Goal: Information Seeking & Learning: Learn about a topic

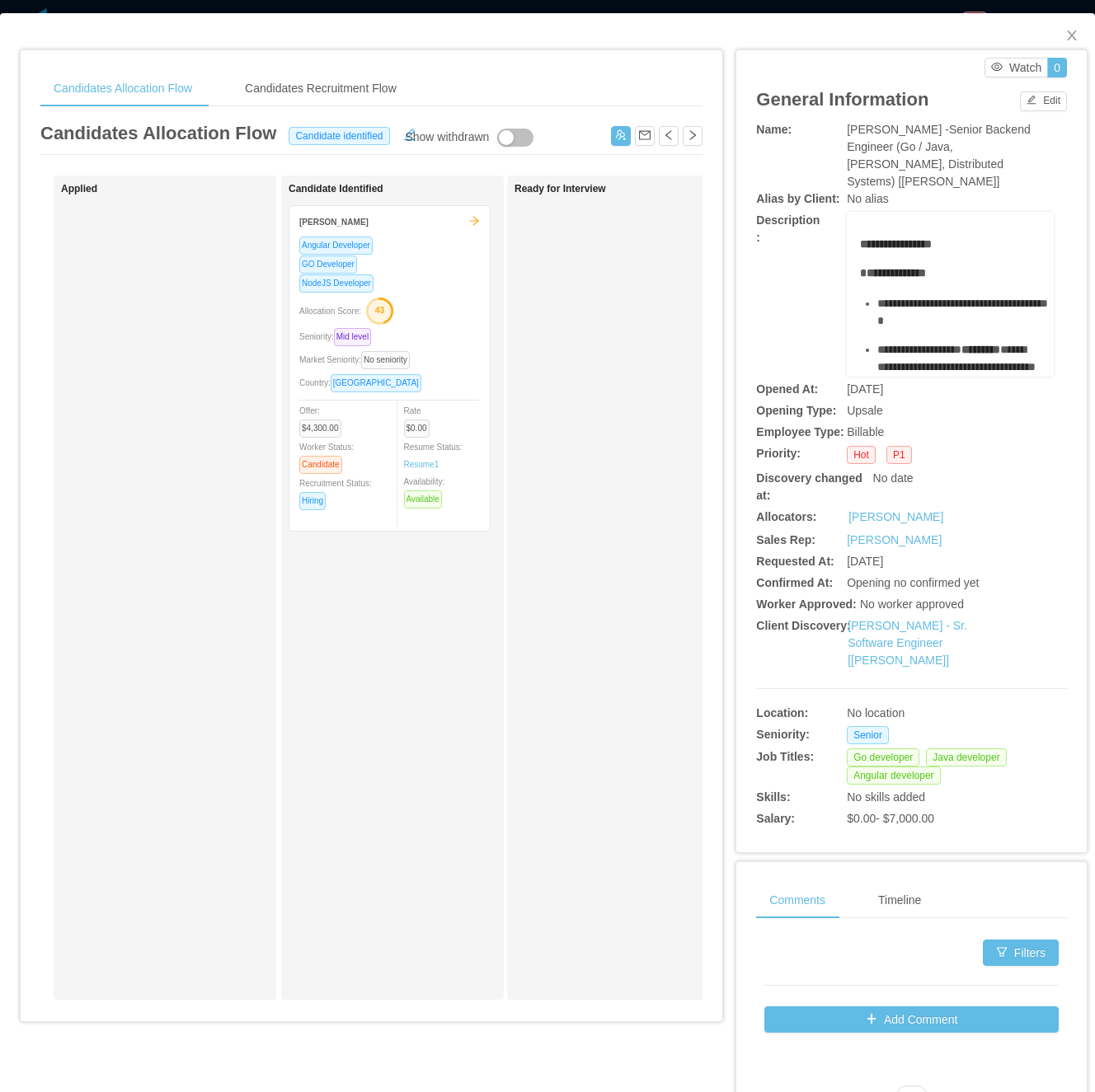
scroll to position [0, 209]
click at [700, 361] on div "Candidates Allocation Flow Candidates Recruitment Flow Candidates Allocation Fl…" at bounding box center [372, 541] width 701 height 982
click at [1053, 45] on span "Close" at bounding box center [1071, 36] width 46 height 46
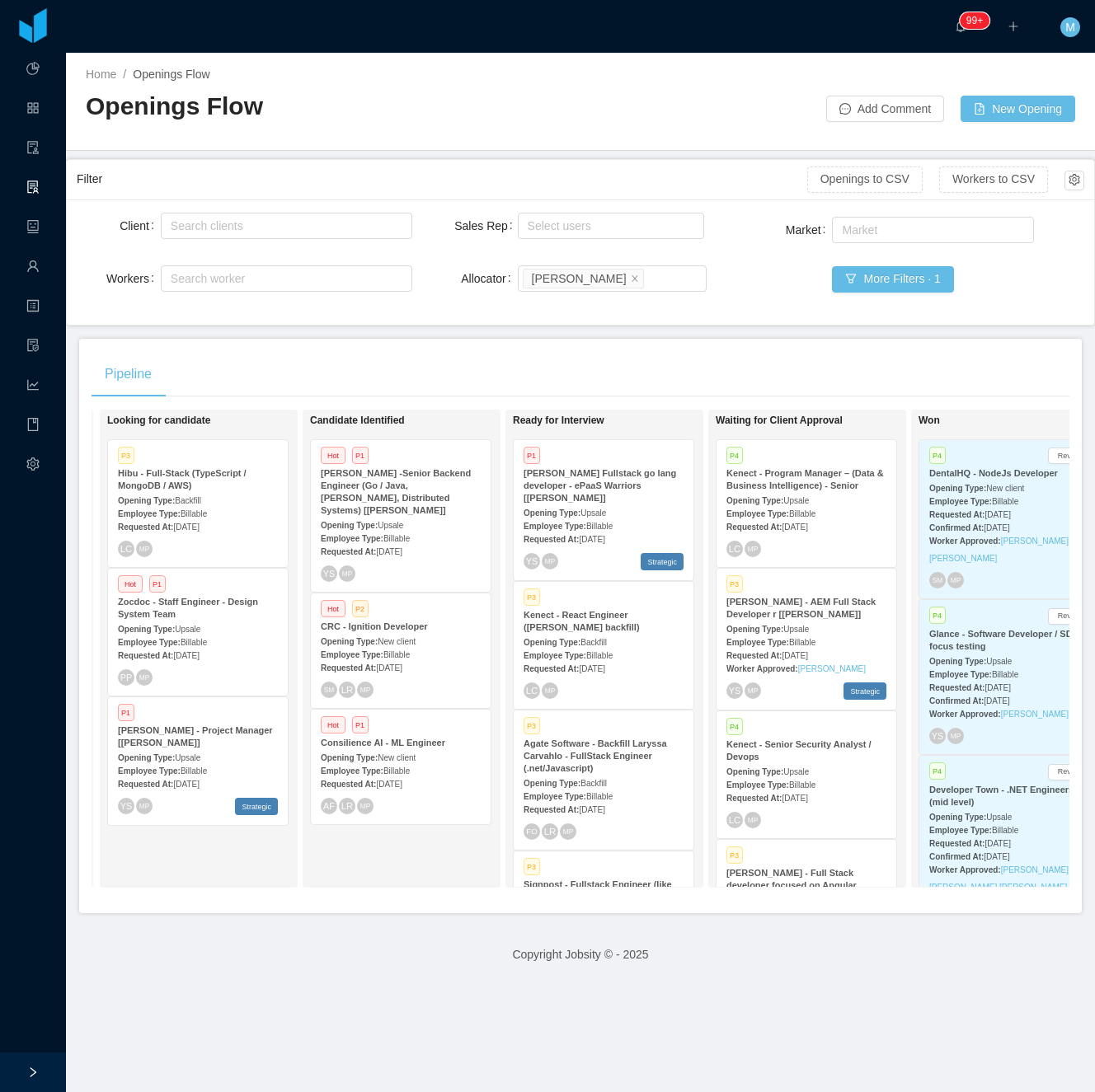
click at [376, 835] on div "Candidate Identified Hot P1 McGraw-Hill -Senior Backend Engineer (Go / Java, Ka…" at bounding box center [425, 649] width 231 height 463
click at [351, 871] on div "Candidate Identified Hot P1 McGraw-Hill -Senior Backend Engineer (Go / Java, Ka…" at bounding box center [425, 649] width 231 height 463
click at [632, 279] on icon "icon: close" at bounding box center [635, 277] width 6 height 6
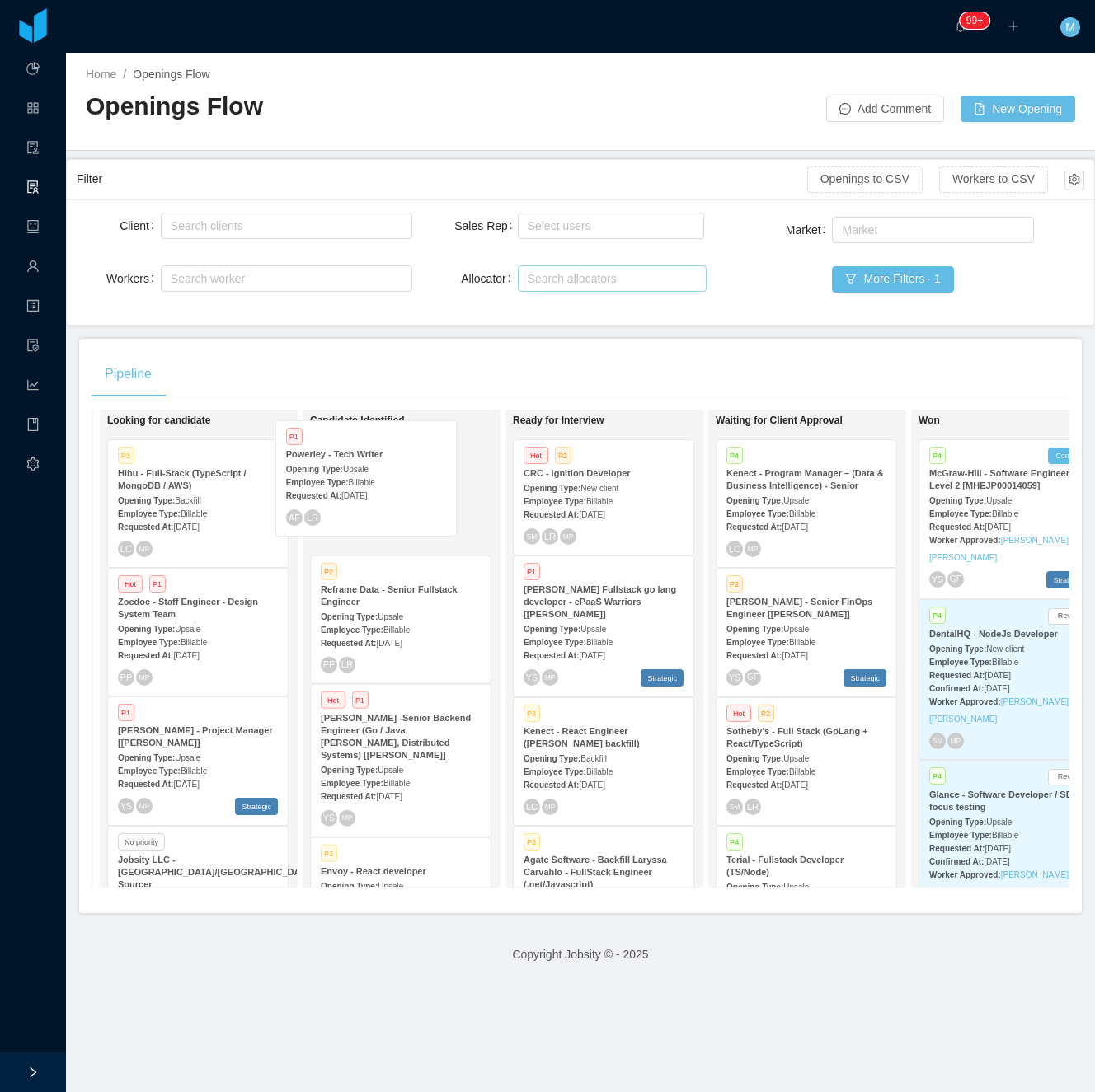
drag, startPoint x: 216, startPoint y: 640, endPoint x: 385, endPoint y: 491, distance: 225.3
click at [385, 491] on div "On Hold Looking for candidate P3 Hibu - Full-Stack (TypeScript / MongoDB / AWS)…" at bounding box center [580, 655] width 977 height 491
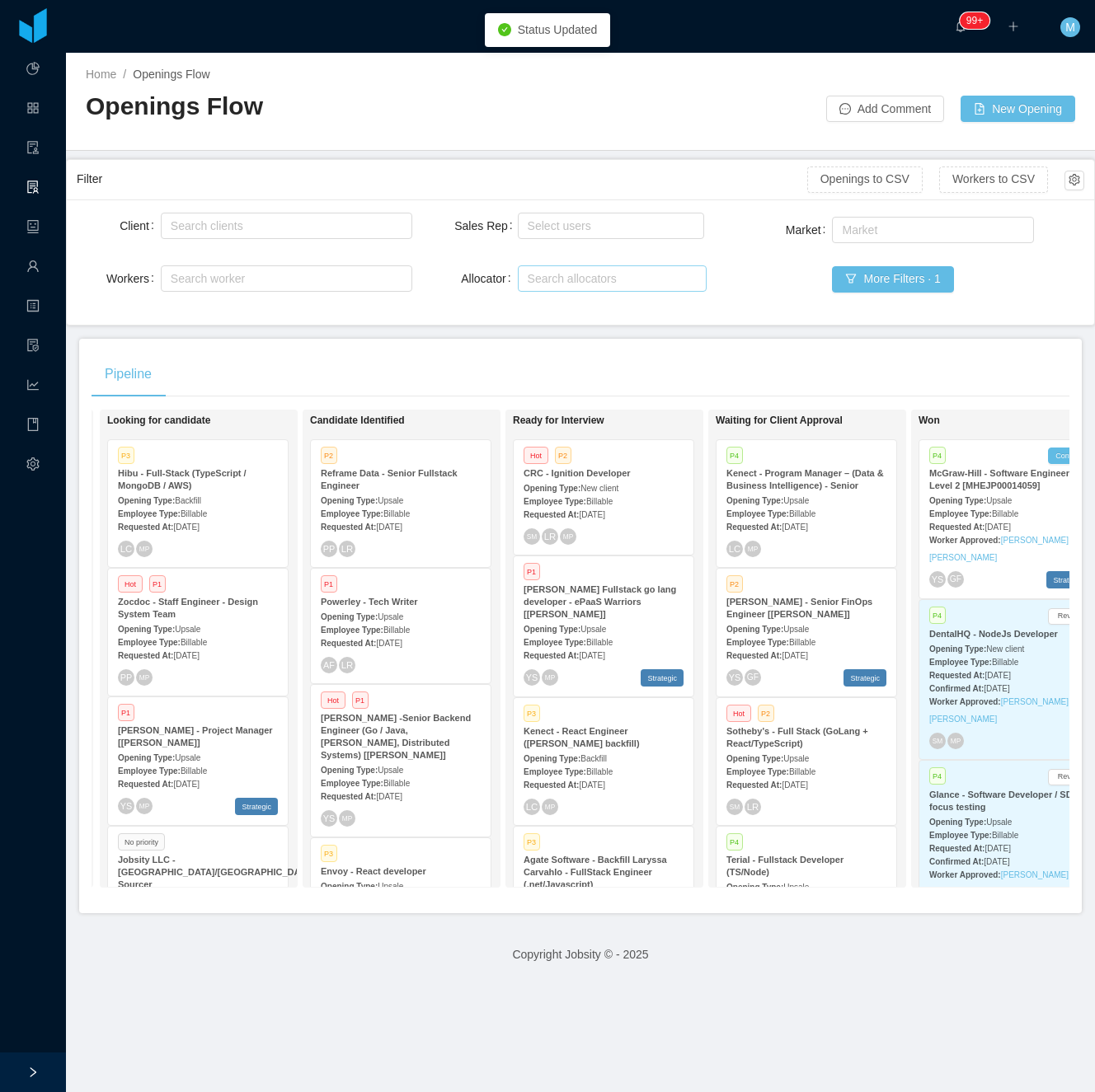
click at [436, 664] on div "AF LR" at bounding box center [401, 665] width 159 height 17
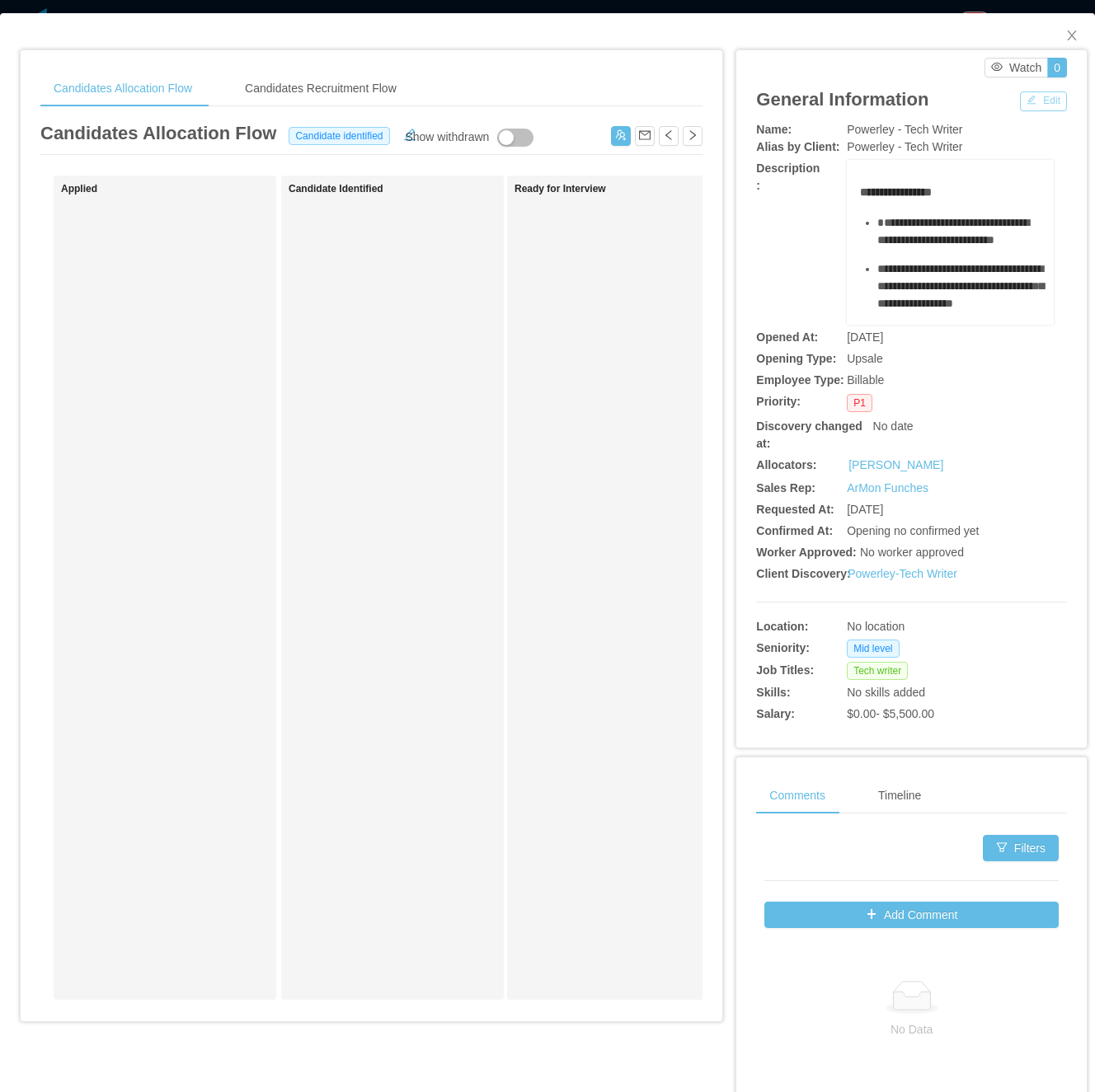
drag, startPoint x: 1017, startPoint y: 106, endPoint x: 1016, endPoint y: 114, distance: 8.1
click at [1019, 106] on button "Edit" at bounding box center [1042, 102] width 47 height 20
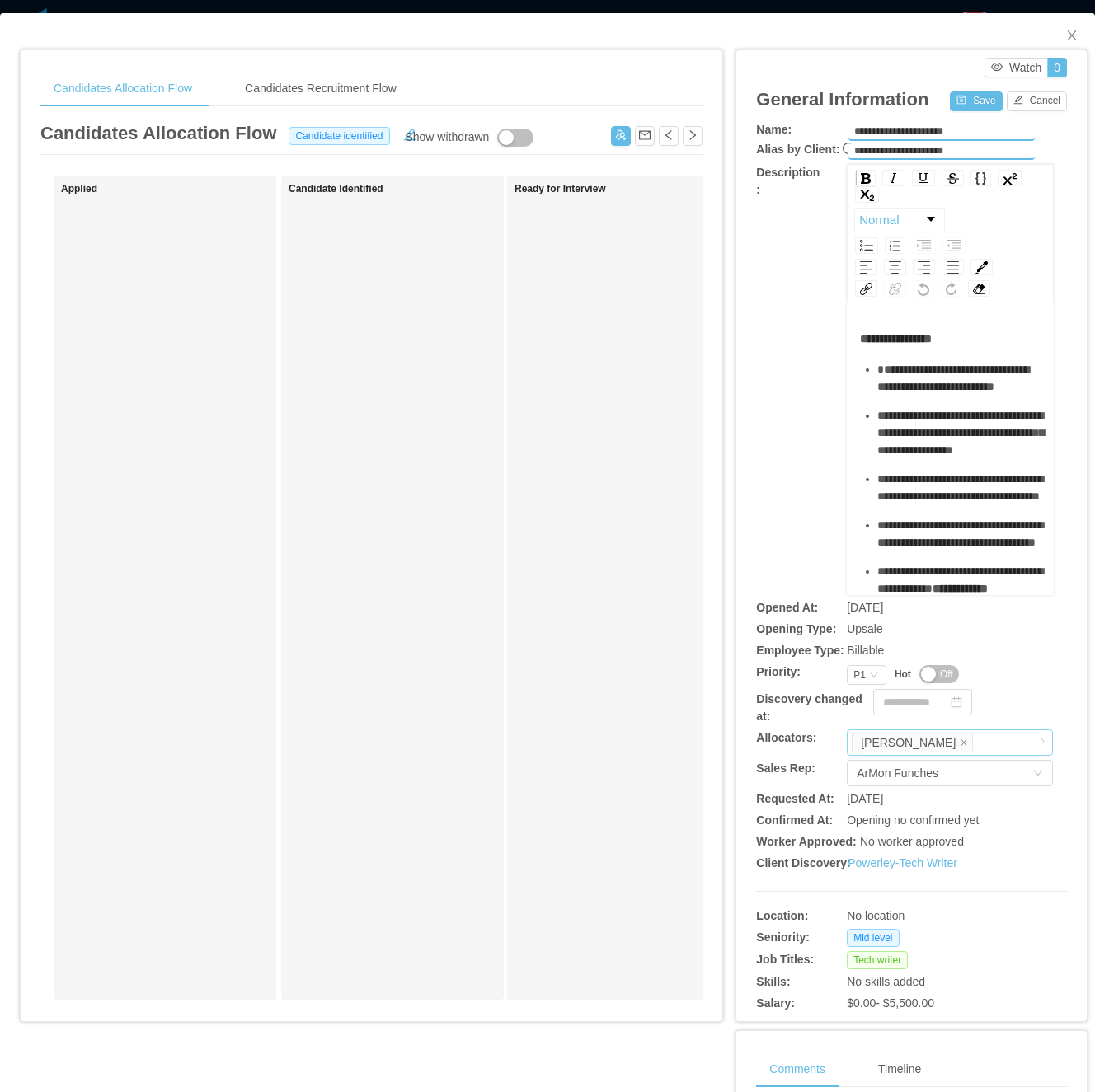
click at [960, 735] on div "Luisa Romero" at bounding box center [948, 742] width 191 height 25
type input "****"
click at [895, 775] on li "[PERSON_NAME]" at bounding box center [937, 772] width 206 height 26
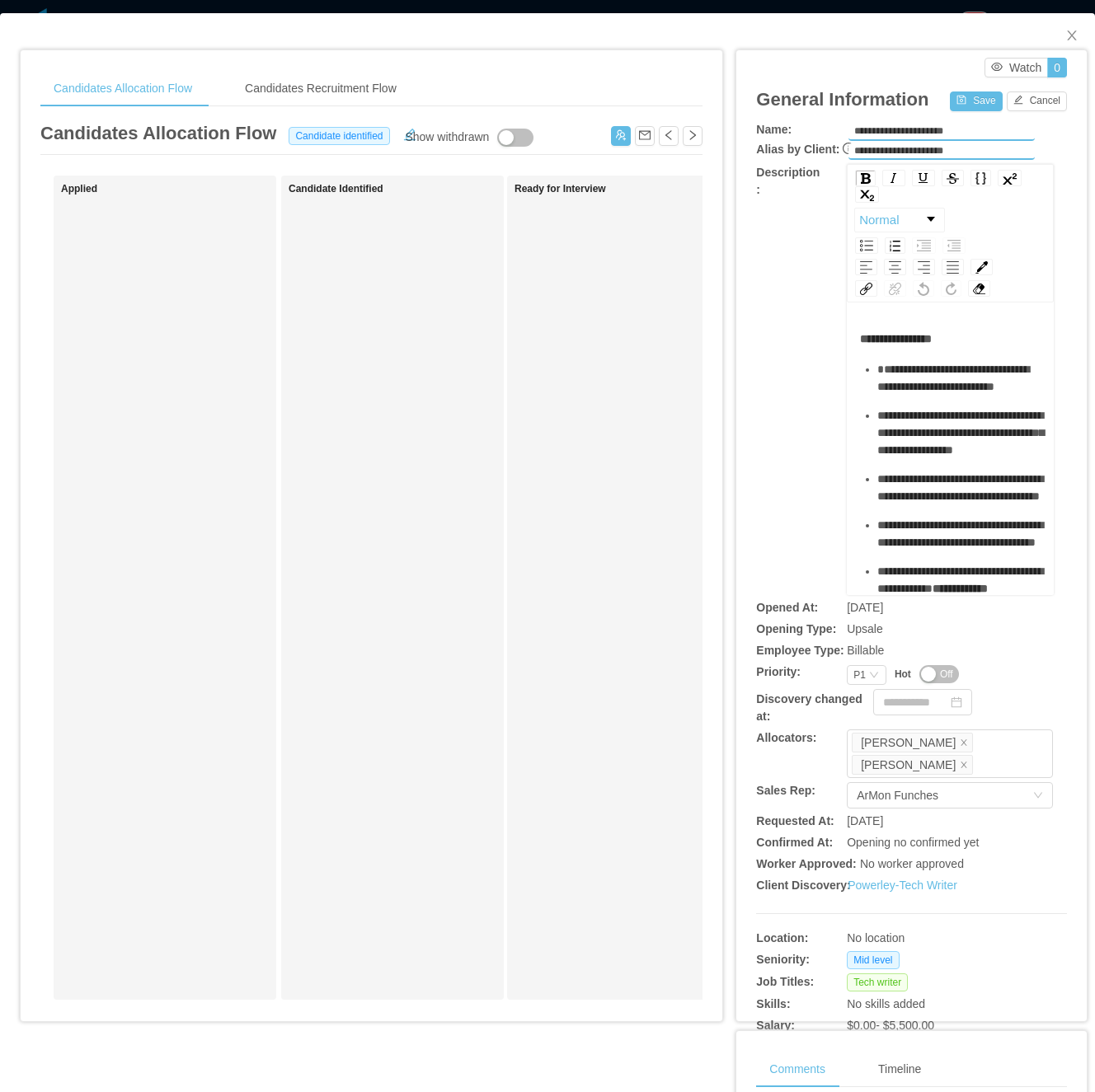
click at [821, 478] on div "**********" at bounding box center [912, 380] width 311 height 431
click at [953, 103] on button "Save" at bounding box center [975, 102] width 52 height 20
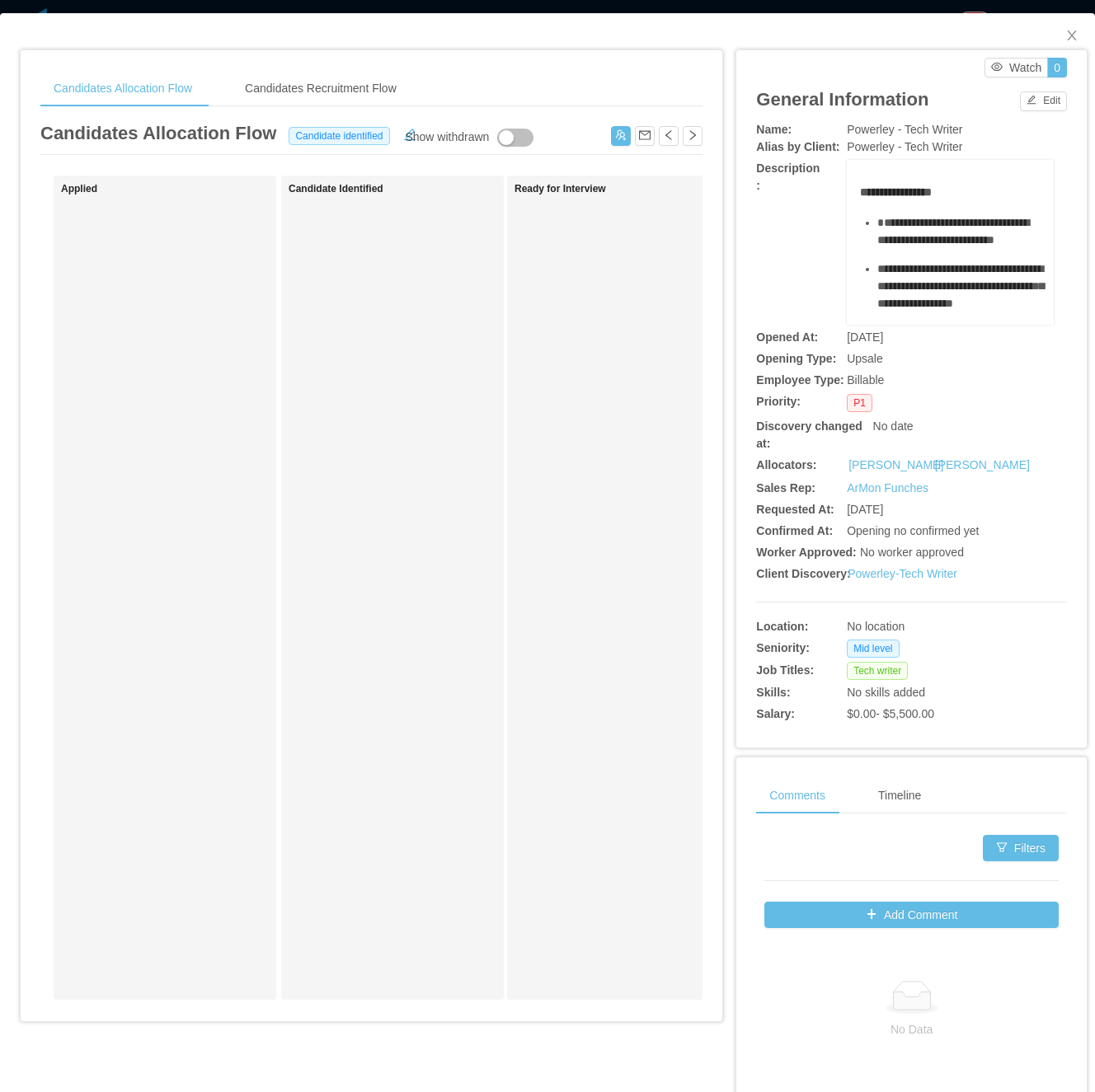
drag, startPoint x: 667, startPoint y: 418, endPoint x: 846, endPoint y: 181, distance: 297.0
click at [678, 407] on div "Ready for Interview" at bounding box center [630, 588] width 231 height 809
click at [1065, 38] on icon "icon: close" at bounding box center [1071, 35] width 13 height 13
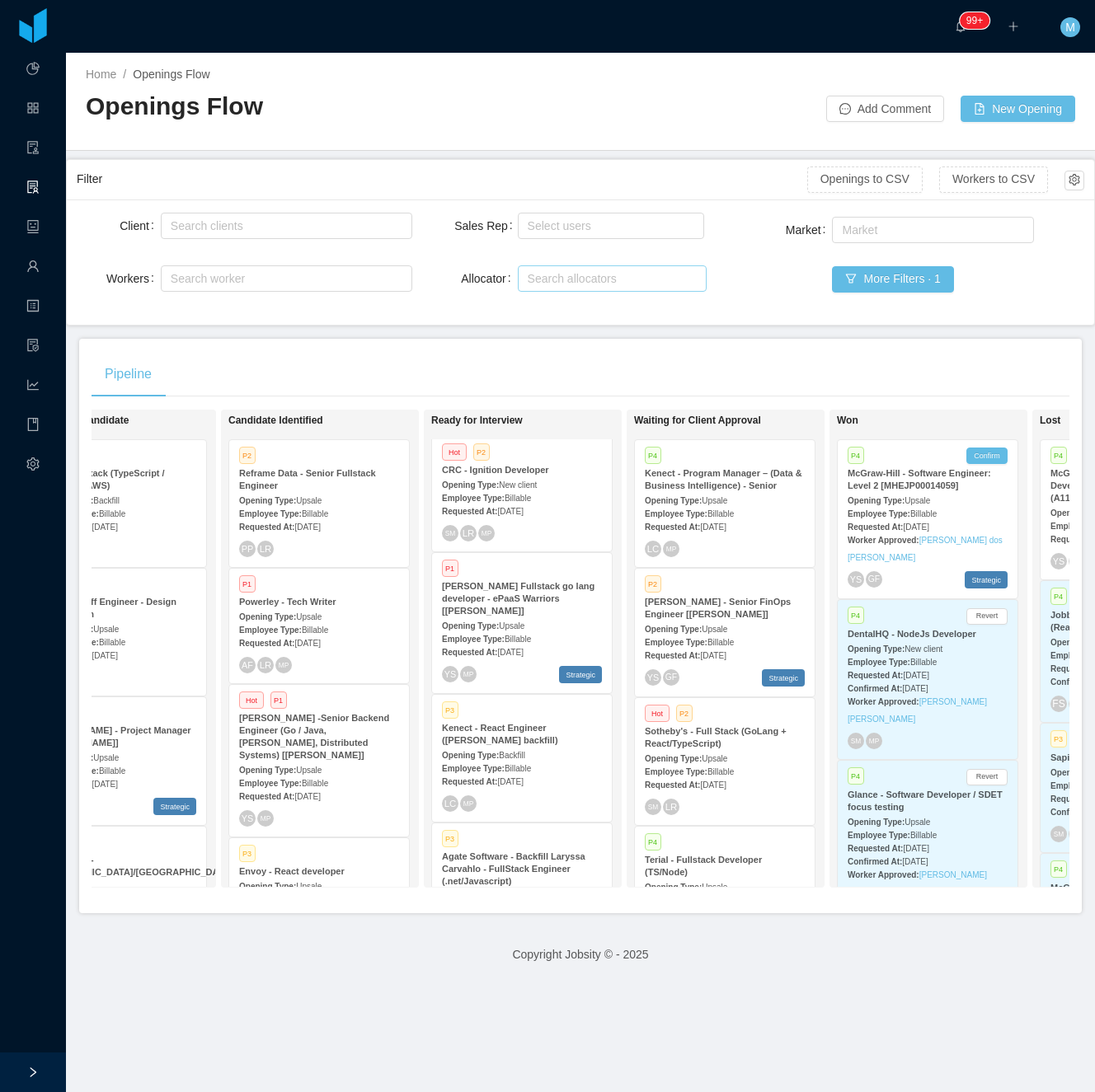
scroll to position [613, 0]
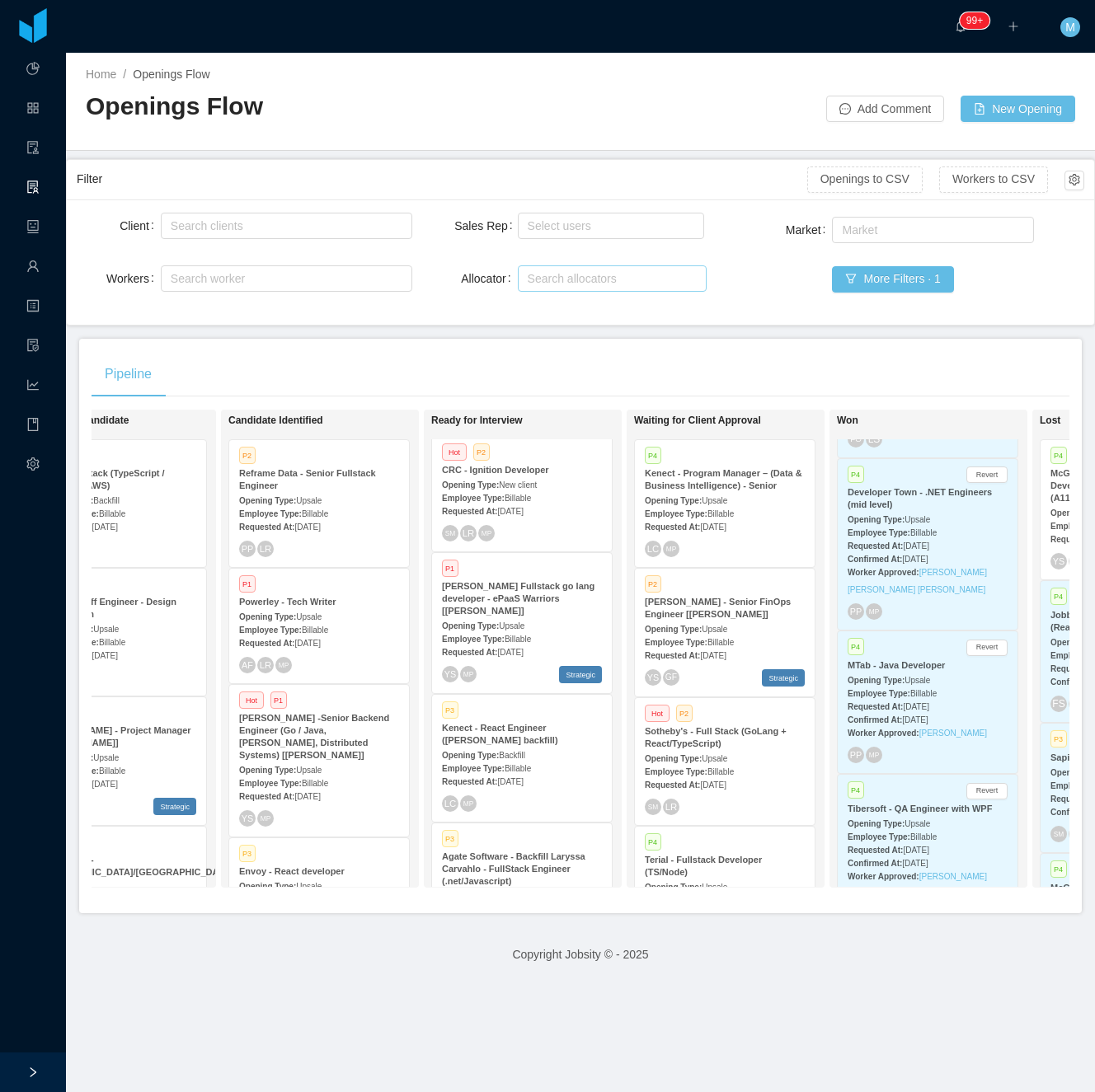
click at [925, 671] on div "Opening Type: Upsale" at bounding box center [927, 679] width 159 height 17
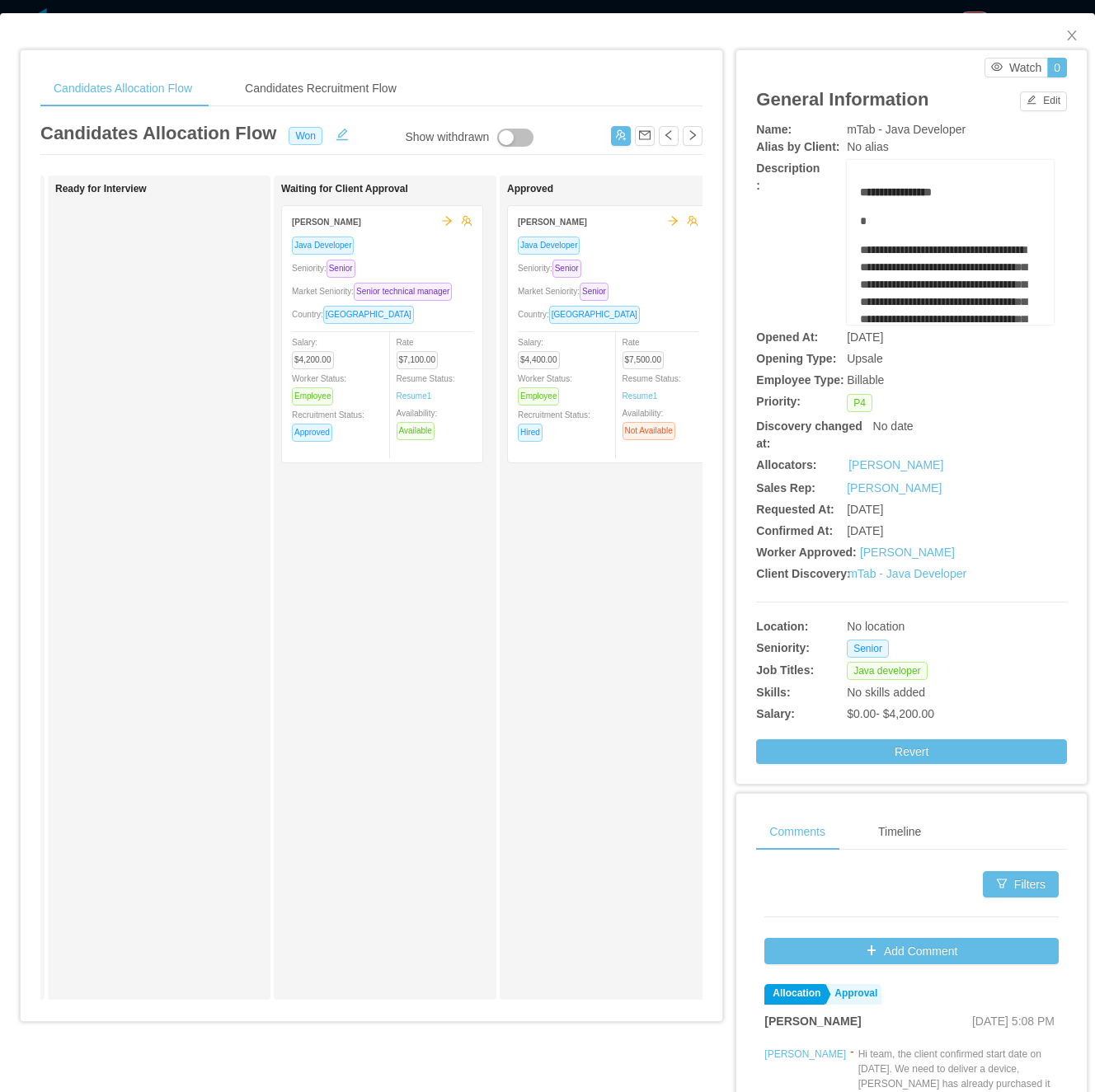
scroll to position [0, 462]
click at [408, 399] on link "Resume 1" at bounding box center [411, 396] width 36 height 12
drag, startPoint x: 1058, startPoint y: 38, endPoint x: 858, endPoint y: 74, distance: 203.2
click at [1065, 38] on icon "icon: close" at bounding box center [1071, 35] width 13 height 13
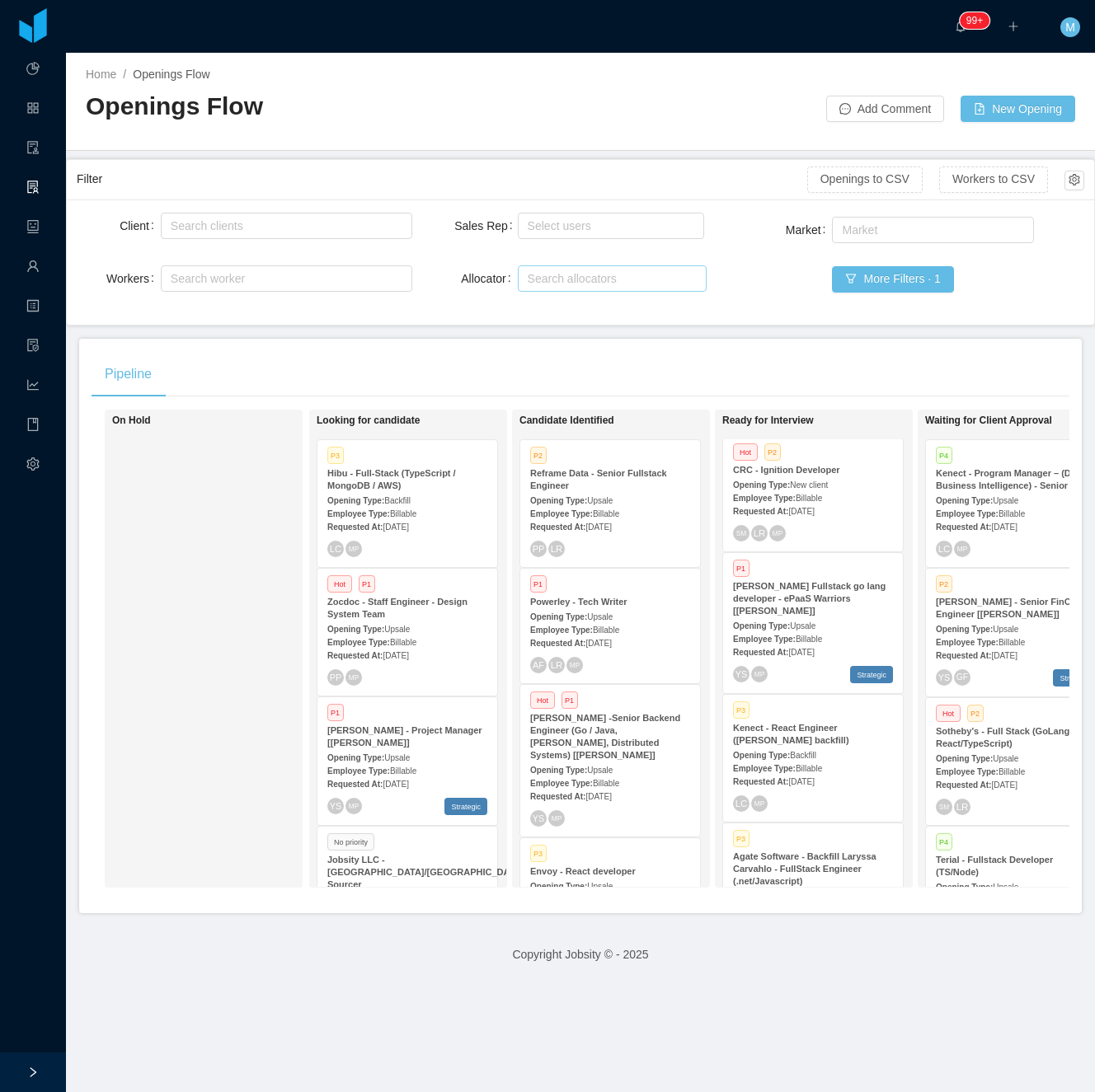
click at [394, 514] on span "Billable" at bounding box center [403, 513] width 26 height 9
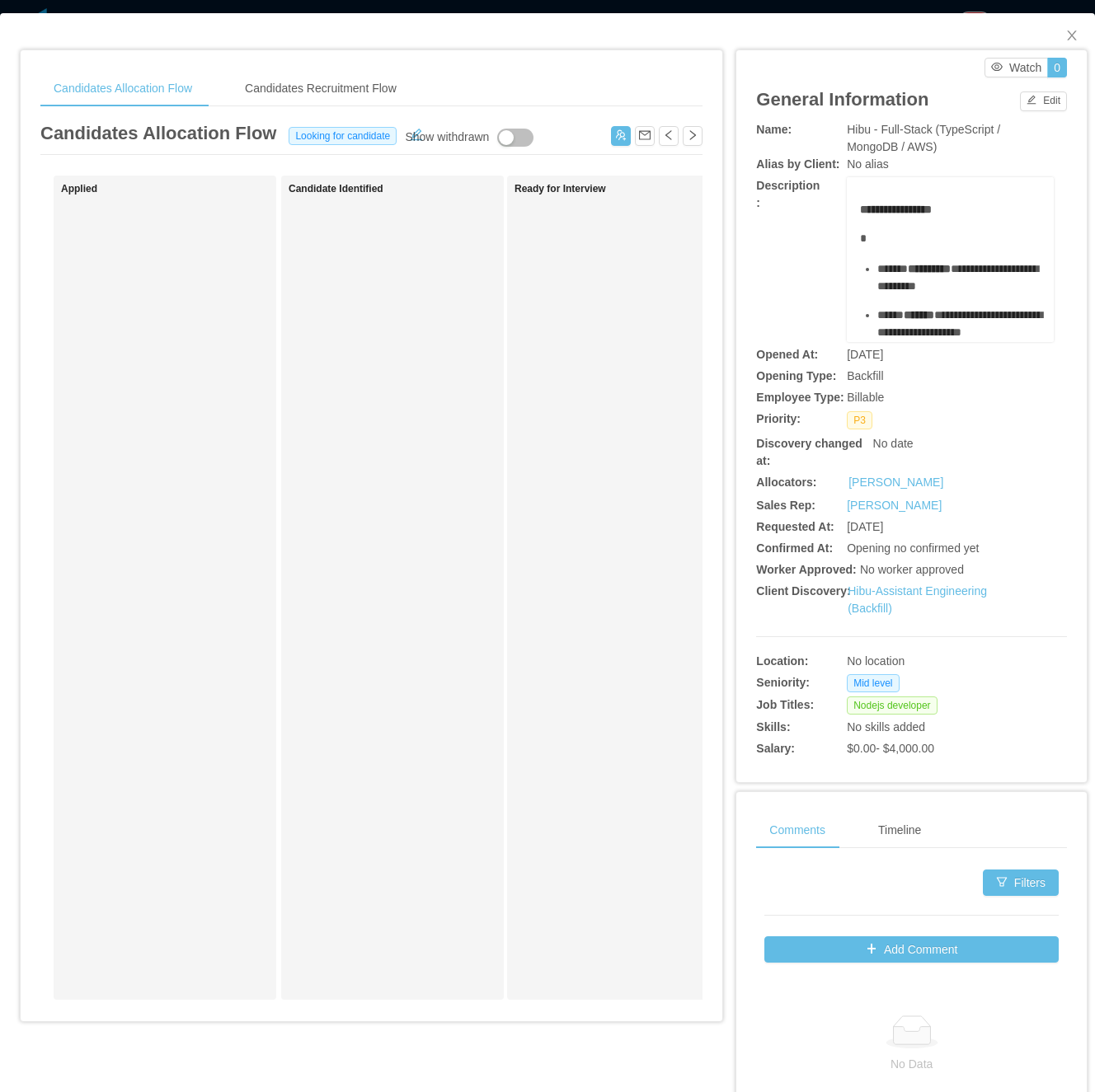
drag, startPoint x: 667, startPoint y: 546, endPoint x: 877, endPoint y: 251, distance: 362.1
click at [667, 546] on div "Ready for Interview" at bounding box center [630, 588] width 231 height 809
click at [1048, 41] on span "Close" at bounding box center [1071, 36] width 46 height 46
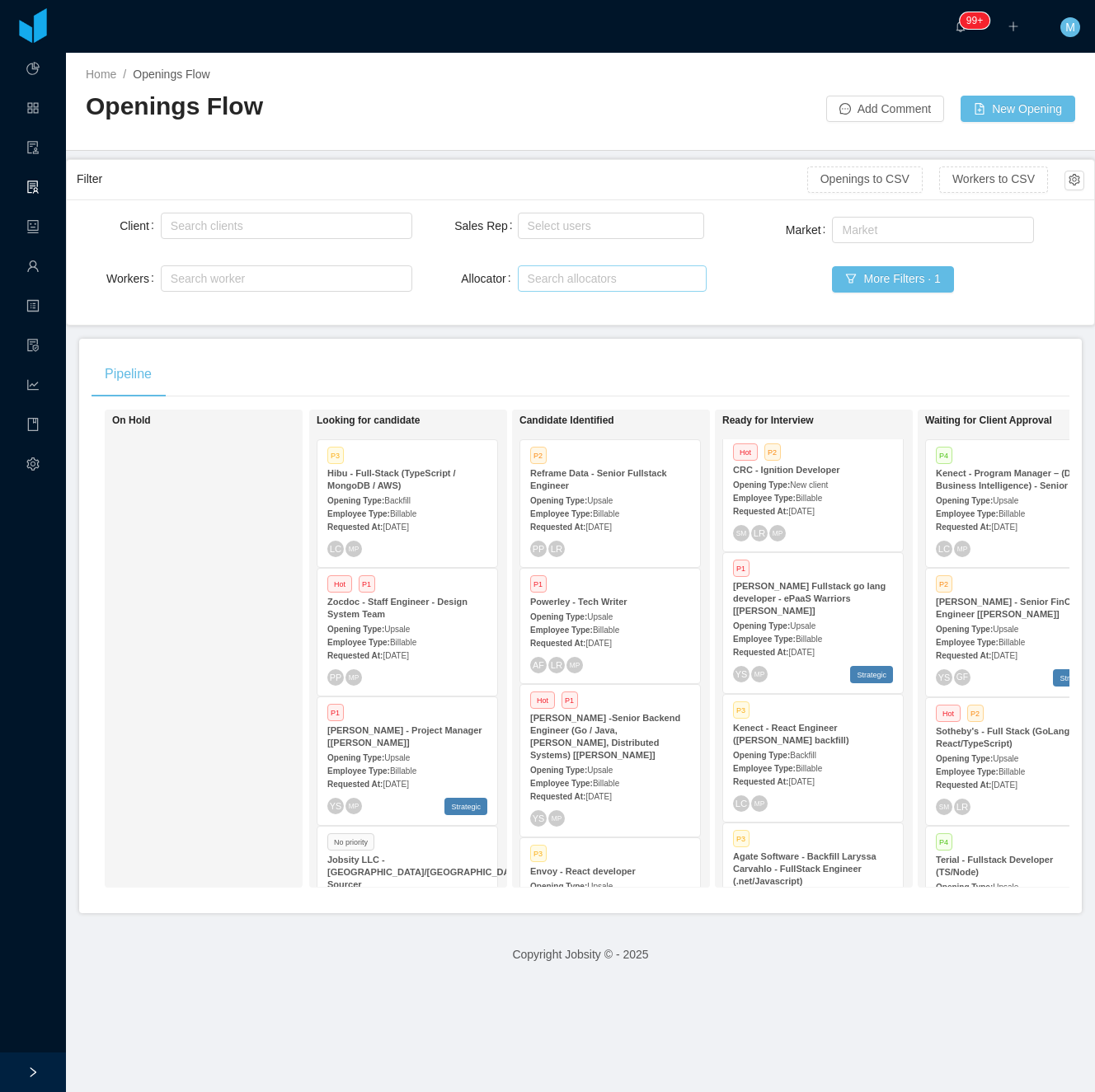
click at [247, 611] on div "On Hold" at bounding box center [228, 649] width 231 height 463
click at [226, 671] on div "On Hold" at bounding box center [228, 649] width 231 height 463
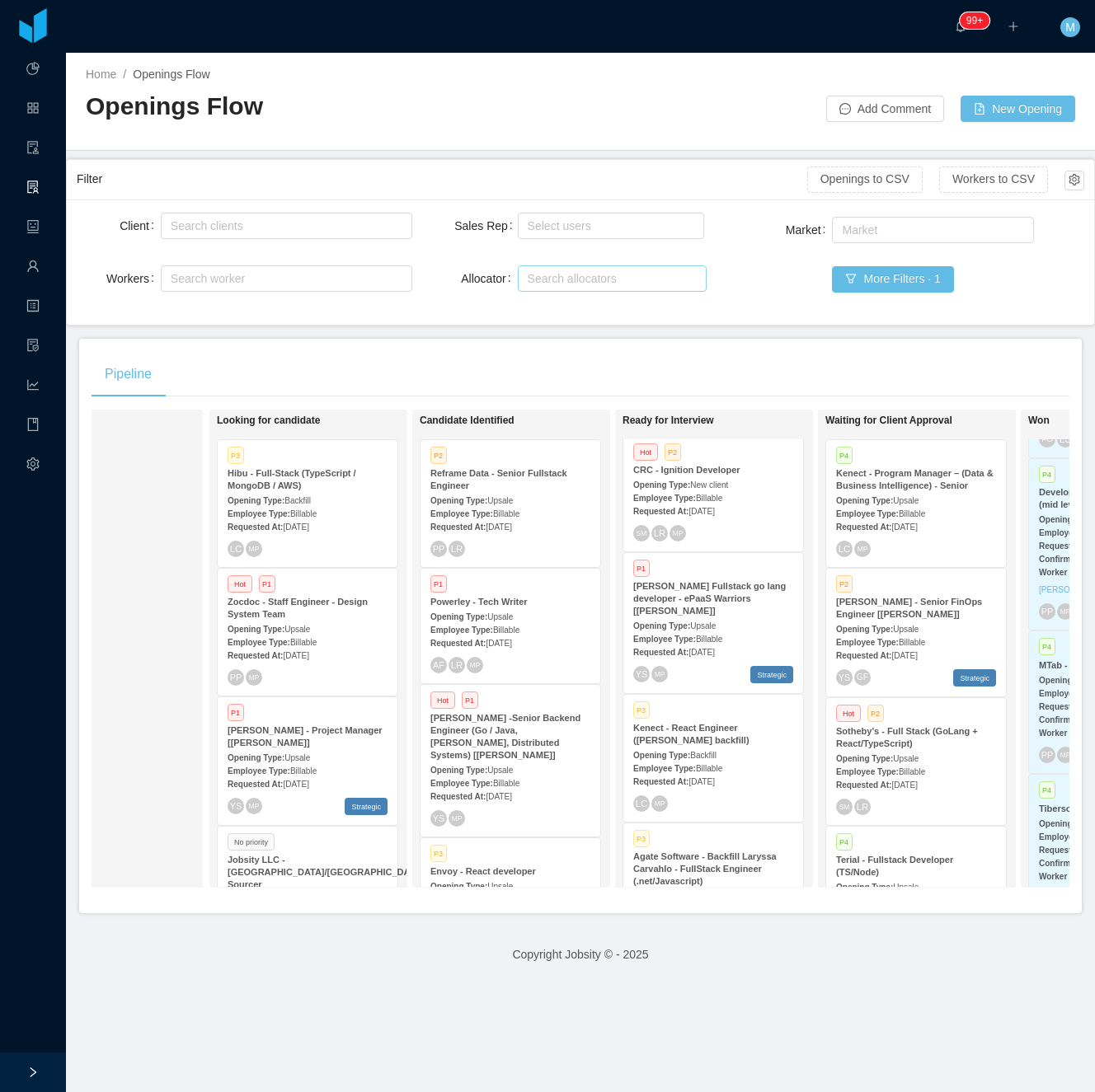
scroll to position [0, 159]
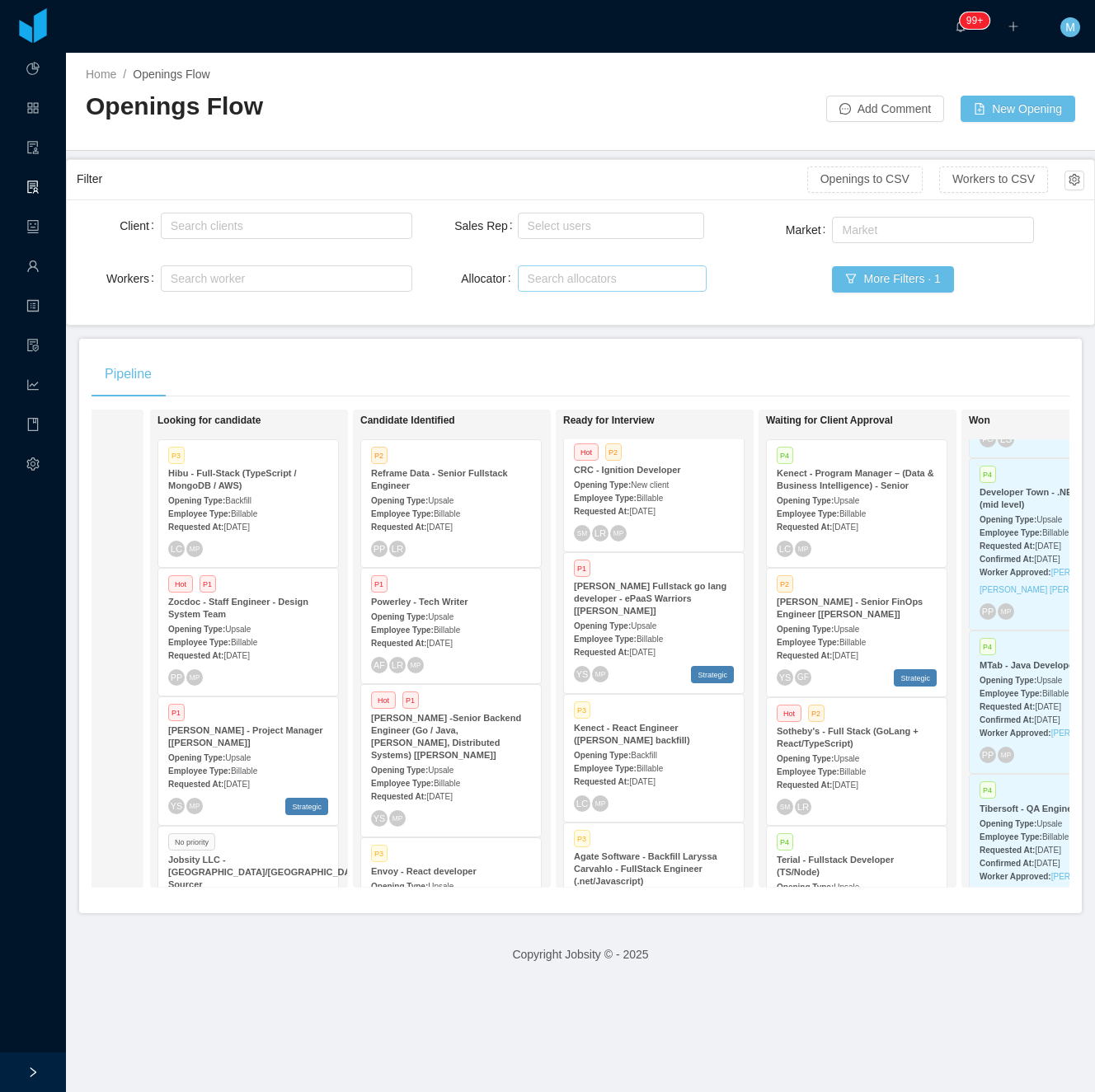
click at [242, 373] on div "Pipeline" at bounding box center [580, 374] width 977 height 46
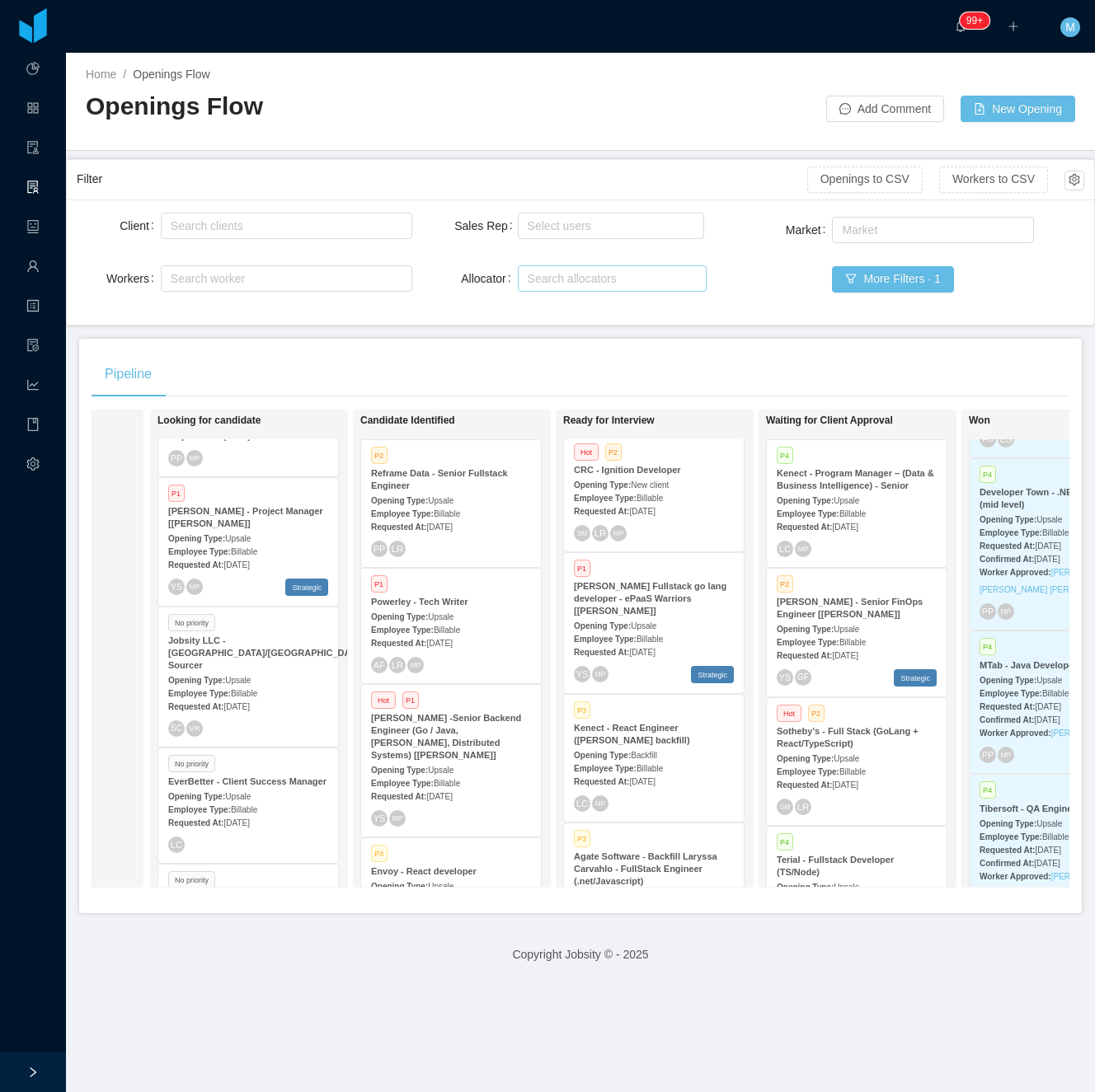
scroll to position [330, 0]
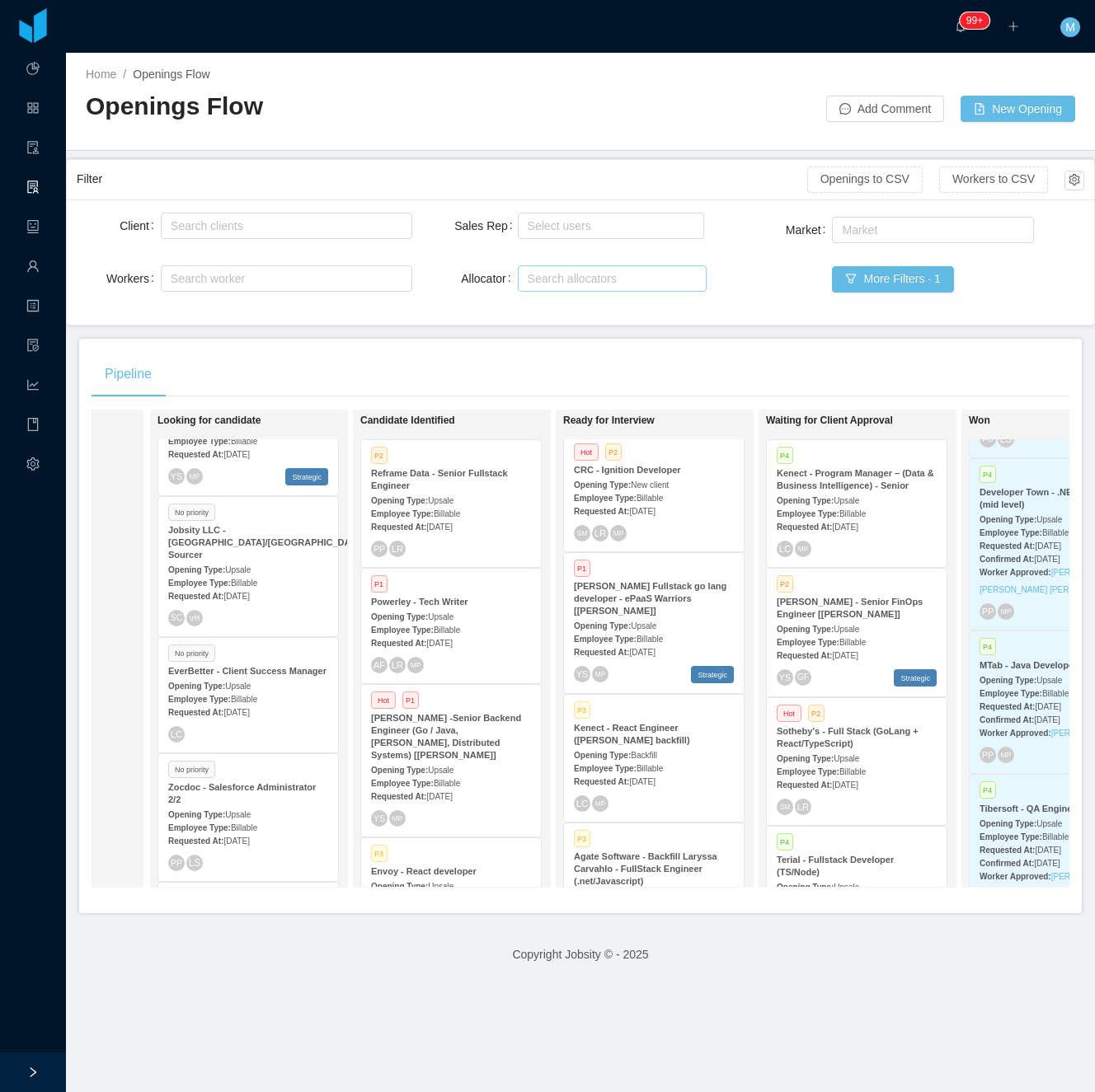
click at [613, 285] on div "Search allocators" at bounding box center [608, 278] width 161 height 17
type input "****"
click at [545, 314] on li "[PERSON_NAME]" at bounding box center [602, 311] width 185 height 26
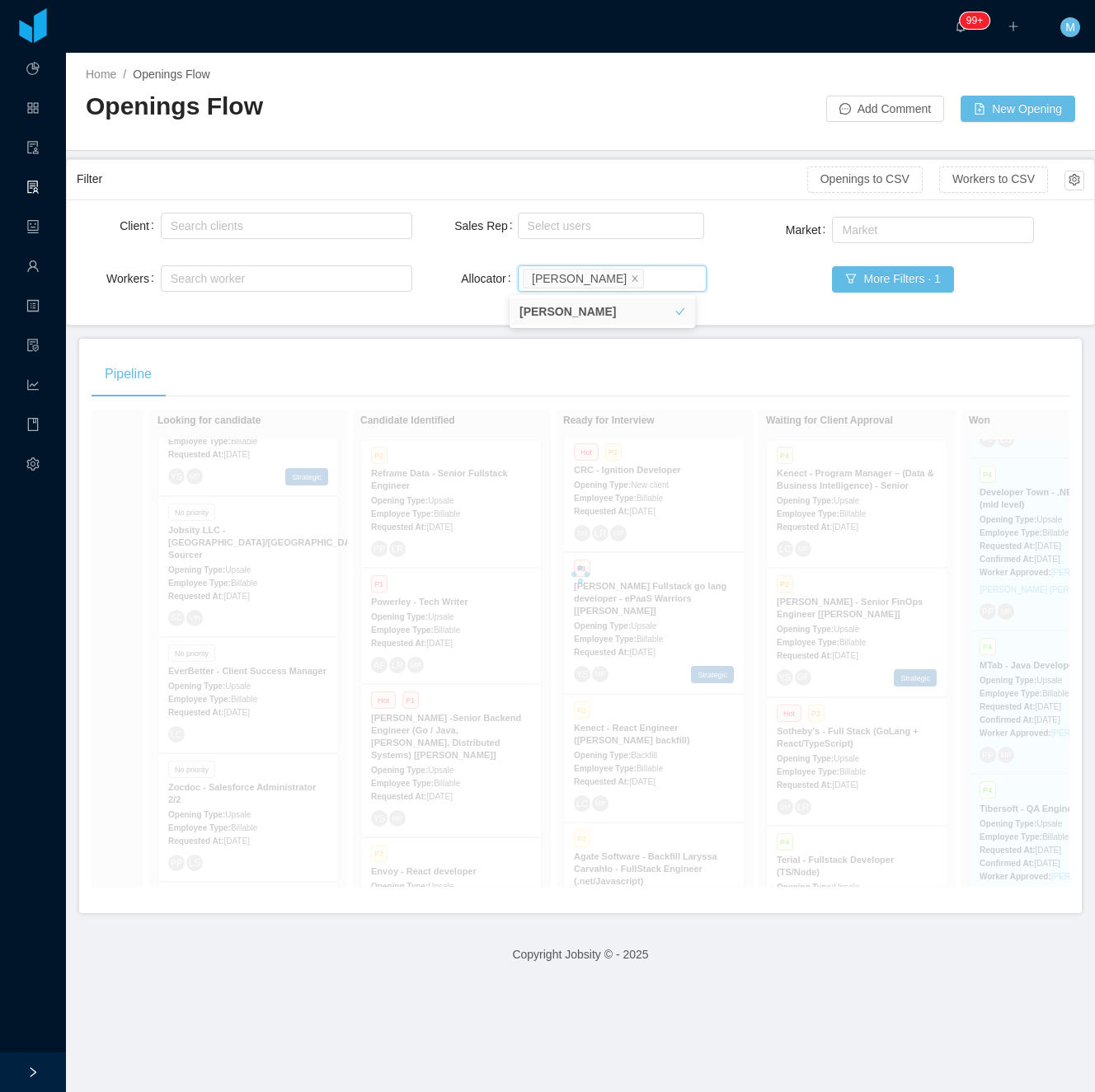
click at [422, 374] on div "Pipeline" at bounding box center [580, 374] width 977 height 46
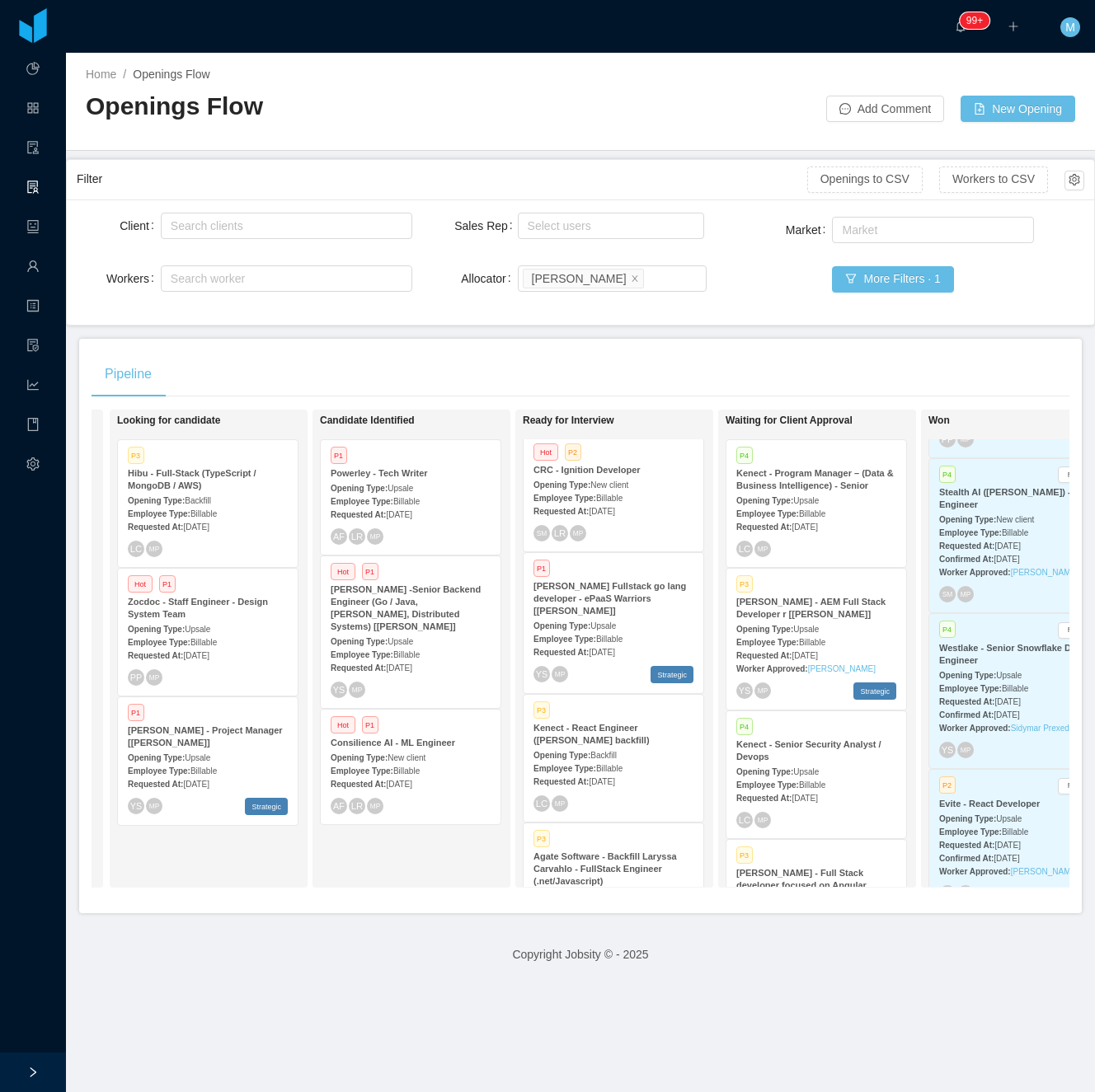
click at [680, 350] on div "Pipeline On Hold Looking for candidate P3 Hibu - Full-Stack (TypeScript / Mongo…" at bounding box center [580, 626] width 1002 height 575
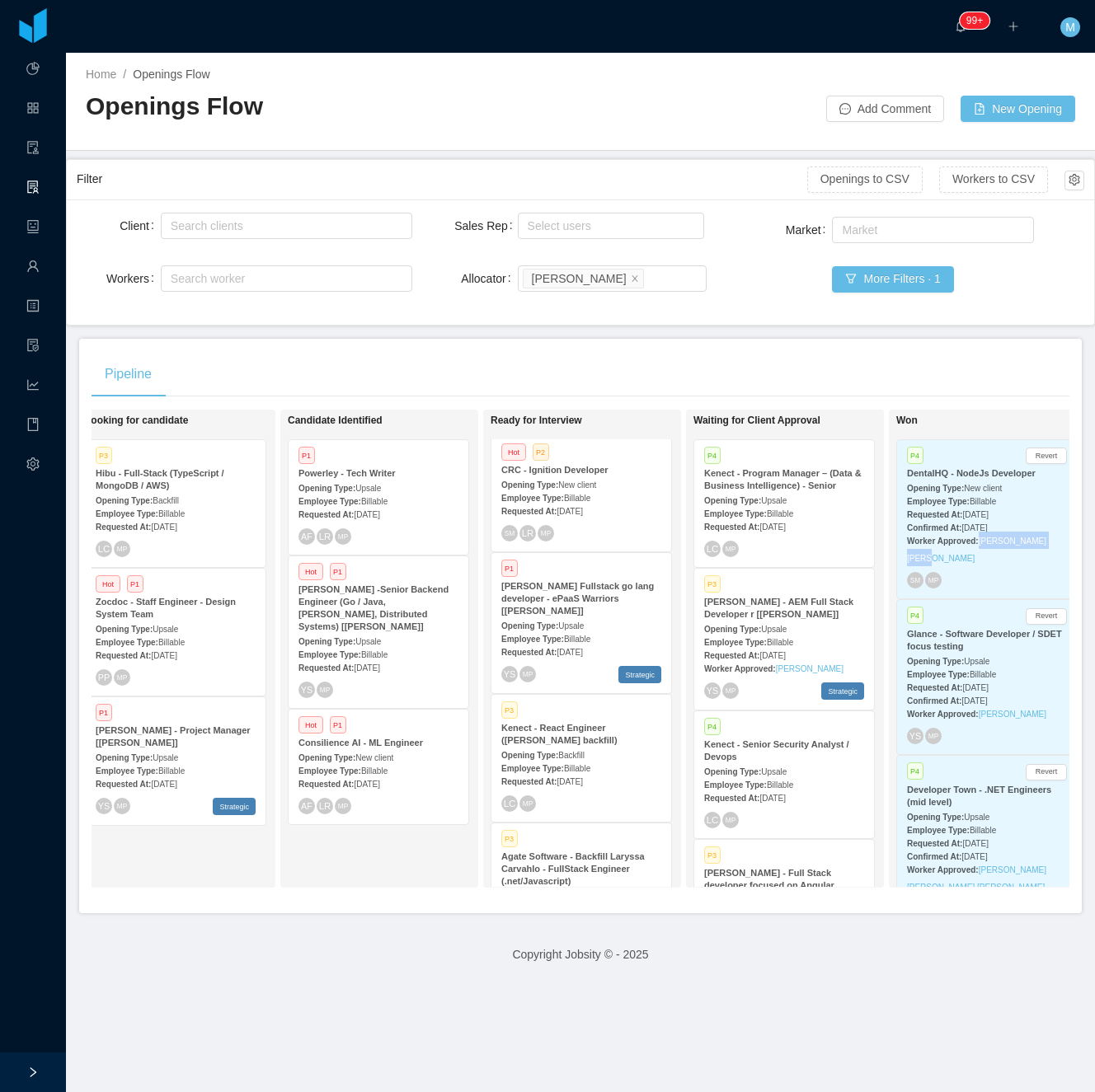
click at [974, 523] on span "Sep 25th, 2025" at bounding box center [974, 527] width 26 height 9
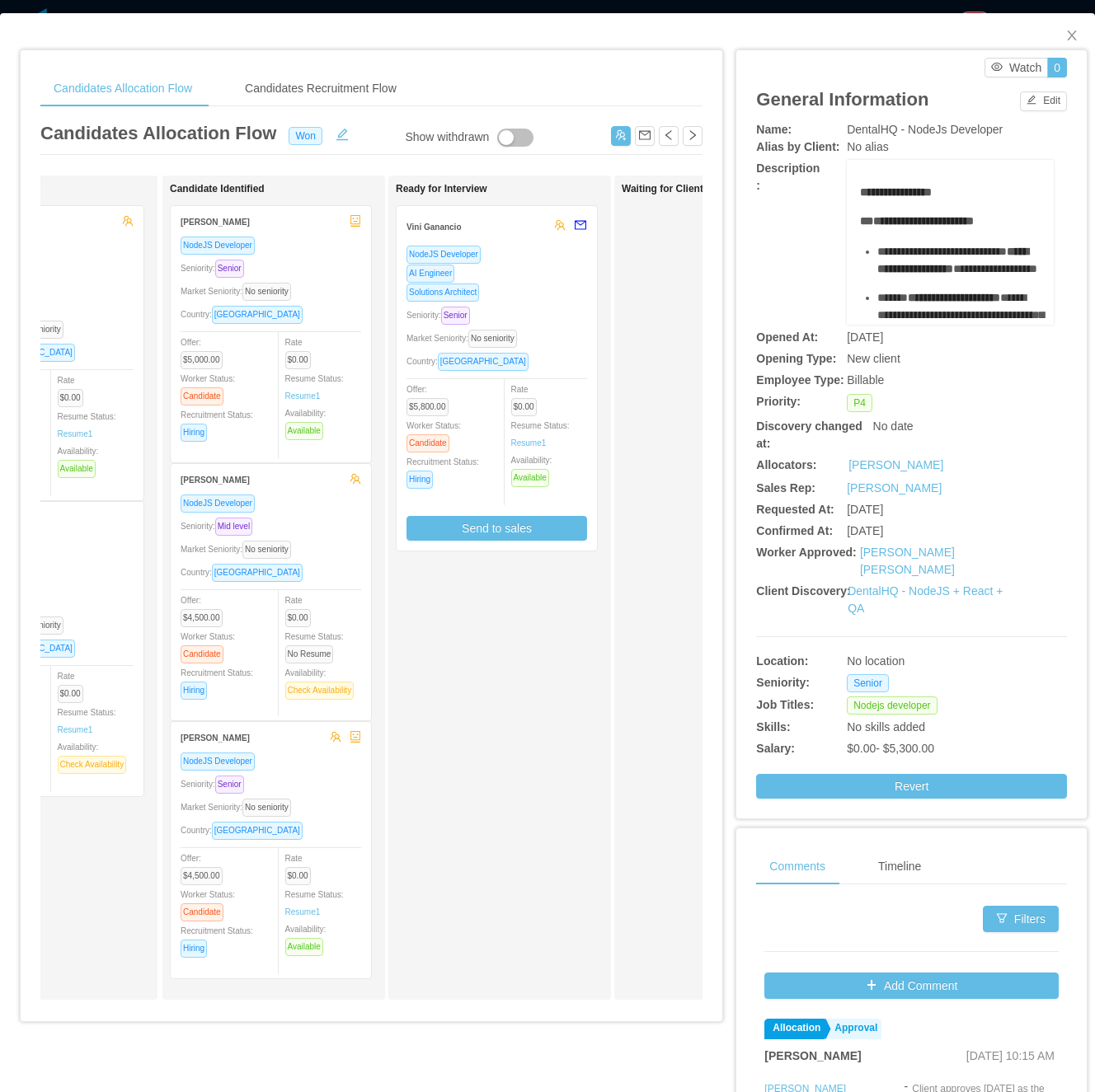
scroll to position [0, 175]
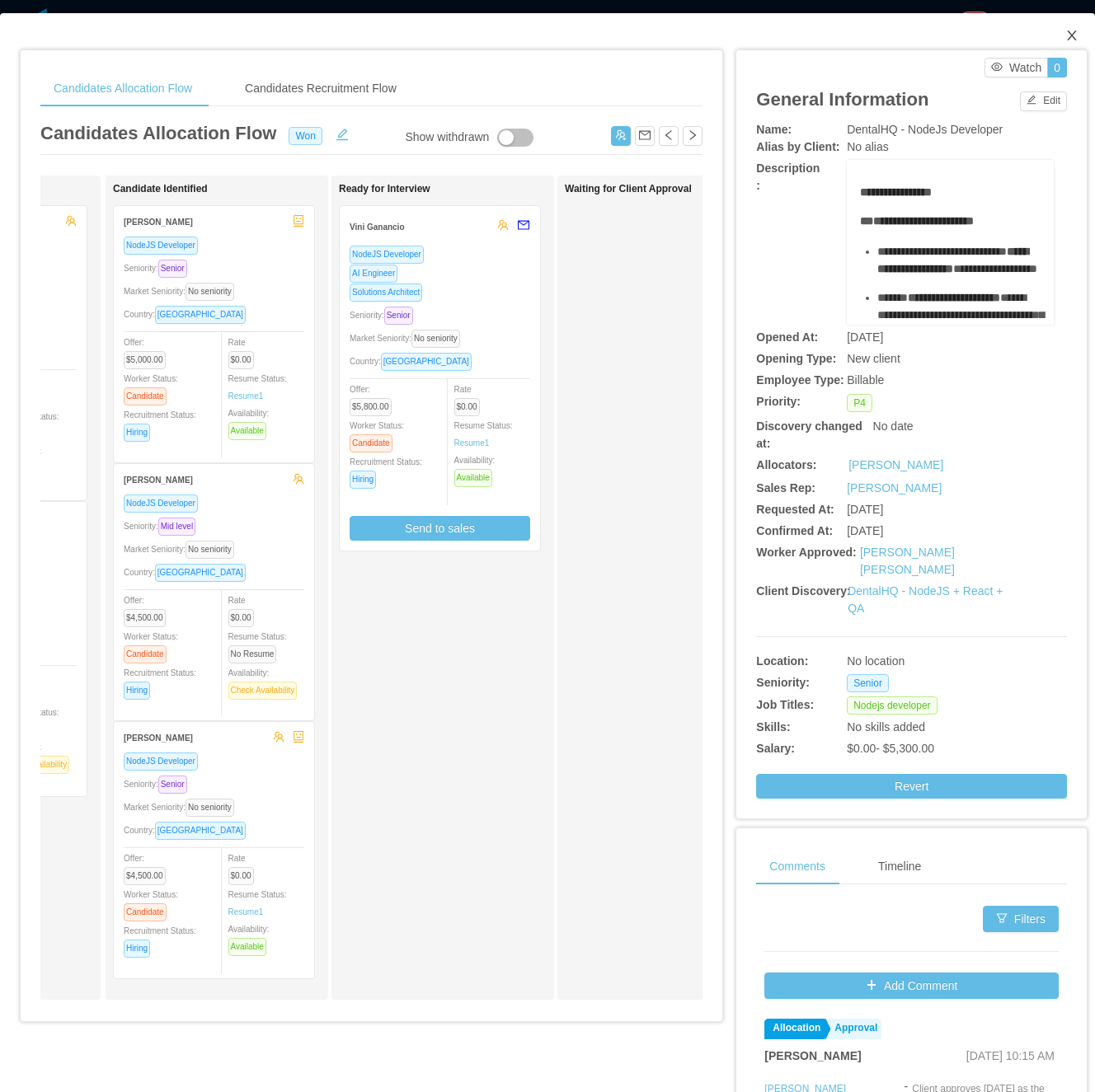
click at [1065, 33] on icon "icon: close" at bounding box center [1071, 35] width 13 height 13
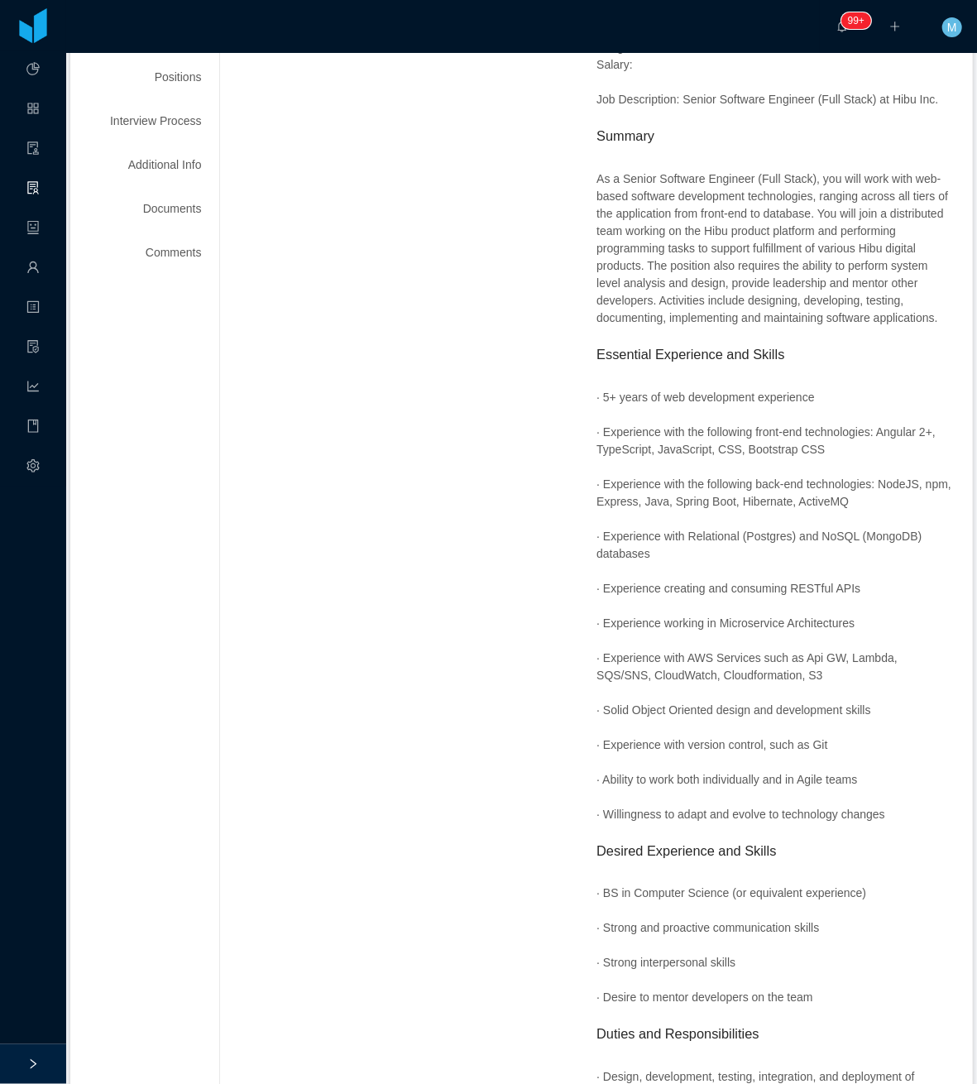
scroll to position [331, 0]
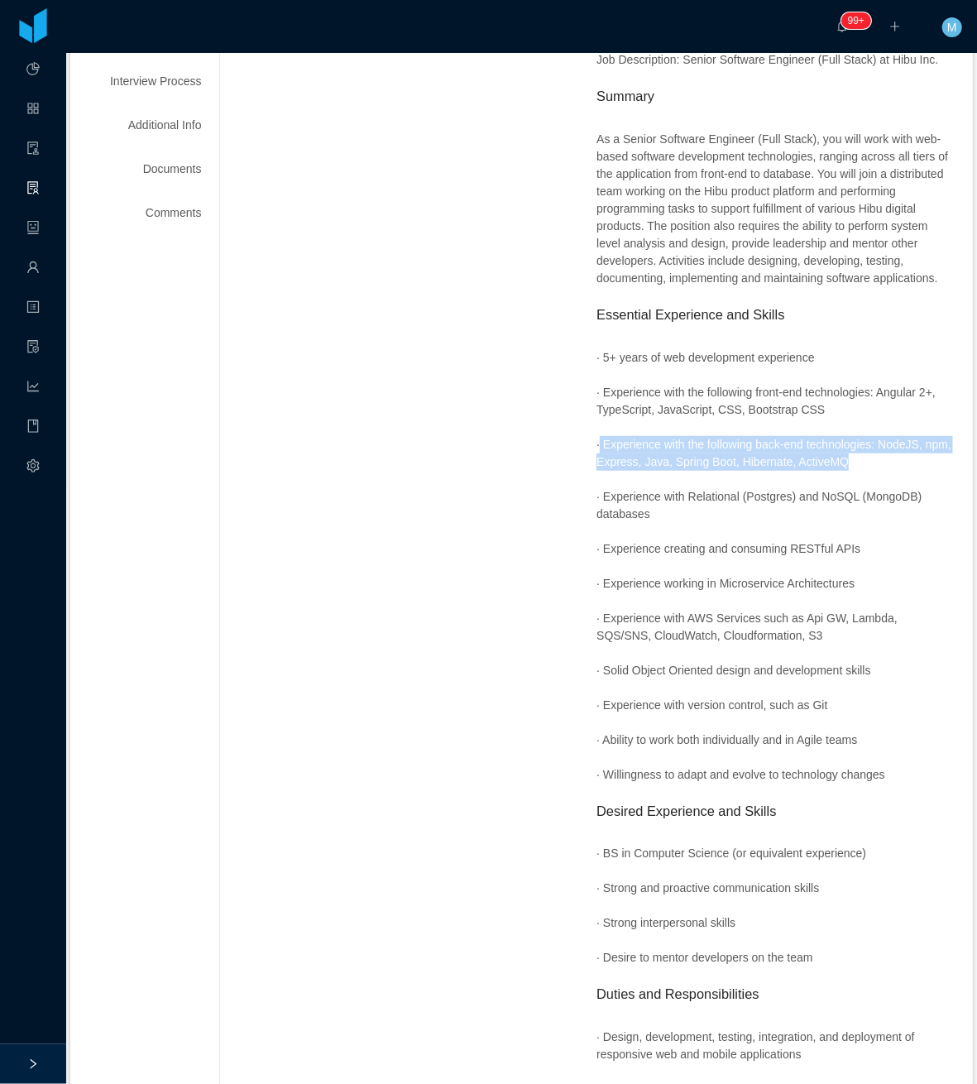
drag, startPoint x: 859, startPoint y: 518, endPoint x: 591, endPoint y: 497, distance: 268.8
click at [596, 471] on p "· Experience with the following back-end technologies: NodeJS, npm, Express, Ja…" at bounding box center [774, 453] width 357 height 35
click at [792, 592] on p "· Experience working in Microservice Architectures" at bounding box center [774, 583] width 357 height 17
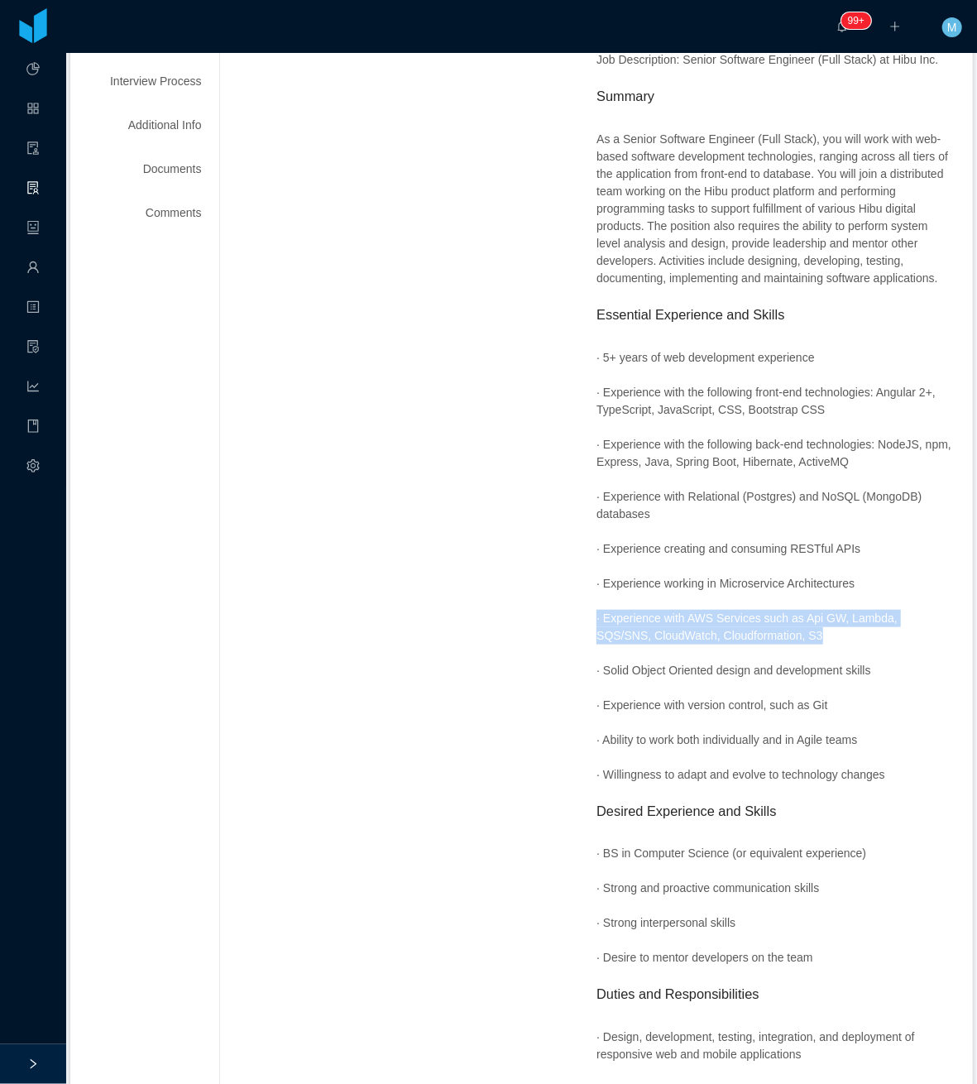
drag, startPoint x: 739, startPoint y: 690, endPoint x: 564, endPoint y: 673, distance: 175.3
click at [564, 673] on div "Requested at : [DATE] Initial info : Budget: Salary: Job Description: Senior So…" at bounding box center [596, 843] width 713 height 1730
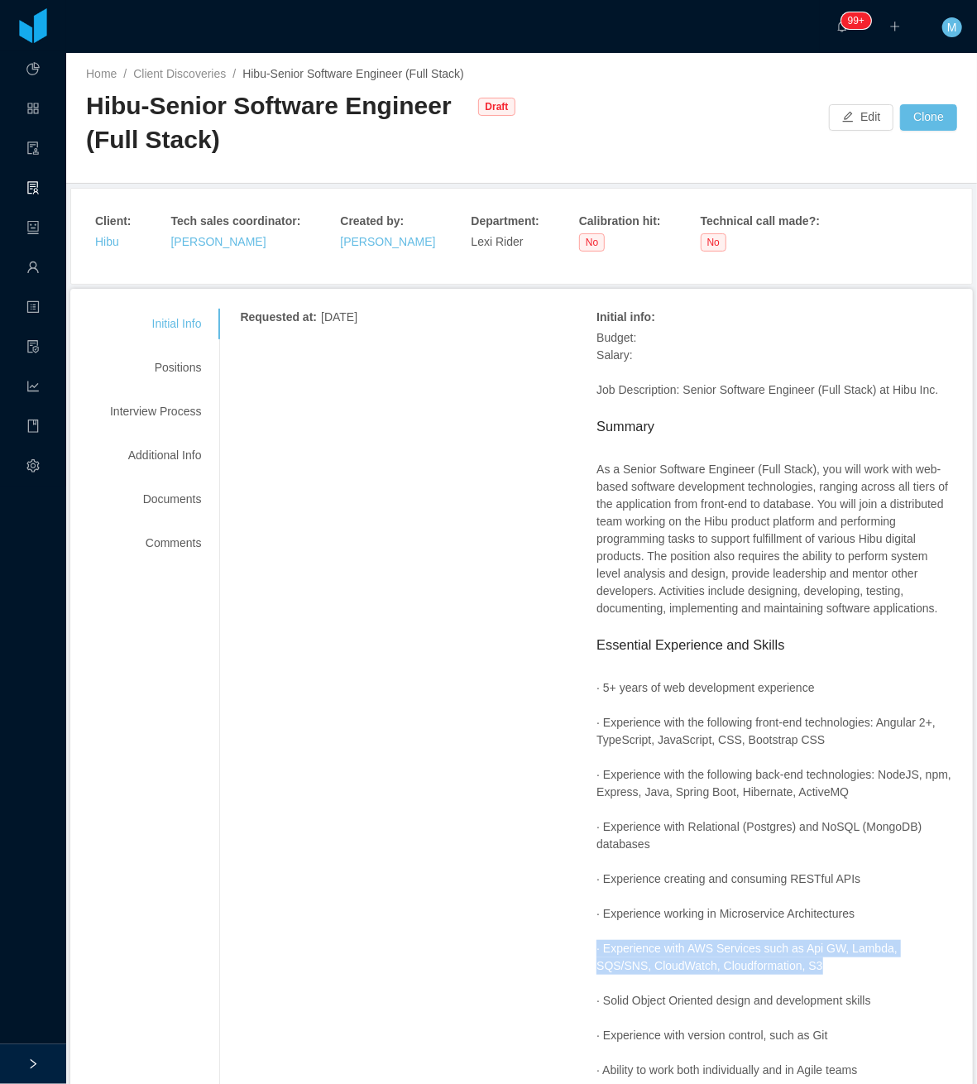
scroll to position [0, 0]
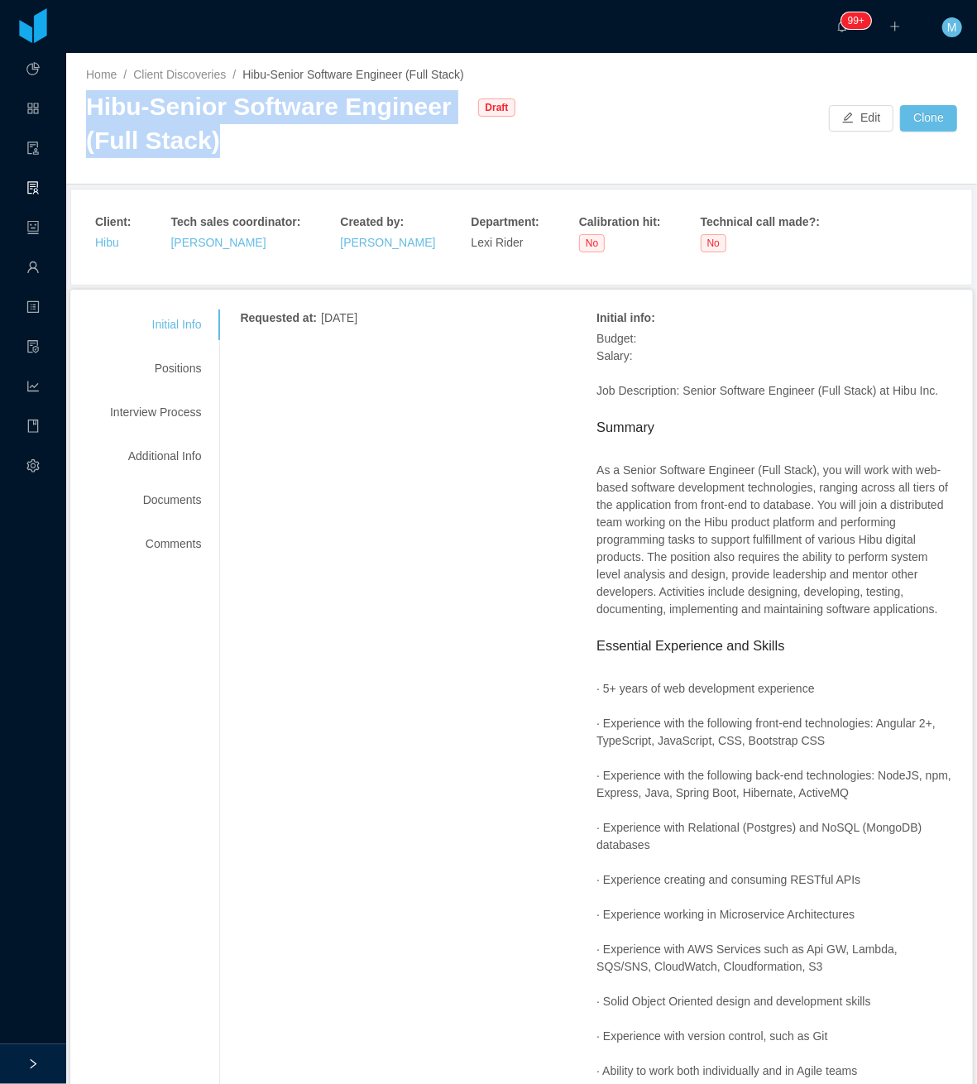
drag, startPoint x: 90, startPoint y: 113, endPoint x: 218, endPoint y: 156, distance: 135.0
click at [218, 156] on div "Hibu-Senior Software Engineer (Full Stack)" at bounding box center [278, 123] width 384 height 67
copy div "Hibu-Senior Software Engineer (Full Stack)"
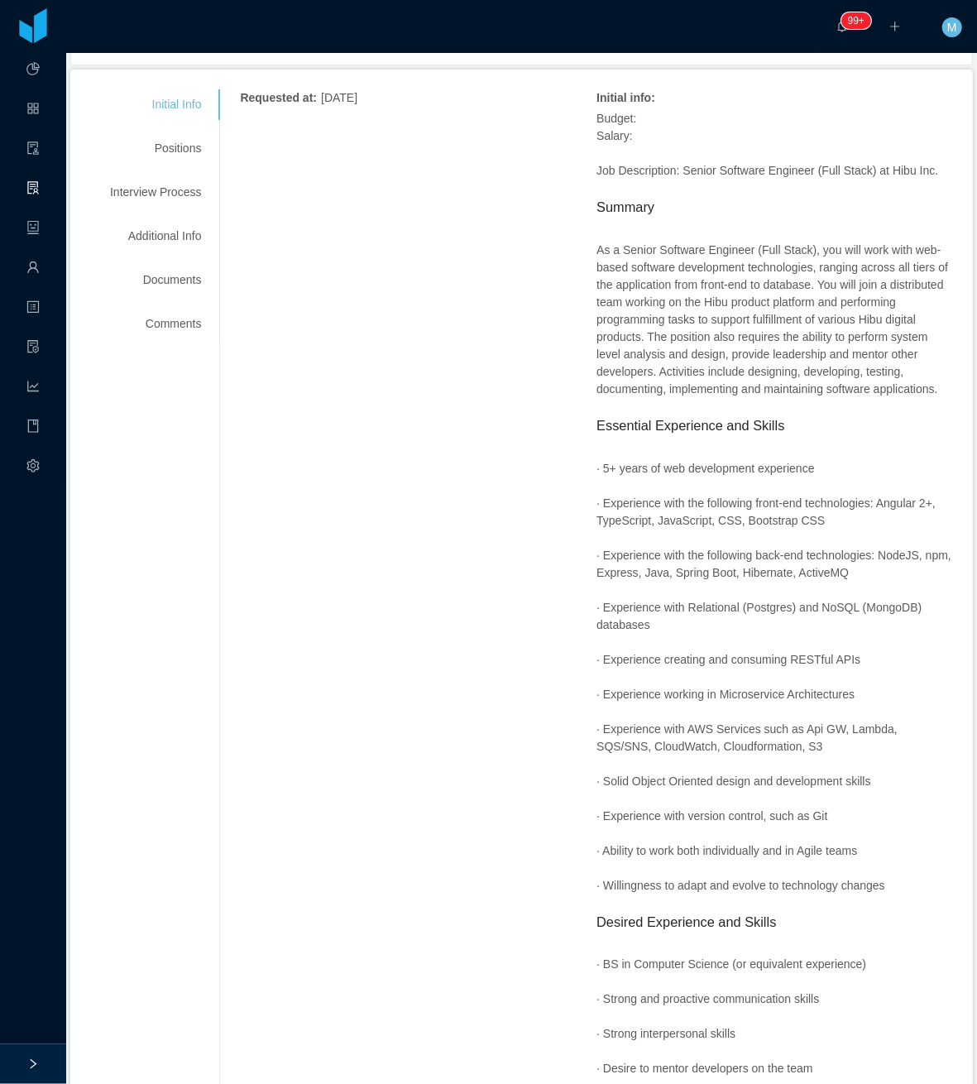
scroll to position [331, 0]
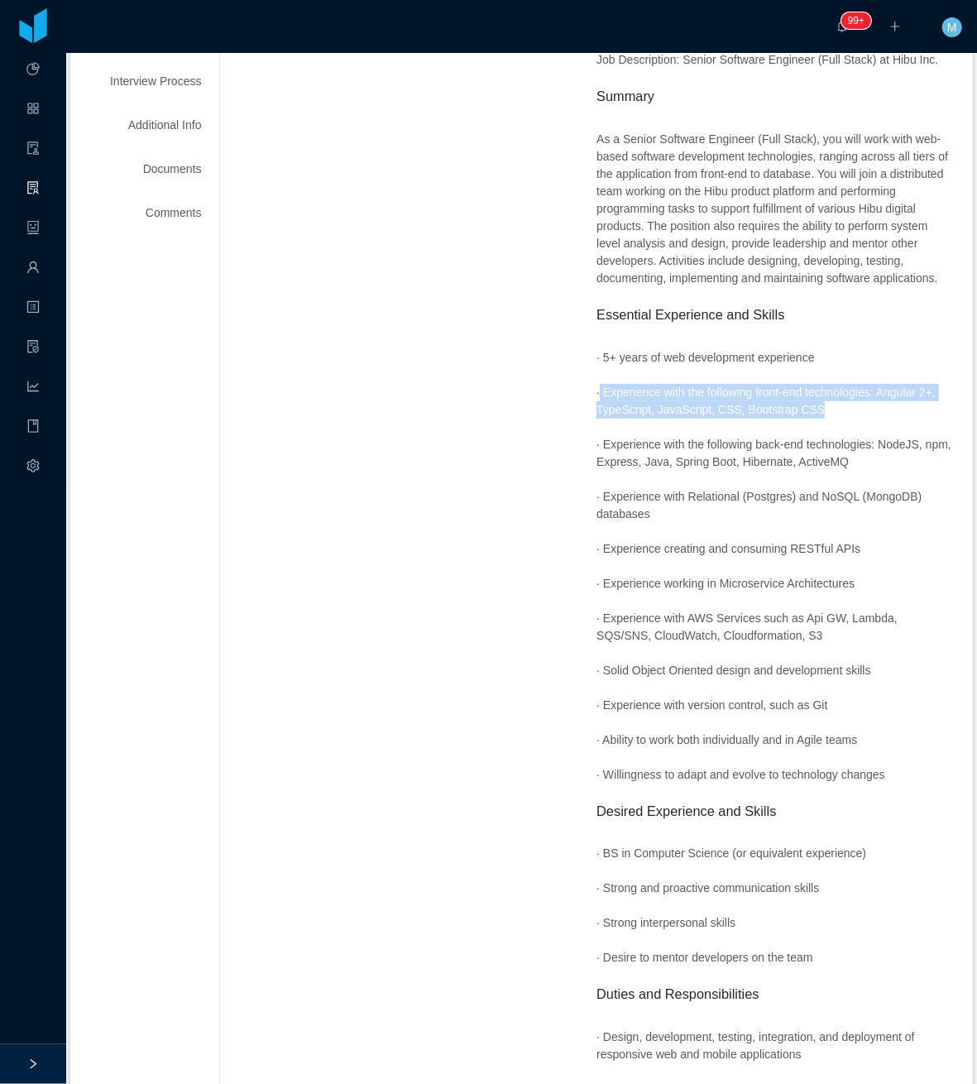
drag, startPoint x: 590, startPoint y: 451, endPoint x: 821, endPoint y: 474, distance: 232.0
click at [821, 419] on p "· Experience with the following front-end technologies: Angular 2+, TypeScript,…" at bounding box center [774, 401] width 357 height 35
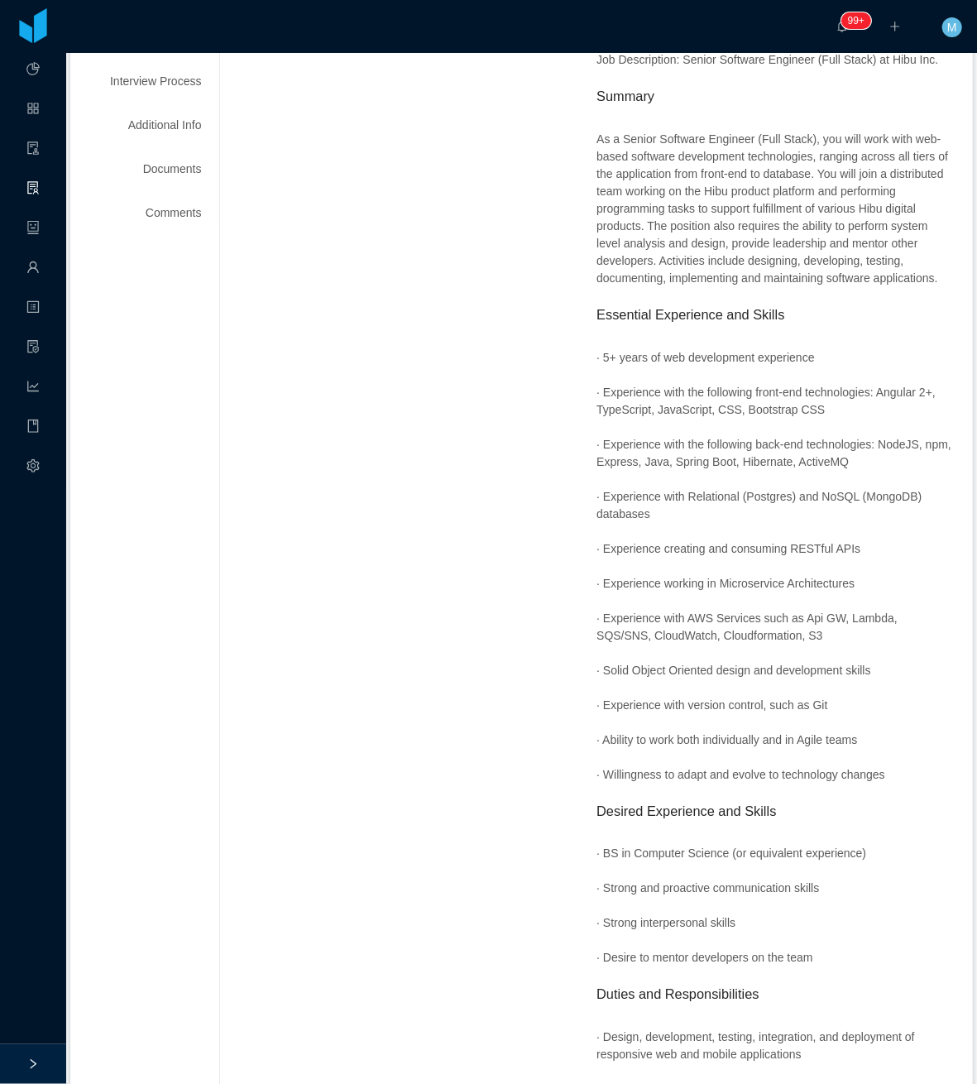
drag, startPoint x: 821, startPoint y: 474, endPoint x: 809, endPoint y: 534, distance: 61.5
click at [759, 538] on div "Budget: Salary: Job Description: Senior Software Engineer (Full Stack) at Hibu …" at bounding box center [774, 704] width 357 height 1411
drag, startPoint x: 877, startPoint y: 529, endPoint x: 577, endPoint y: 507, distance: 301.1
click at [577, 507] on div "Requested at : [DATE] Initial info : Budget: Salary: Job Description: Senior So…" at bounding box center [596, 843] width 713 height 1730
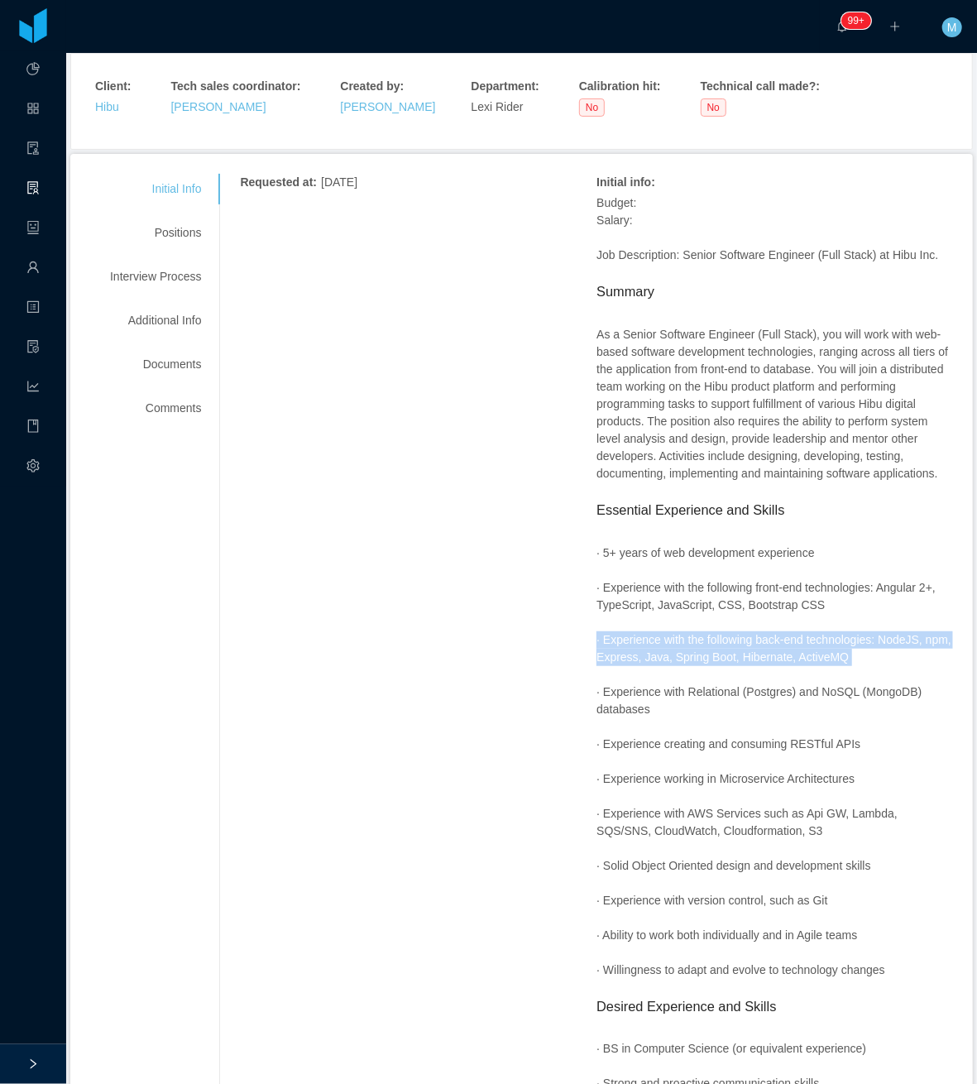
scroll to position [0, 0]
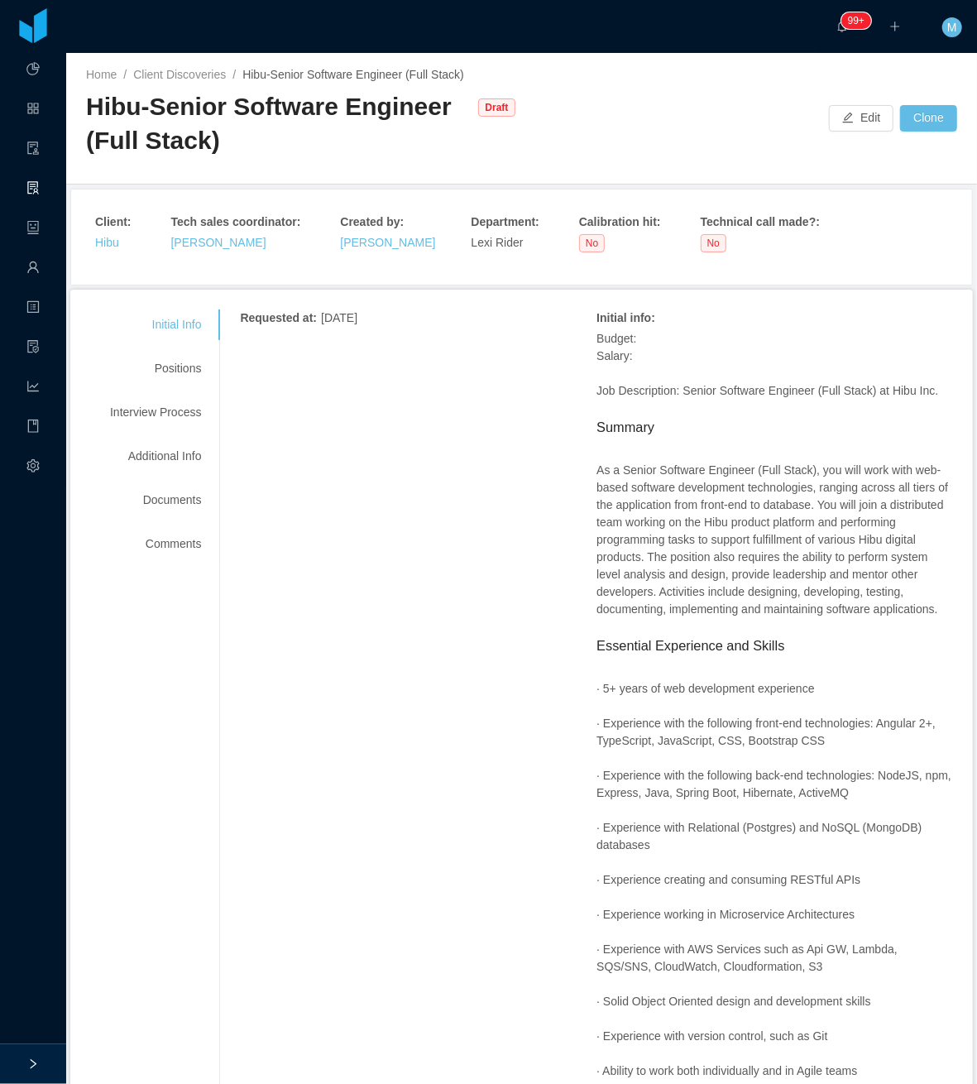
click at [646, 548] on p "As a Senior Software Engineer (Full Stack), you will work with web-based softwa…" at bounding box center [774, 540] width 357 height 156
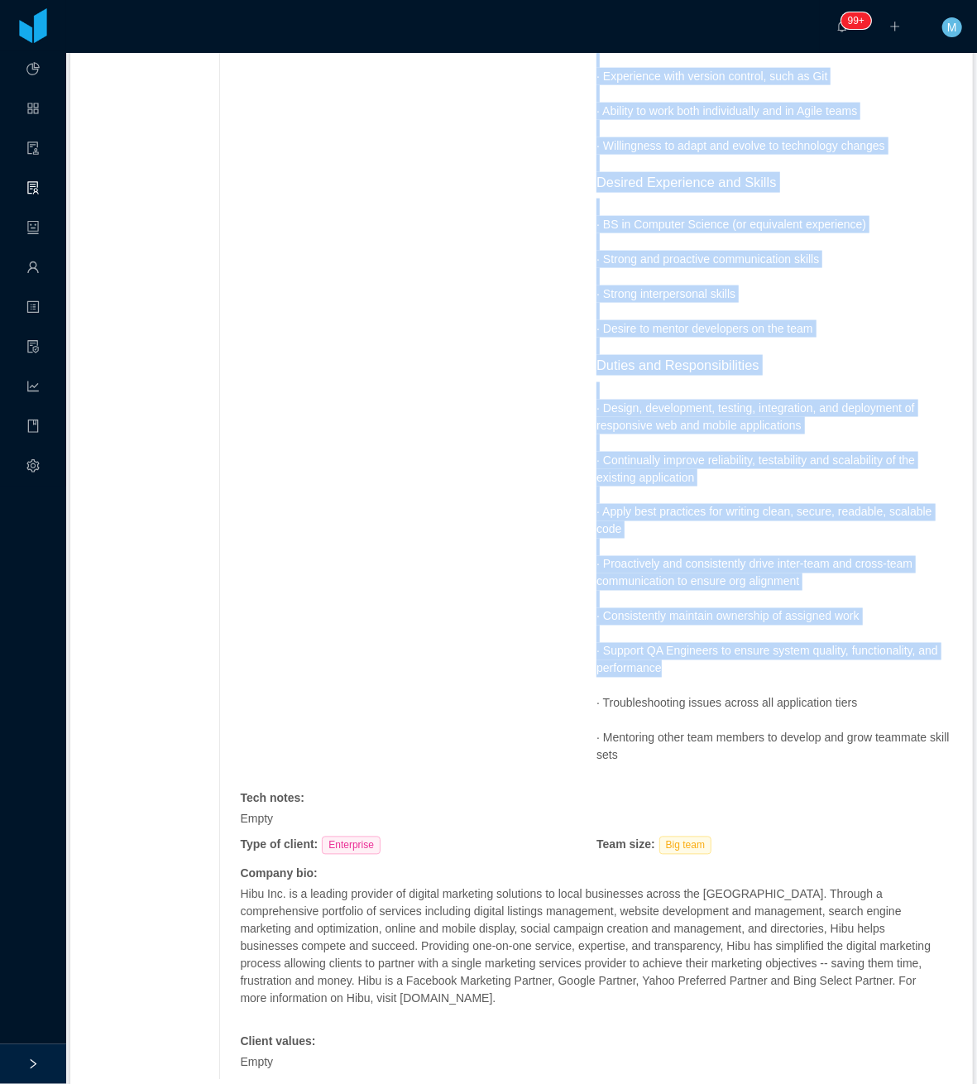
scroll to position [1132, 0]
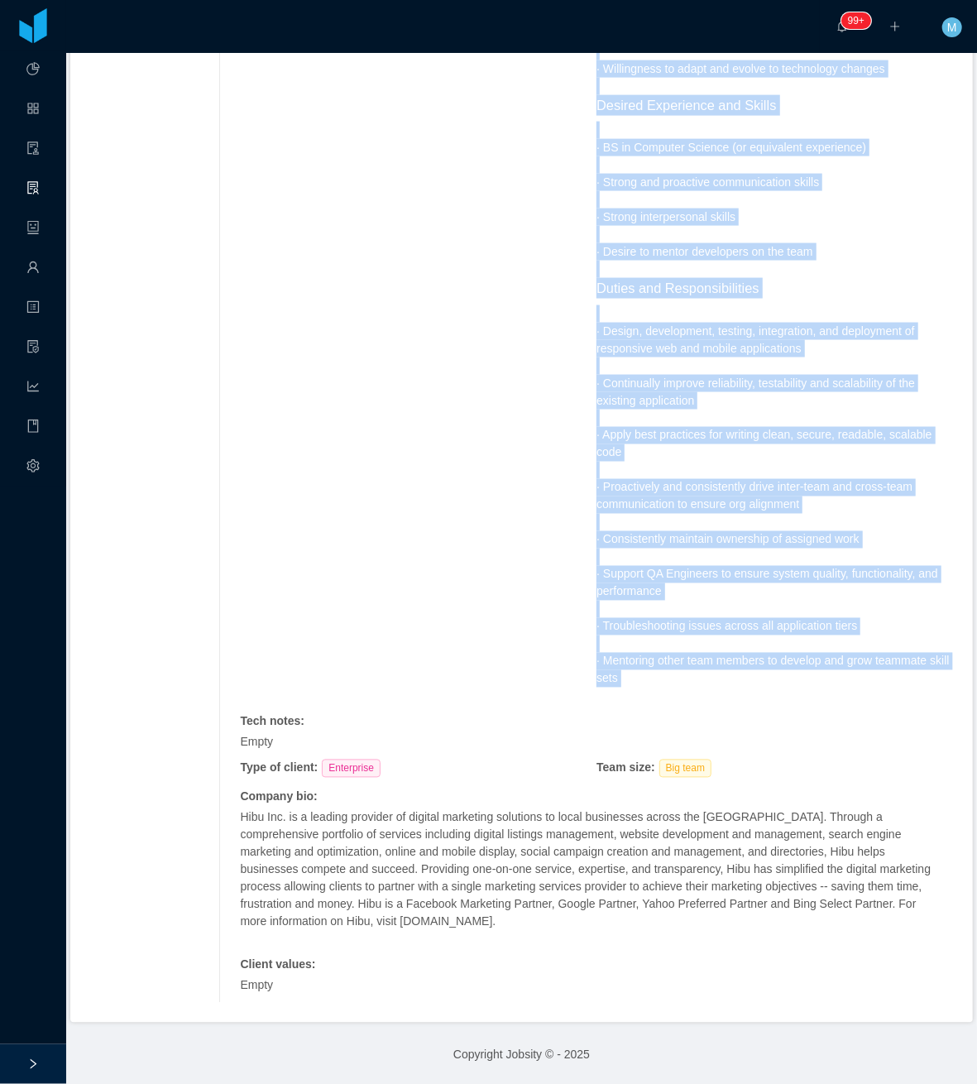
drag, startPoint x: 584, startPoint y: 384, endPoint x: 786, endPoint y: 702, distance: 376.4
click at [786, 702] on div "Requested at : [DATE] Initial info : Budget: Salary: Job Description: Senior So…" at bounding box center [596, 138] width 713 height 1730
copy span "Lor Ipsumdolors: Ametco Adipisci Elitsedd (Eius Tempo) in Utla Etd. Magnaal En …"
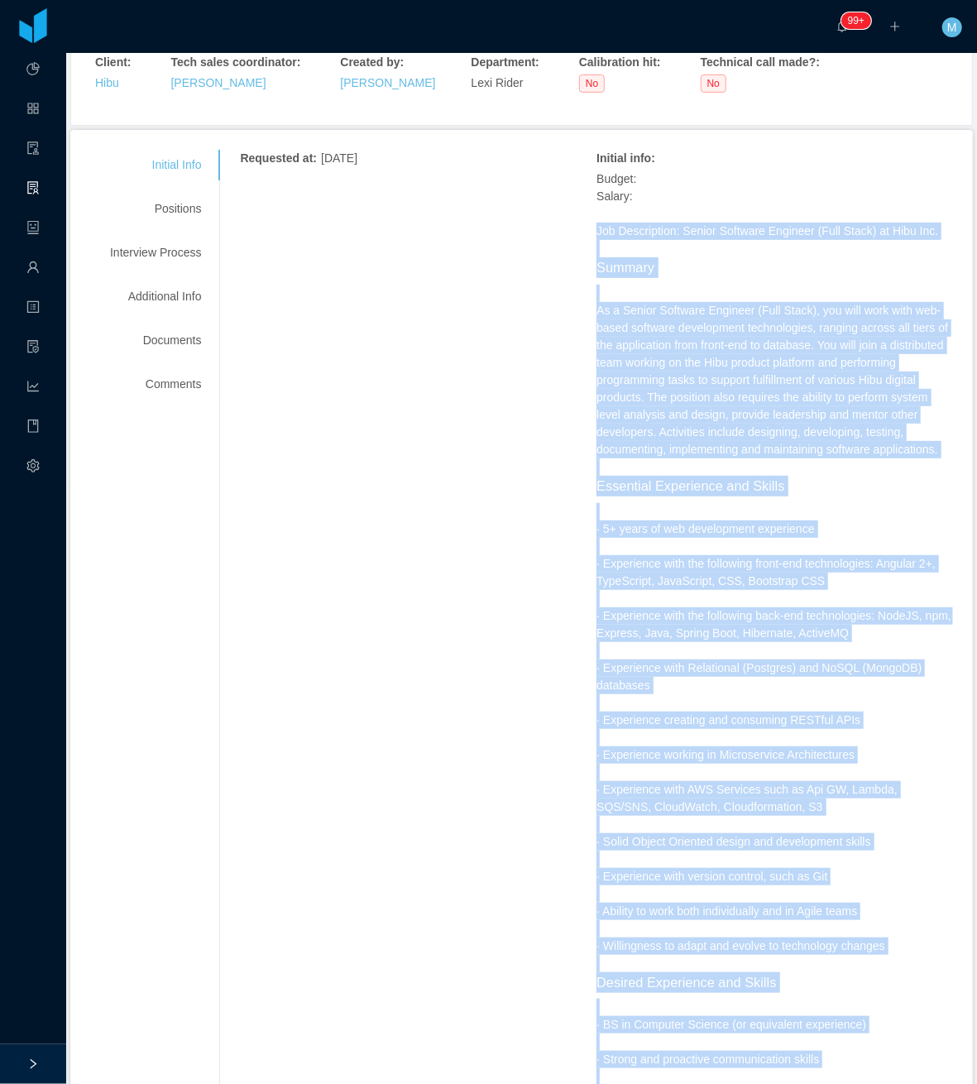
scroll to position [0, 0]
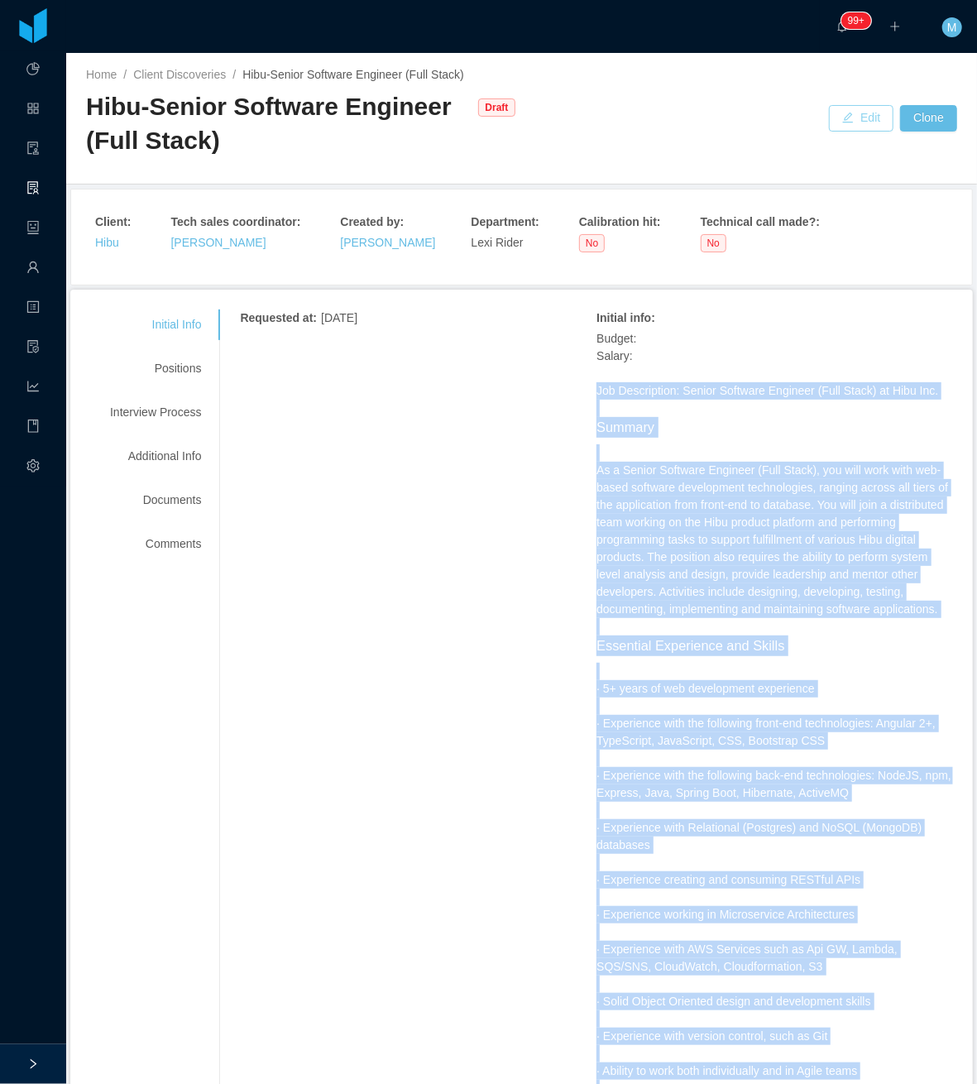
click at [842, 117] on button "Edit" at bounding box center [861, 118] width 65 height 26
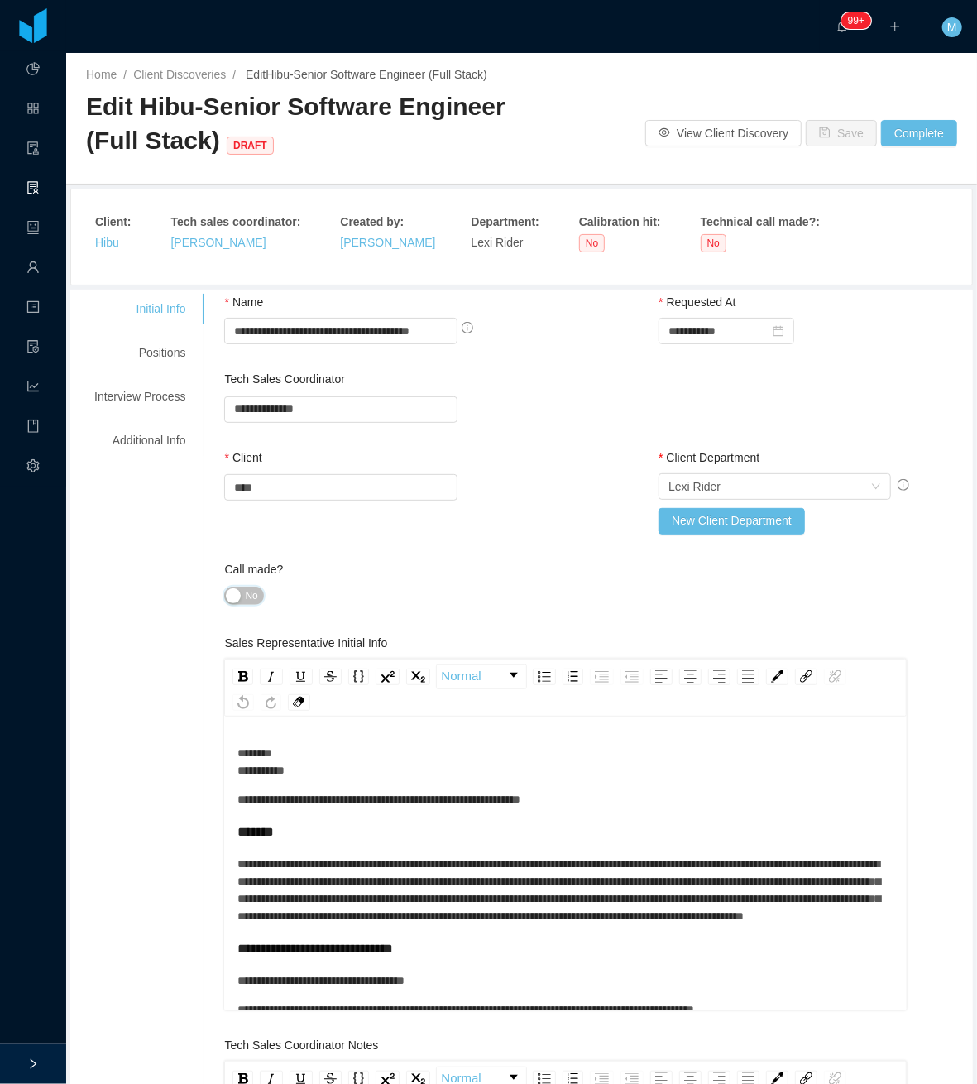
drag, startPoint x: 239, startPoint y: 601, endPoint x: 232, endPoint y: 583, distance: 18.9
click at [237, 601] on button "No" at bounding box center [243, 596] width 39 height 18
click at [173, 341] on div "Positions" at bounding box center [139, 353] width 131 height 31
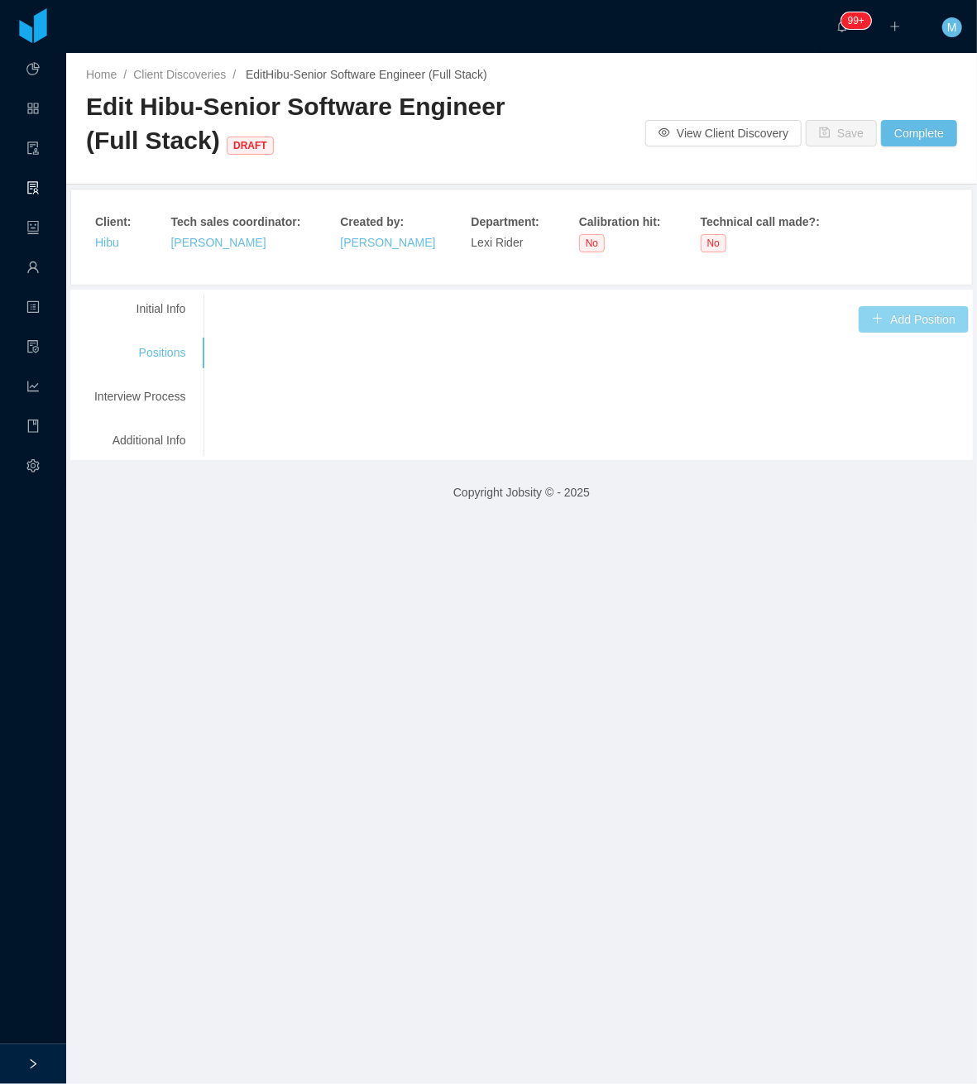
click at [893, 312] on button "Add Position" at bounding box center [914, 319] width 110 height 26
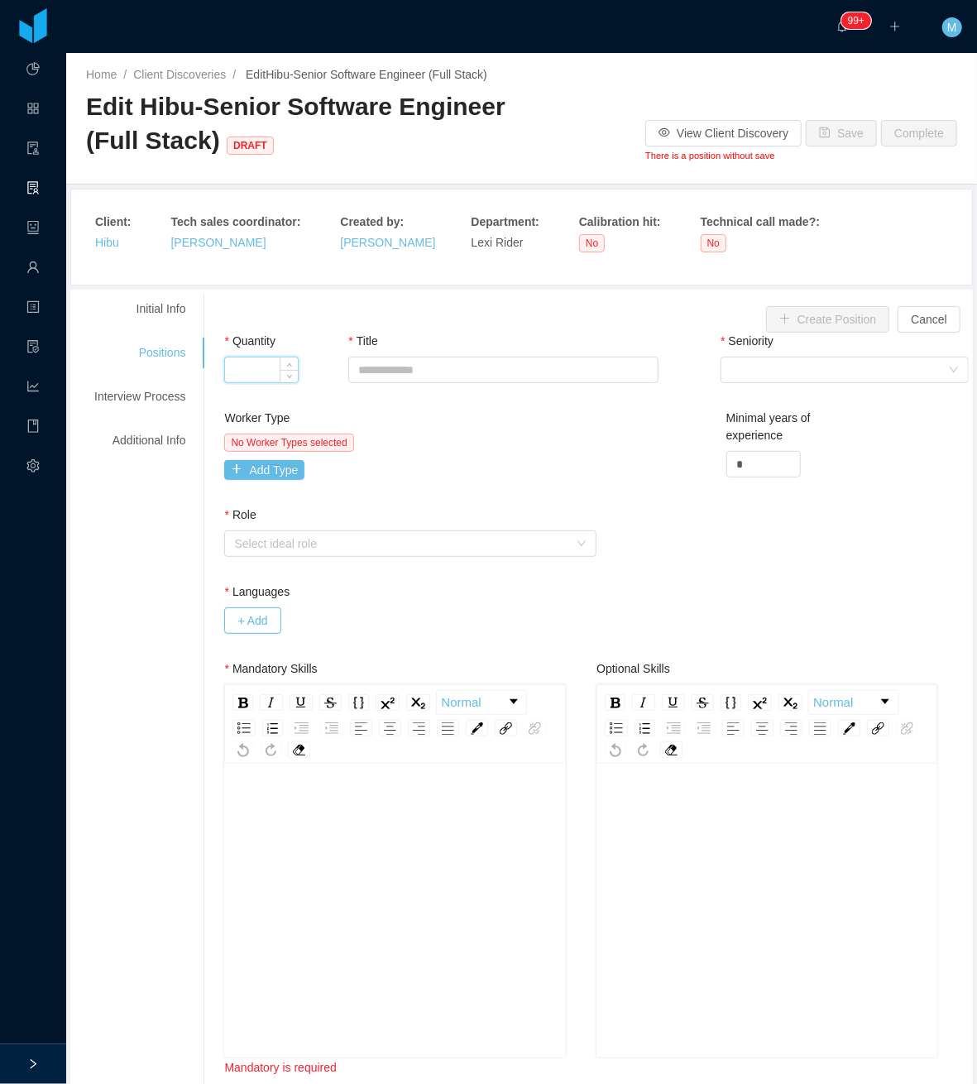
click at [265, 371] on input "Quantity" at bounding box center [261, 369] width 73 height 25
type input "*"
click at [524, 388] on div "Title" at bounding box center [503, 361] width 310 height 57
click at [534, 367] on input "Title" at bounding box center [503, 370] width 310 height 26
paste input "**********"
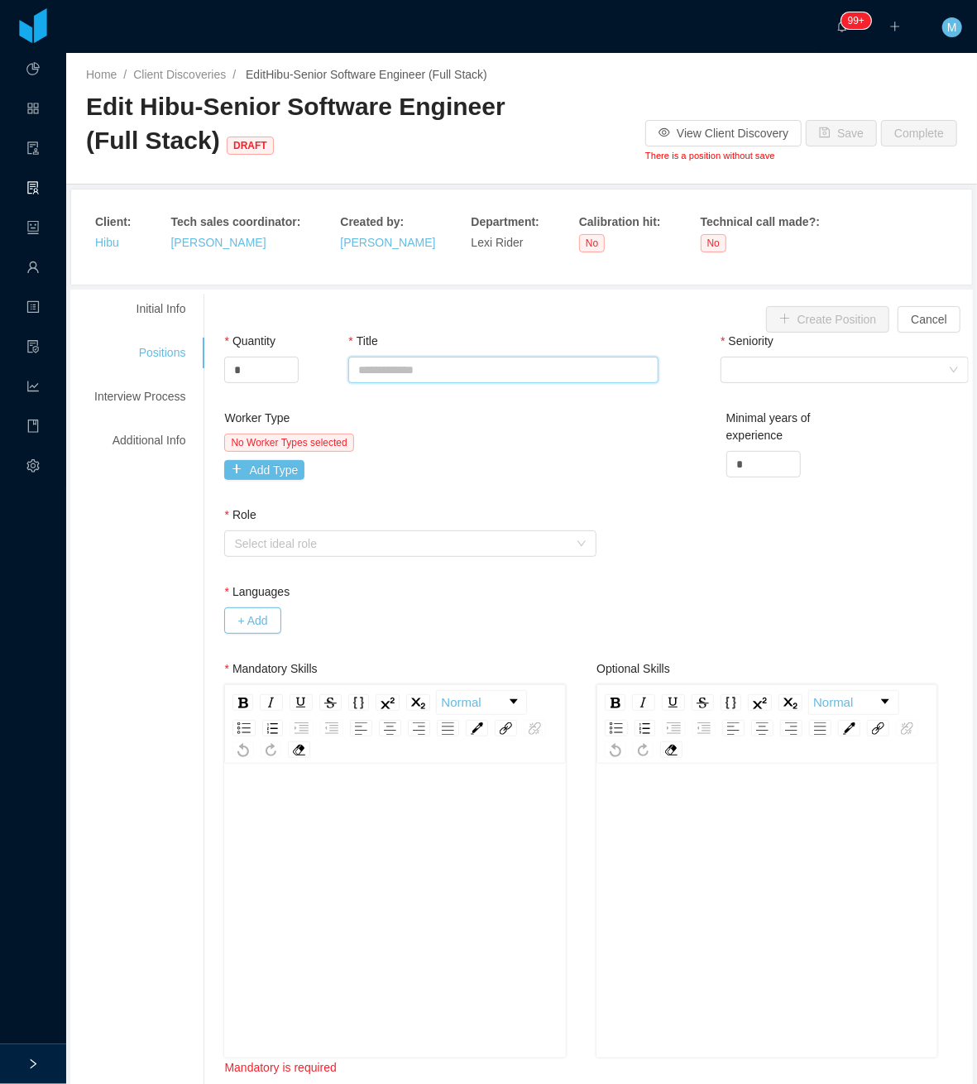
type input "**********"
click at [467, 367] on input "Title" at bounding box center [500, 370] width 304 height 26
paste input "**********"
type input "**********"
click at [494, 431] on div "Worker Type" at bounding box center [408, 421] width 368 height 24
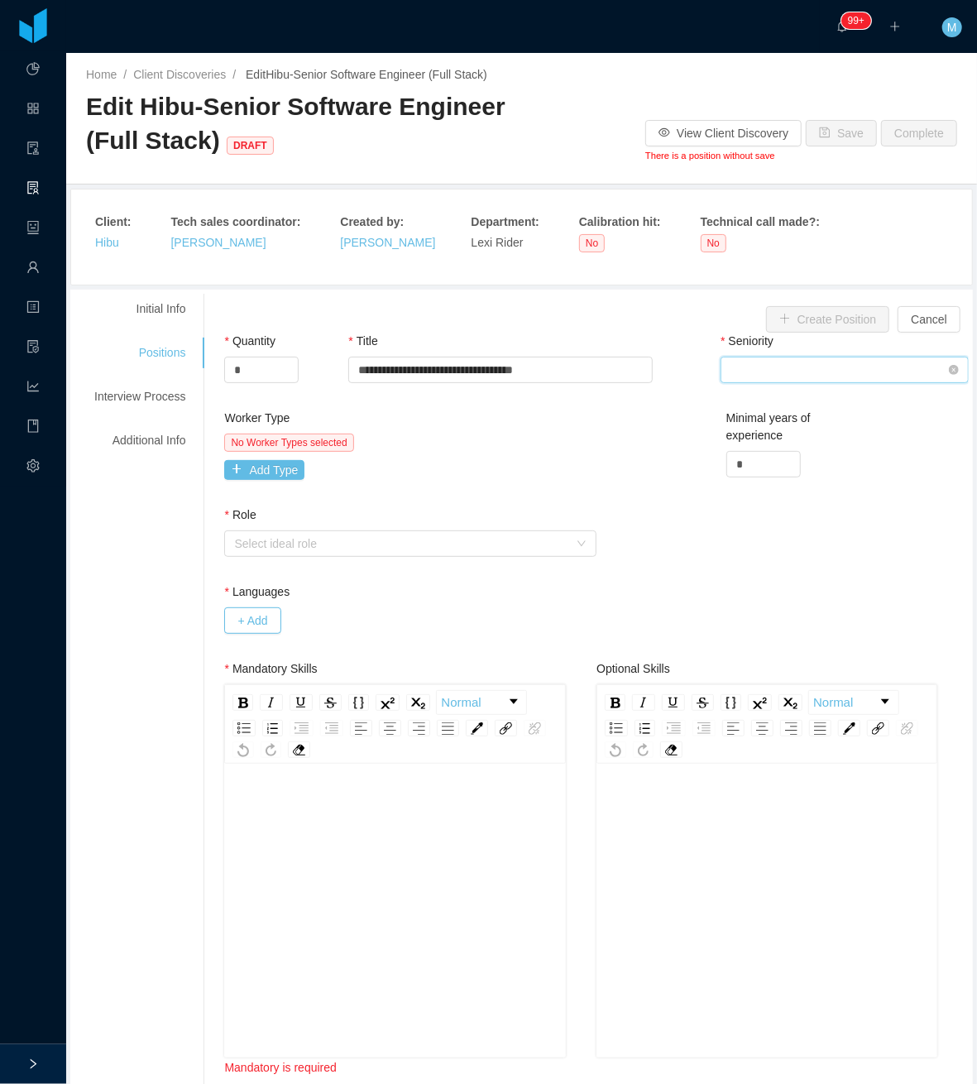
click at [768, 381] on div "Select Seniority" at bounding box center [839, 369] width 218 height 25
click at [740, 520] on li "Senior" at bounding box center [832, 509] width 248 height 26
drag, startPoint x: 743, startPoint y: 472, endPoint x: 723, endPoint y: 462, distance: 22.2
click at [727, 462] on input "*" at bounding box center [763, 464] width 73 height 25
type input "*"
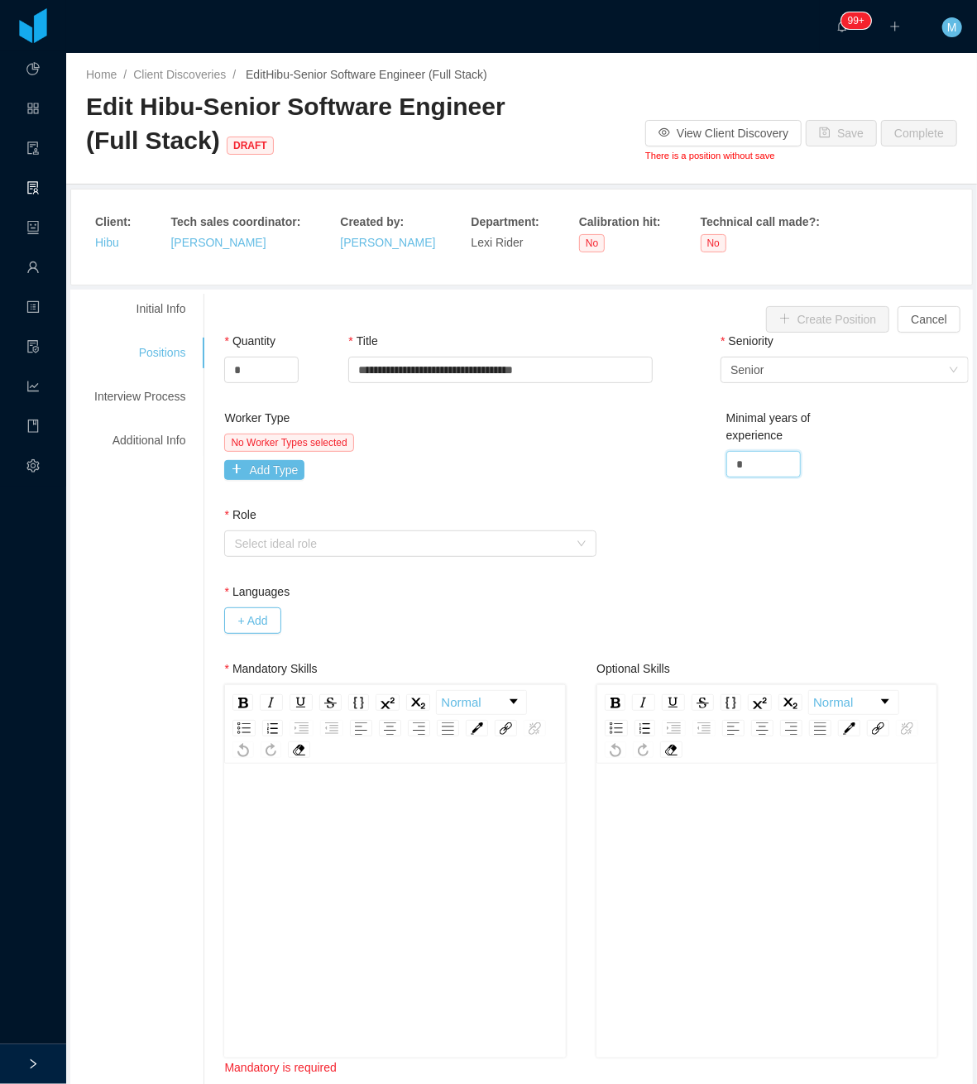
click at [636, 470] on div "Worker Type No Worker Types selected Add Type Minimal years of experience *" at bounding box center [596, 457] width 753 height 97
click at [273, 471] on button "Add Type" at bounding box center [264, 470] width 80 height 20
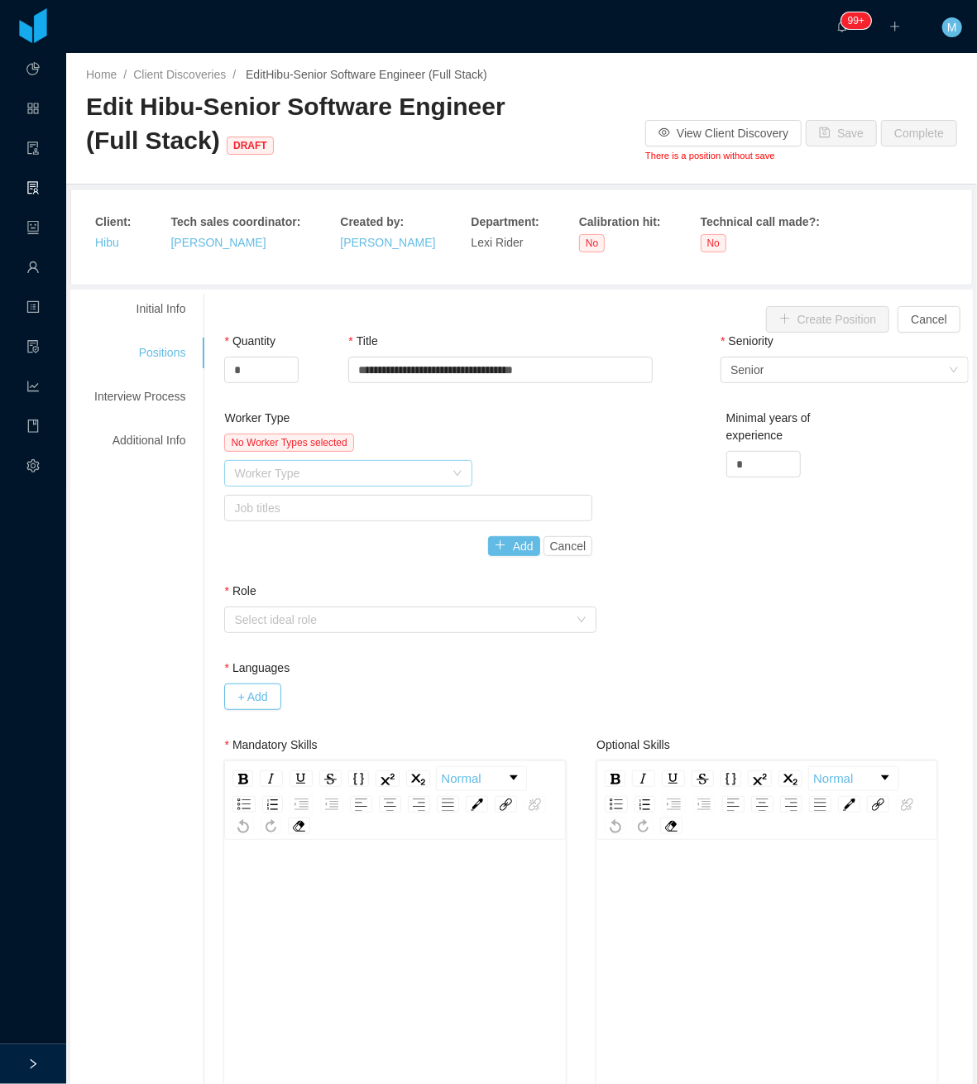
click at [305, 478] on div "Worker Type" at bounding box center [339, 473] width 210 height 17
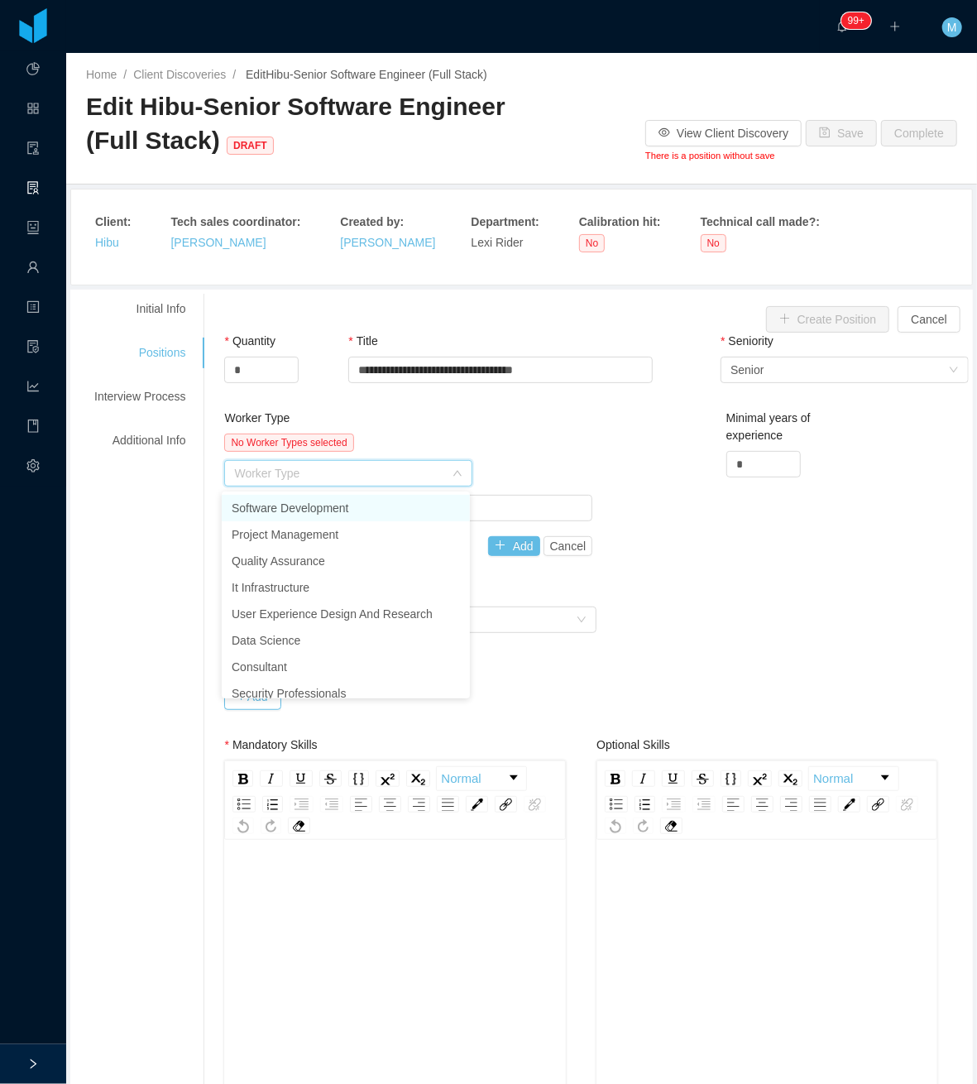
drag, startPoint x: 315, startPoint y: 498, endPoint x: 388, endPoint y: 500, distance: 72.8
click at [314, 498] on li "Software Development" at bounding box center [346, 508] width 248 height 26
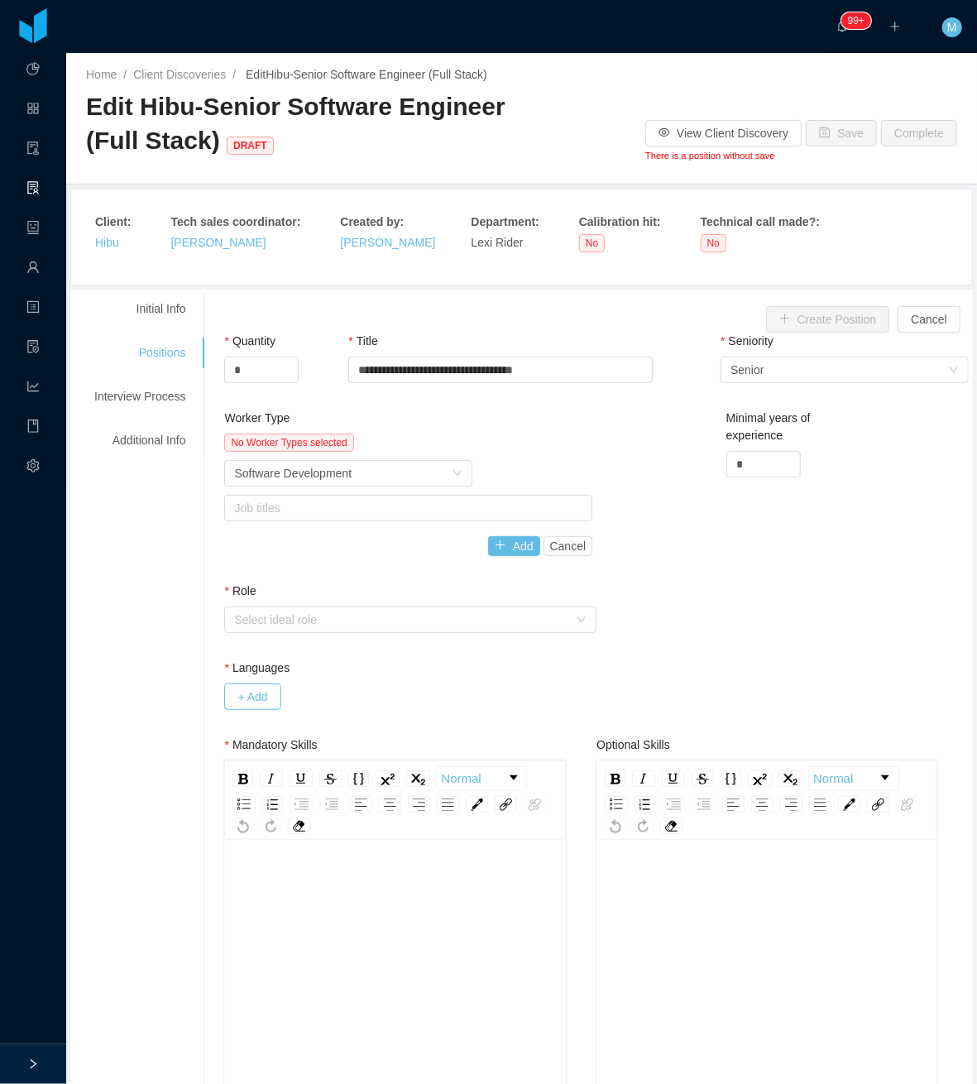
click at [531, 473] on div "Worker Type Software Development" at bounding box center [408, 473] width 368 height 26
click at [378, 511] on div "Job titles" at bounding box center [404, 508] width 341 height 17
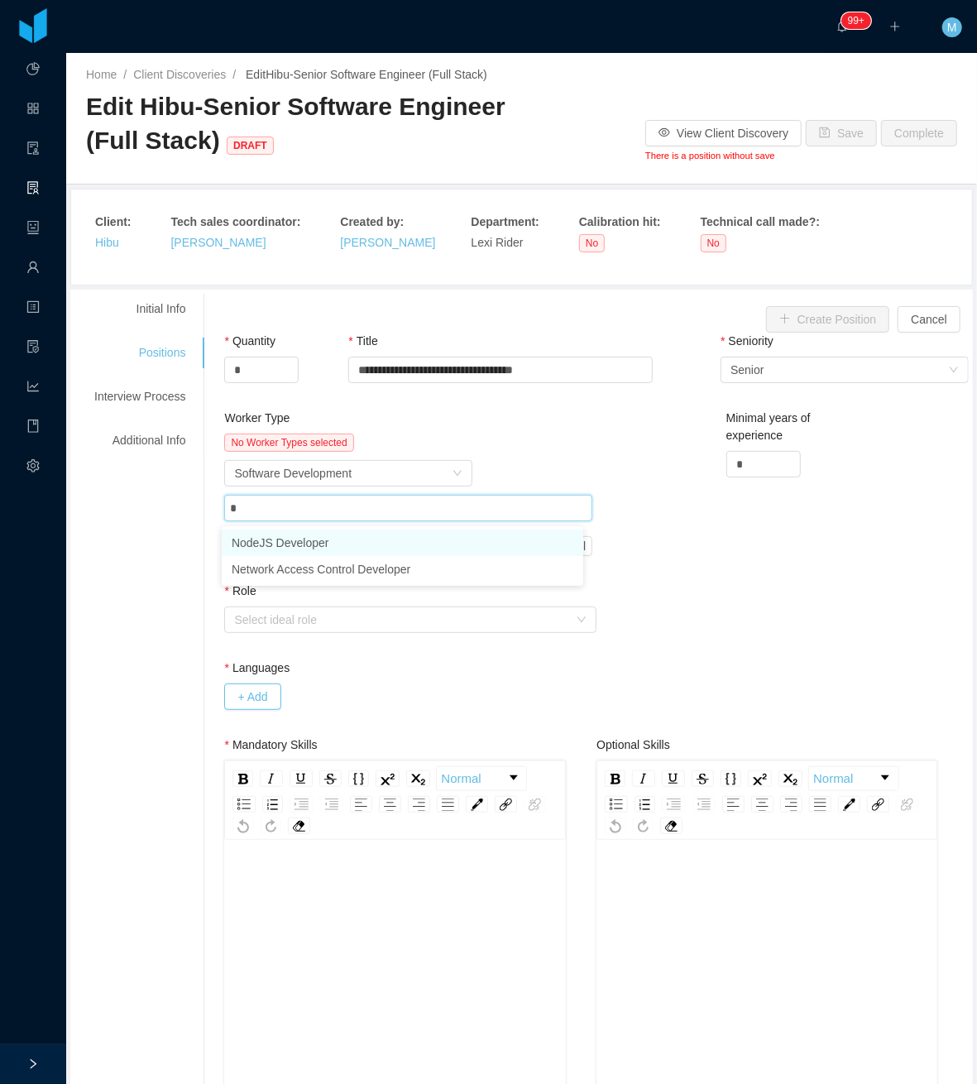
type input "**"
drag, startPoint x: 333, startPoint y: 539, endPoint x: 404, endPoint y: 501, distance: 80.7
click at [339, 537] on li "NodeJS Developer" at bounding box center [403, 542] width 362 height 26
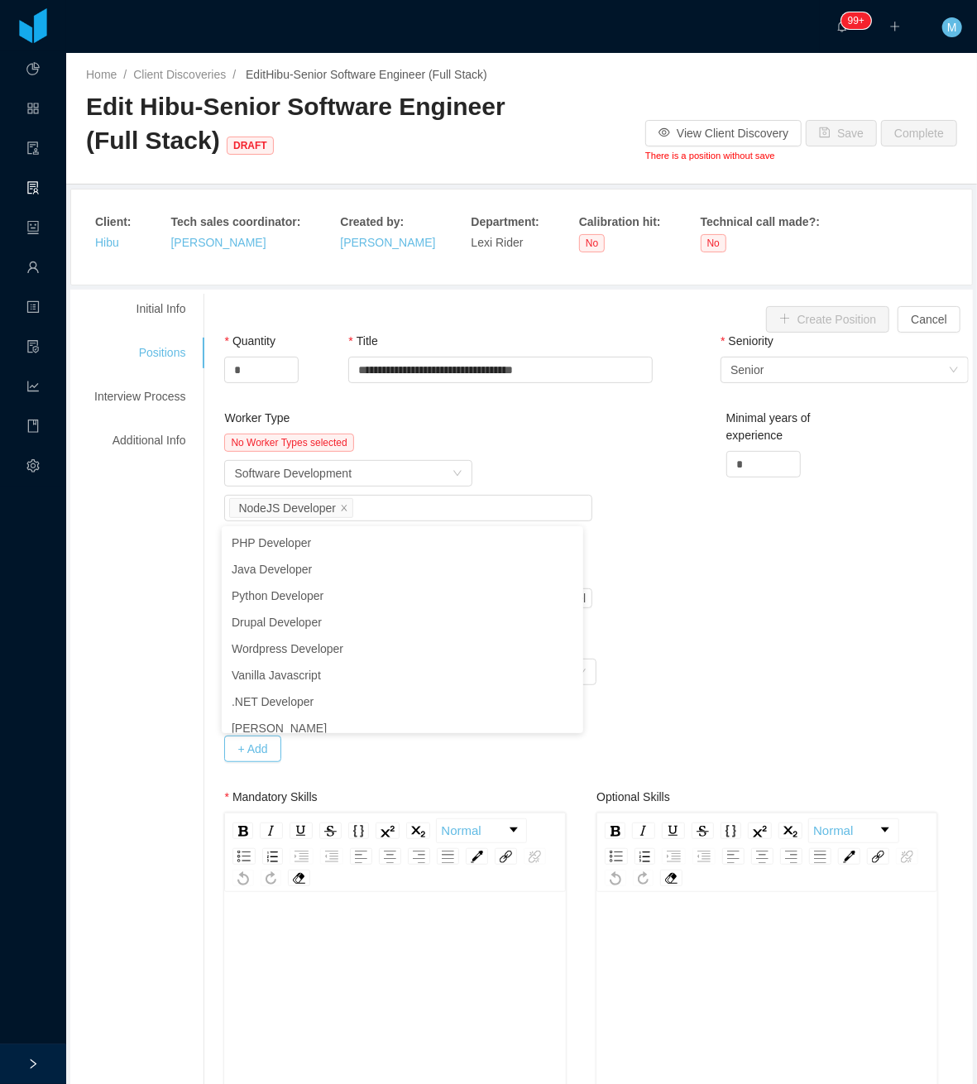
click at [571, 427] on div "Worker Type" at bounding box center [408, 421] width 368 height 24
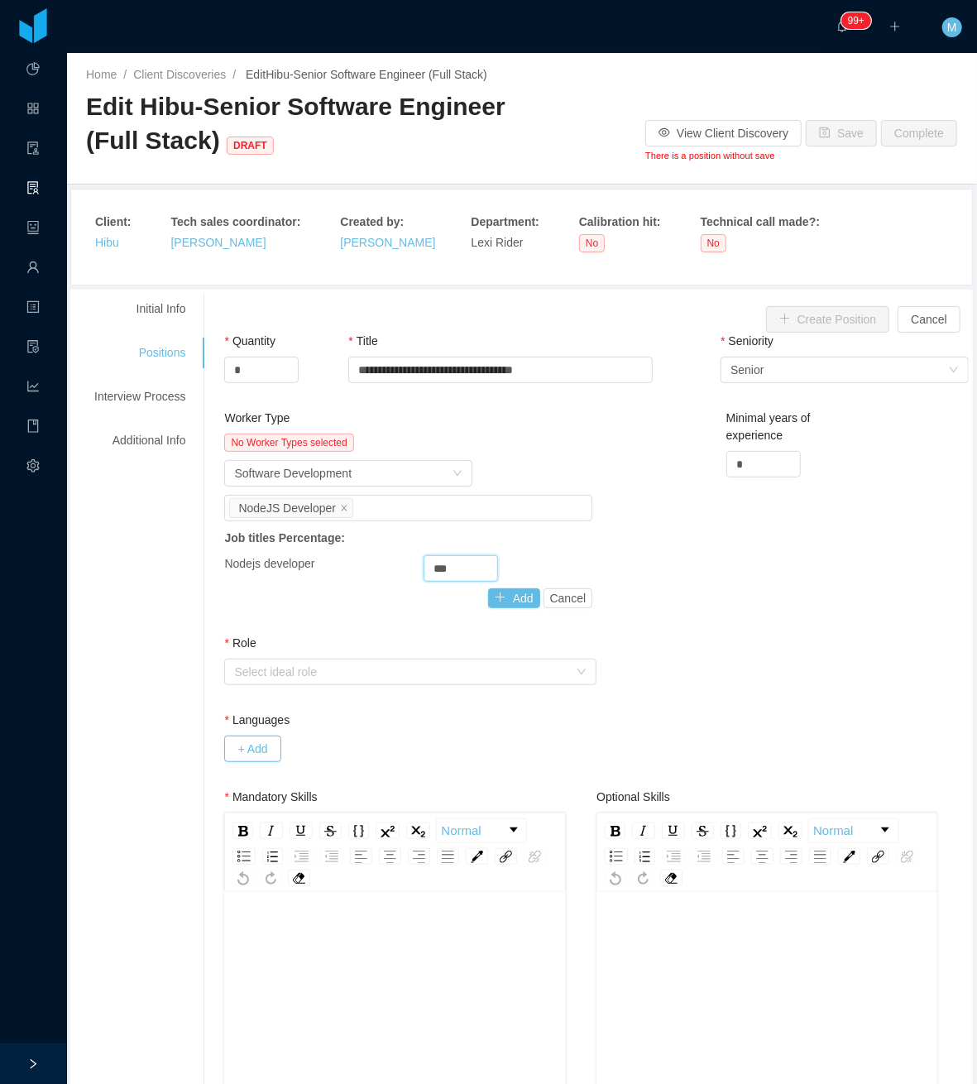
drag, startPoint x: 465, startPoint y: 561, endPoint x: 409, endPoint y: 566, distance: 56.5
click at [410, 566] on div "Nodejs developer ***" at bounding box center [408, 568] width 368 height 26
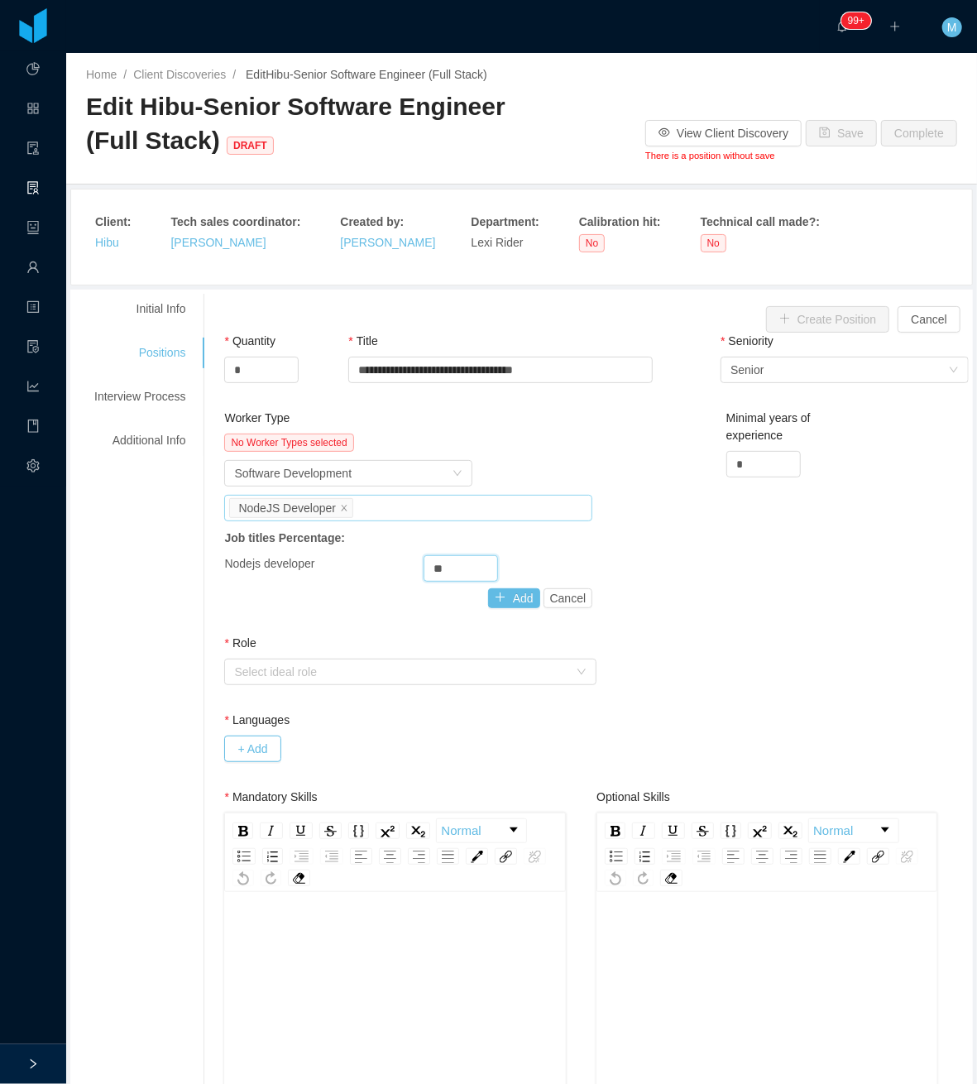
type input "**"
click at [465, 510] on div "Job titles NodeJS Developer" at bounding box center [405, 508] width 353 height 25
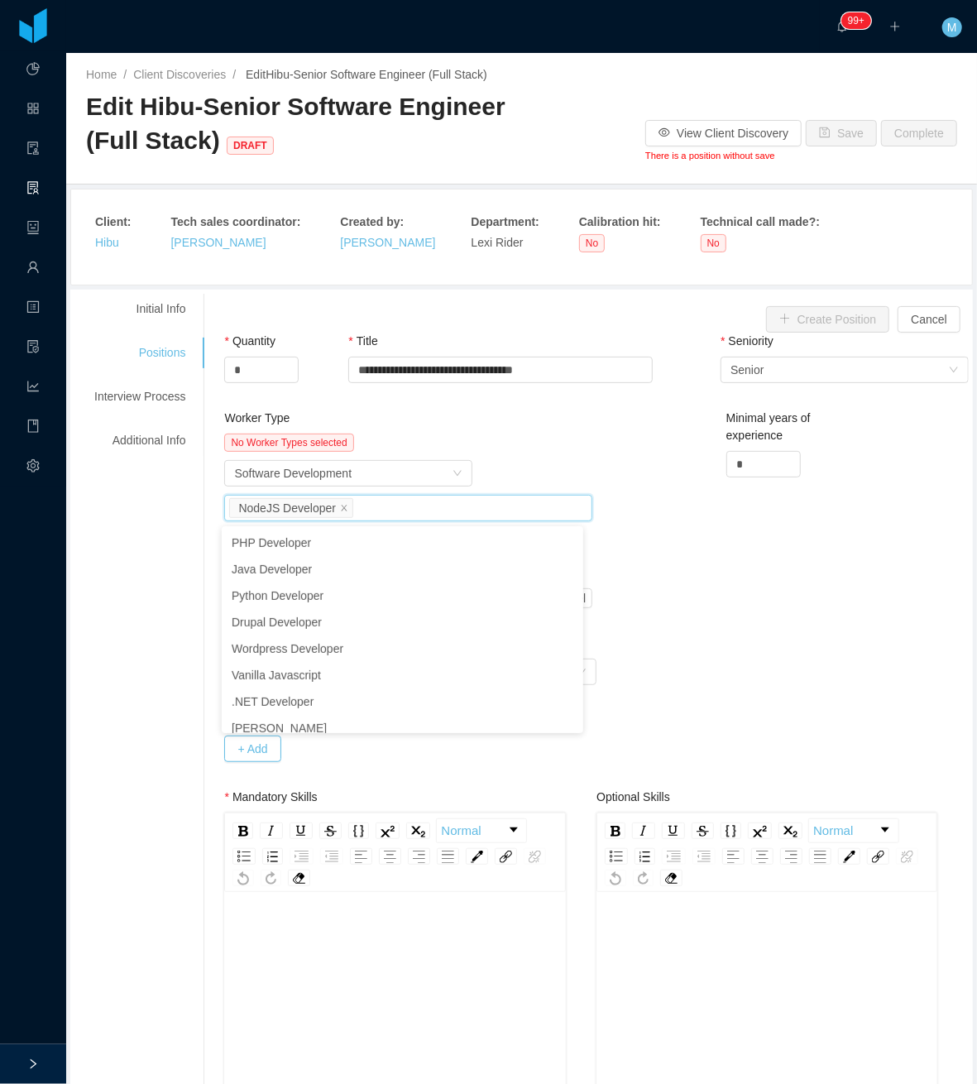
scroll to position [114, 0]
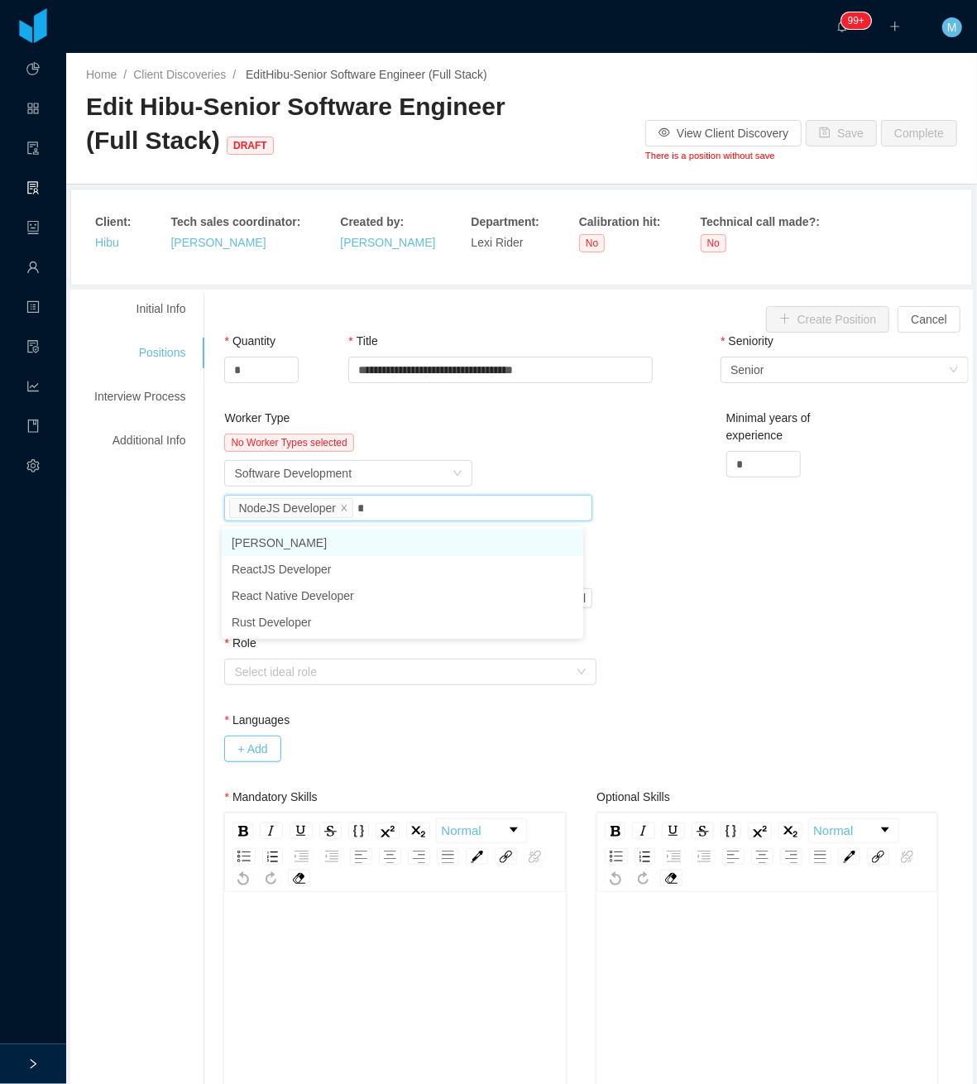
type input "***"
click at [415, 530] on li "ReactJS Developer" at bounding box center [403, 542] width 362 height 26
type input "***"
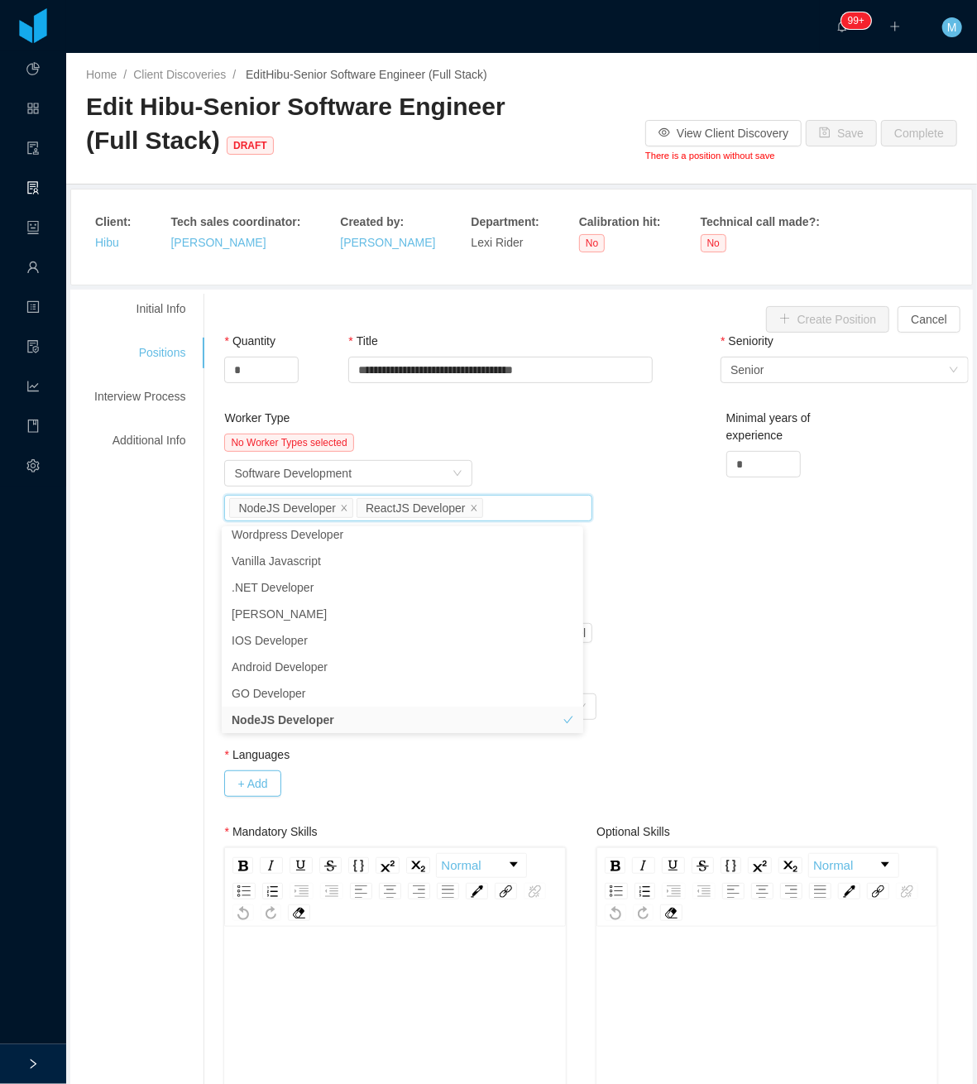
click at [572, 478] on div "Worker Type Software Development" at bounding box center [408, 473] width 368 height 26
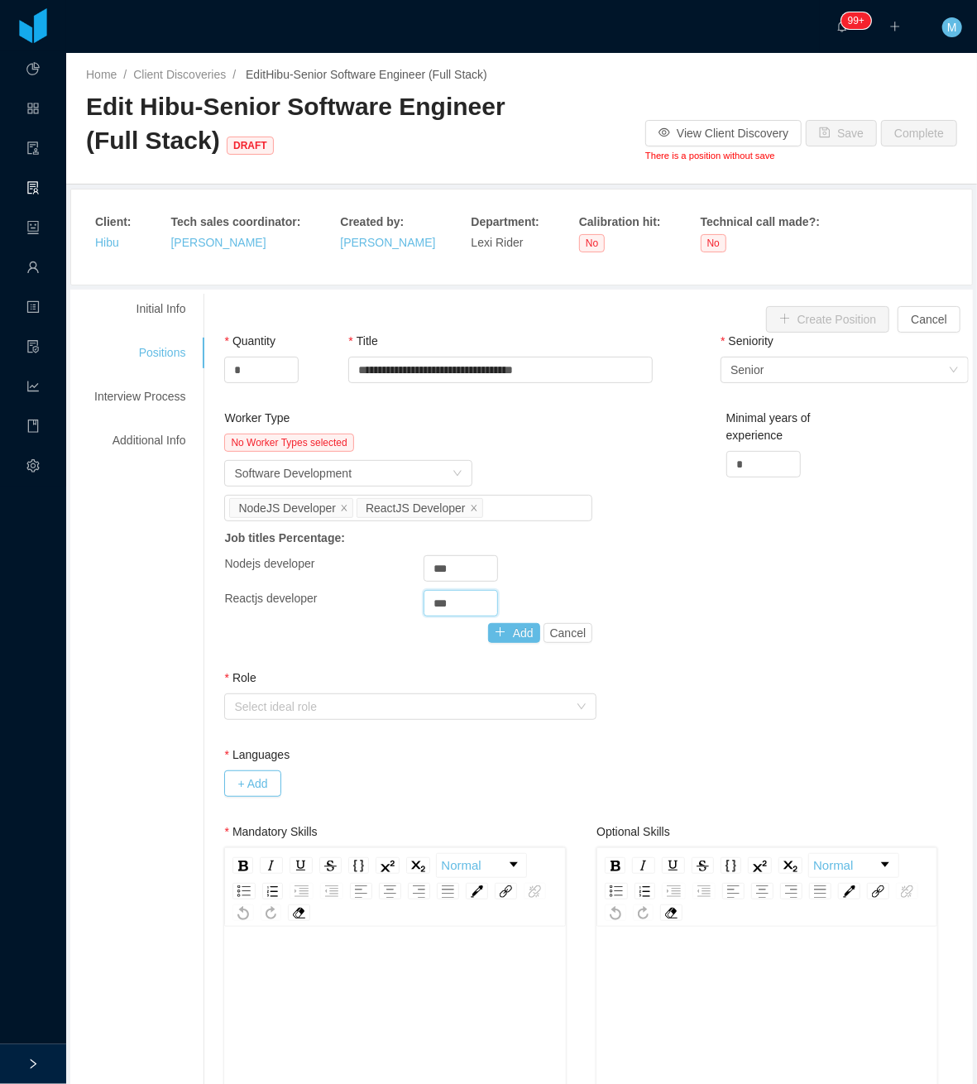
drag, startPoint x: 464, startPoint y: 601, endPoint x: 401, endPoint y: 614, distance: 64.3
click at [401, 614] on div "Reactjs developer ***" at bounding box center [408, 603] width 368 height 26
type input "**"
drag, startPoint x: 427, startPoint y: 559, endPoint x: 386, endPoint y: 563, distance: 41.5
click at [388, 563] on div "Nodejs developer ***" at bounding box center [408, 568] width 368 height 26
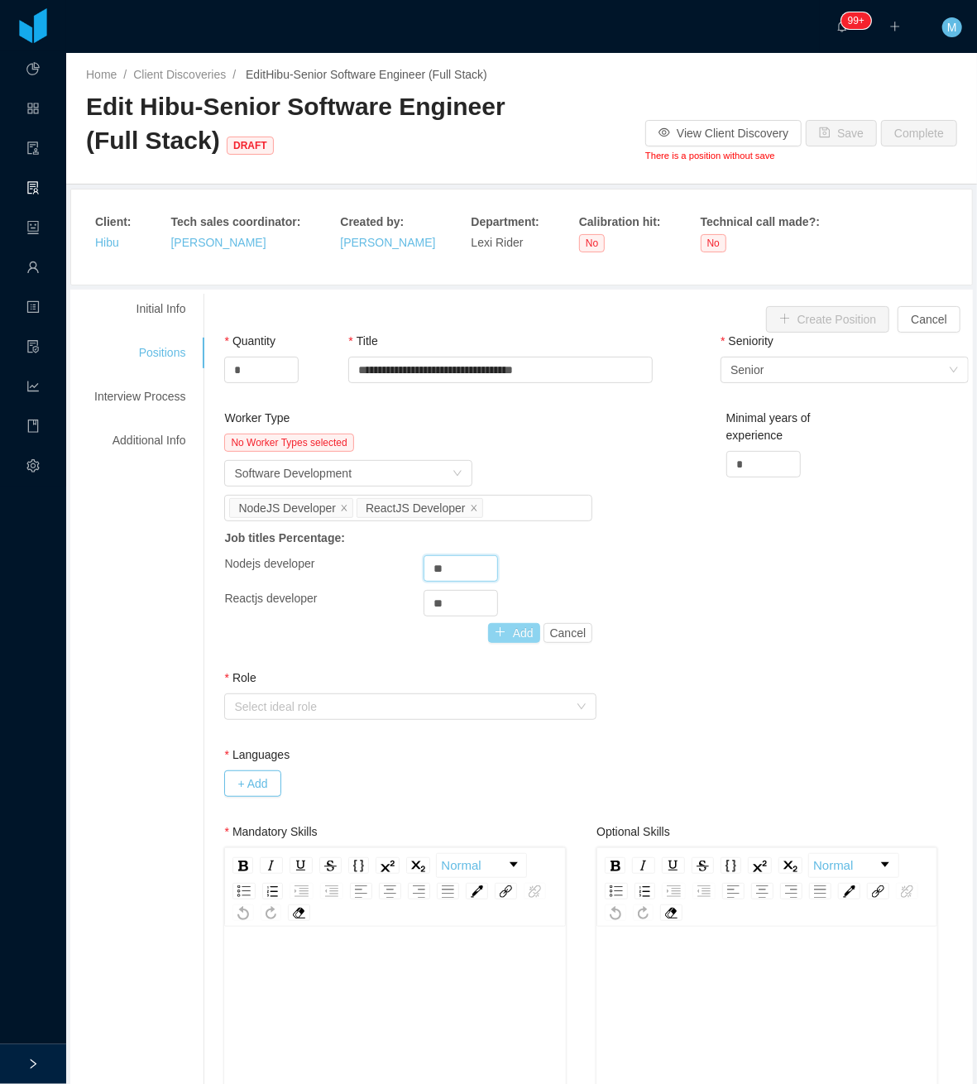
type input "**"
click at [513, 635] on button "Add" at bounding box center [514, 633] width 52 height 20
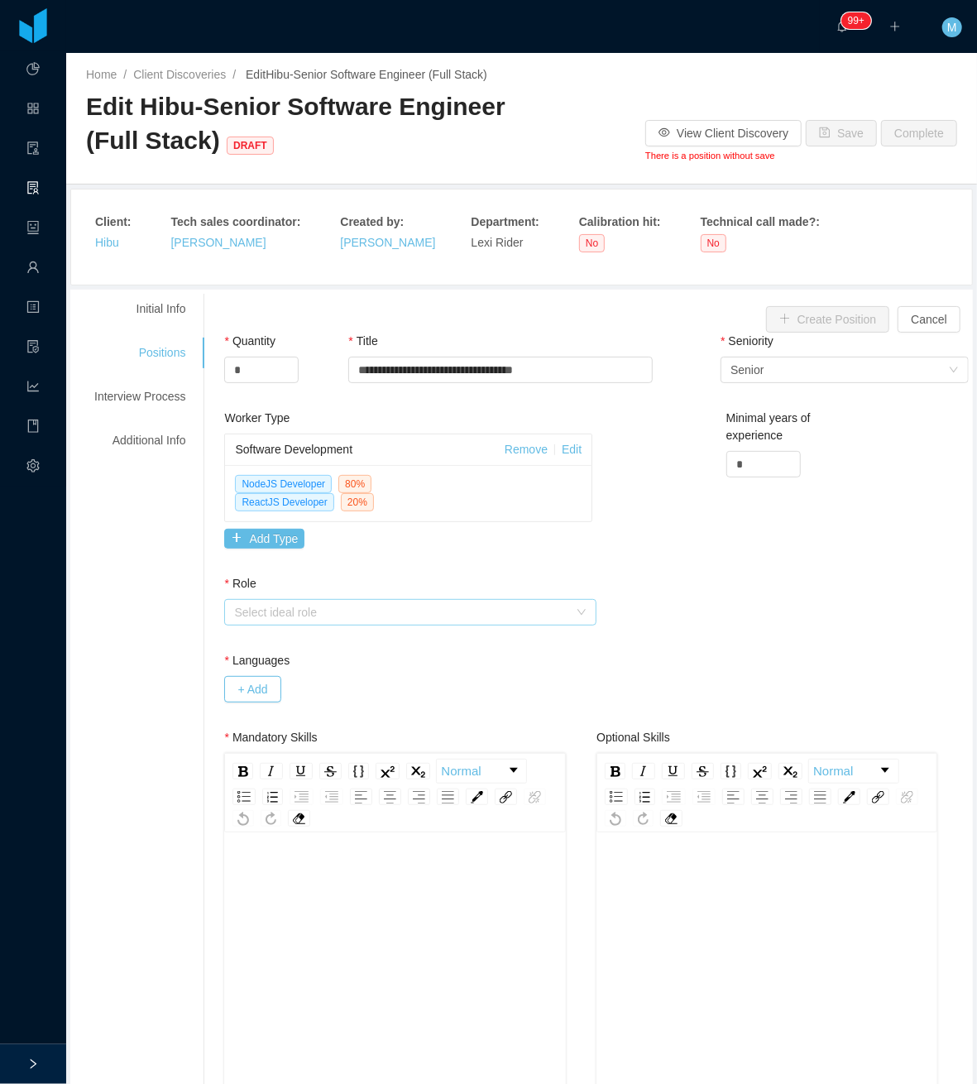
click at [283, 620] on div "Select ideal role" at bounding box center [401, 612] width 334 height 17
click at [283, 673] on li "Operational" at bounding box center [405, 675] width 366 height 26
click at [253, 693] on button "+ Add" at bounding box center [252, 689] width 56 height 26
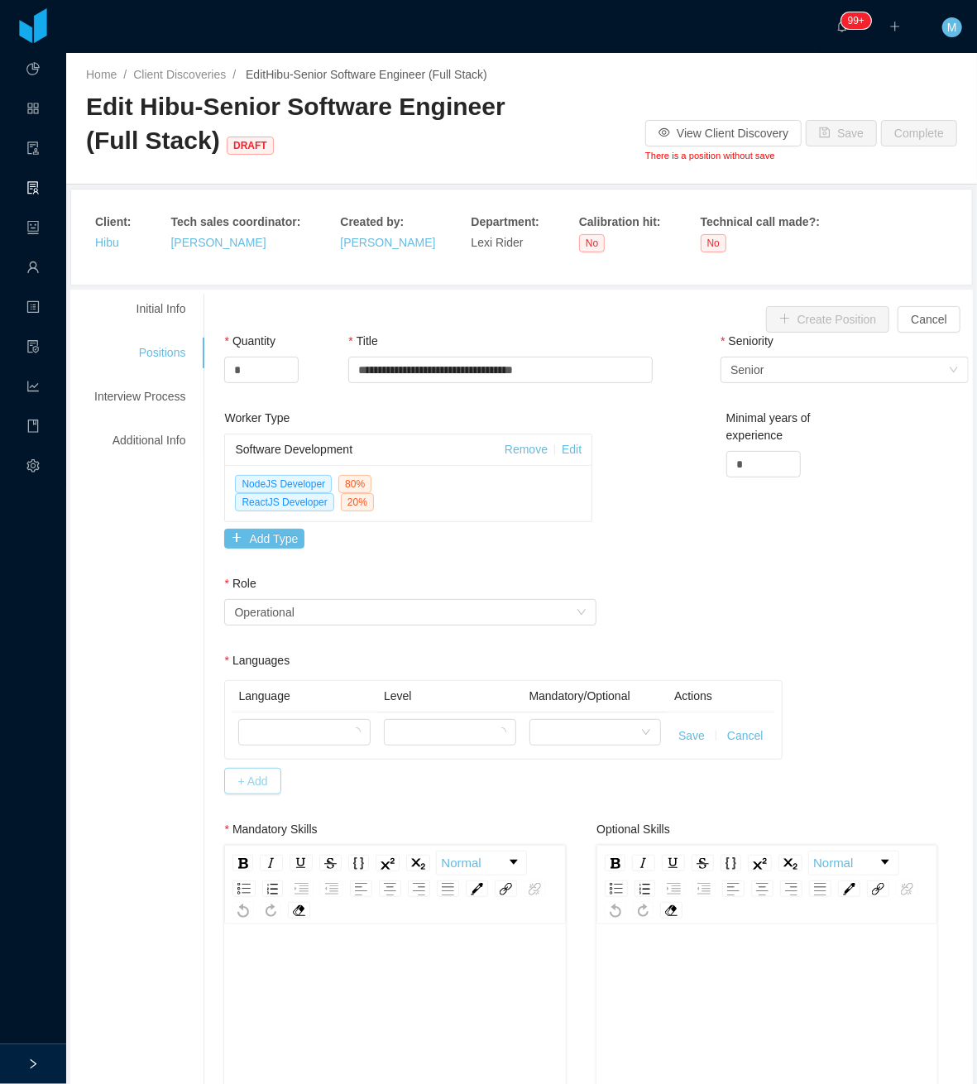
click at [260, 721] on td at bounding box center [305, 735] width 146 height 46
click at [275, 738] on div at bounding box center [299, 732] width 102 height 25
type input "*"
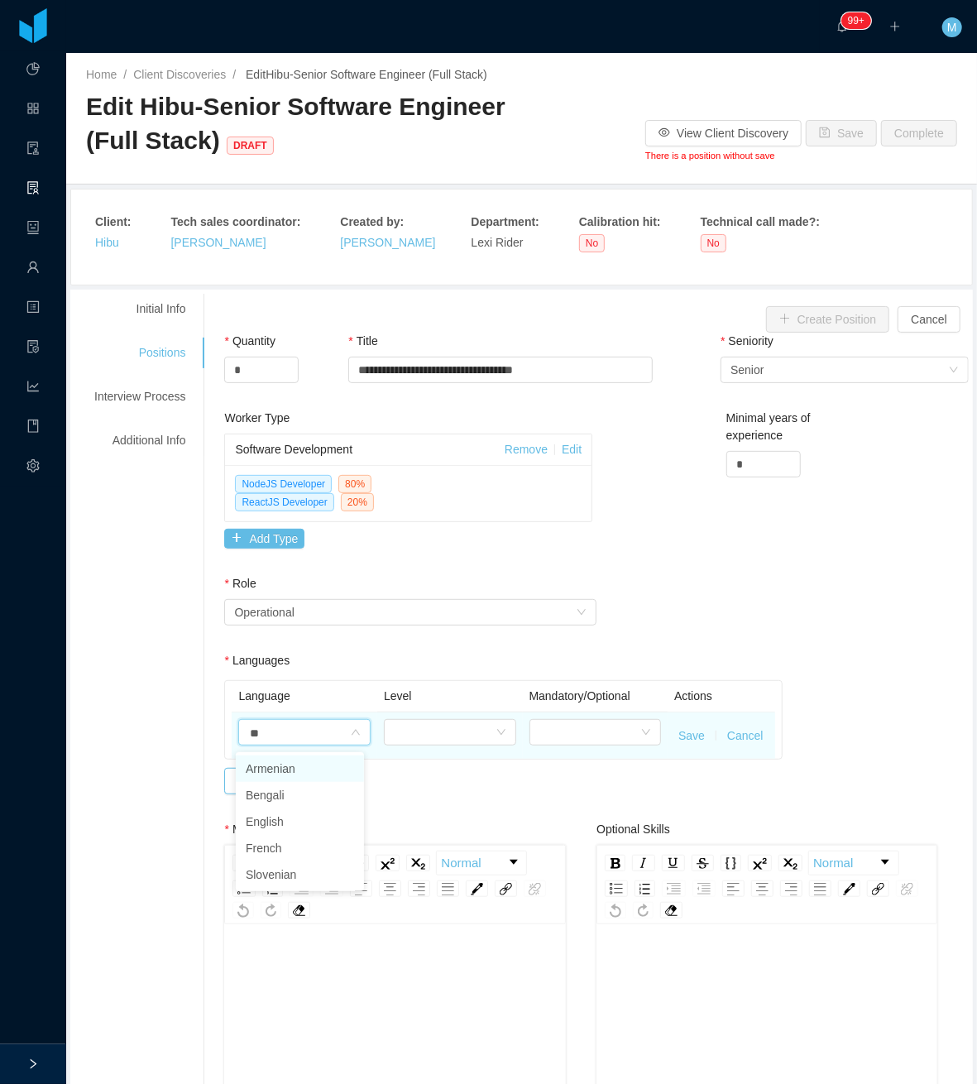
type input "***"
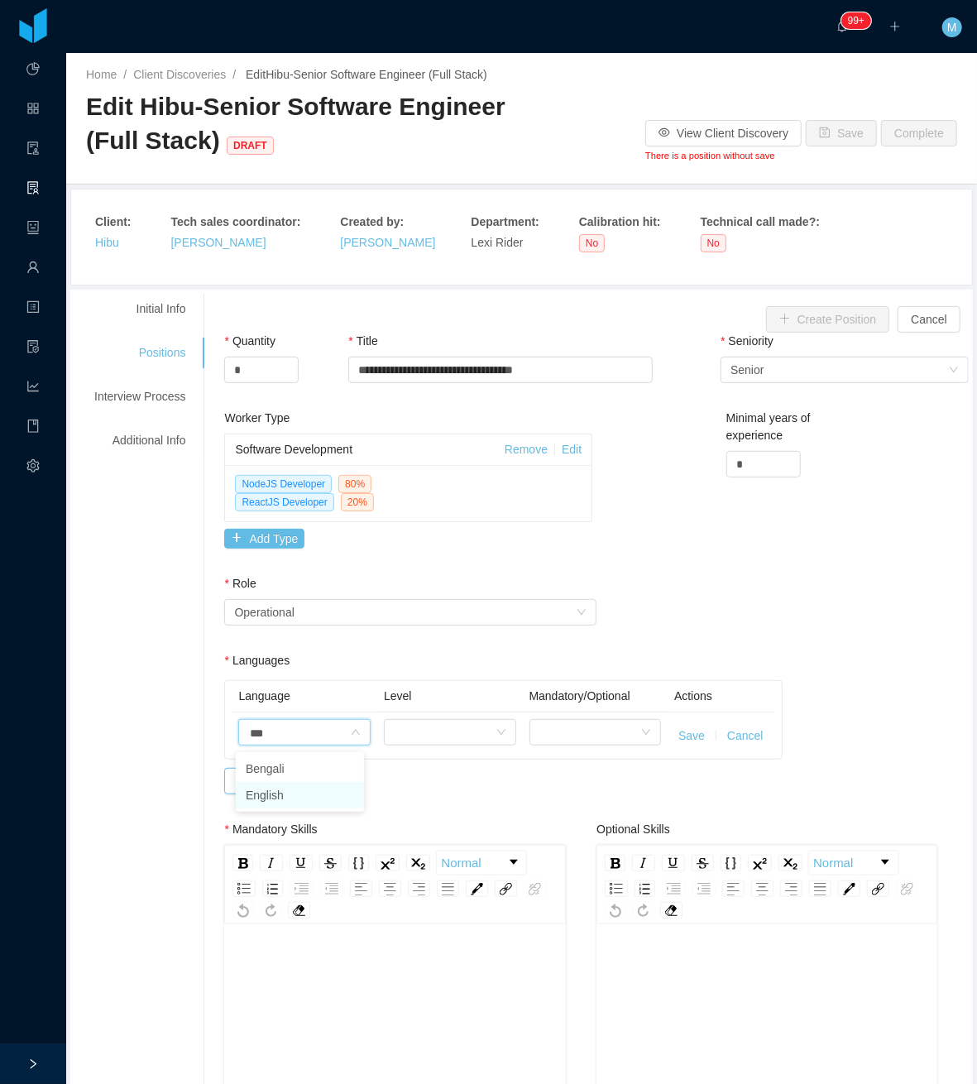
click at [271, 793] on li "English" at bounding box center [300, 795] width 128 height 26
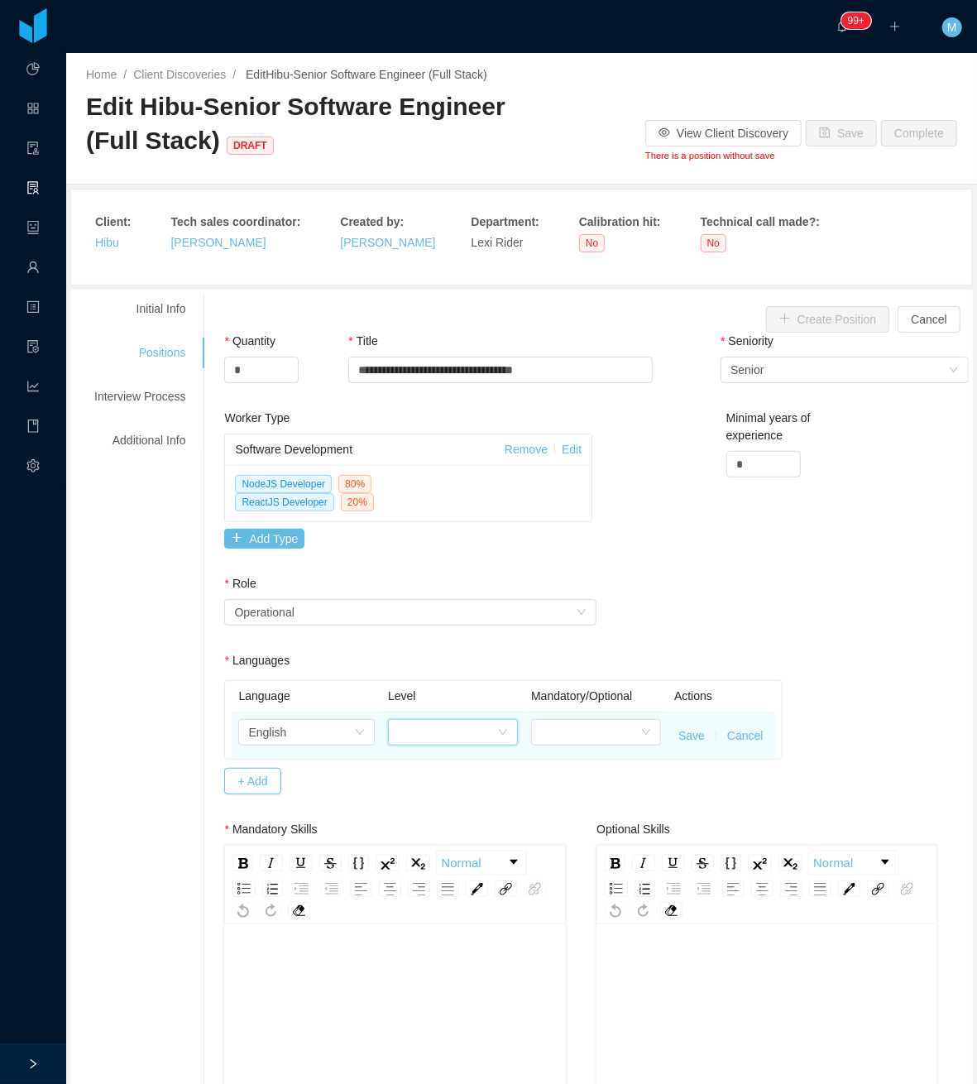
click at [447, 735] on div at bounding box center [447, 732] width 99 height 25
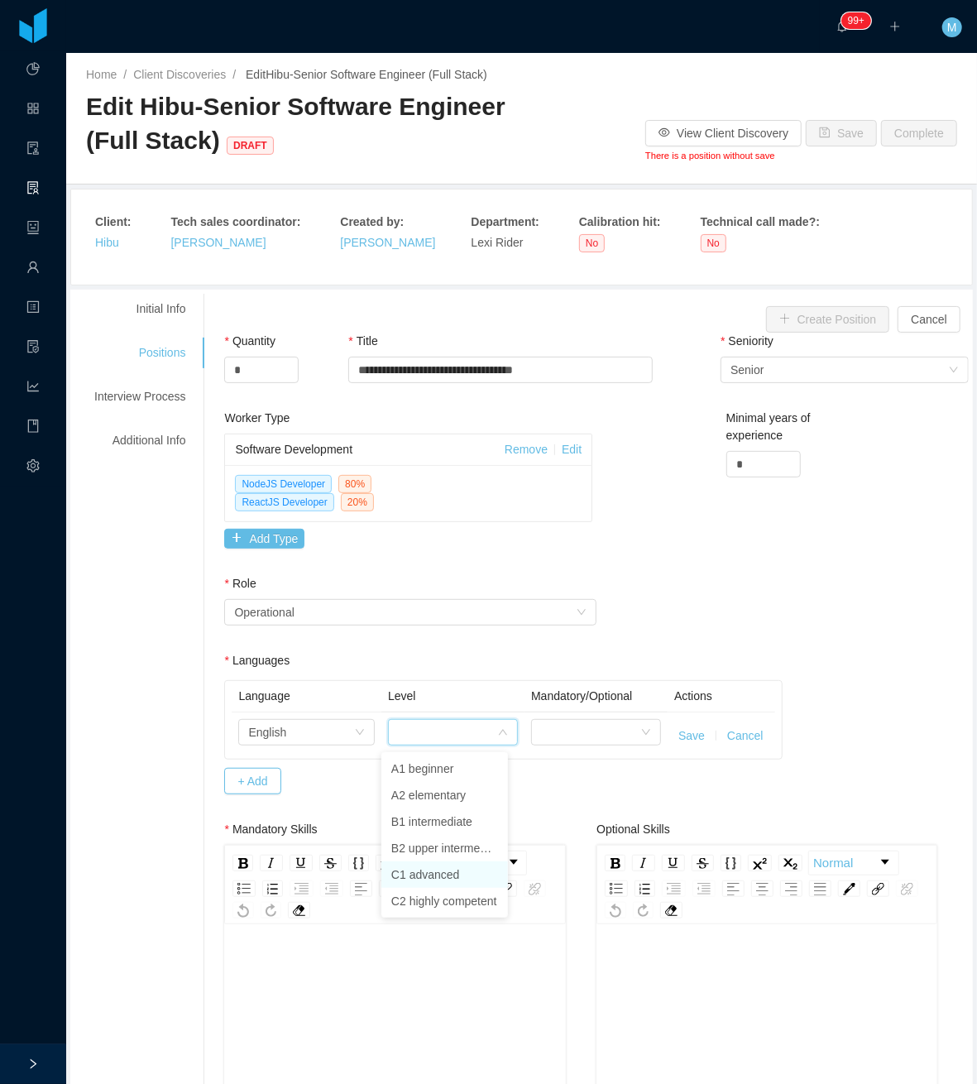
drag, startPoint x: 447, startPoint y: 877, endPoint x: 531, endPoint y: 764, distance: 140.6
click at [450, 875] on li "C1 advanced" at bounding box center [444, 874] width 127 height 26
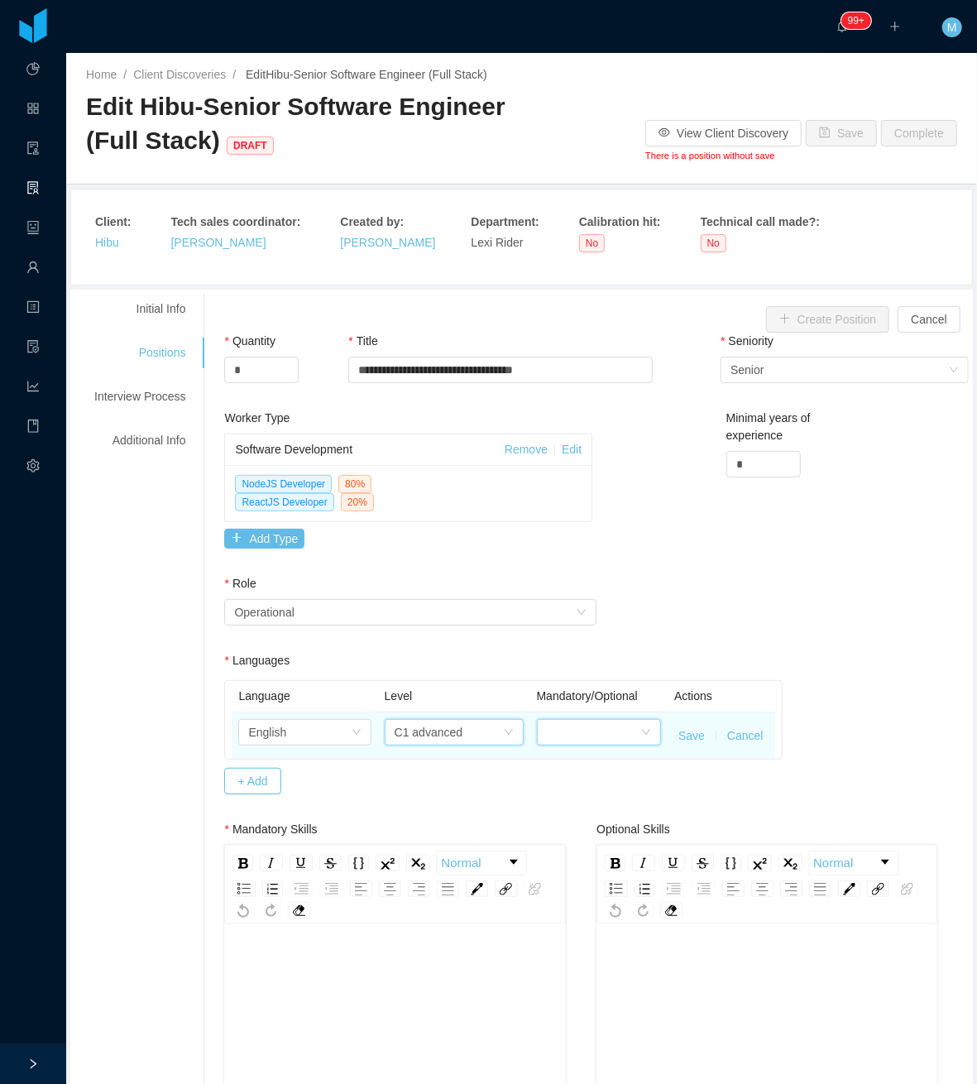
click at [560, 735] on div at bounding box center [593, 732] width 93 height 25
drag, startPoint x: 586, startPoint y: 769, endPoint x: 637, endPoint y: 753, distance: 53.6
click at [587, 769] on li "Mandatory" at bounding box center [587, 768] width 121 height 26
click at [685, 736] on button "Save" at bounding box center [691, 735] width 26 height 17
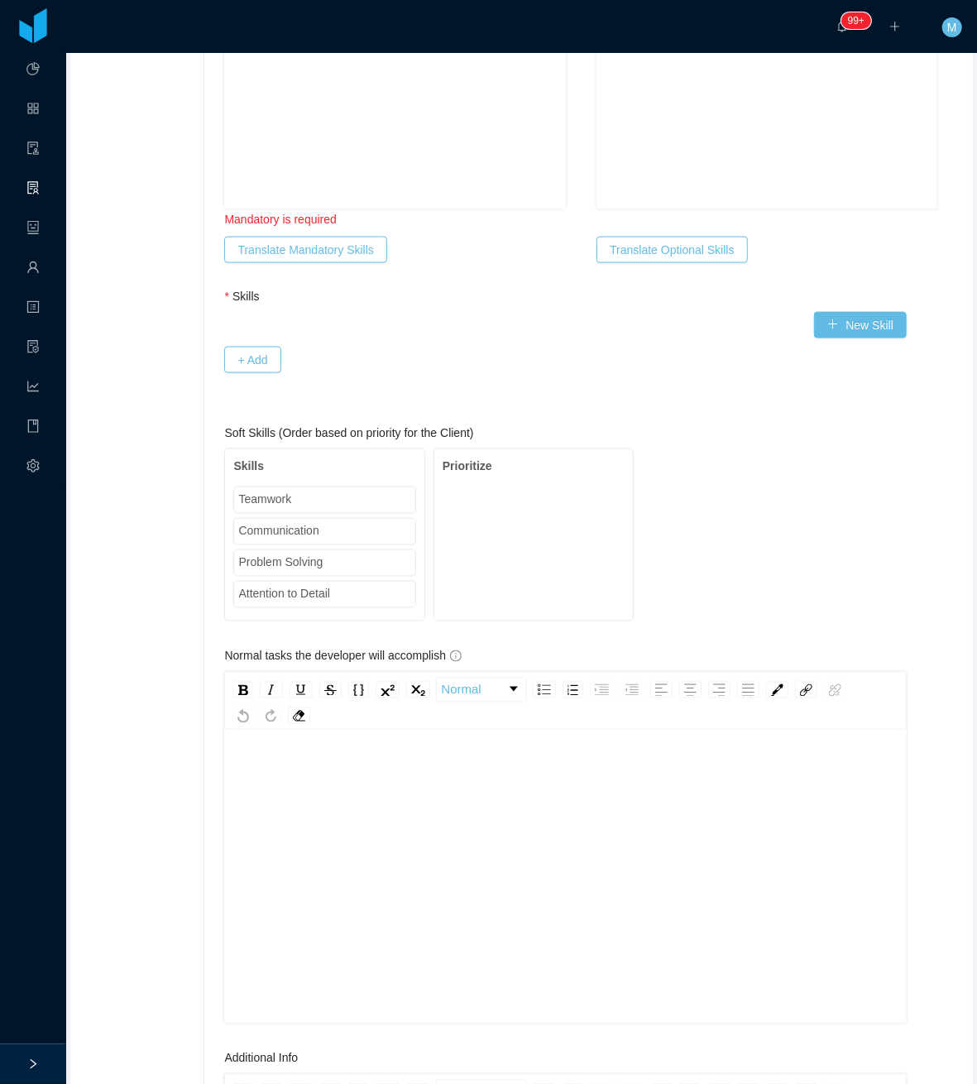
scroll to position [662, 0]
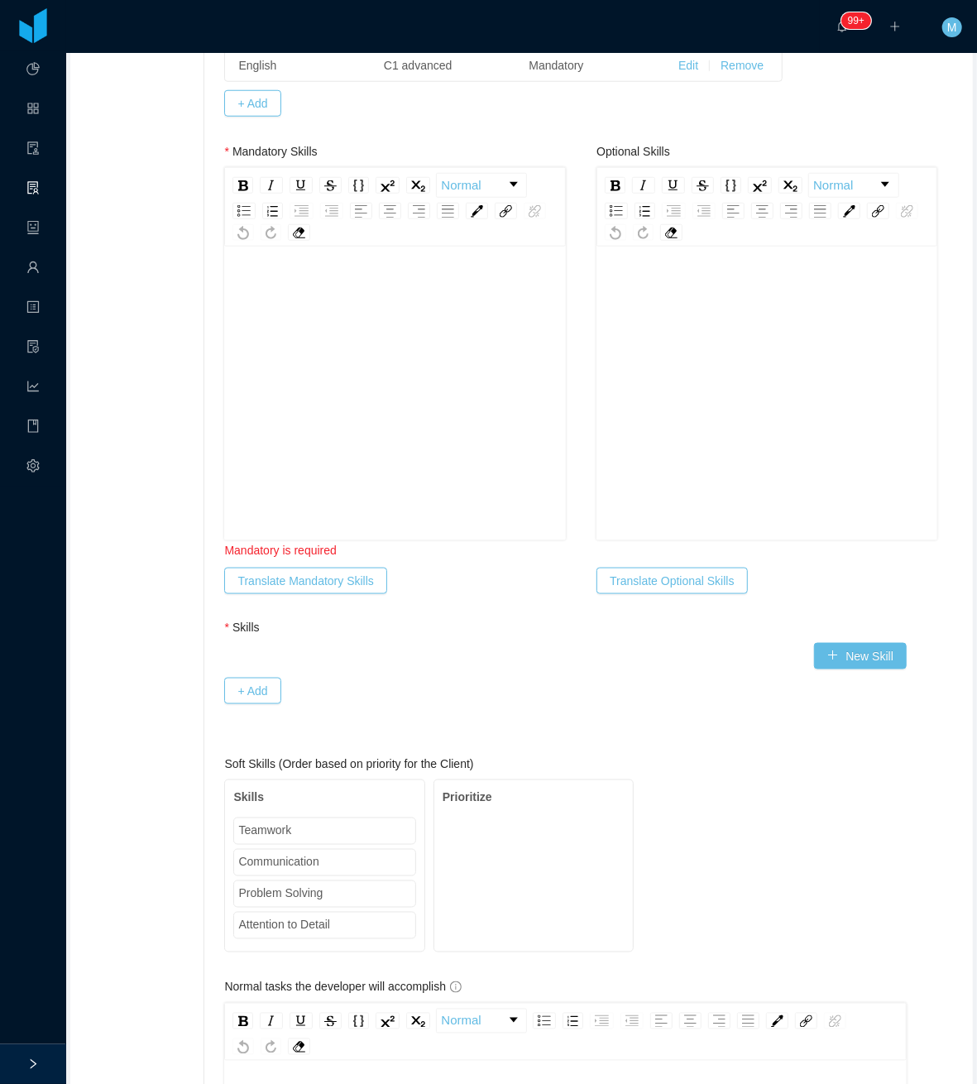
click at [333, 475] on div "rdw-editor" at bounding box center [394, 383] width 315 height 290
click at [325, 358] on div "rdw-editor" at bounding box center [394, 383] width 315 height 290
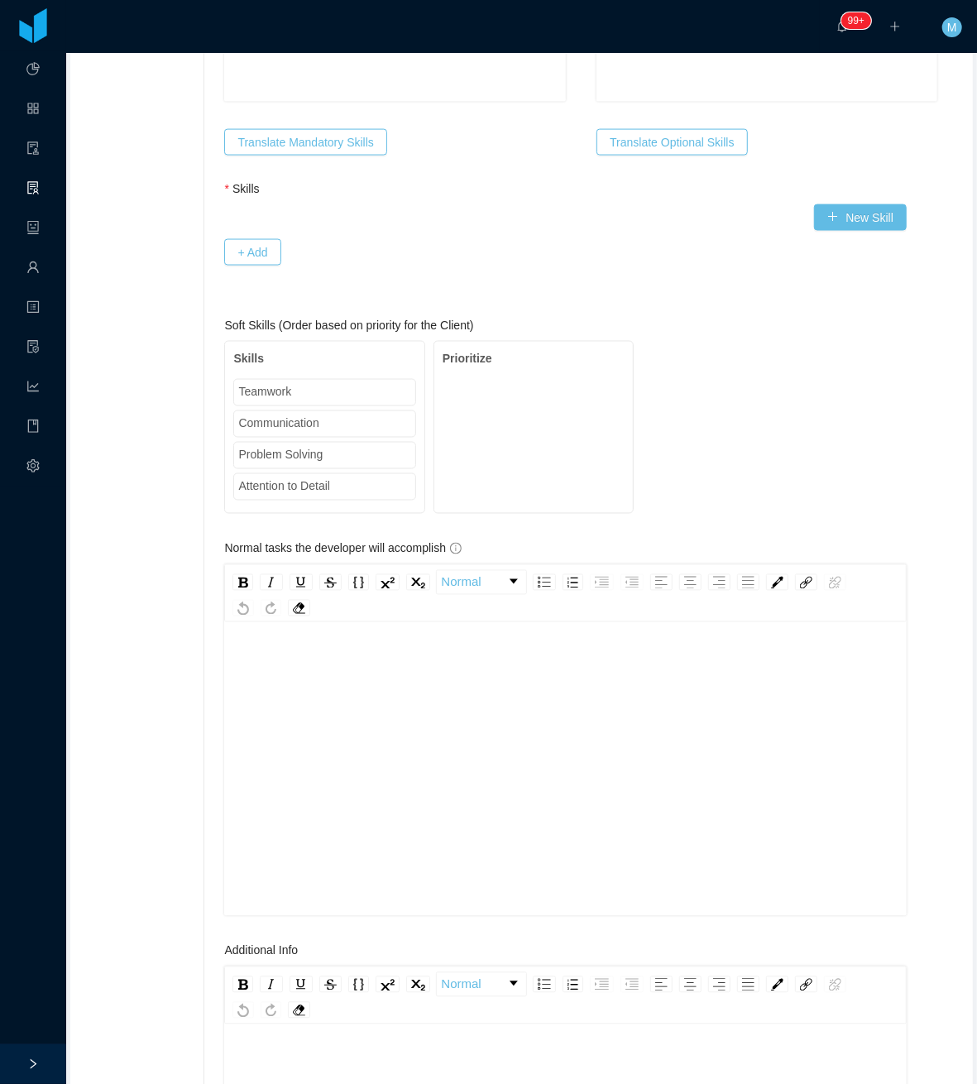
scroll to position [1103, 0]
click at [321, 759] on div "rdw-editor" at bounding box center [565, 793] width 657 height 290
click at [431, 695] on div "rdw-editor" at bounding box center [565, 756] width 657 height 290
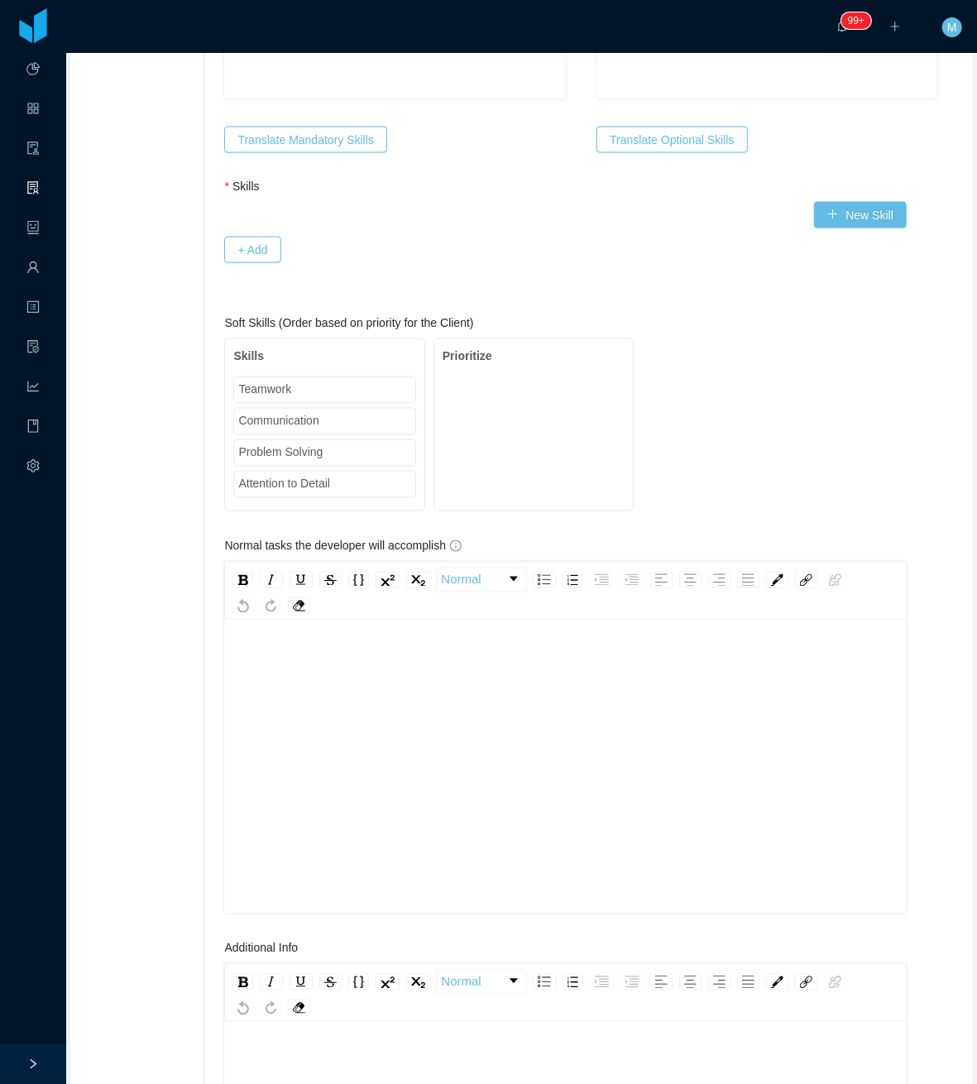
click at [371, 668] on div "rdw-editor" at bounding box center [565, 756] width 657 height 290
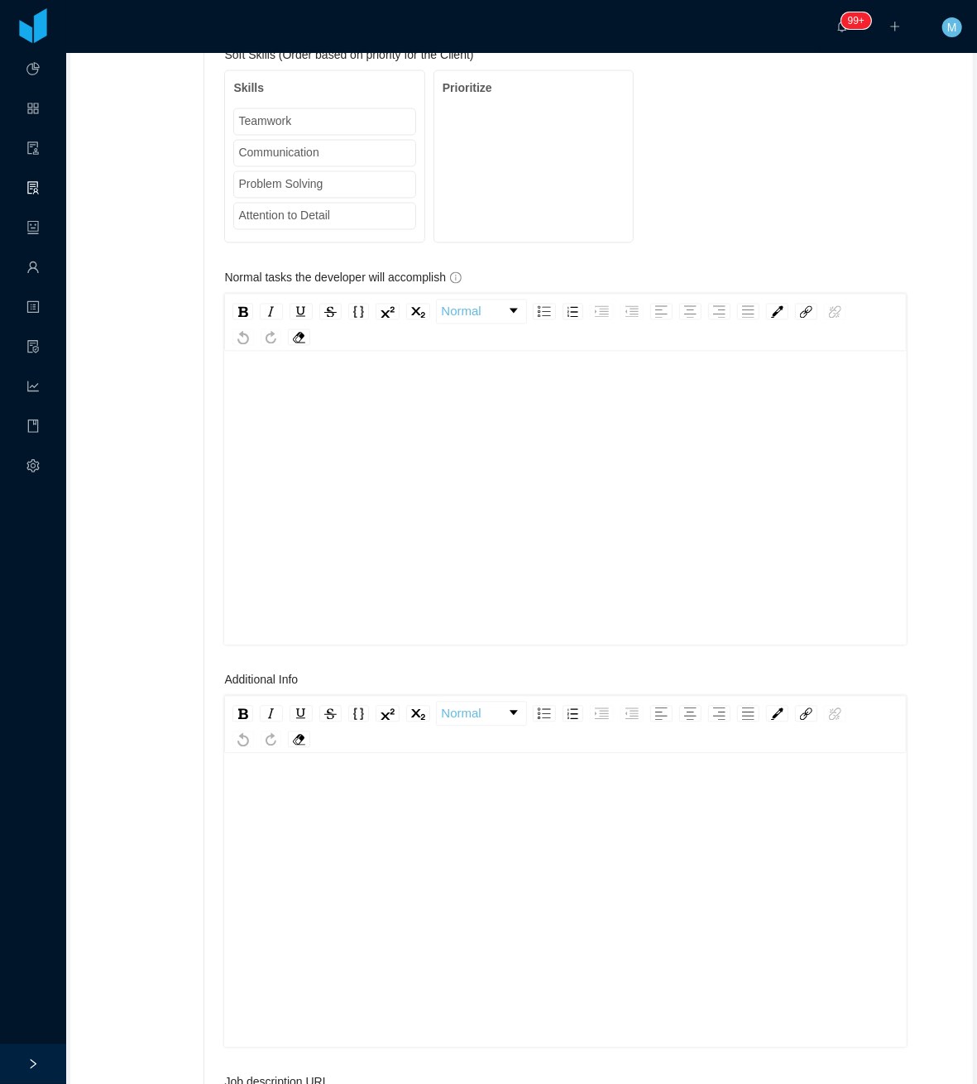
scroll to position [1544, 0]
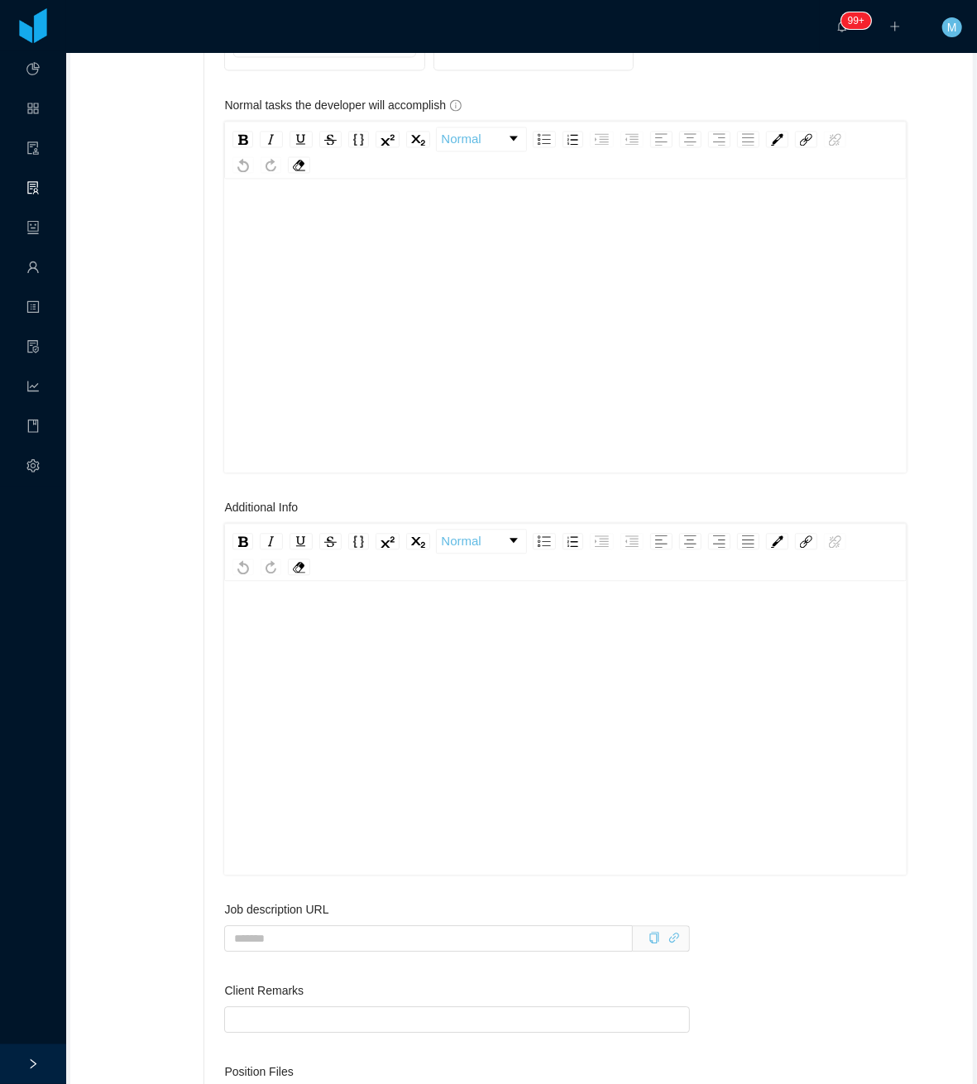
click at [424, 668] on div "rdw-editor" at bounding box center [565, 754] width 657 height 290
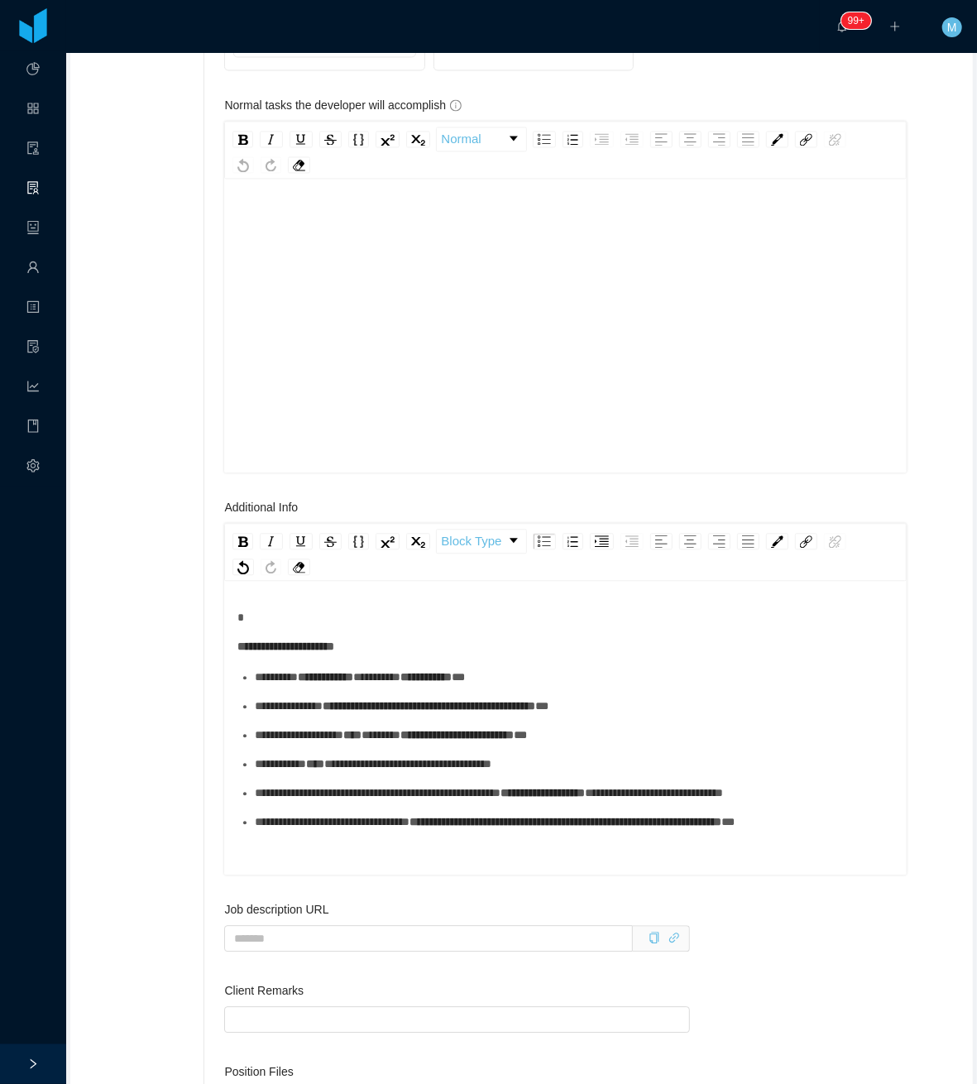
click at [400, 682] on span "**********" at bounding box center [376, 677] width 47 height 12
click at [374, 686] on div "**********" at bounding box center [574, 676] width 639 height 17
click at [339, 715] on div "**********" at bounding box center [574, 705] width 639 height 17
click at [339, 744] on div "**********" at bounding box center [574, 734] width 639 height 17
click at [324, 773] on div "**********" at bounding box center [574, 763] width 639 height 17
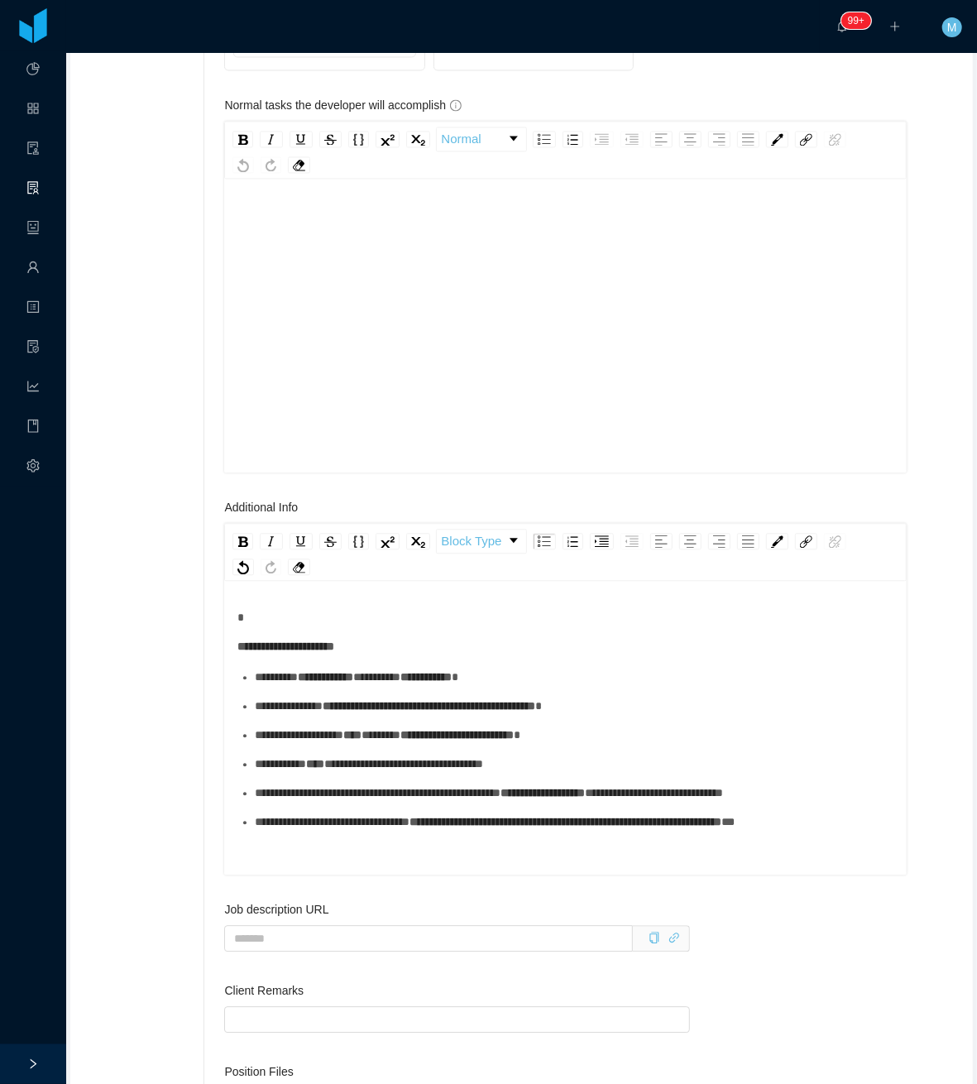
click at [318, 802] on div "**********" at bounding box center [574, 792] width 639 height 17
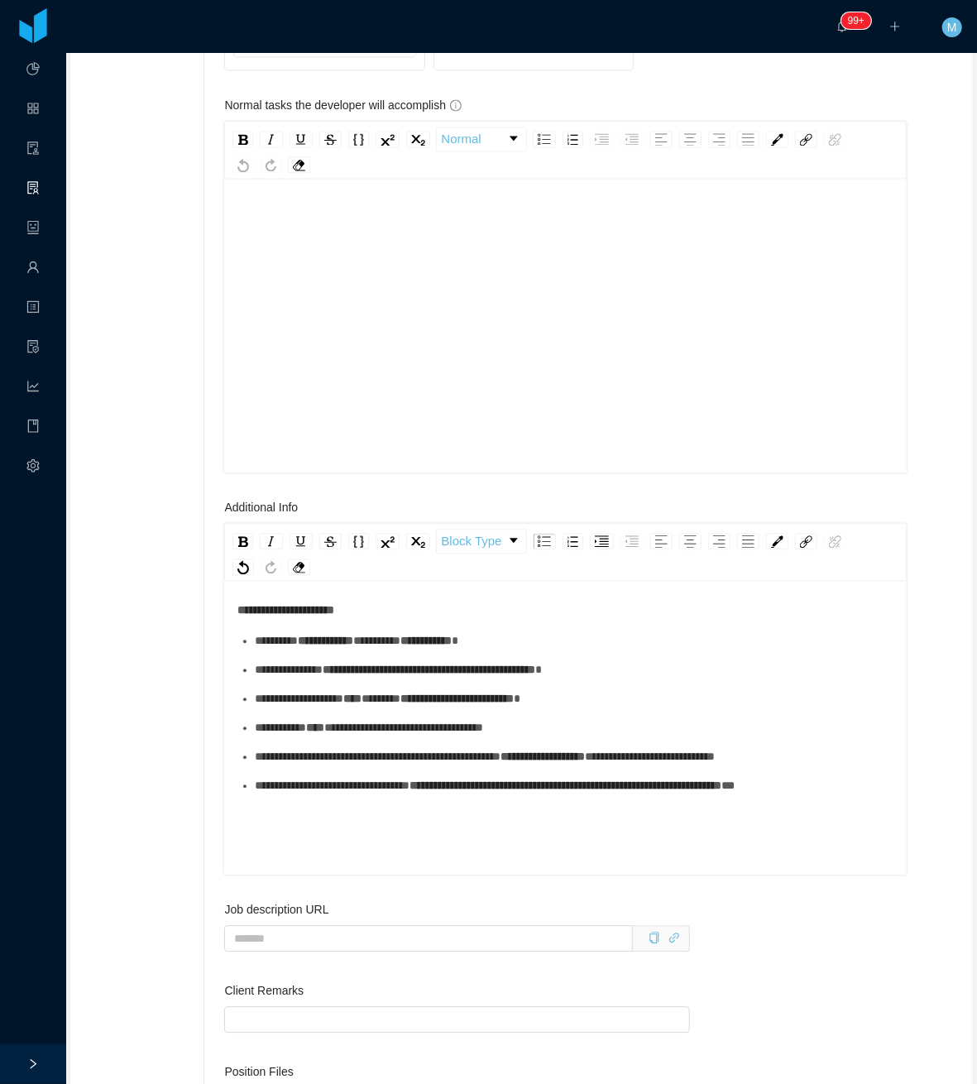
scroll to position [1655, 0]
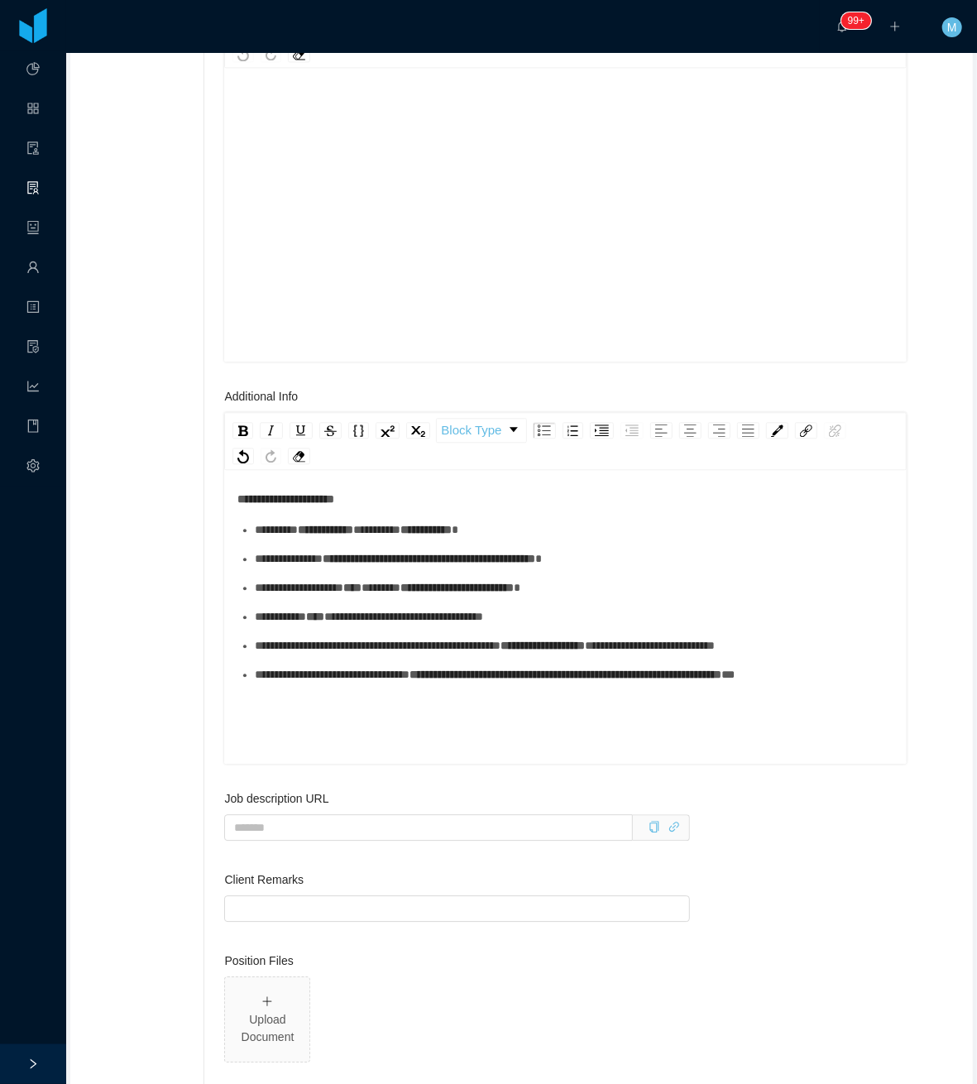
click at [324, 764] on div "**********" at bounding box center [565, 619] width 682 height 290
click at [331, 738] on div "**********" at bounding box center [565, 607] width 657 height 290
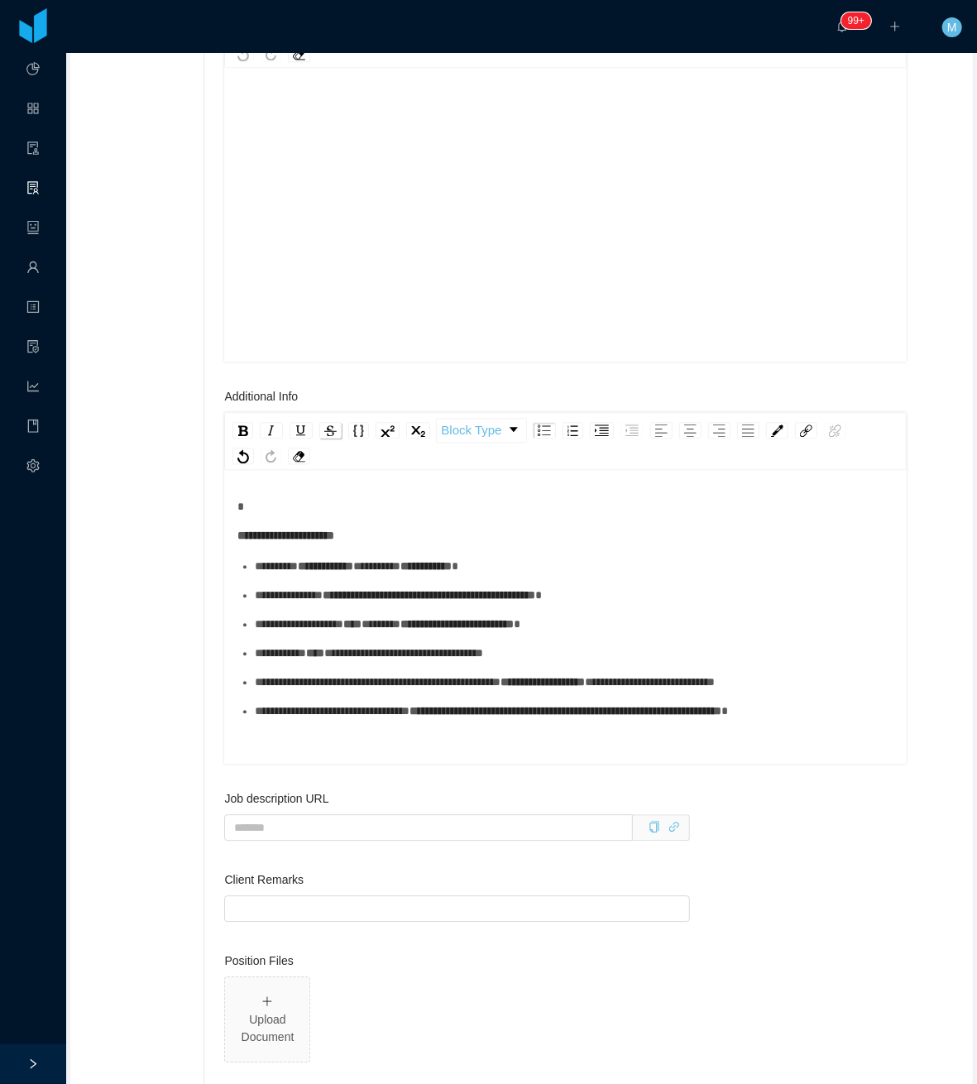
scroll to position [1434, 0]
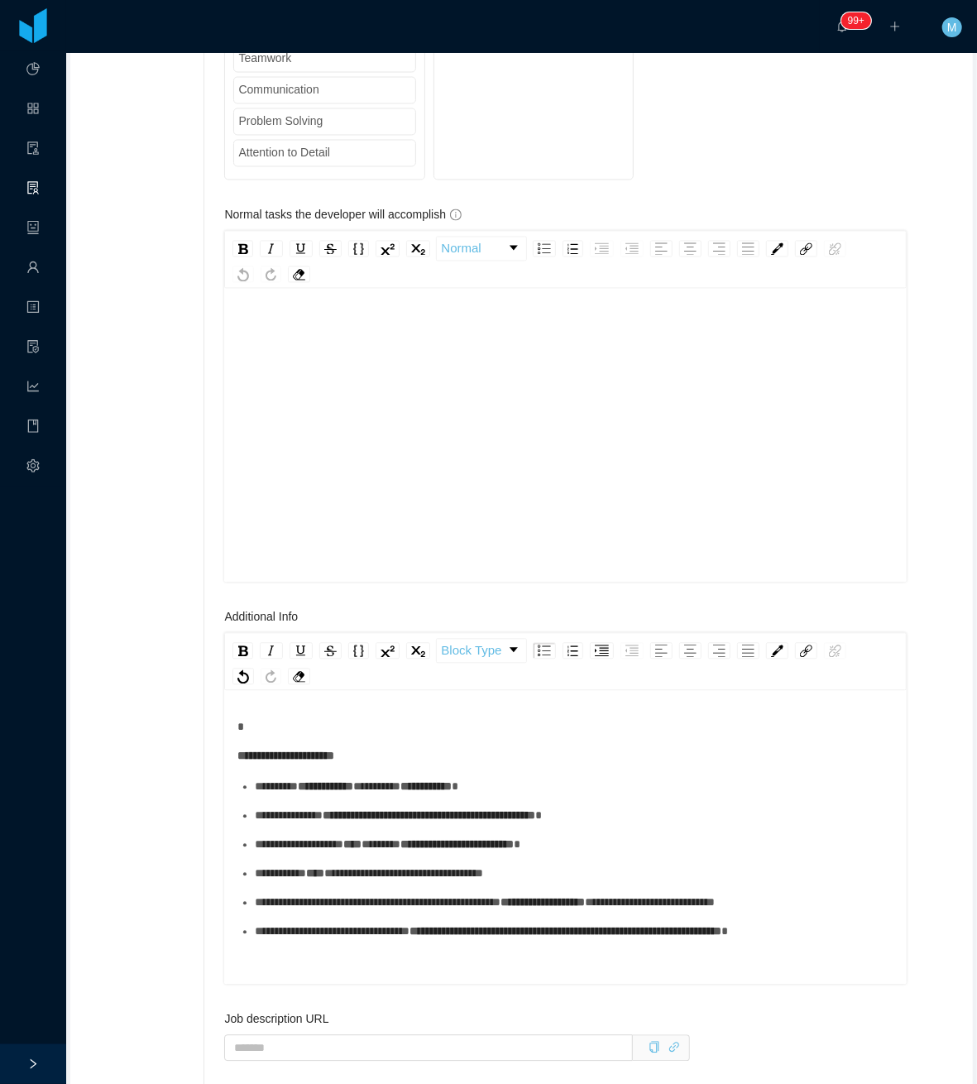
click at [309, 434] on div "rdw-editor" at bounding box center [565, 425] width 657 height 290
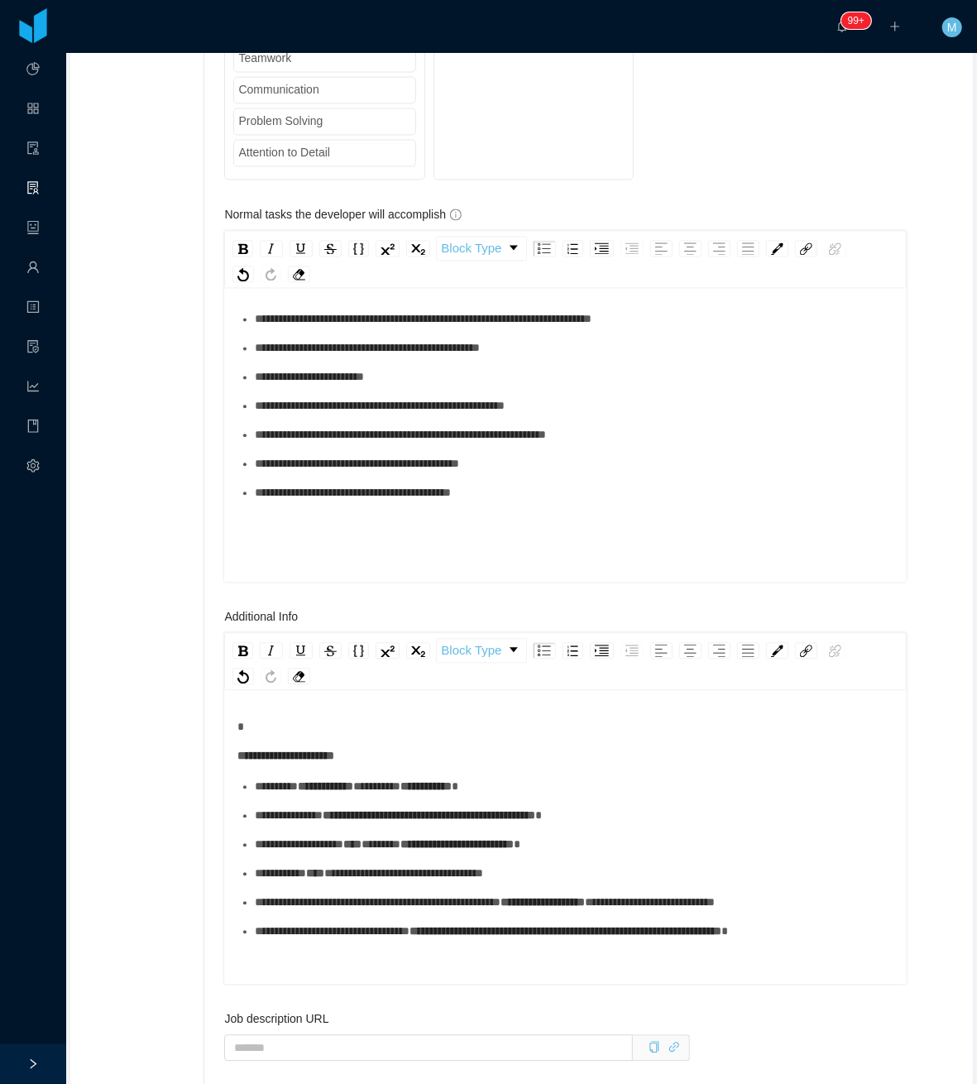
click at [273, 357] on div "**********" at bounding box center [574, 348] width 639 height 17
click at [318, 328] on div "**********" at bounding box center [574, 319] width 639 height 17
click at [303, 386] on div "**********" at bounding box center [574, 377] width 639 height 17
click at [305, 415] on div "**********" at bounding box center [574, 406] width 639 height 17
click at [309, 444] on div "**********" at bounding box center [574, 435] width 639 height 17
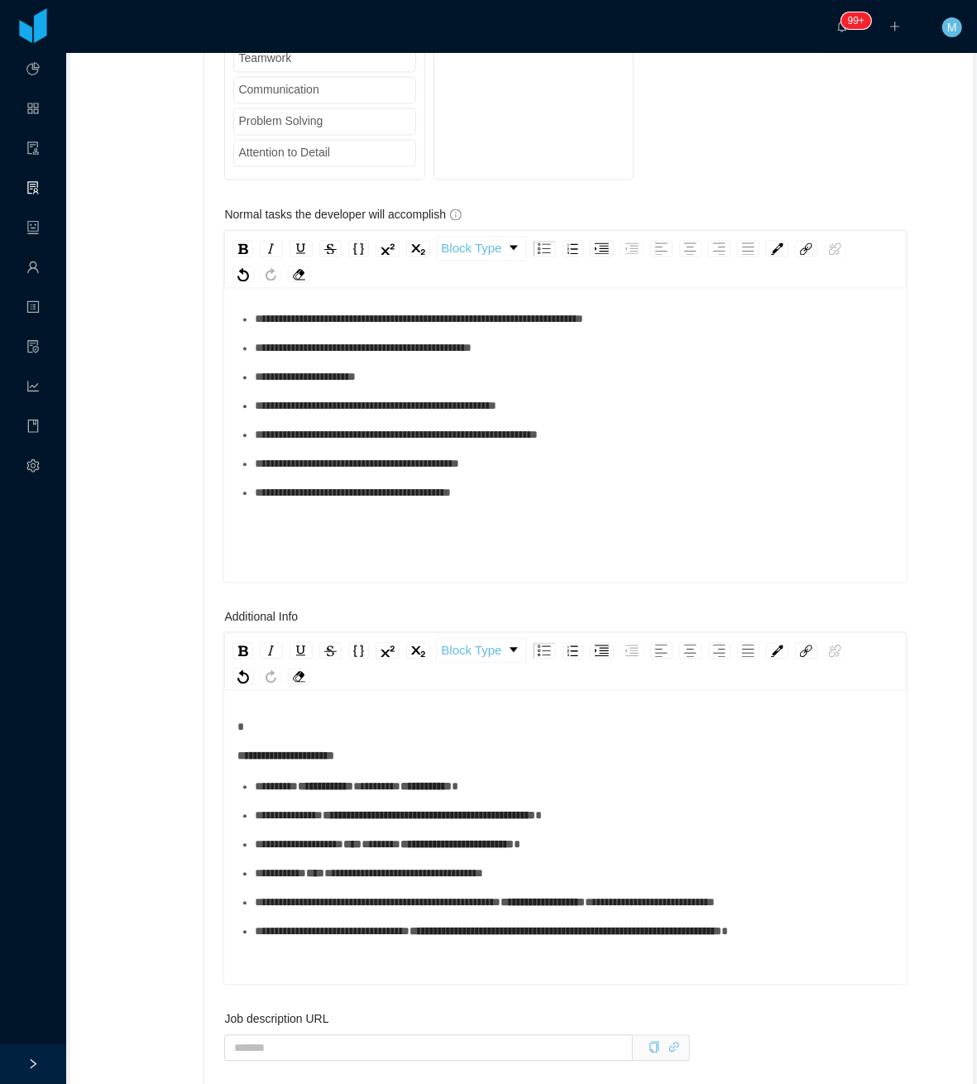
click at [303, 473] on div "**********" at bounding box center [574, 464] width 639 height 17
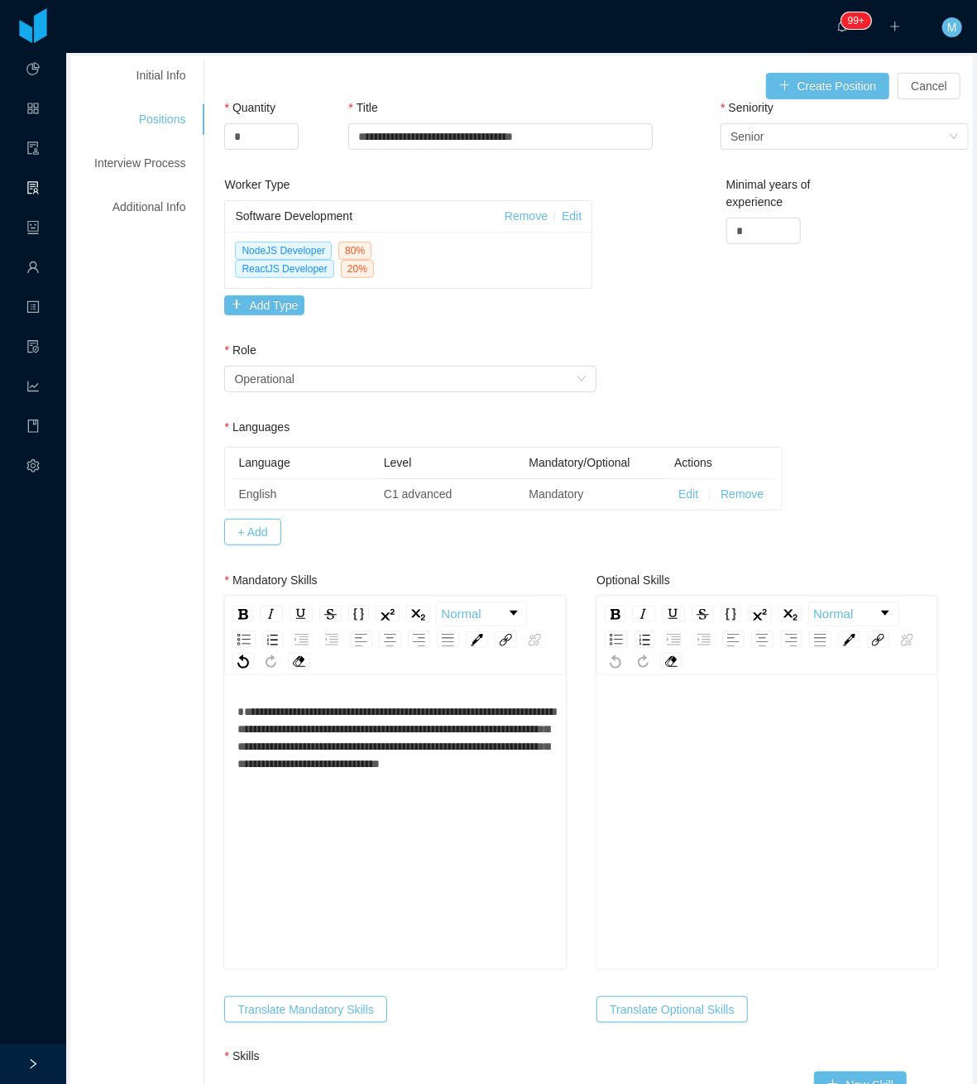
scroll to position [441, 0]
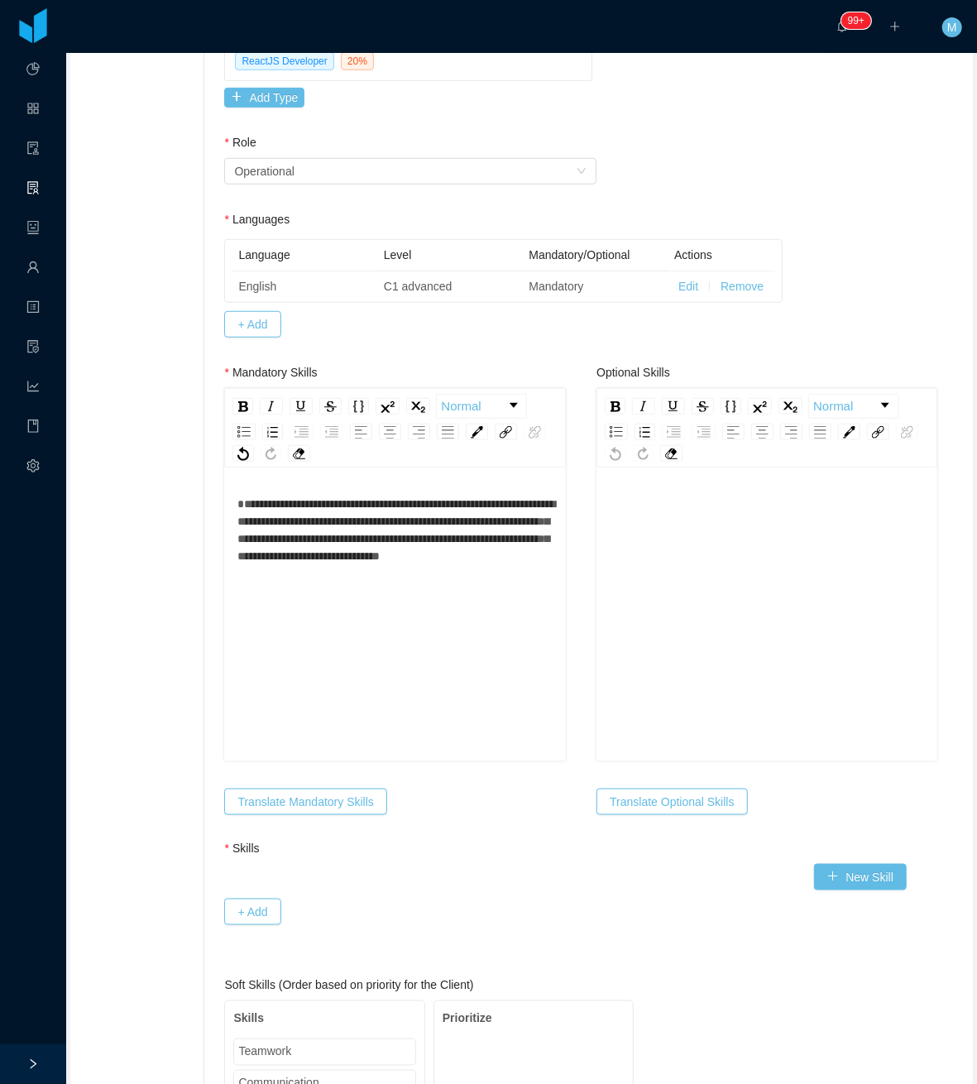
click at [507, 625] on div "**********" at bounding box center [394, 641] width 315 height 290
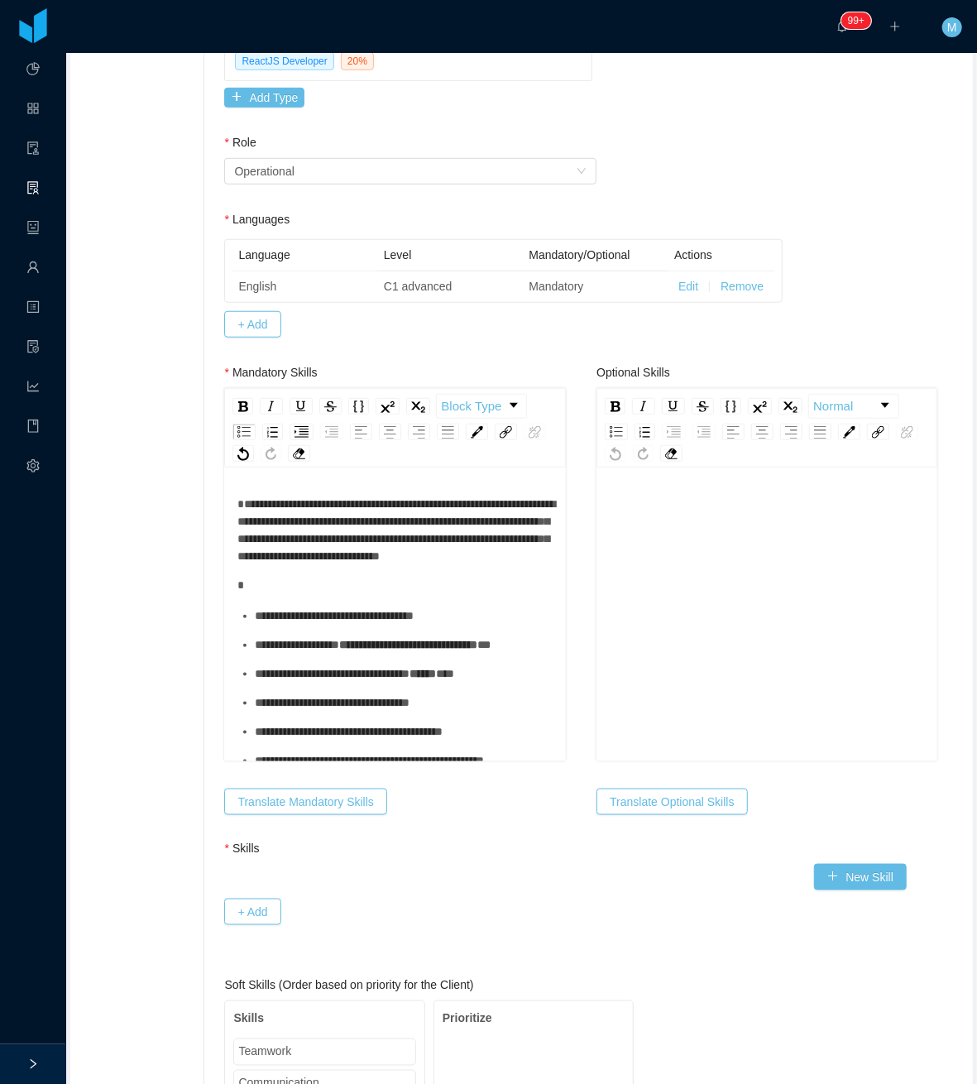
click at [414, 667] on ul "**********" at bounding box center [394, 688] width 315 height 162
click at [400, 625] on div "**********" at bounding box center [404, 615] width 298 height 17
click at [347, 716] on ul "**********" at bounding box center [394, 688] width 315 height 162
click at [348, 654] on div "**********" at bounding box center [404, 644] width 298 height 17
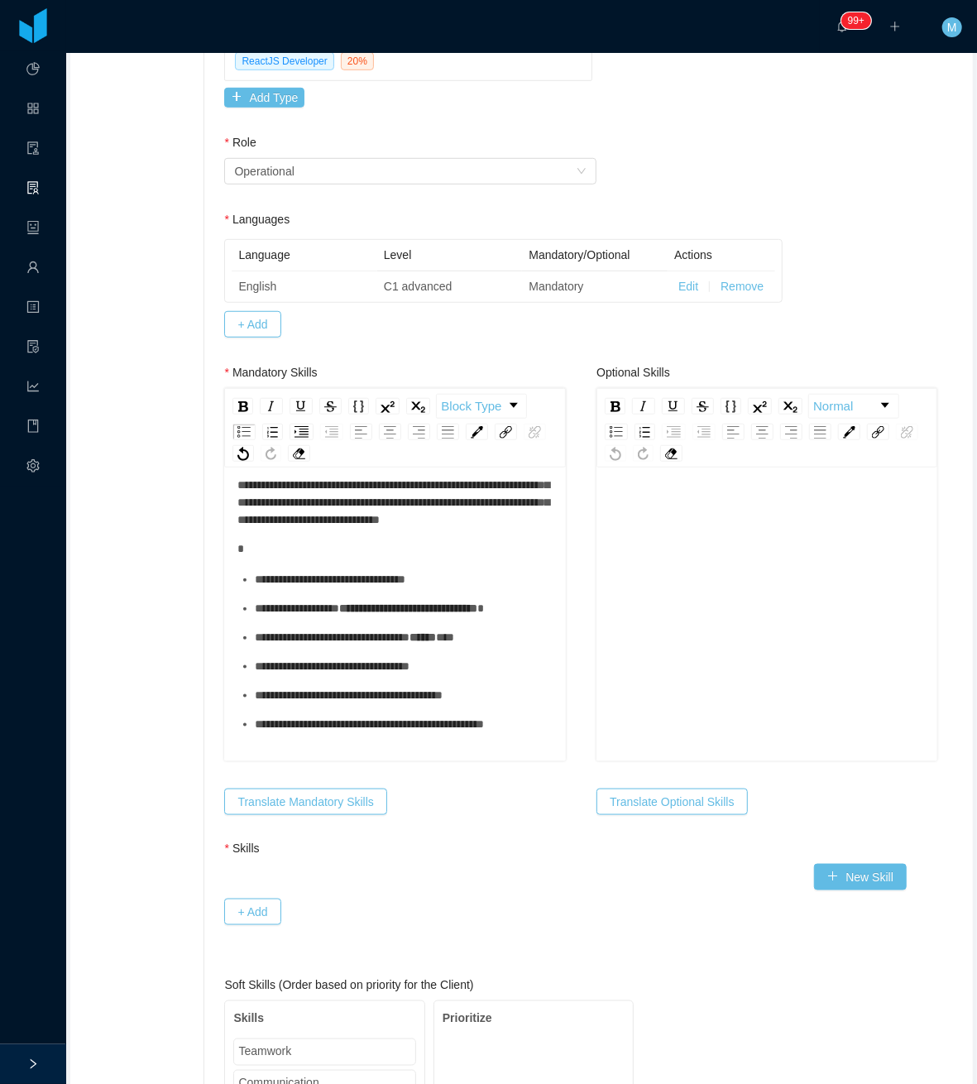
scroll to position [110, 0]
click at [365, 629] on ul "**********" at bounding box center [394, 652] width 315 height 162
click at [375, 631] on span "**********" at bounding box center [332, 637] width 155 height 12
click at [359, 629] on div "**********" at bounding box center [404, 637] width 298 height 17
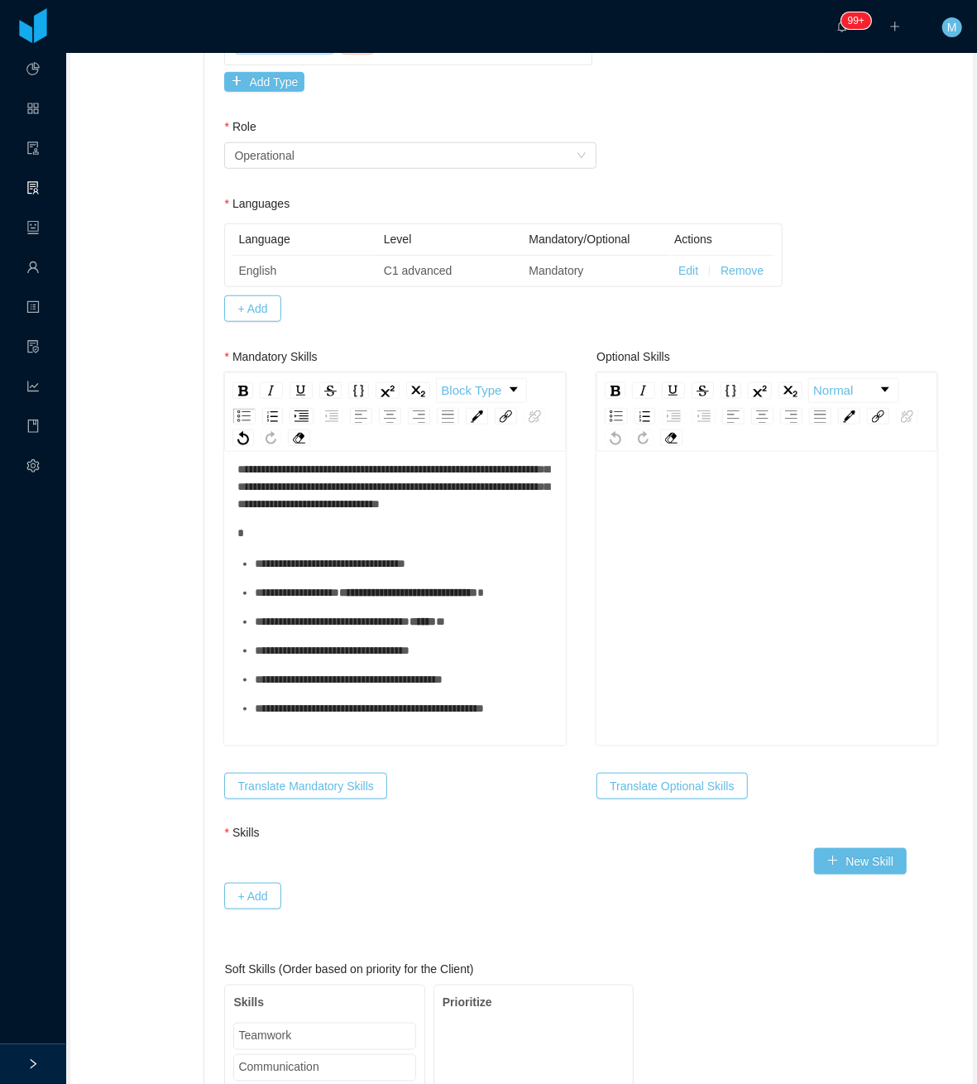
click at [341, 649] on div "**********" at bounding box center [404, 650] width 298 height 17
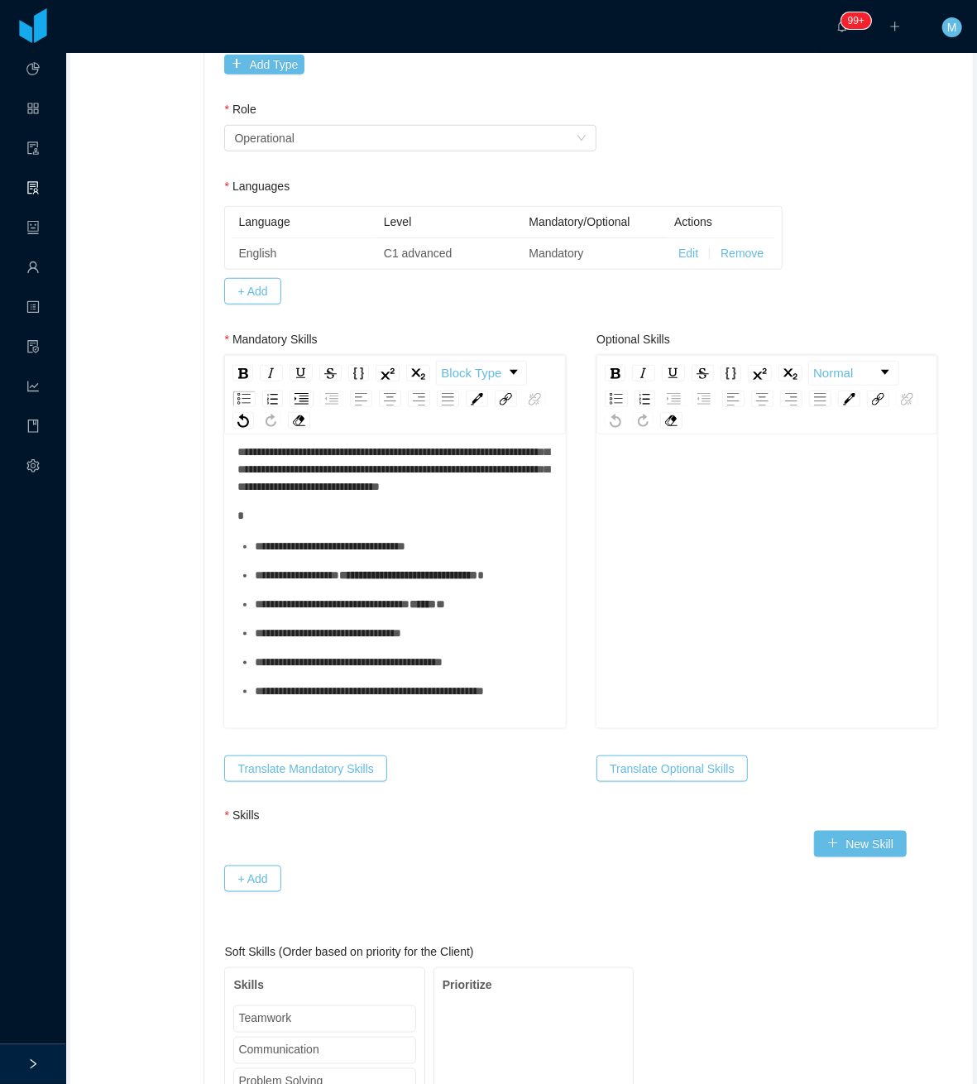
click at [323, 669] on div "**********" at bounding box center [404, 662] width 298 height 17
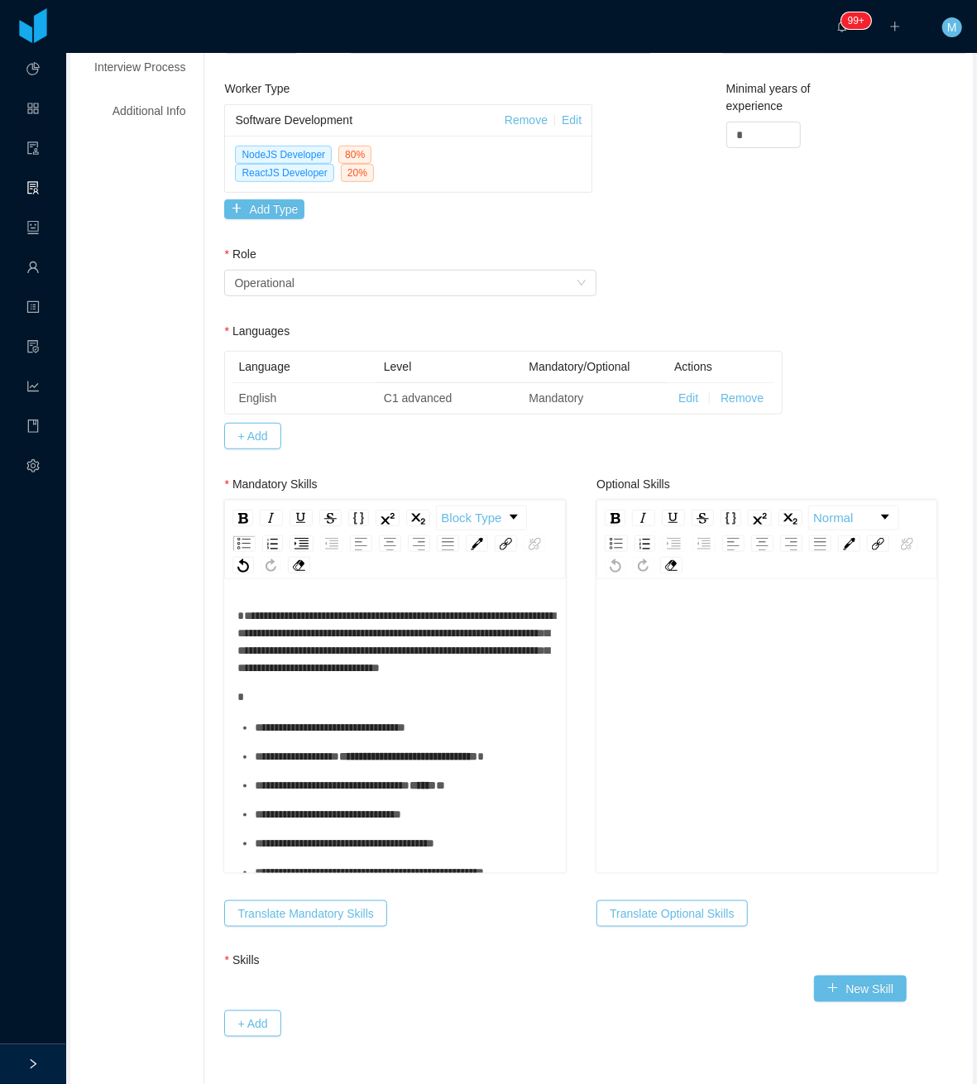
scroll to position [50, 0]
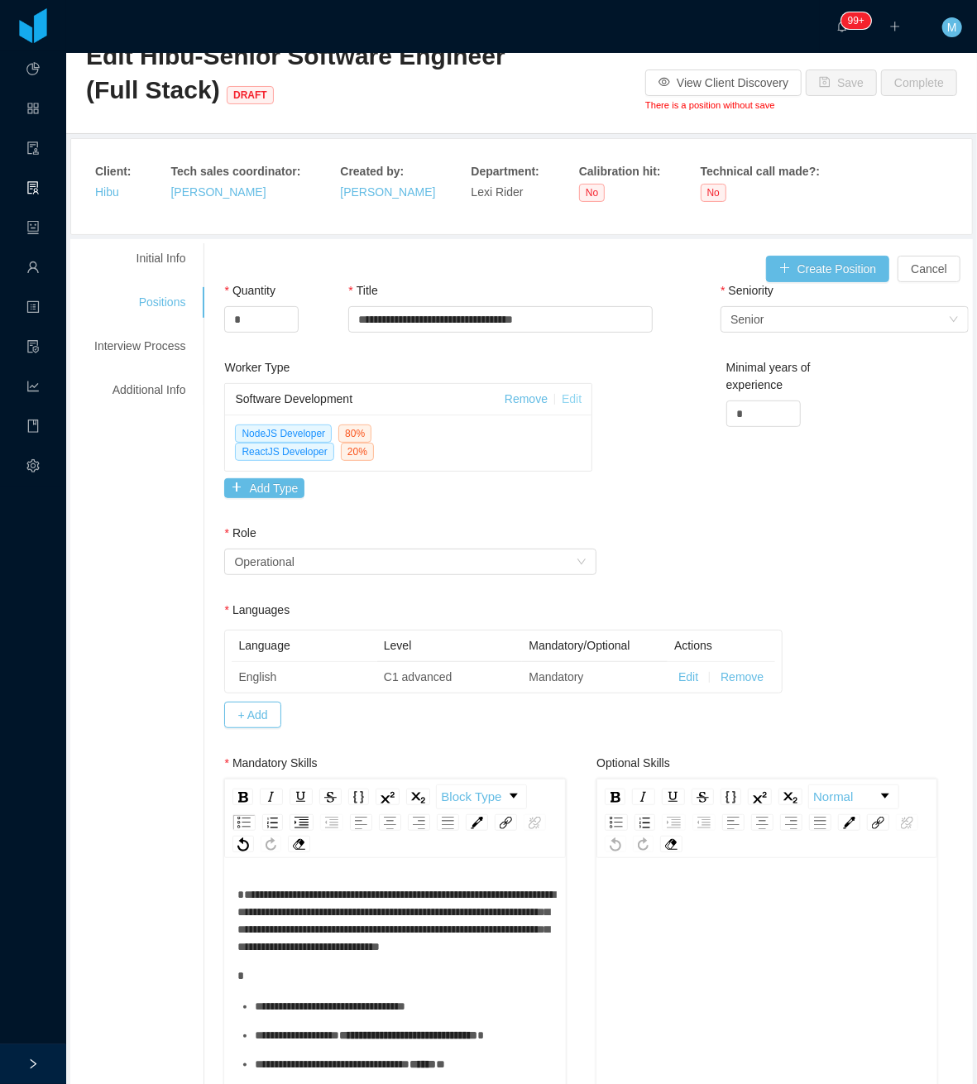
click at [562, 401] on link "Edit" at bounding box center [572, 398] width 20 height 13
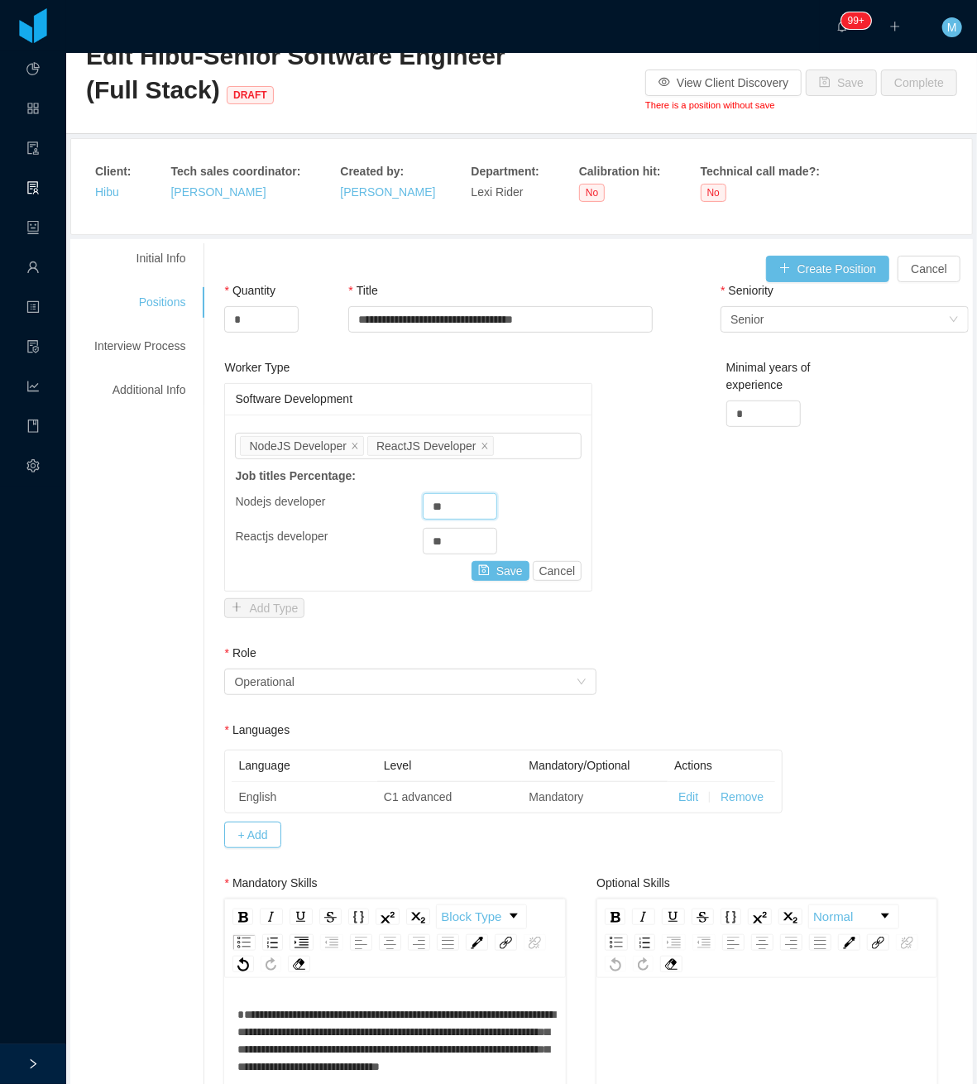
drag, startPoint x: 450, startPoint y: 510, endPoint x: 410, endPoint y: 508, distance: 39.8
click at [410, 508] on div "Nodejs developer **" at bounding box center [408, 506] width 347 height 26
type input "**"
click at [520, 442] on div "Job titles NodeJS Developer ReactJS Developer" at bounding box center [406, 445] width 332 height 25
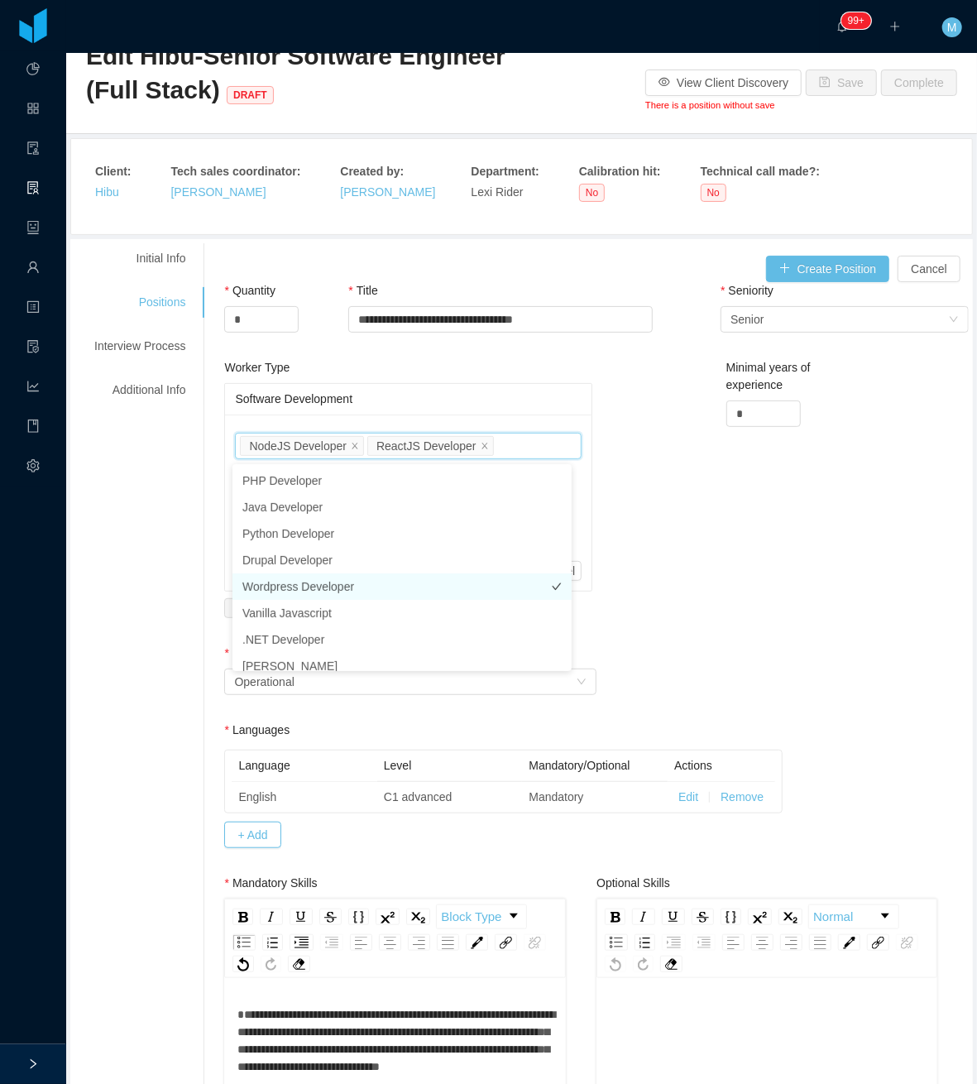
scroll to position [109, 0]
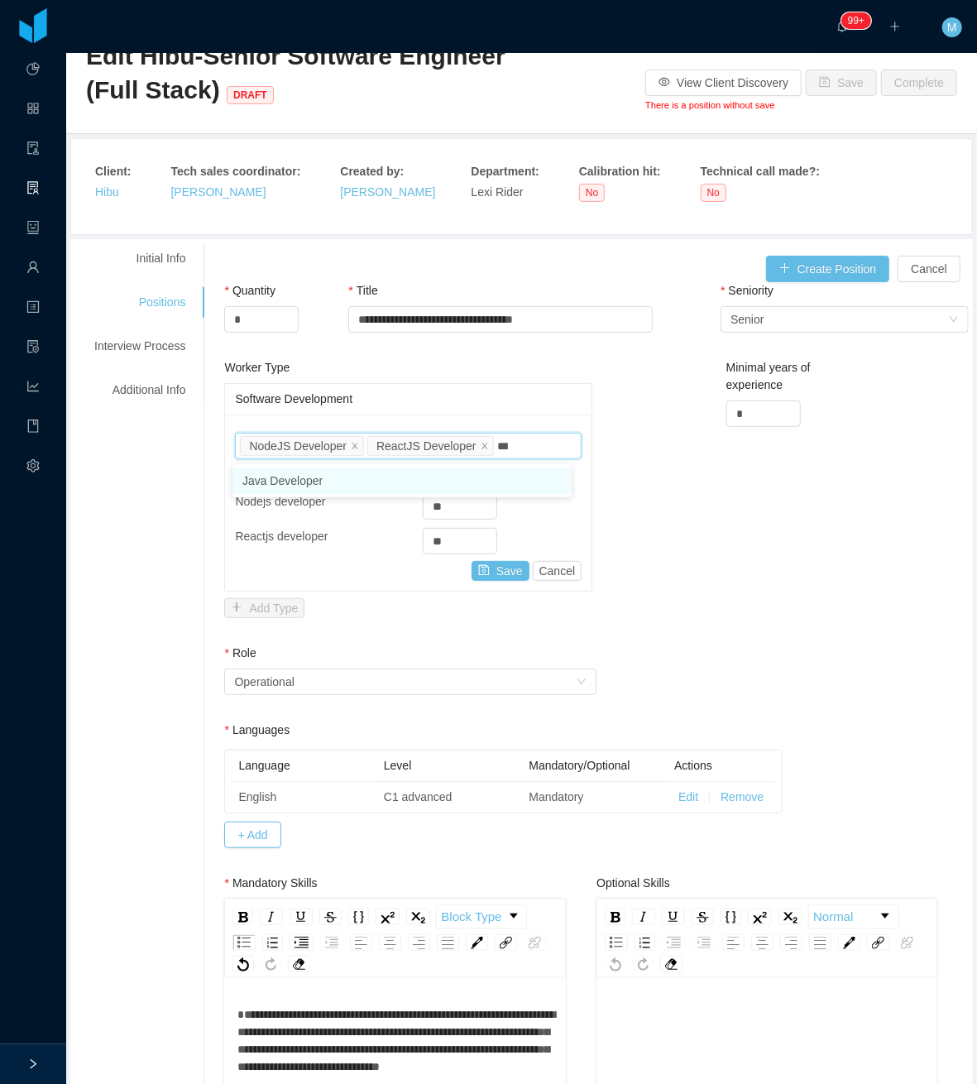
type input "****"
click at [510, 472] on li "Java Developer" at bounding box center [401, 480] width 339 height 26
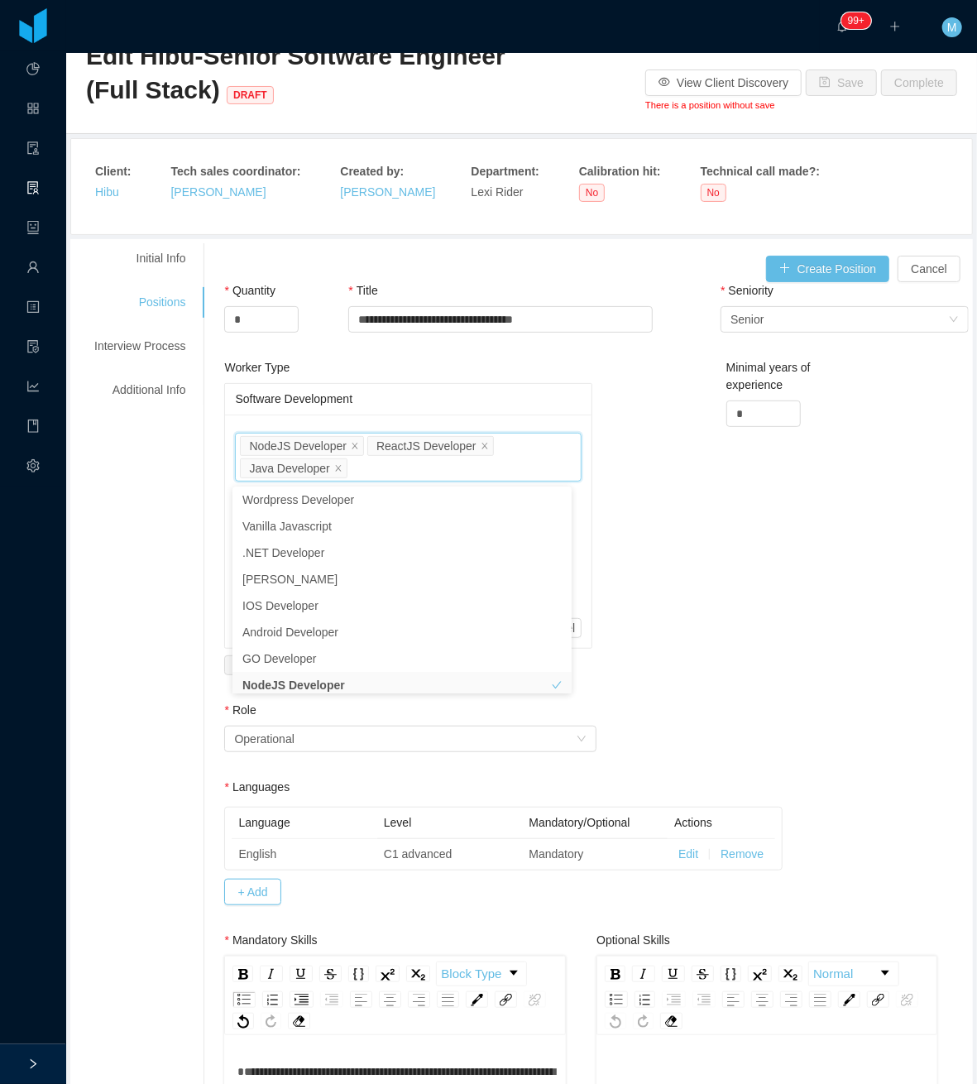
click at [649, 524] on div "Worker Type Software Development Job titles NodeJS Developer ReactJS Developer …" at bounding box center [596, 530] width 753 height 342
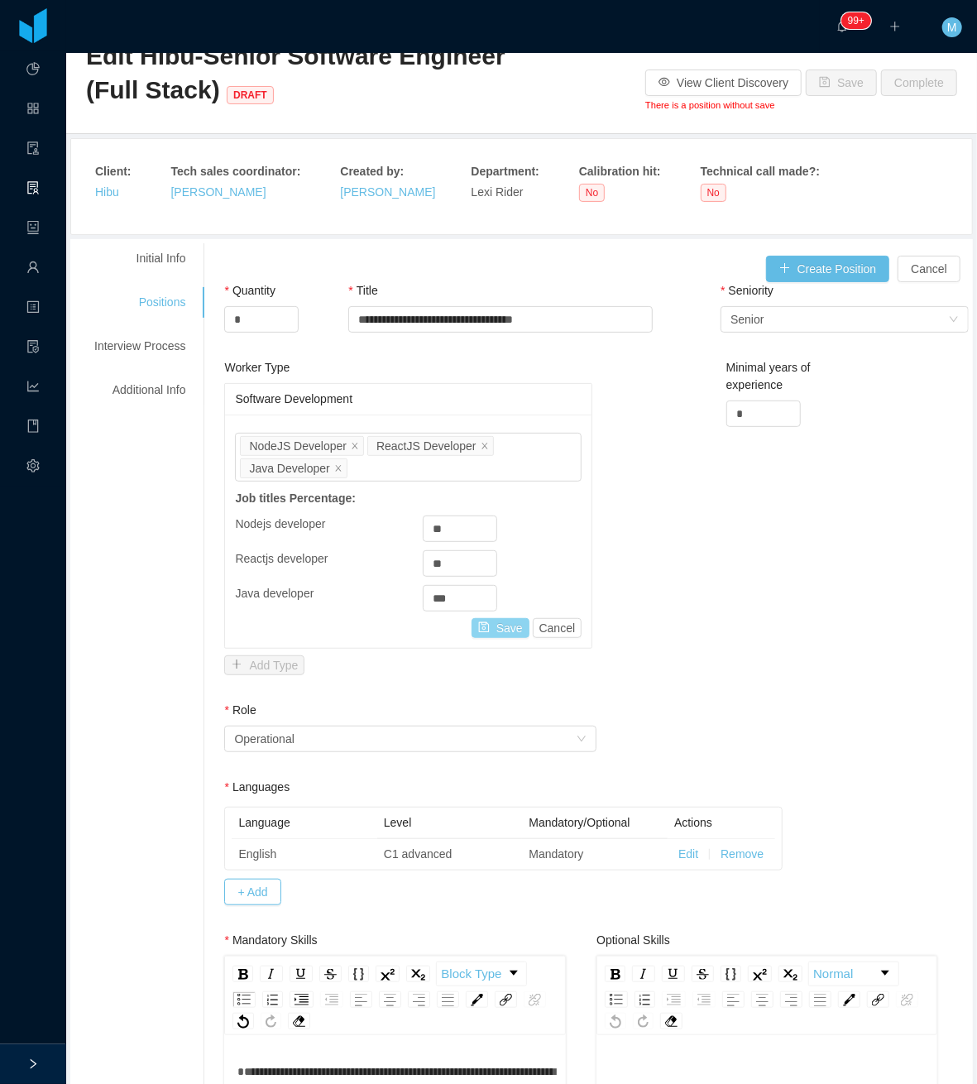
click at [494, 637] on button "Save" at bounding box center [501, 628] width 58 height 20
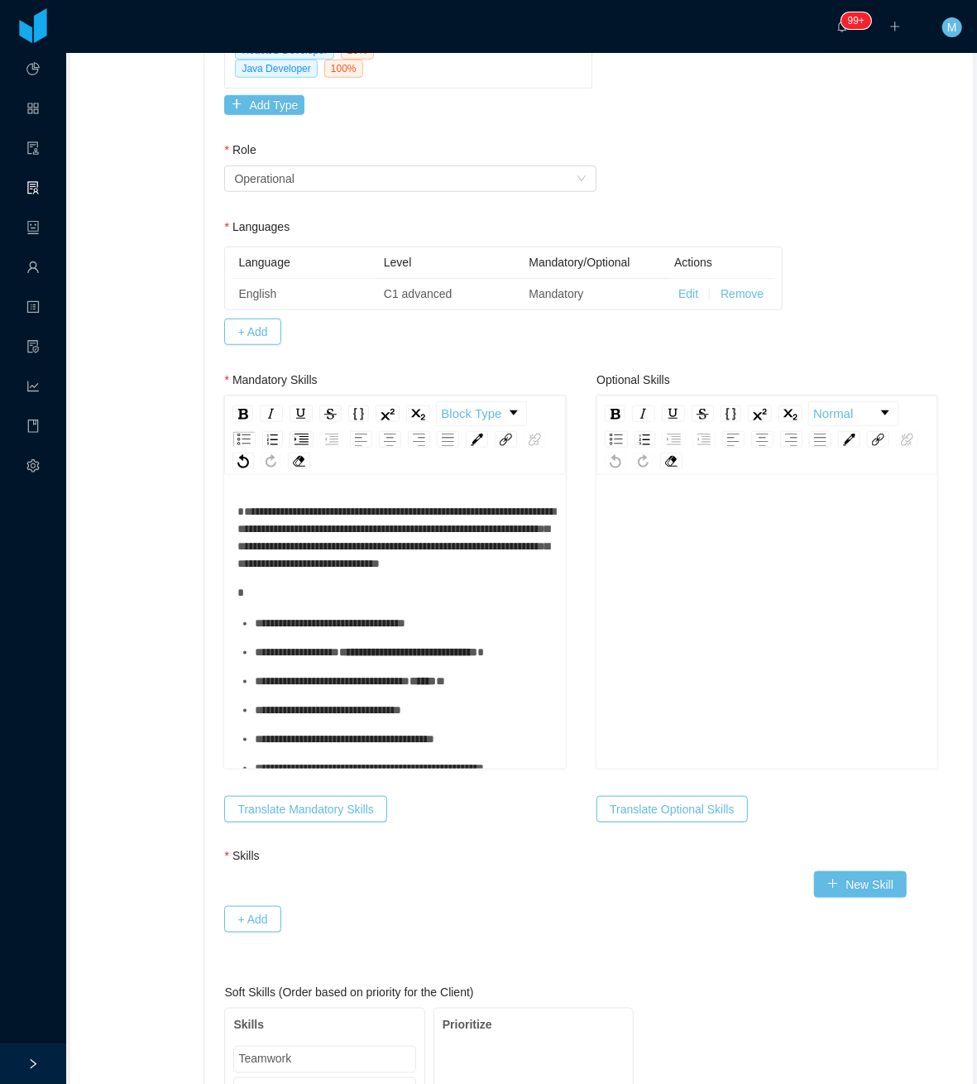
scroll to position [491, 0]
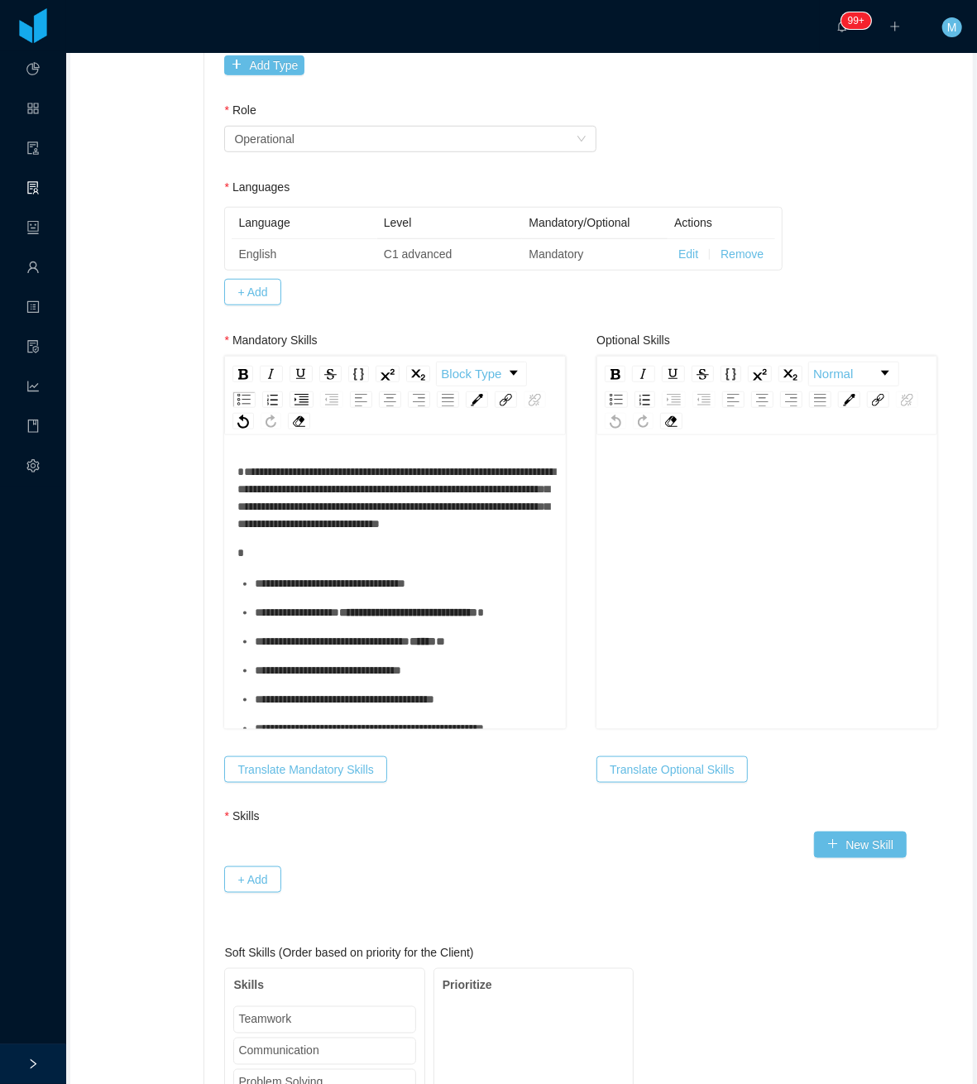
click at [289, 562] on div "rdw-editor" at bounding box center [394, 552] width 315 height 17
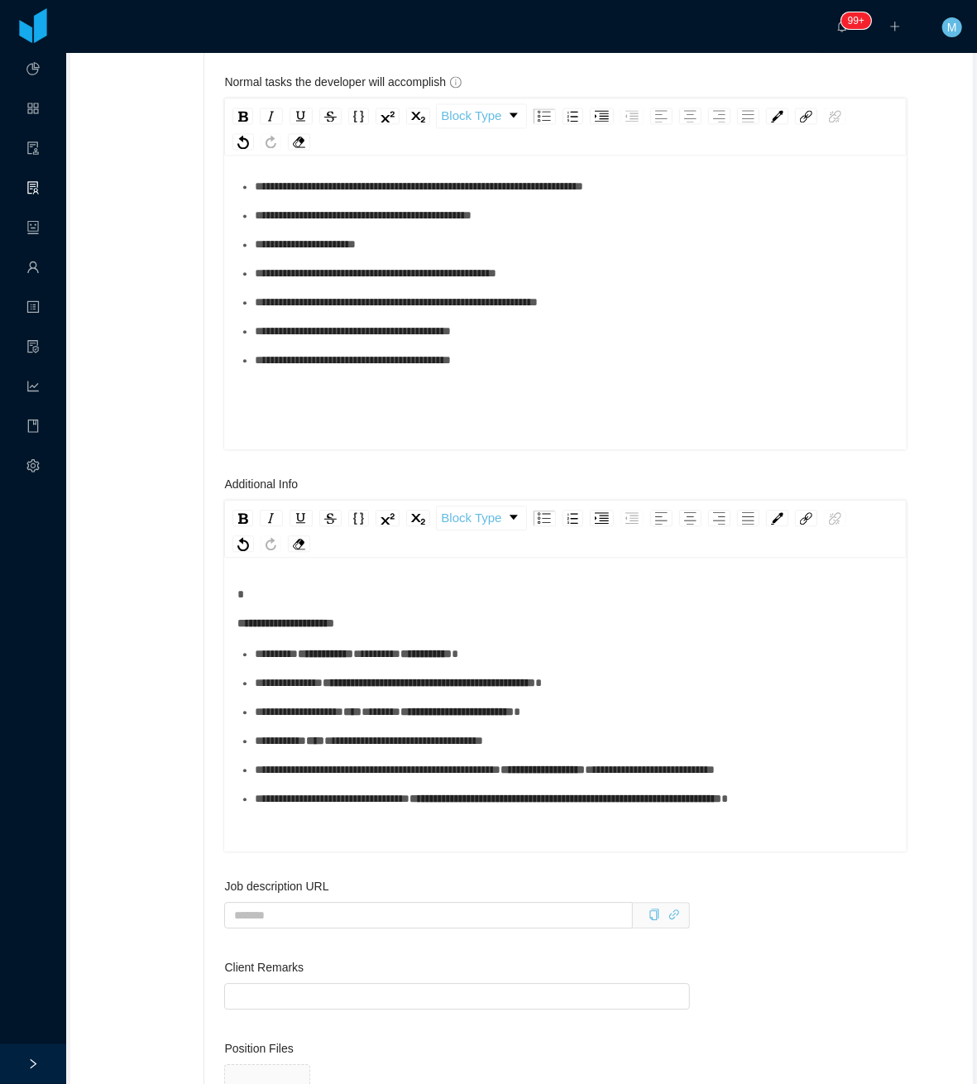
scroll to position [1595, 0]
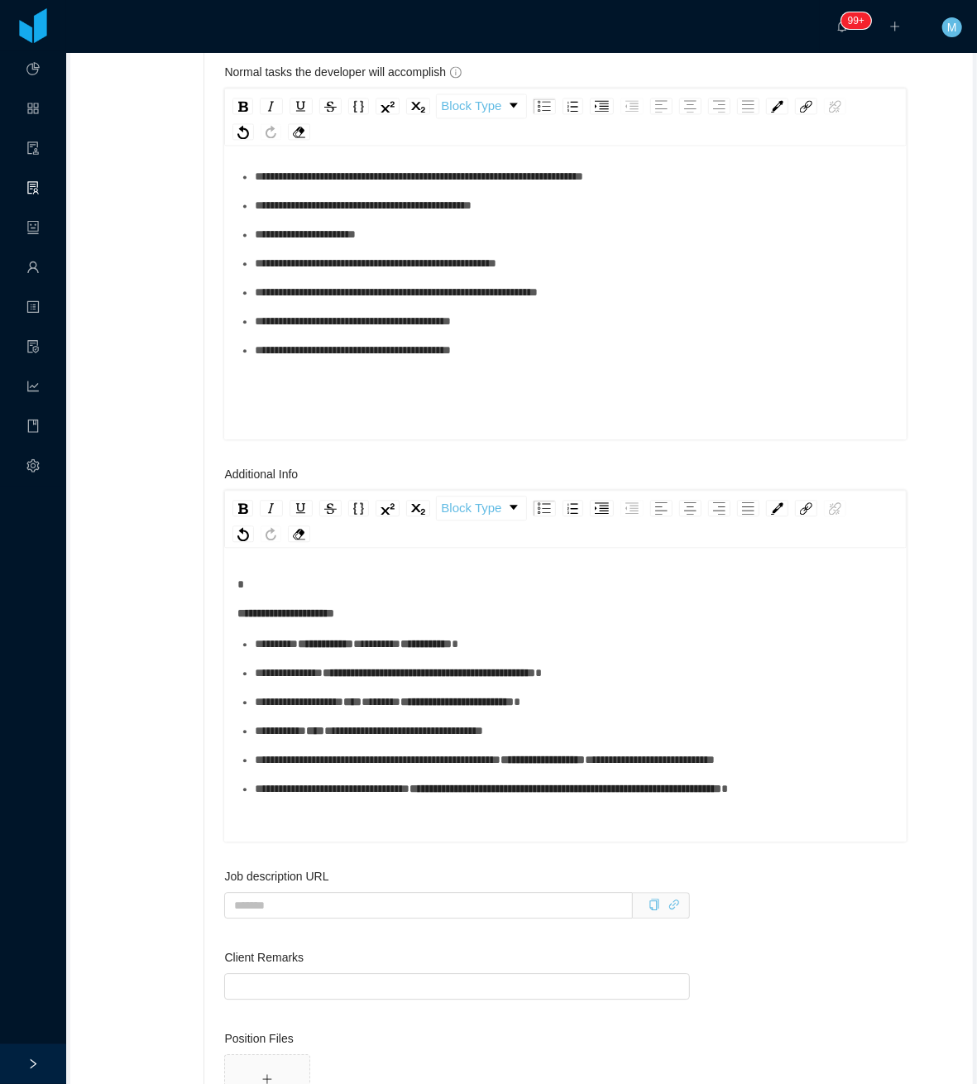
click at [309, 421] on div "**********" at bounding box center [565, 282] width 657 height 290
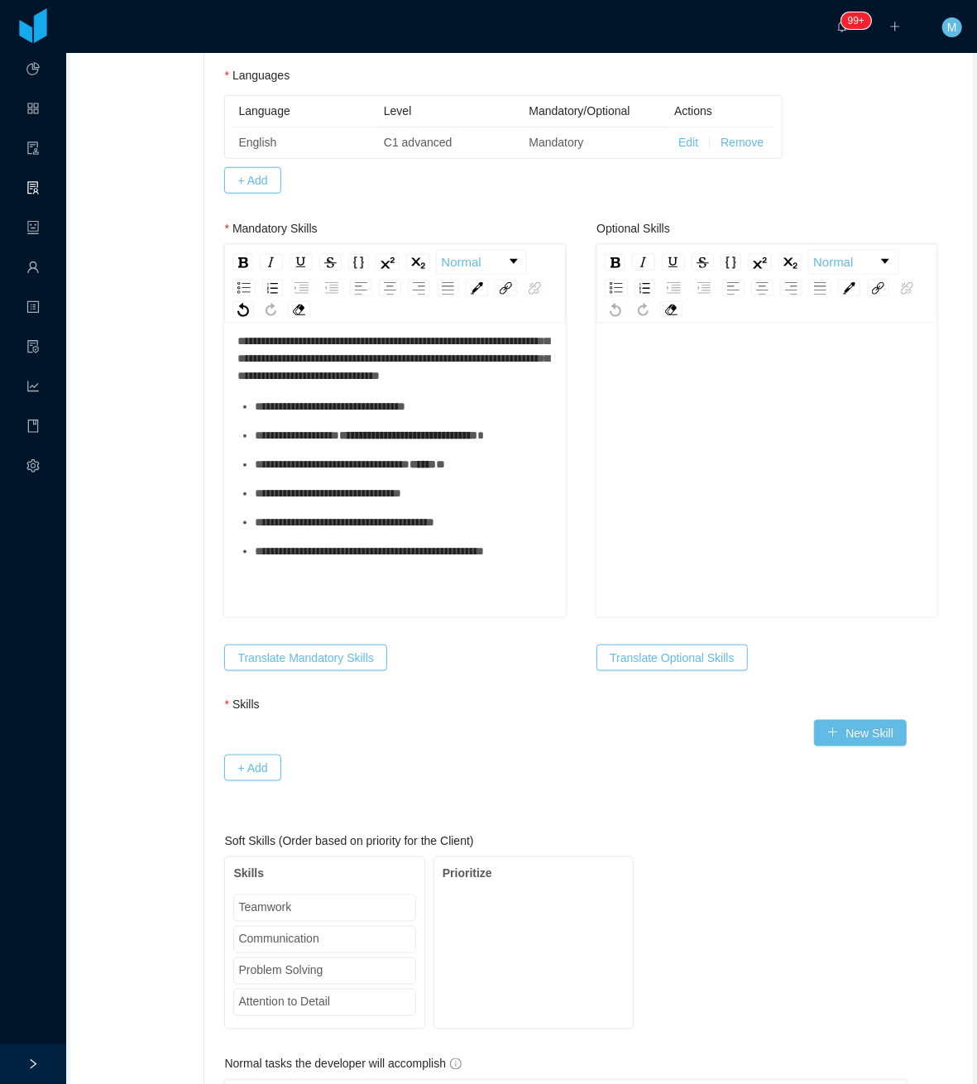
scroll to position [602, 0]
click at [705, 461] on div "rdw-editor" at bounding box center [767, 497] width 315 height 290
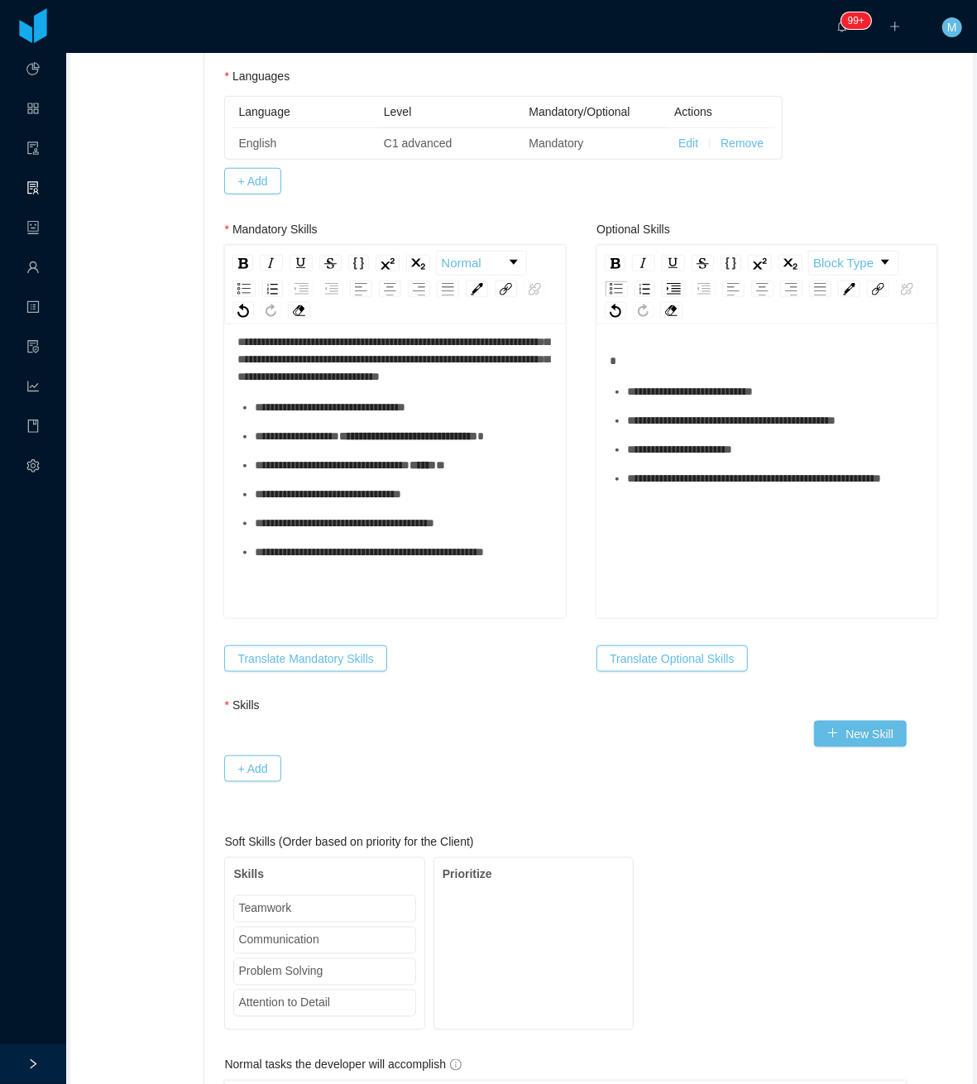
click at [644, 427] on ul "**********" at bounding box center [767, 435] width 315 height 104
click at [657, 400] on div "**********" at bounding box center [776, 391] width 298 height 17
click at [657, 429] on div "**********" at bounding box center [776, 420] width 298 height 17
click at [653, 458] on div "**********" at bounding box center [776, 449] width 298 height 17
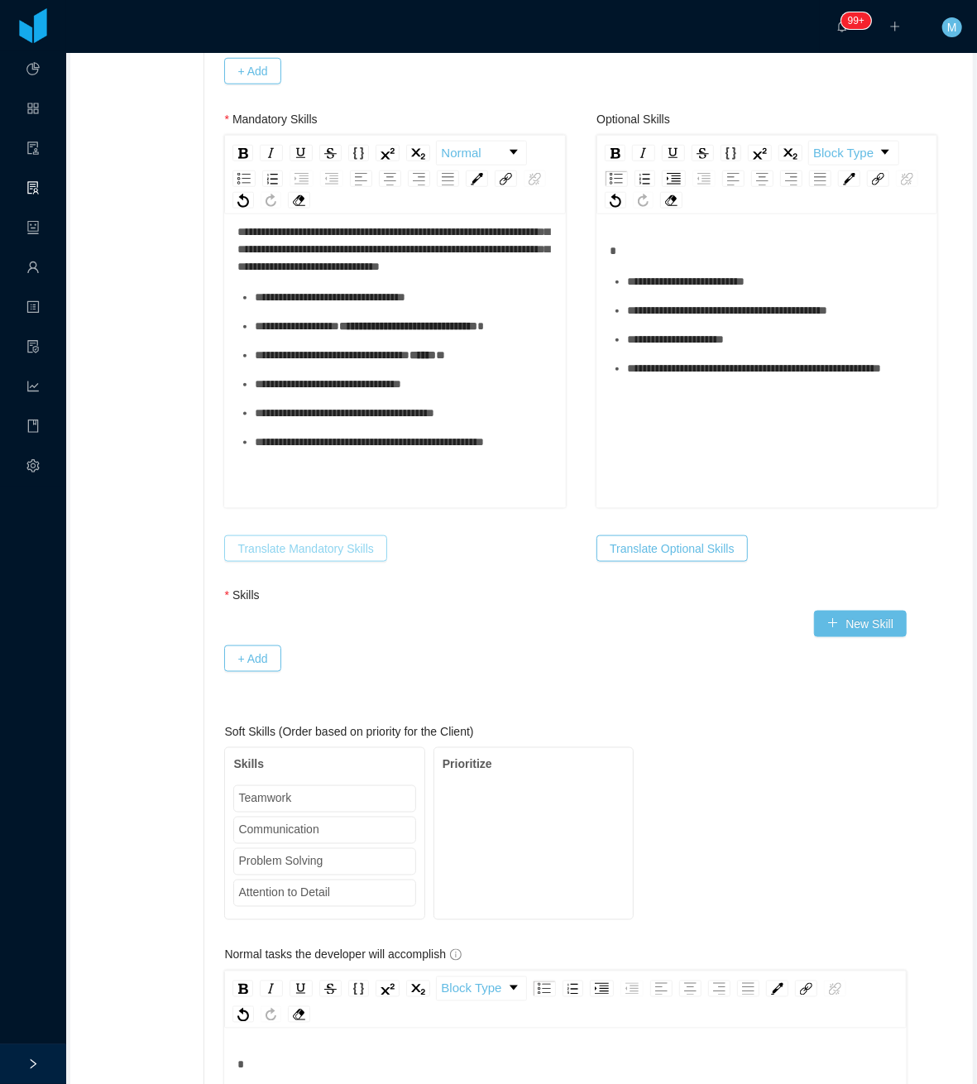
click at [295, 554] on button "Translate Mandatory Skills" at bounding box center [305, 548] width 162 height 26
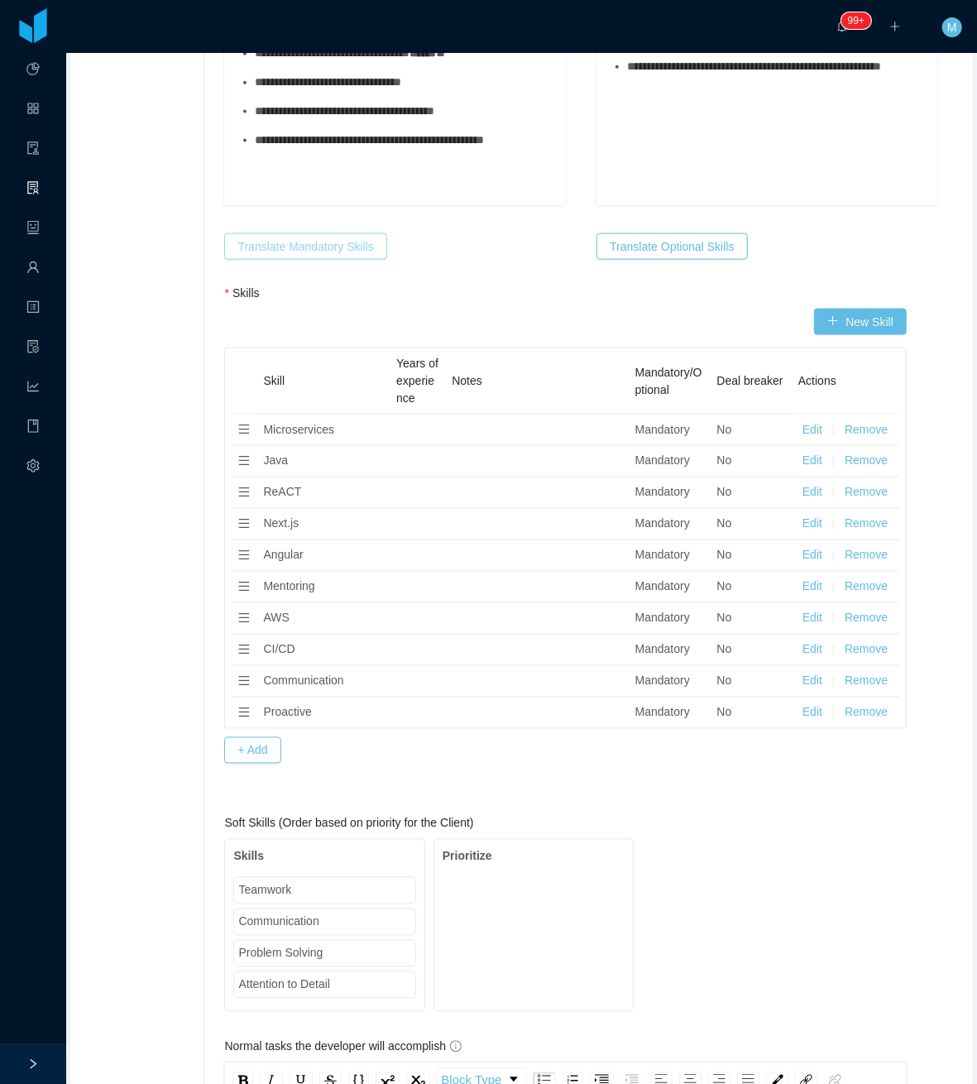
scroll to position [1043, 0]
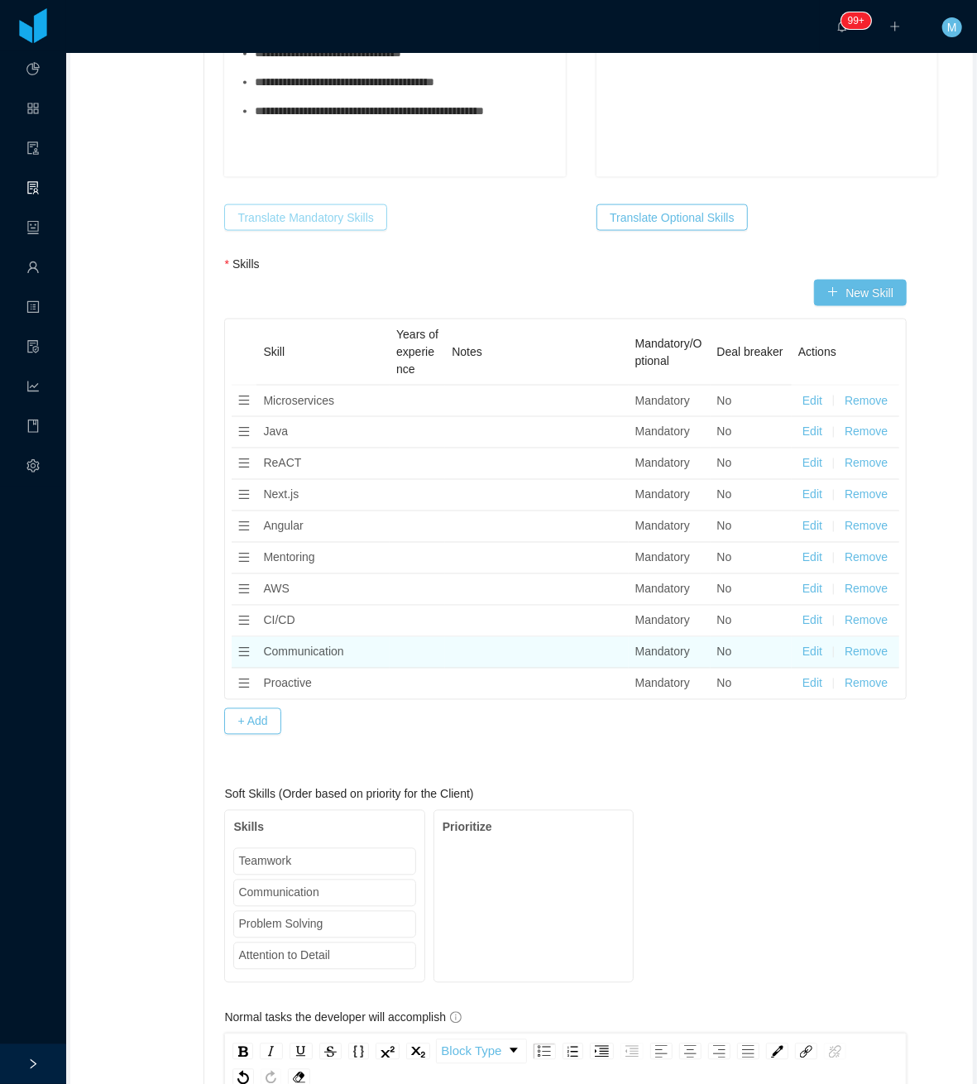
click at [850, 653] on button "Remove" at bounding box center [866, 652] width 43 height 17
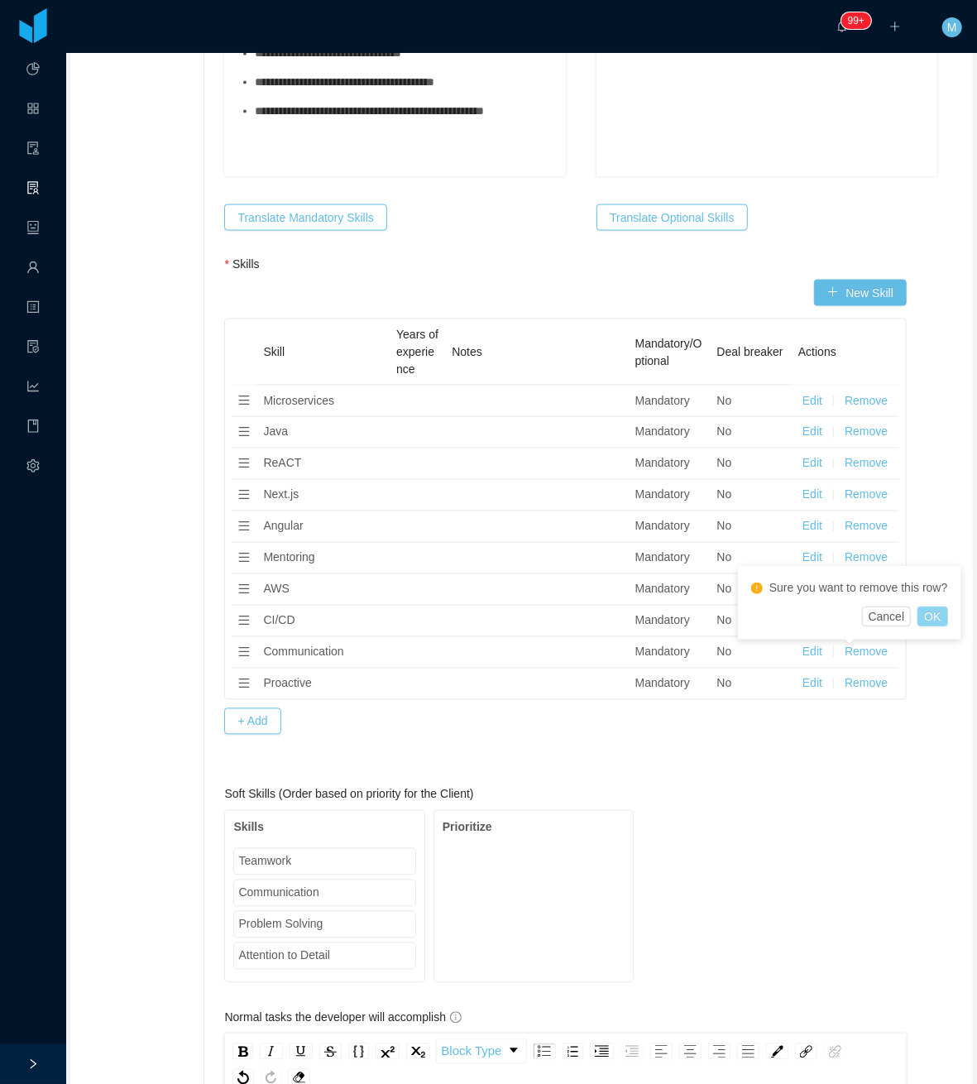
click at [923, 612] on button "OK" at bounding box center [932, 616] width 30 height 20
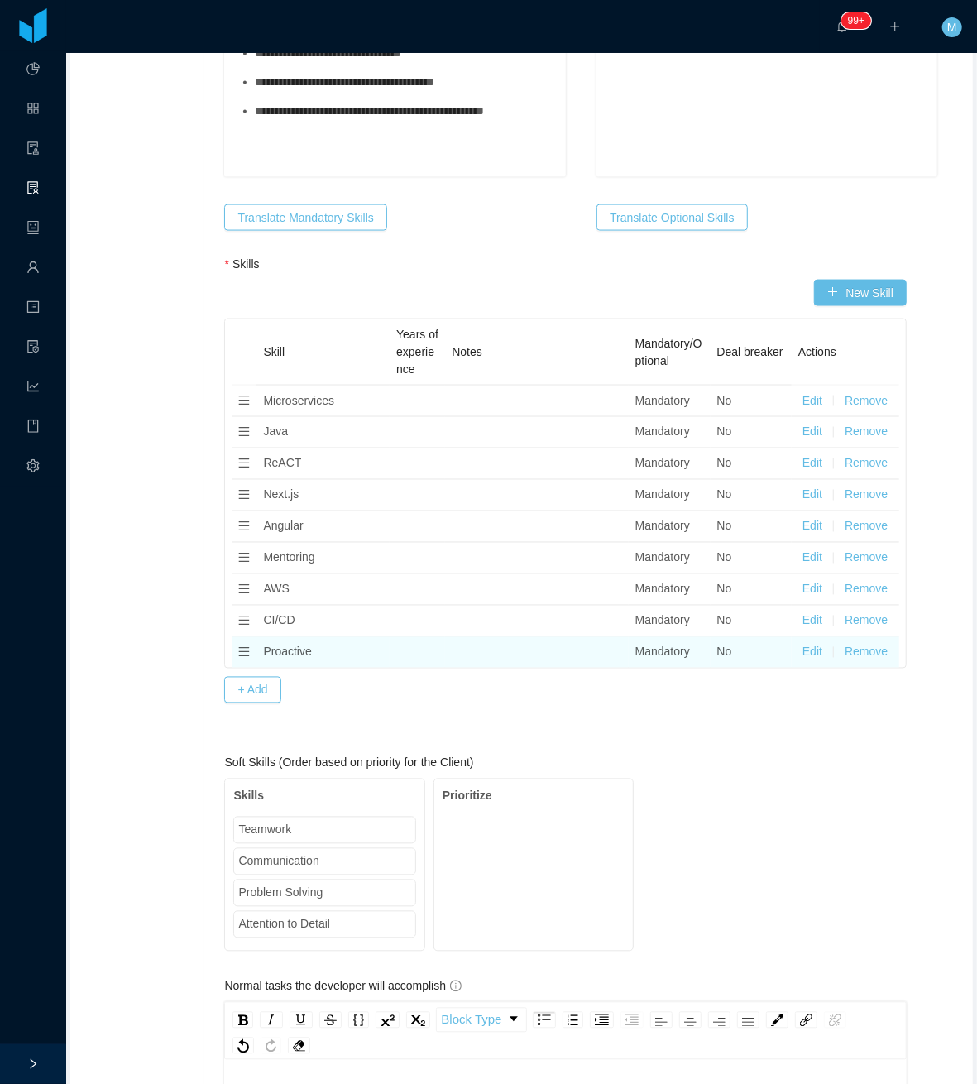
click at [859, 661] on button "Remove" at bounding box center [866, 652] width 43 height 17
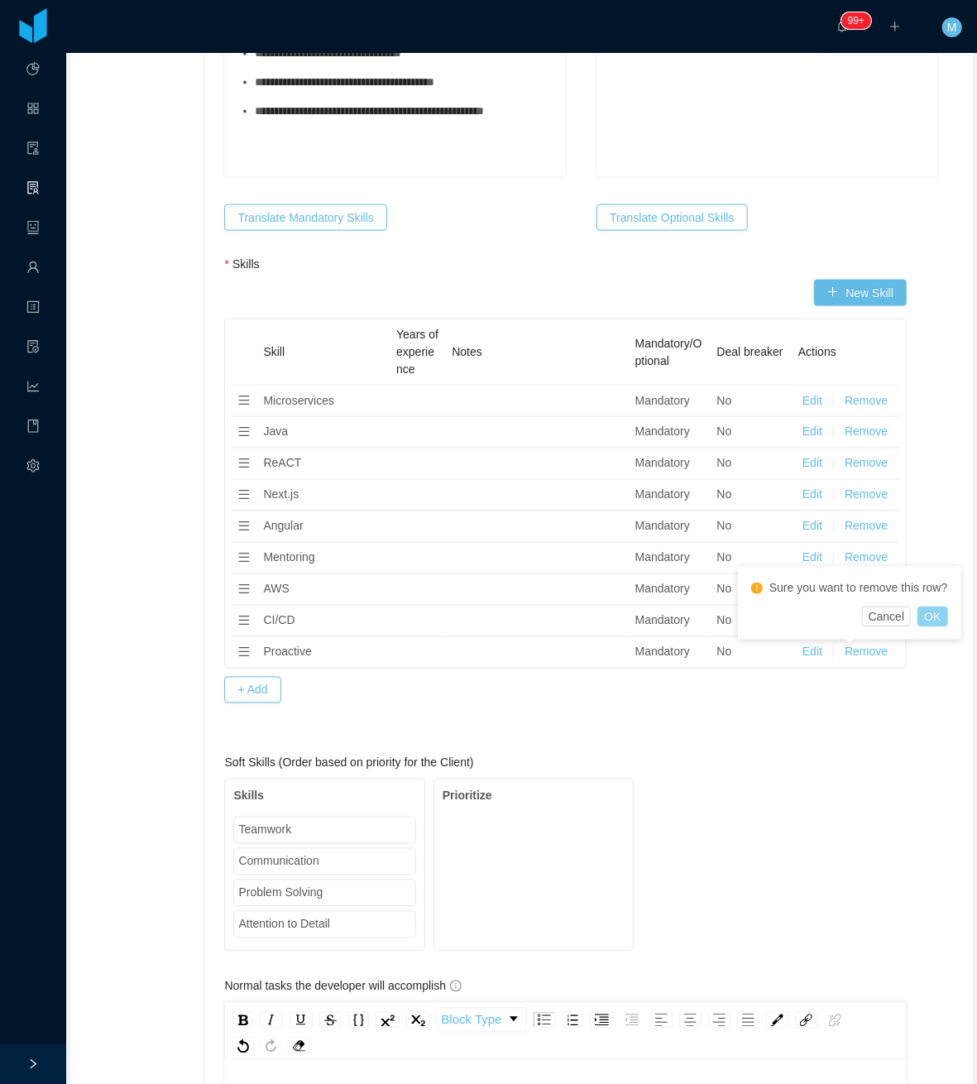
click at [935, 609] on button "OK" at bounding box center [932, 616] width 30 height 20
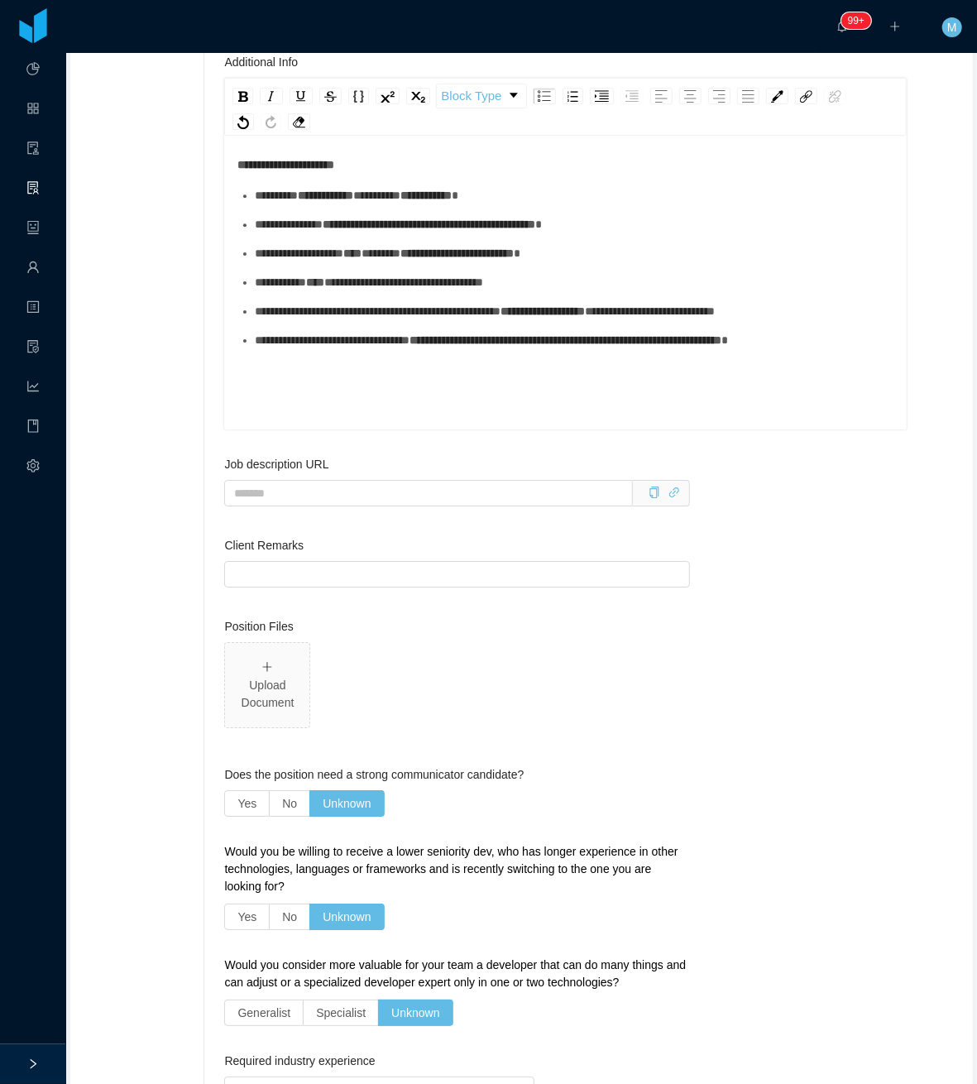
scroll to position [2337, 0]
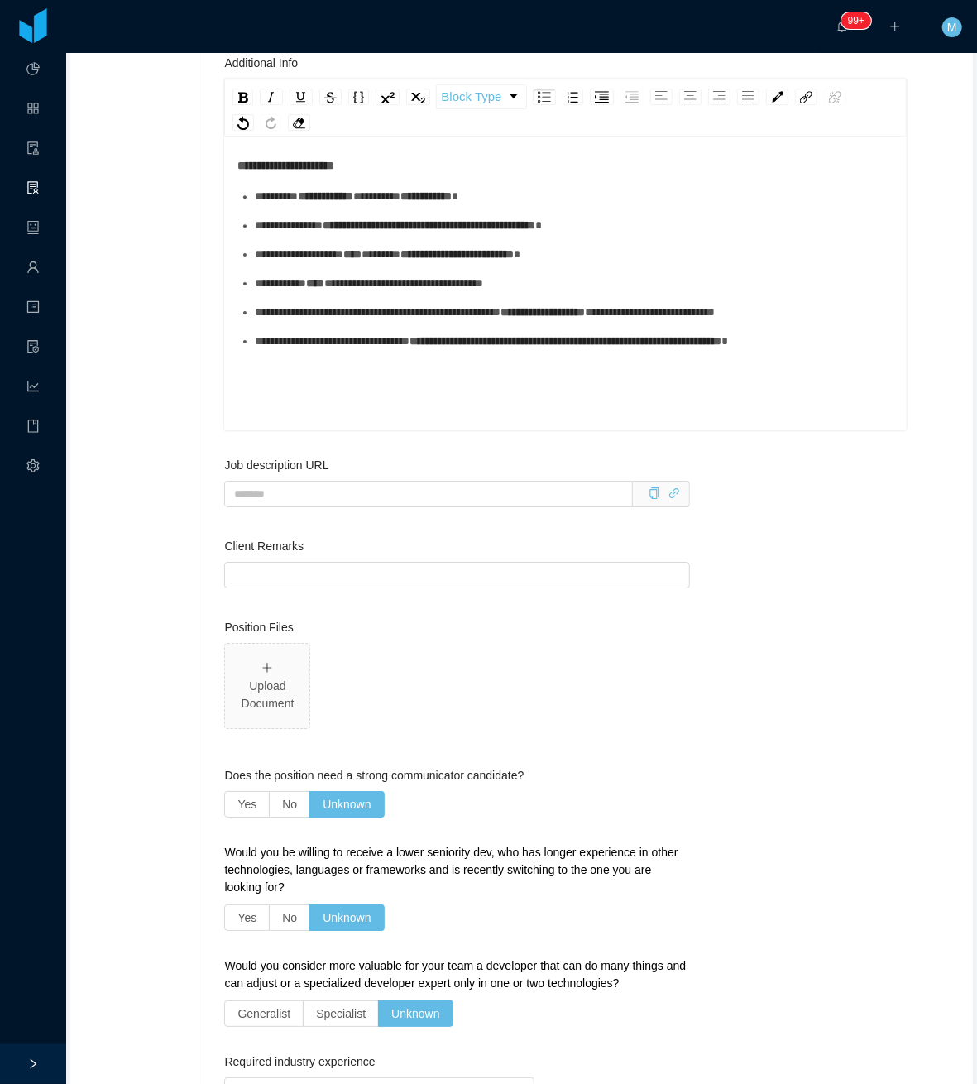
click at [335, 386] on div "**********" at bounding box center [565, 273] width 657 height 290
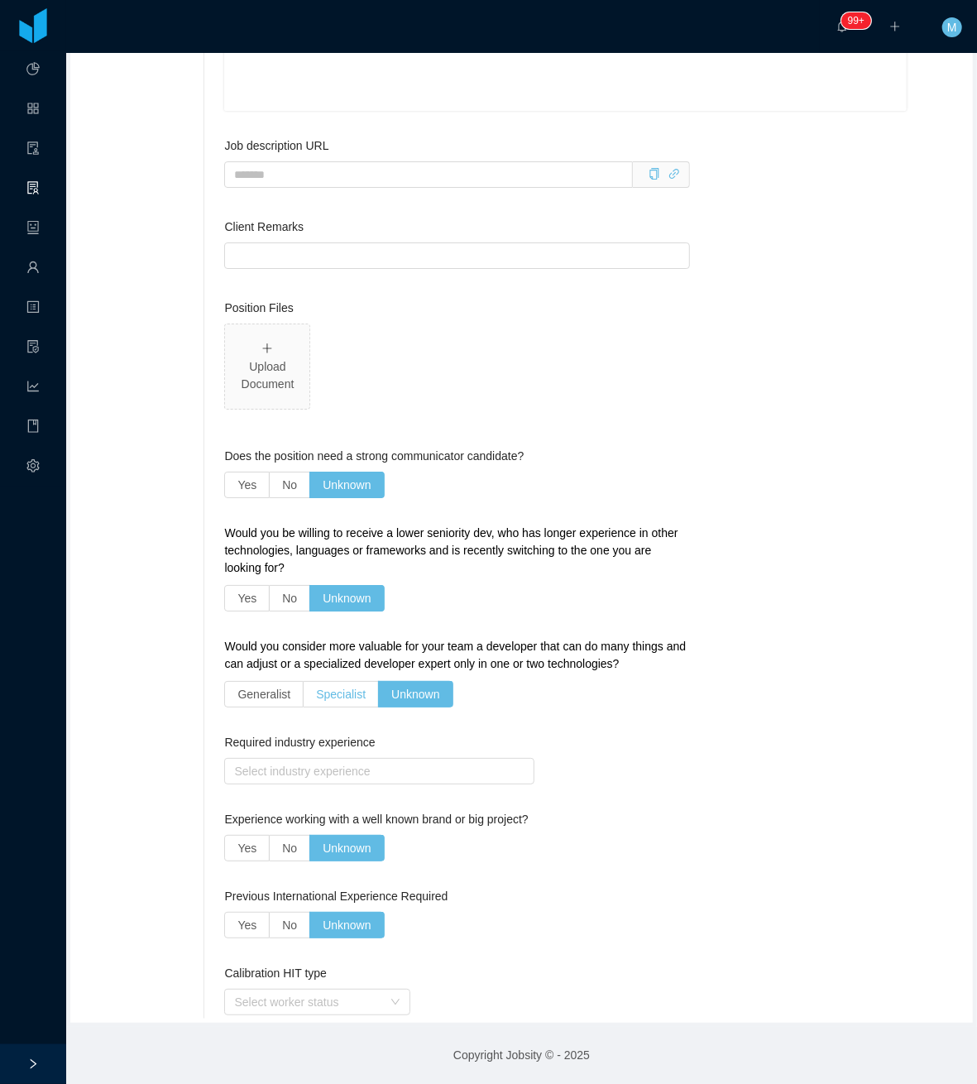
click at [335, 697] on span "Specialist" at bounding box center [341, 693] width 50 height 13
drag, startPoint x: 335, startPoint y: 697, endPoint x: 331, endPoint y: 713, distance: 17.1
click at [333, 713] on div "Would you consider more valuable for your team a developer that can do many thi…" at bounding box center [456, 676] width 465 height 76
click at [278, 695] on span "Generalist" at bounding box center [263, 693] width 53 height 13
click at [258, 481] on label "Yes" at bounding box center [246, 485] width 45 height 26
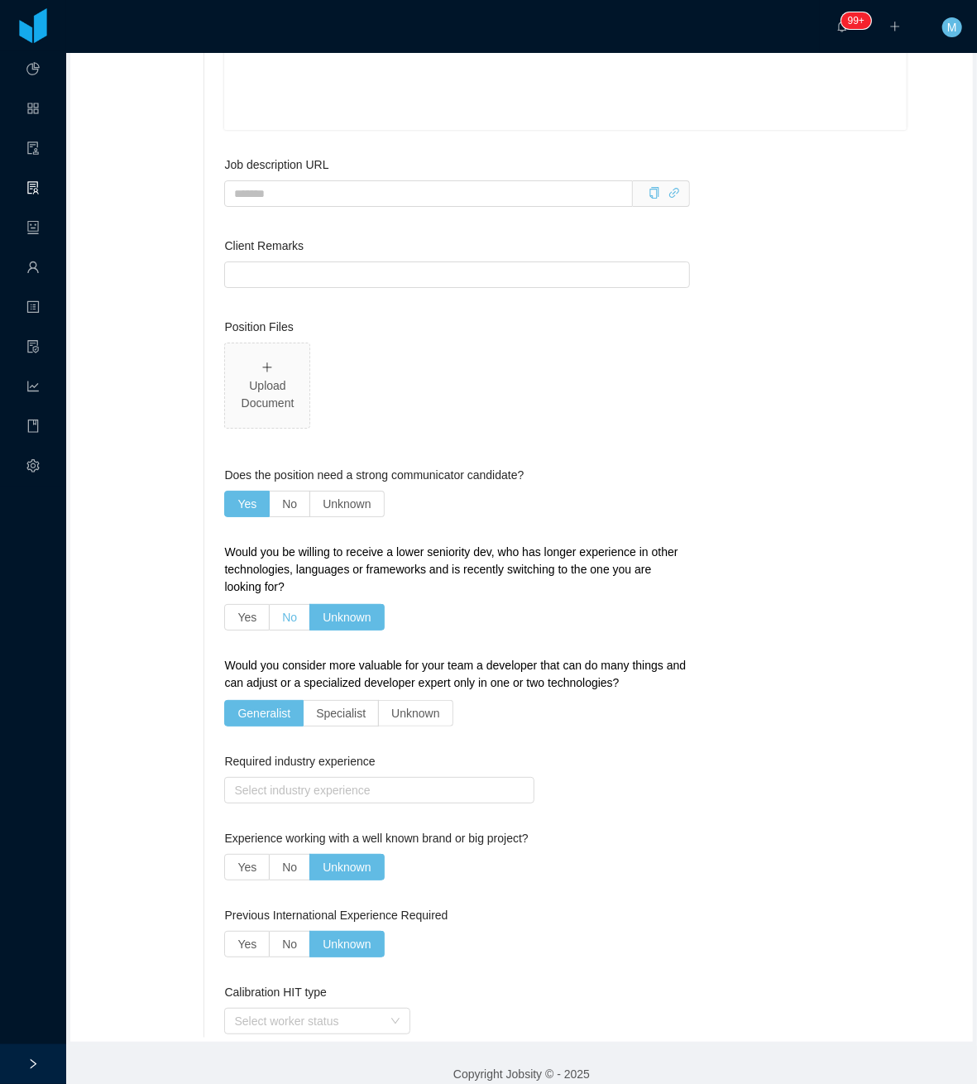
click at [286, 611] on span "No" at bounding box center [289, 617] width 15 height 13
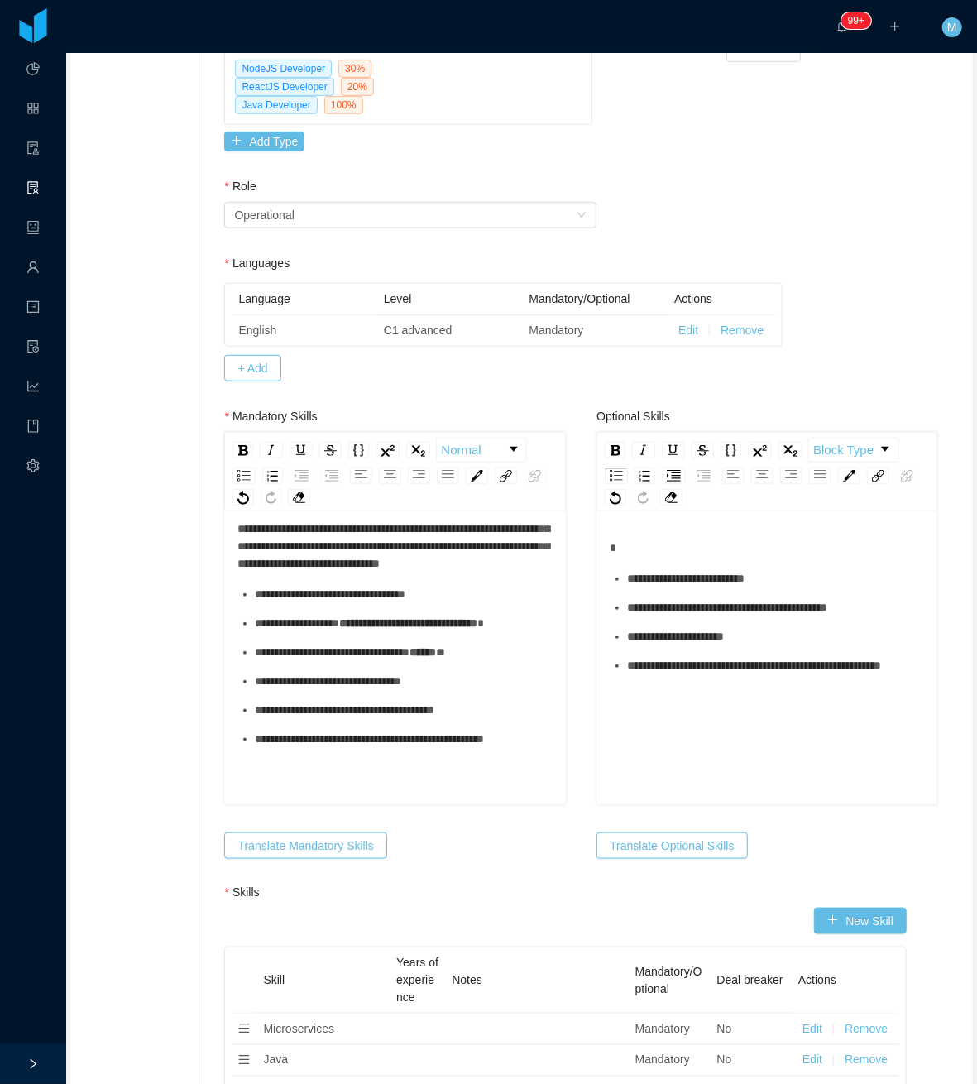
scroll to position [0, 0]
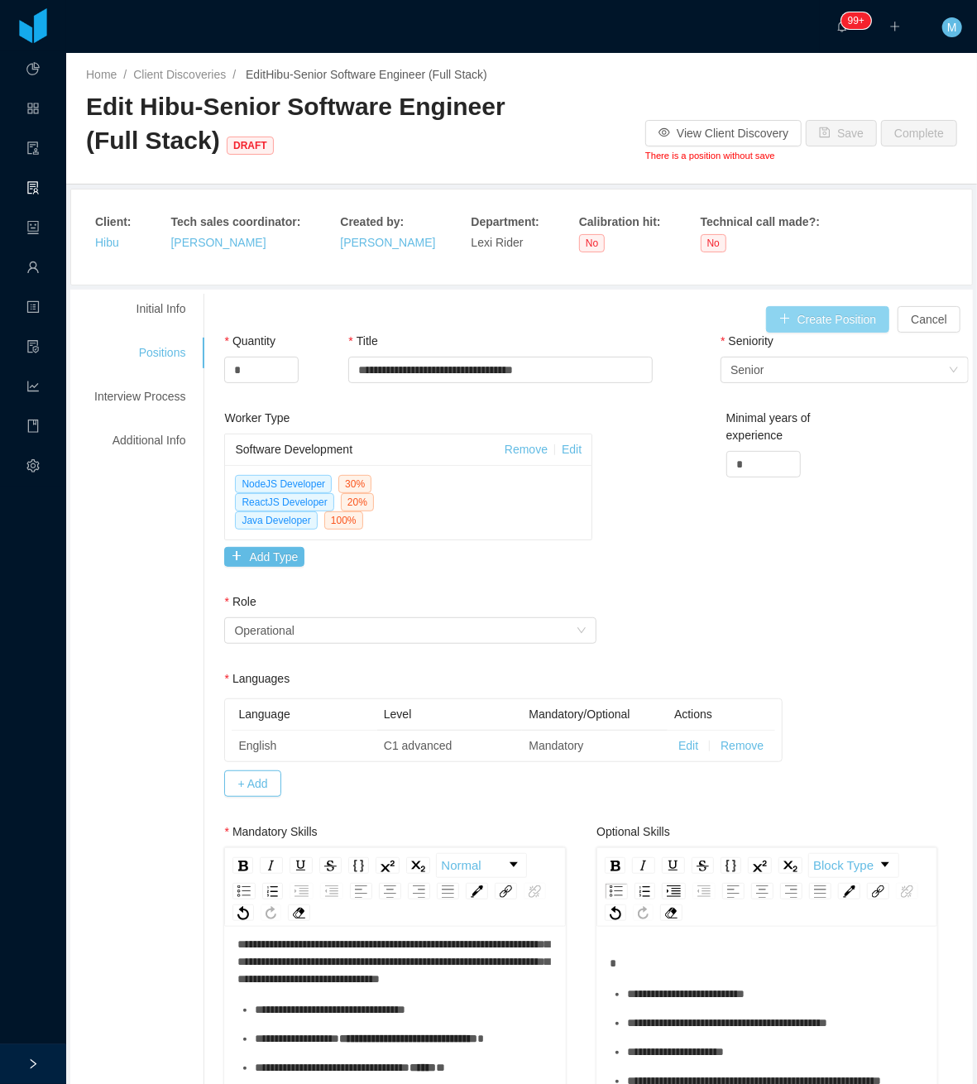
click at [778, 313] on button "Create Position" at bounding box center [828, 319] width 124 height 26
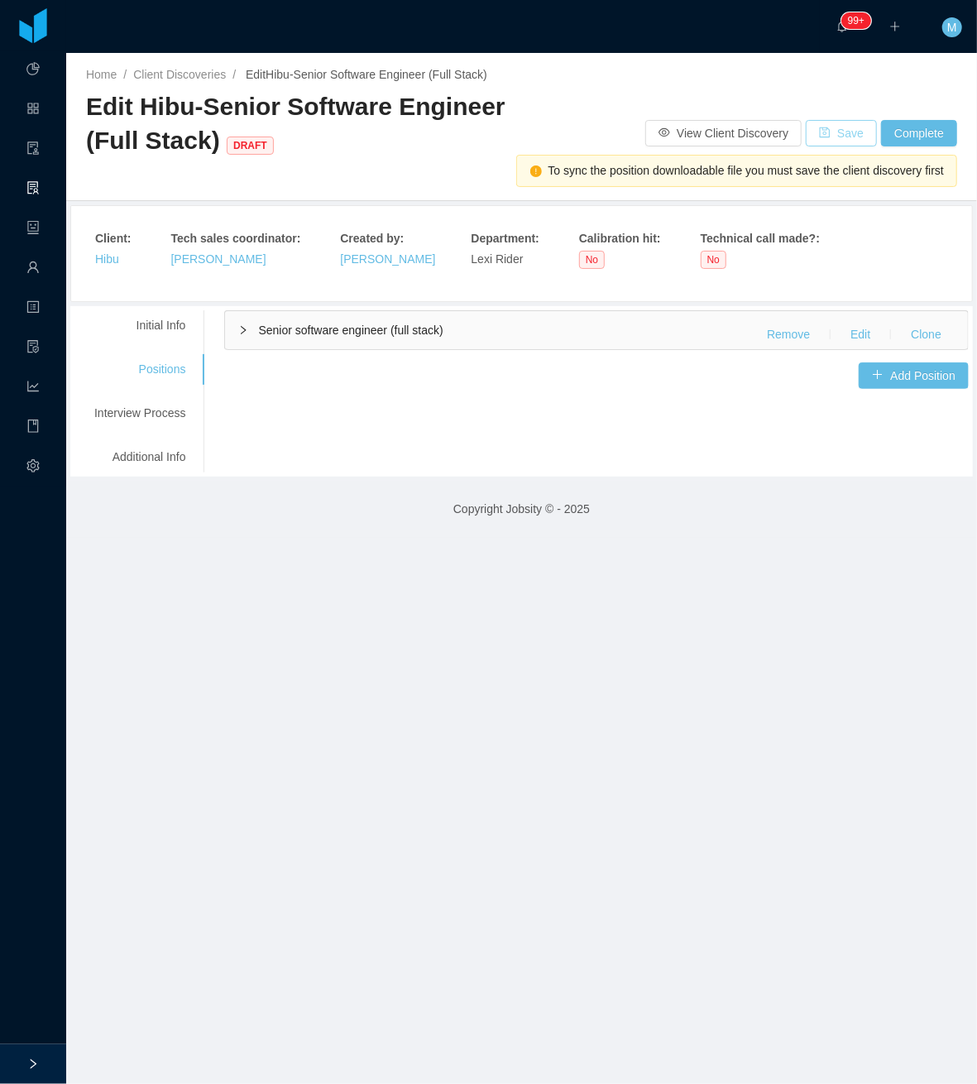
click at [822, 133] on button "Save" at bounding box center [841, 133] width 71 height 26
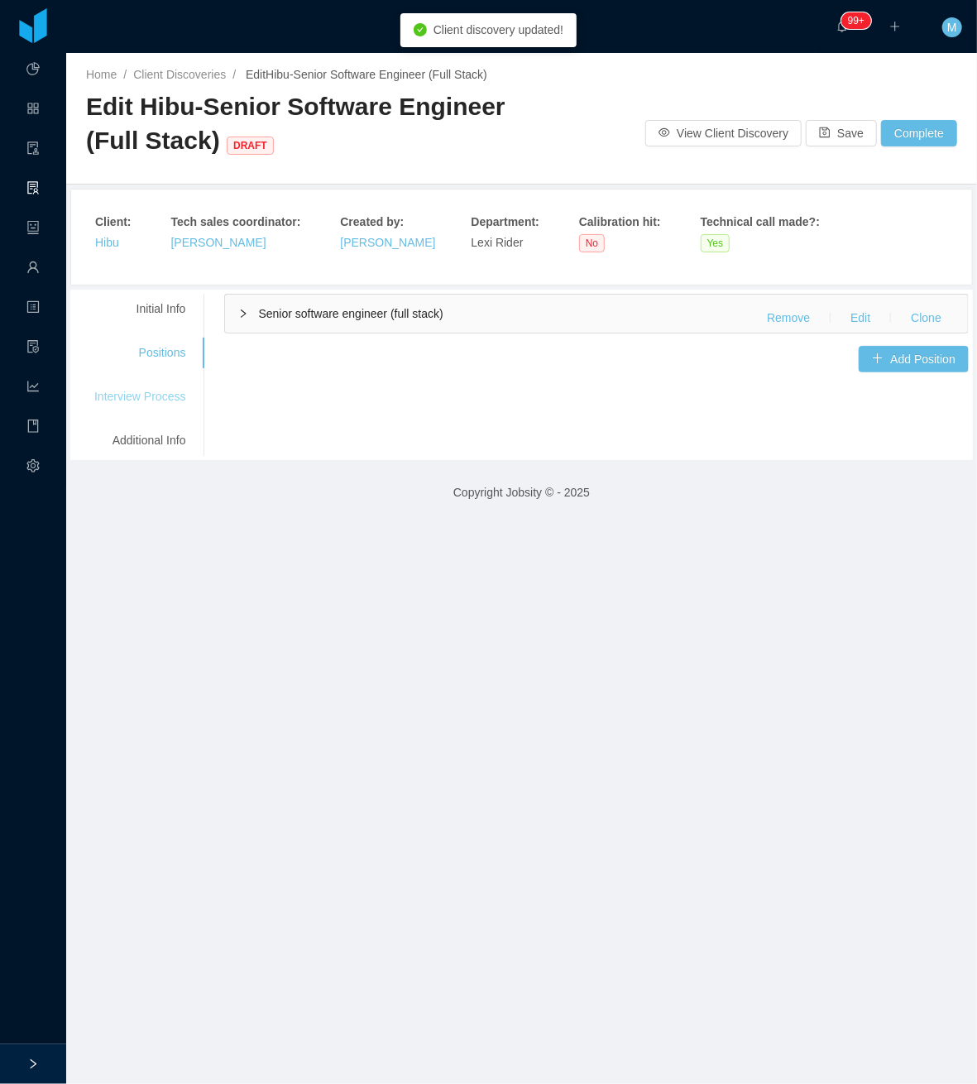
click at [167, 395] on div "Interview Process" at bounding box center [139, 396] width 131 height 31
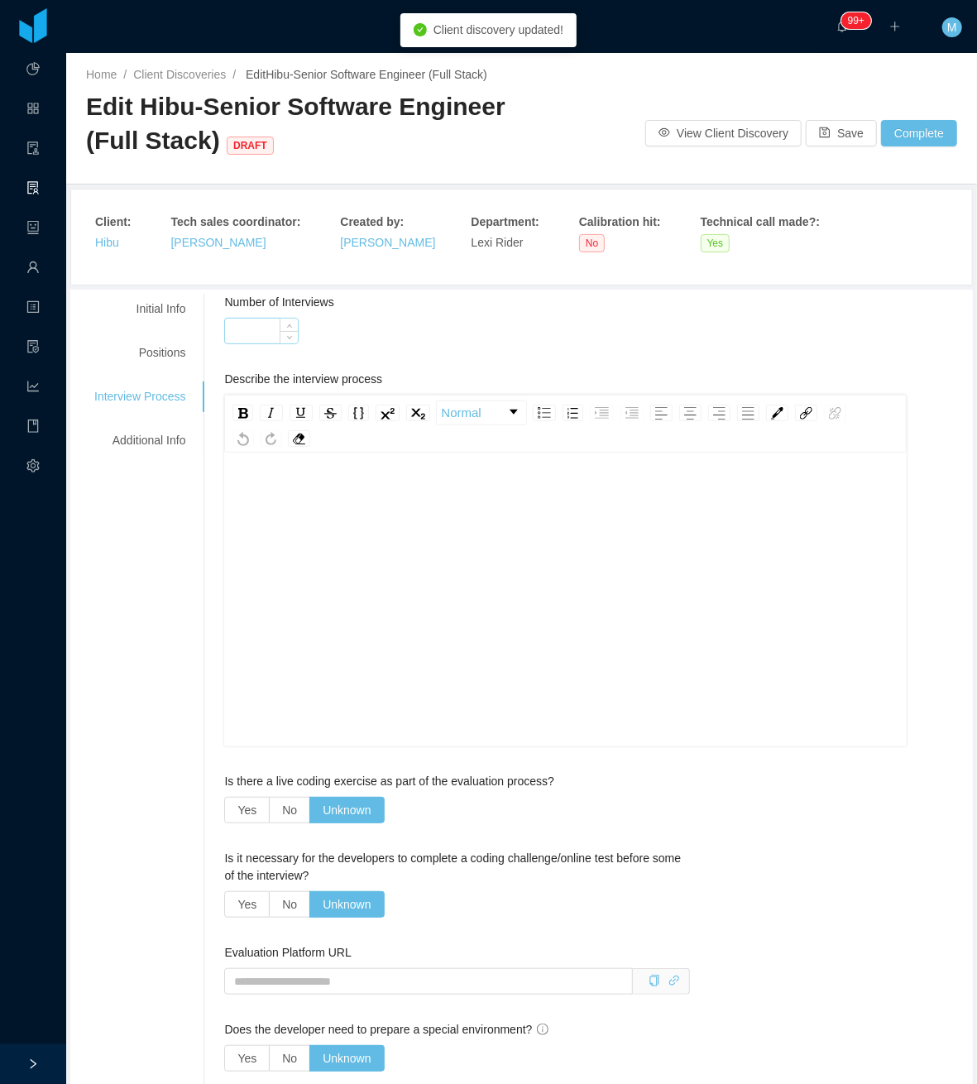
click at [269, 332] on input "Number of Interviews" at bounding box center [261, 330] width 73 height 25
type input "*"
click at [457, 468] on div "rdw-wrapper" at bounding box center [565, 602] width 682 height 290
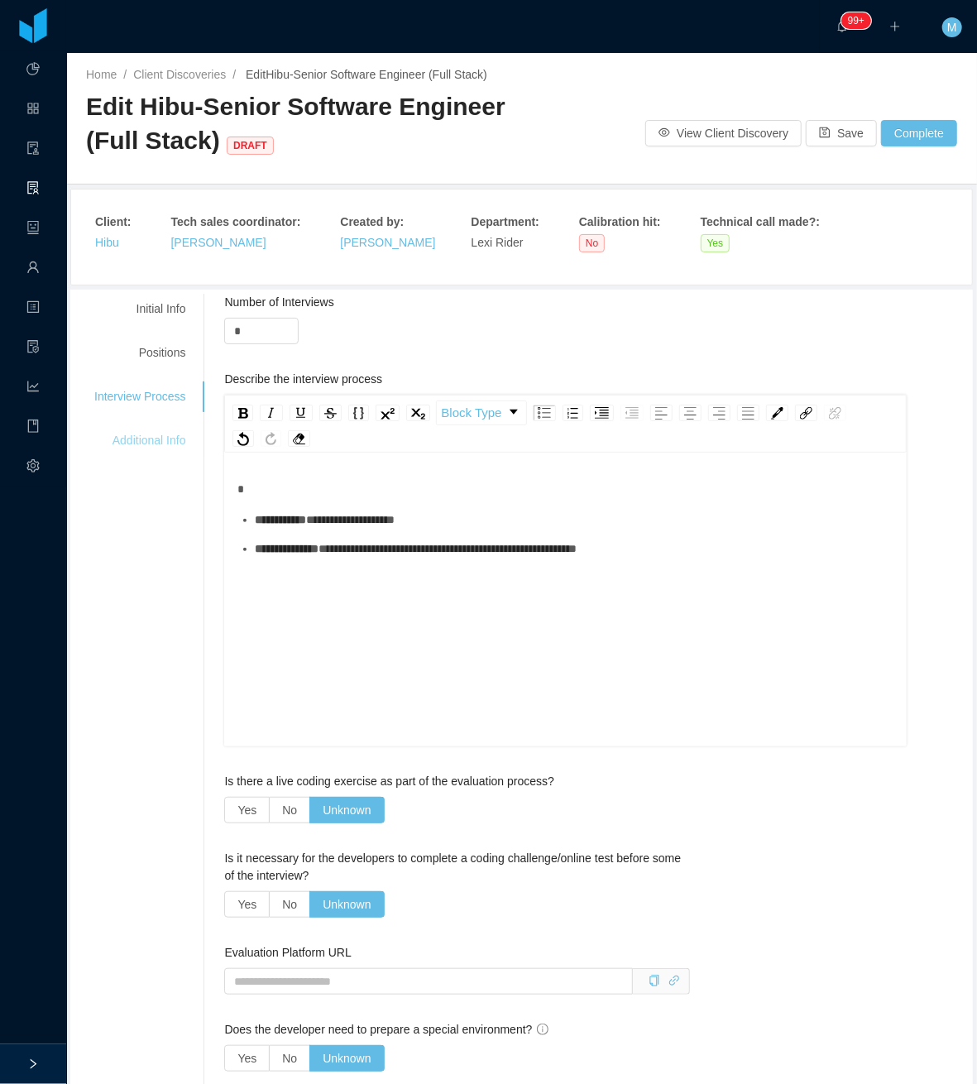
click at [157, 445] on div "Additional Info" at bounding box center [139, 440] width 131 height 31
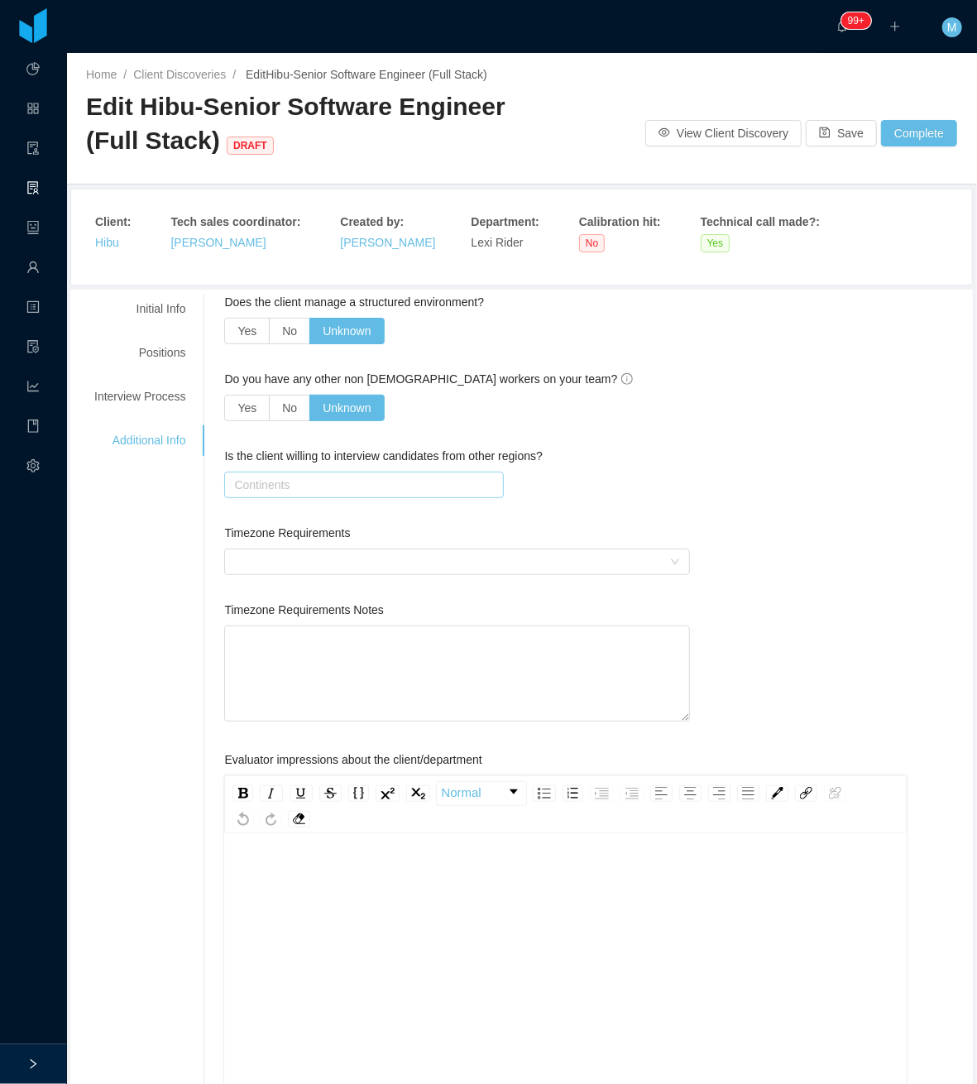
click at [235, 480] on div "Continents" at bounding box center [361, 484] width 264 height 25
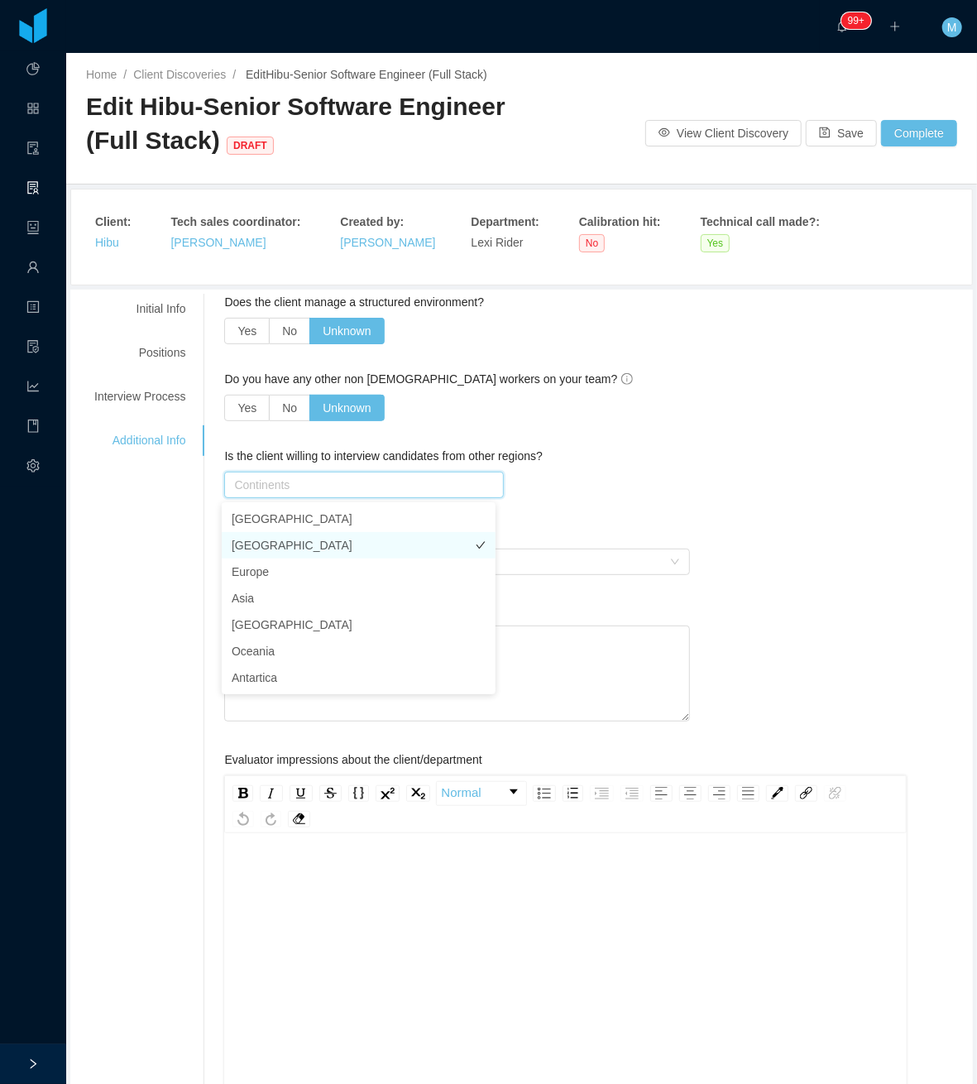
click at [271, 541] on li "South America" at bounding box center [359, 545] width 274 height 26
click at [630, 534] on div "Timezone Requirements" at bounding box center [456, 536] width 465 height 24
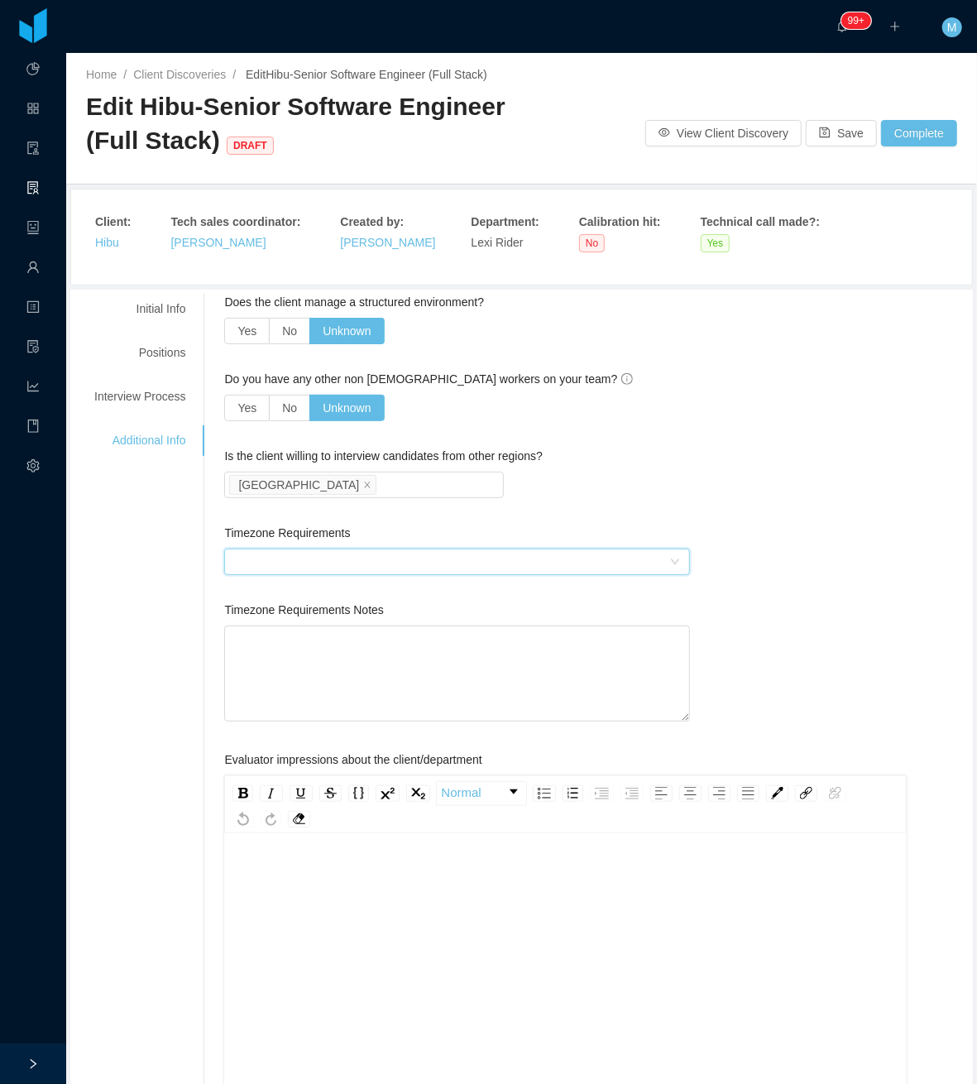
click at [524, 560] on div at bounding box center [451, 561] width 434 height 25
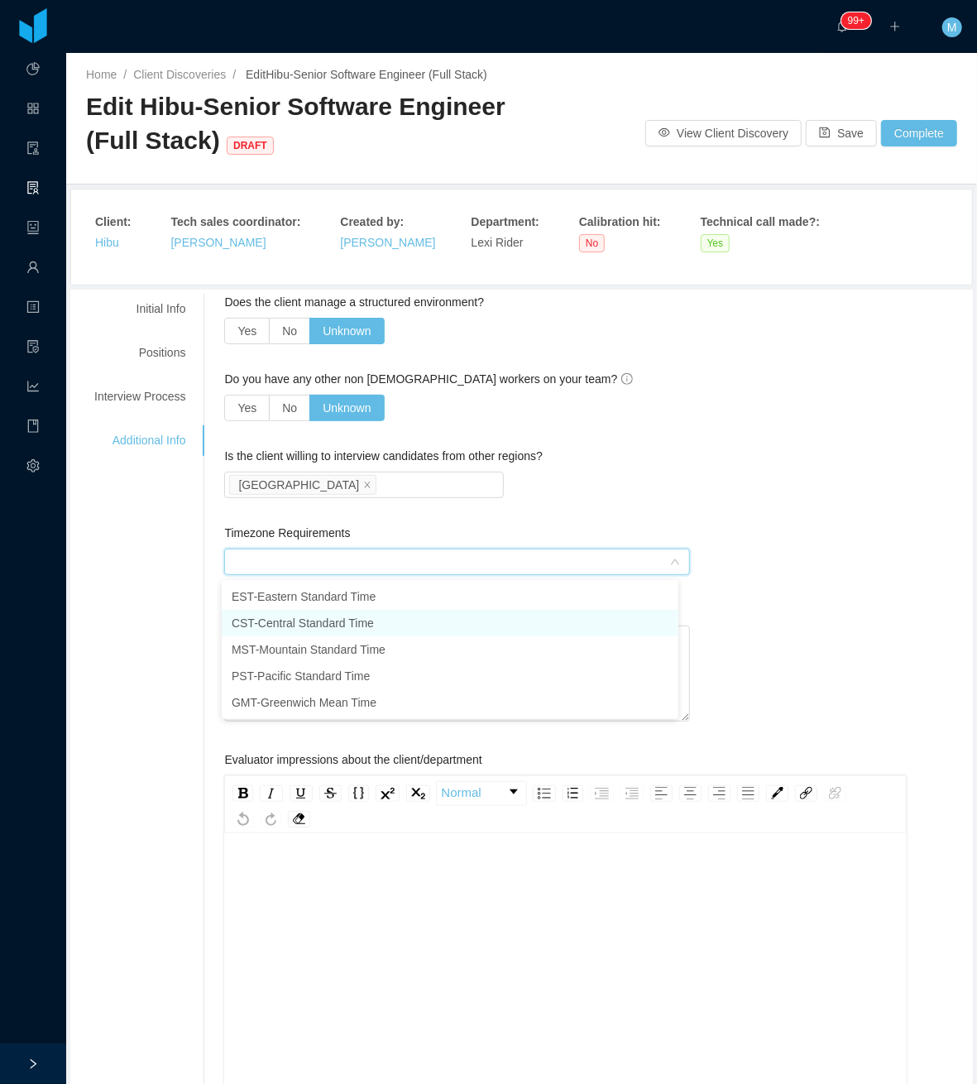
click at [375, 622] on li "CST - Central Standard Time" at bounding box center [450, 623] width 457 height 26
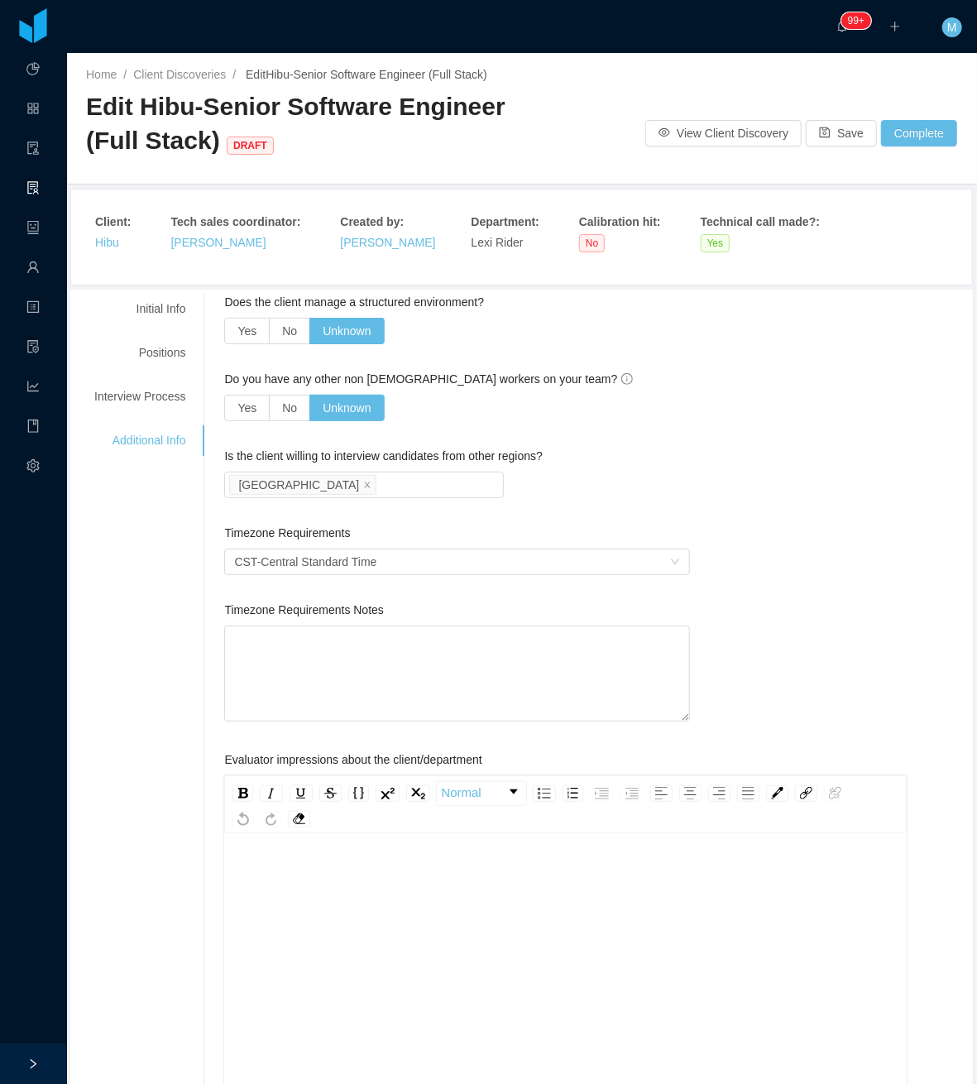
click at [660, 473] on div "Continents South America" at bounding box center [456, 485] width 465 height 26
click at [825, 127] on button "Save" at bounding box center [841, 133] width 71 height 26
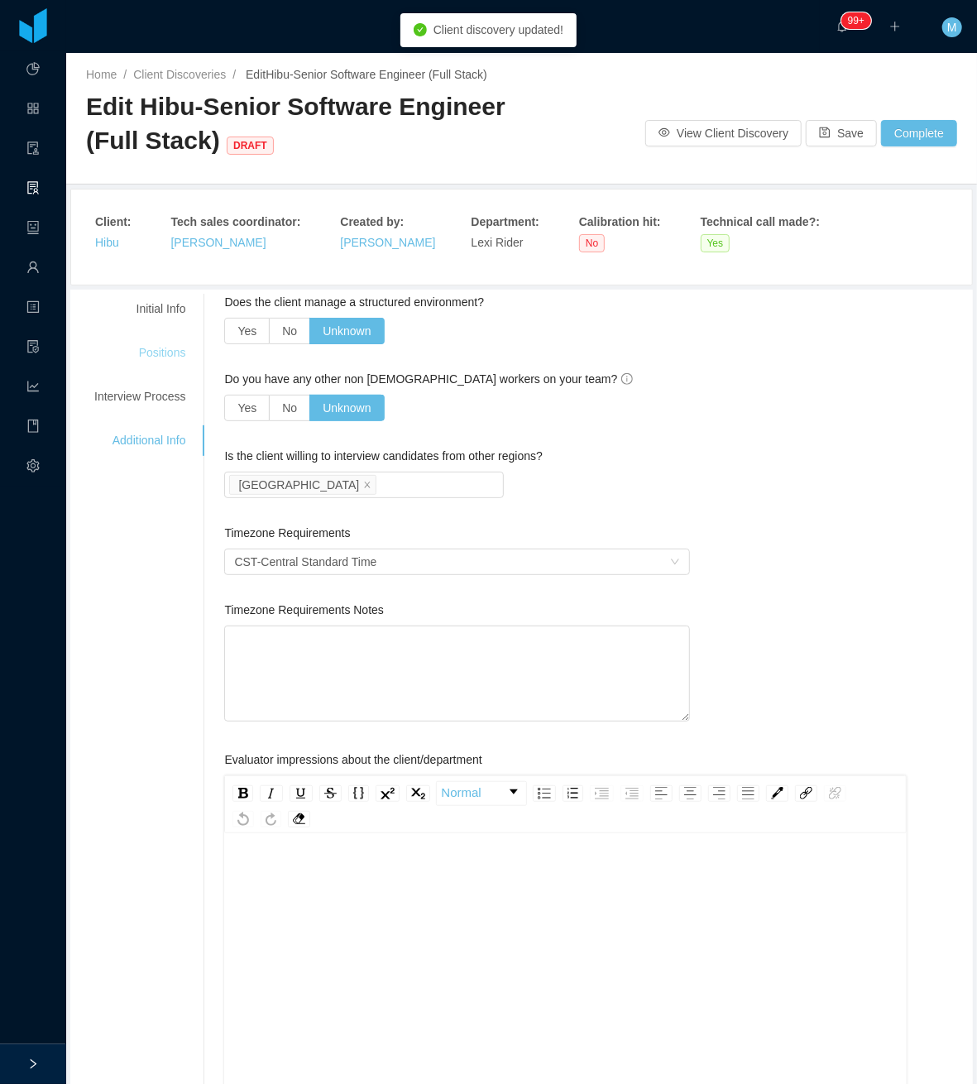
click at [160, 338] on div "Positions" at bounding box center [139, 353] width 131 height 31
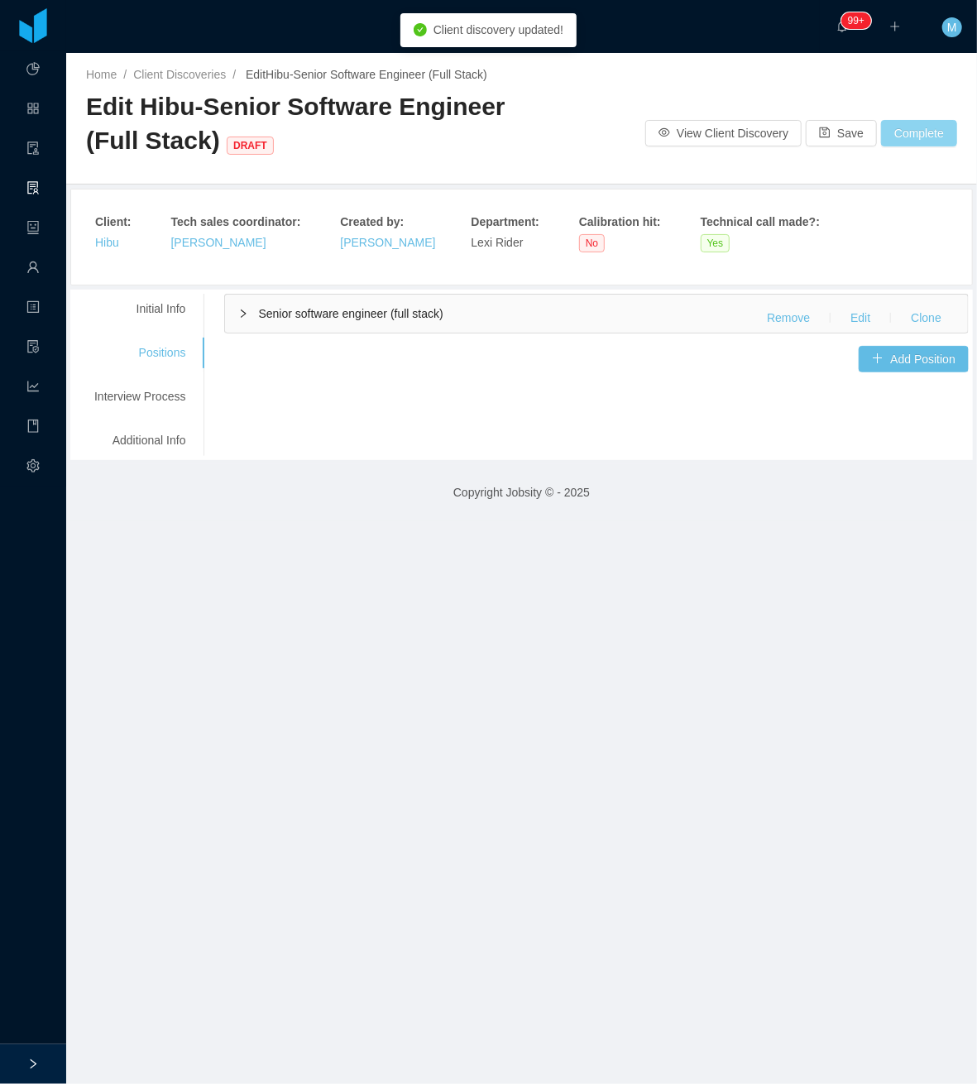
click at [908, 130] on button "Complete" at bounding box center [919, 133] width 76 height 26
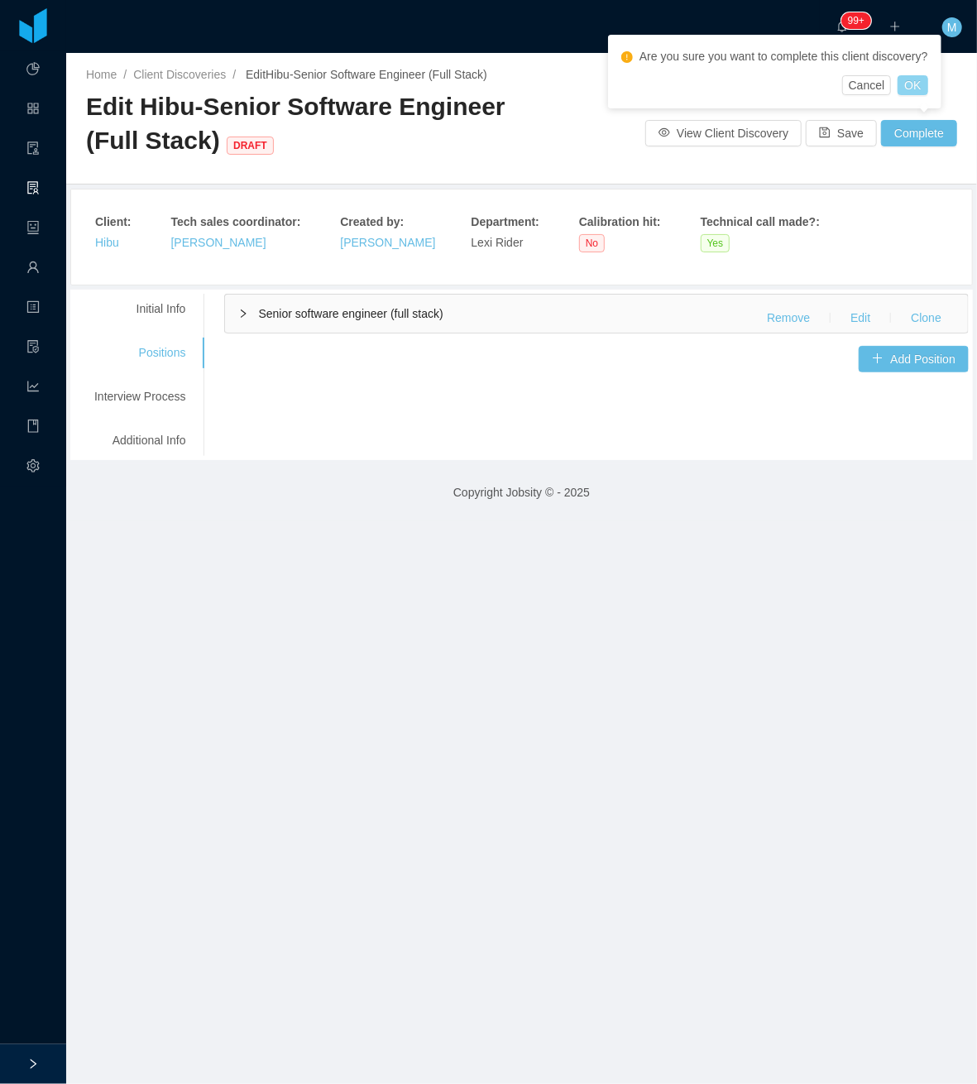
click at [913, 84] on button "OK" at bounding box center [913, 85] width 30 height 20
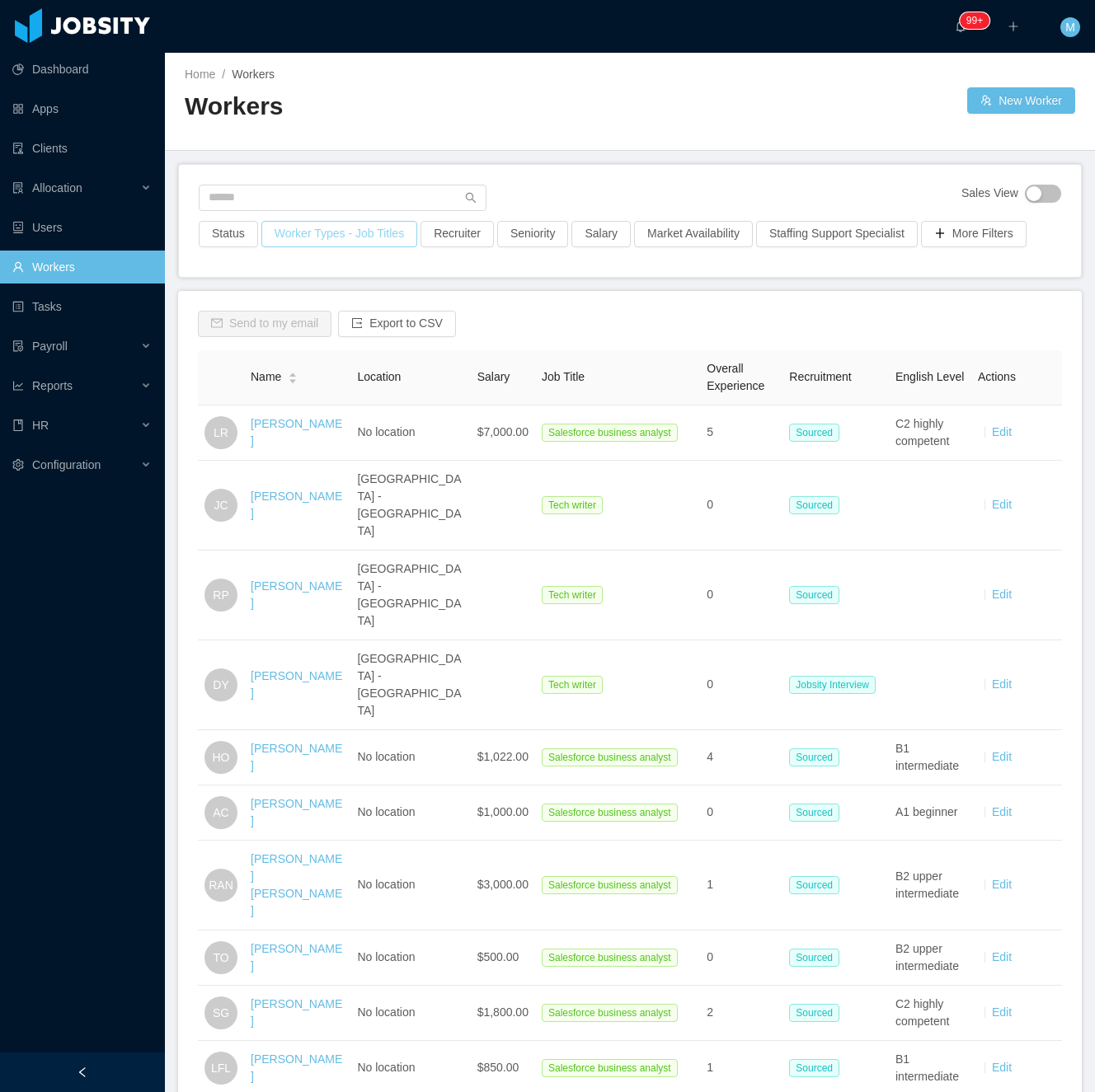
click at [313, 234] on button "Worker Types - Job Titles" at bounding box center [339, 234] width 155 height 26
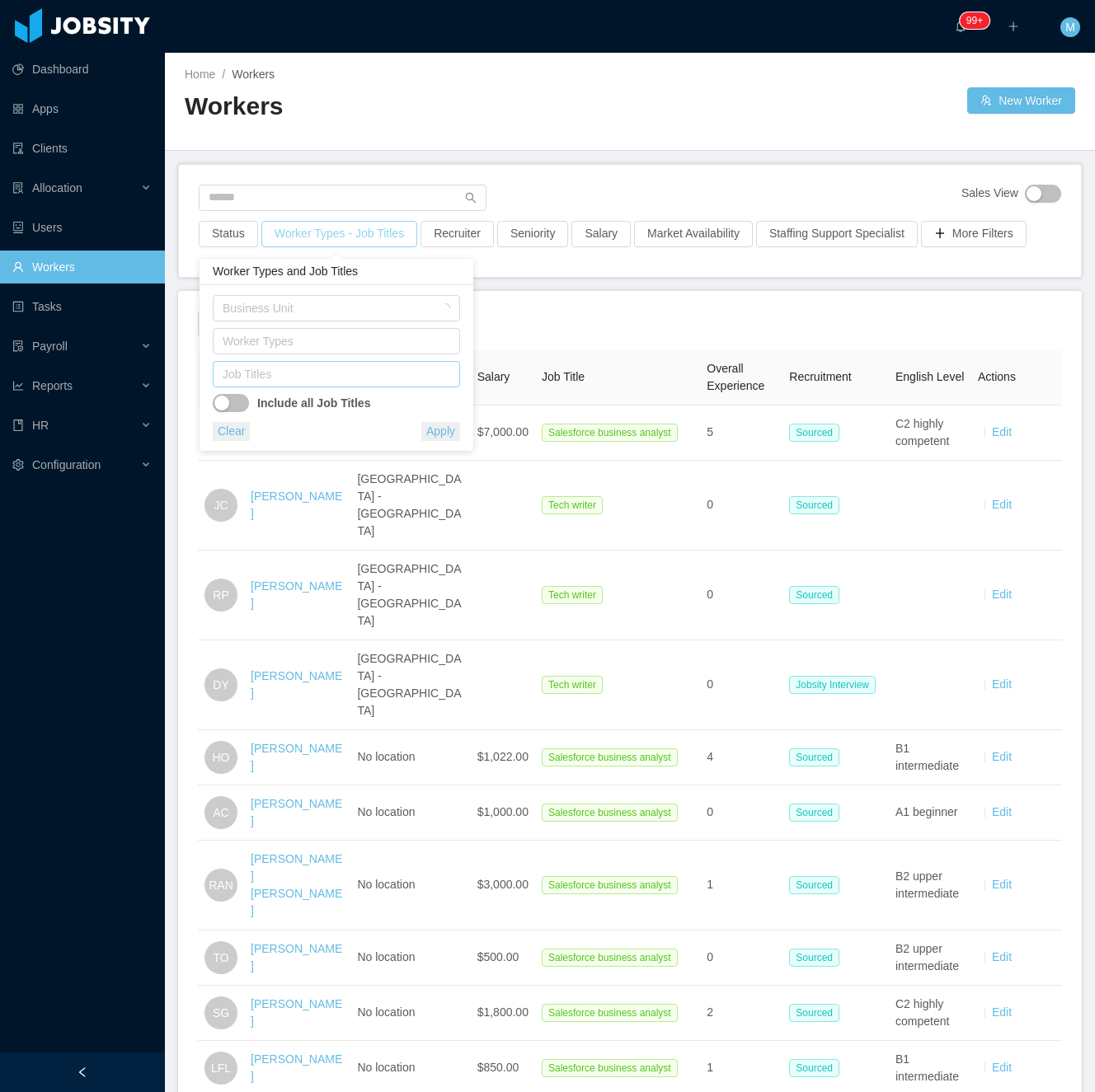
click at [307, 375] on div "Job Titles" at bounding box center [332, 374] width 220 height 17
type input "****"
click at [282, 406] on li "Java Developer" at bounding box center [336, 407] width 247 height 26
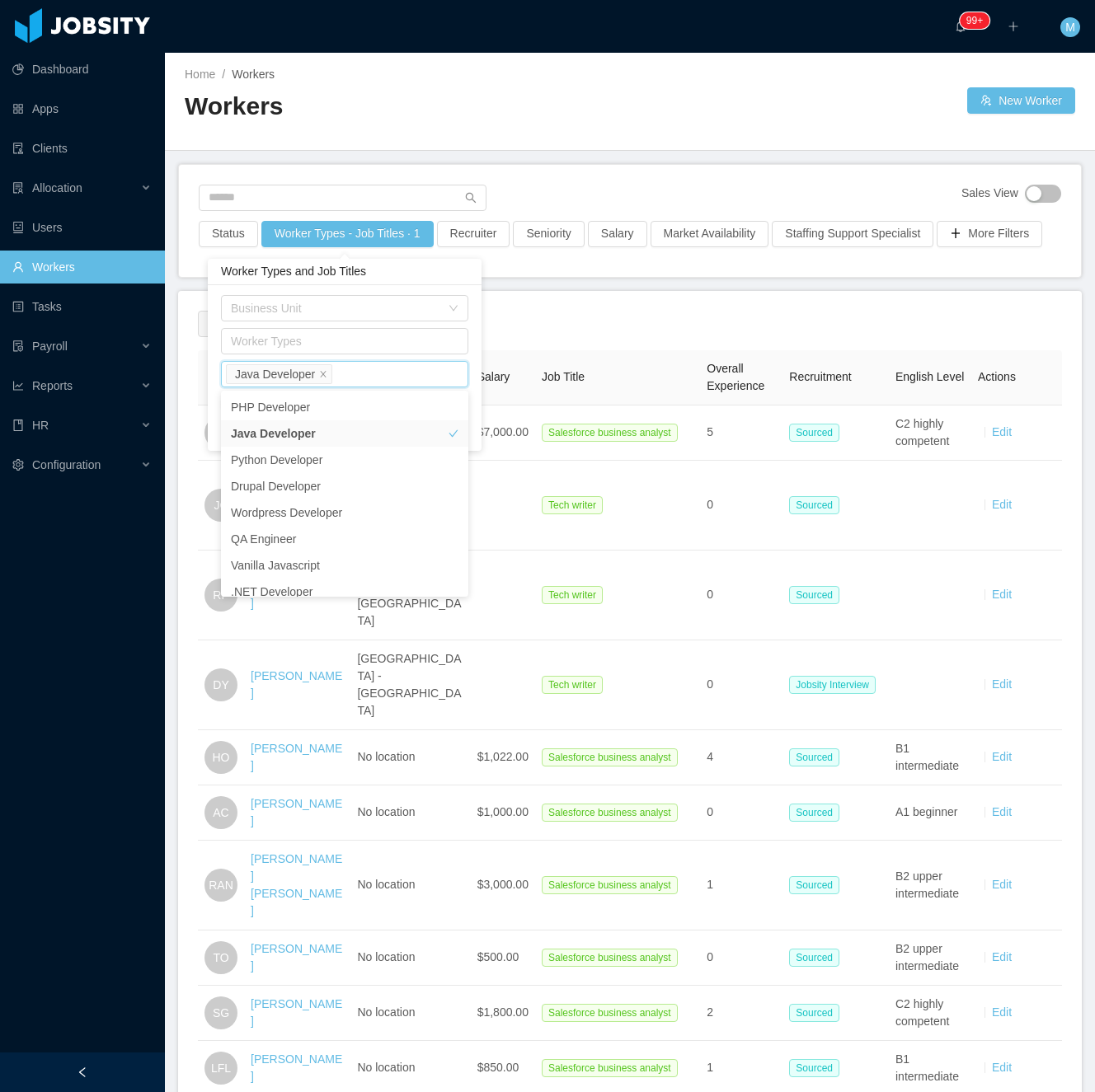
click at [645, 150] on div "Home / Workers / Workers New Worker" at bounding box center [629, 102] width 930 height 98
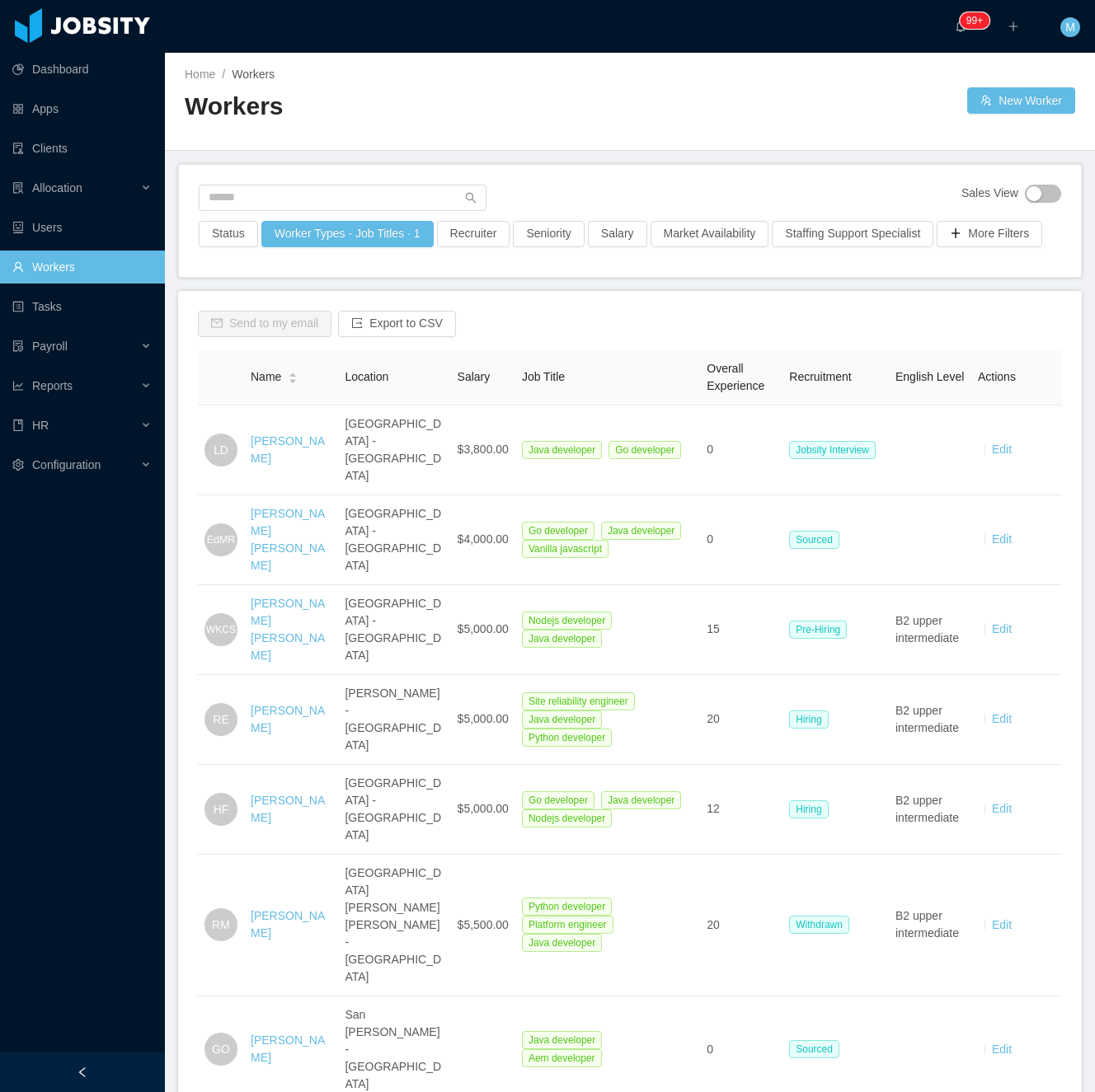
drag, startPoint x: 80, startPoint y: 1066, endPoint x: 81, endPoint y: 1053, distance: 13.0
click at [79, 1060] on div at bounding box center [82, 1072] width 164 height 40
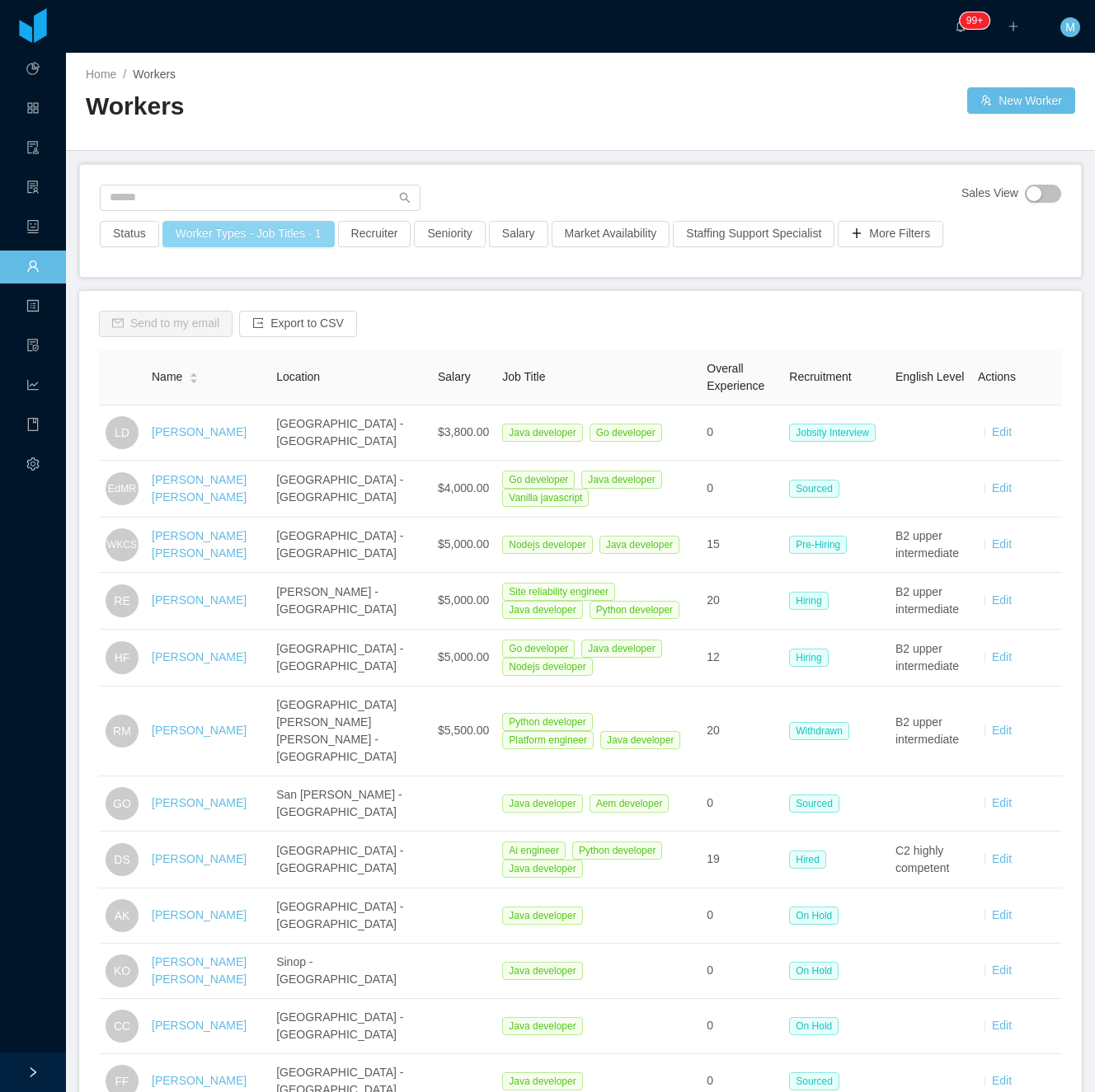
click at [291, 241] on button "Worker Types - Job Titles · 1" at bounding box center [248, 234] width 172 height 26
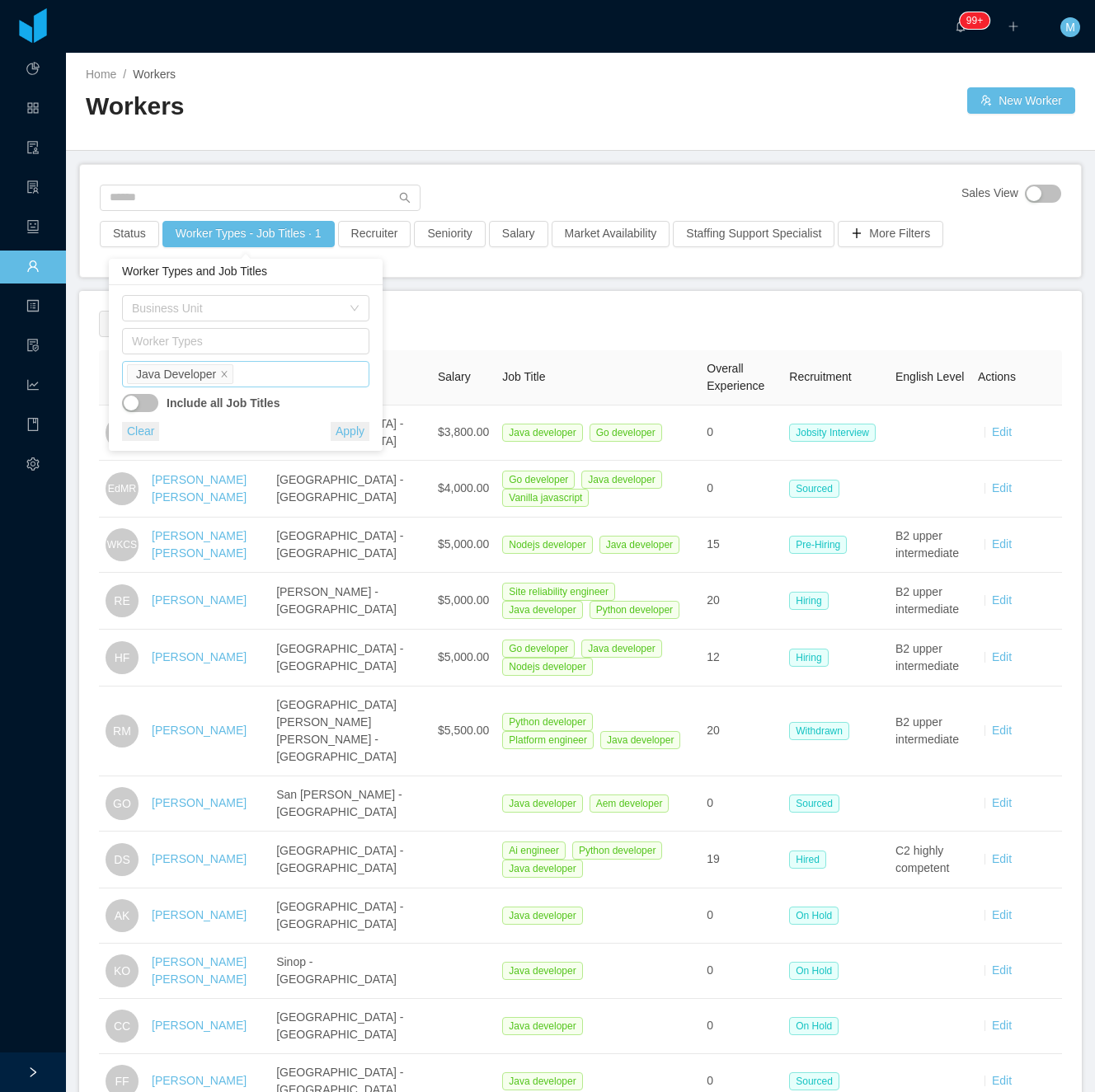
click at [277, 374] on div "Job Titles Java Developer" at bounding box center [242, 374] width 232 height 25
type input "****"
click at [284, 404] on li "NodeJS Developer" at bounding box center [245, 407] width 247 height 26
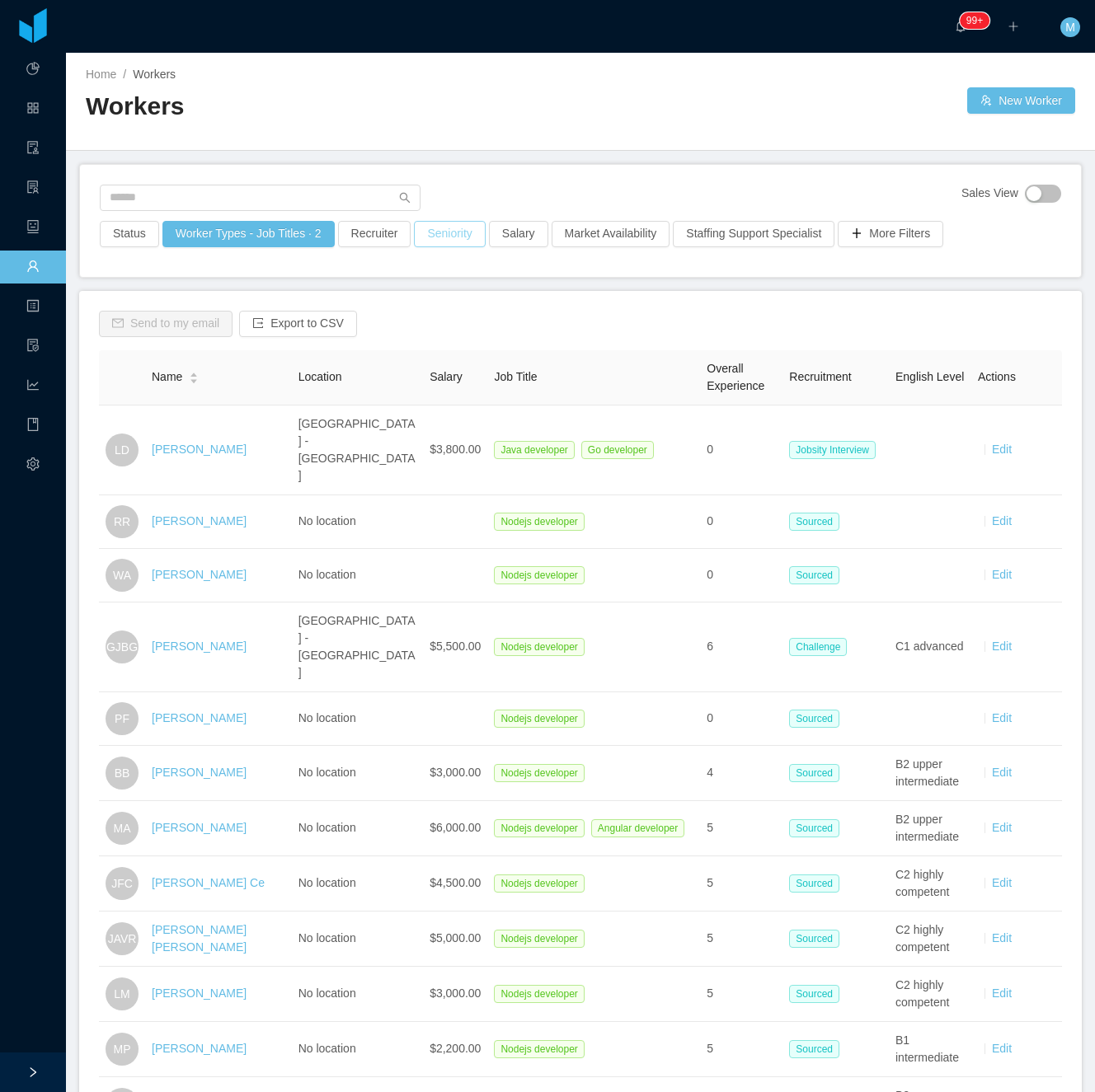
click at [445, 229] on button "Seniority" at bounding box center [448, 234] width 71 height 26
click at [461, 302] on div "Seniorities" at bounding box center [440, 308] width 220 height 17
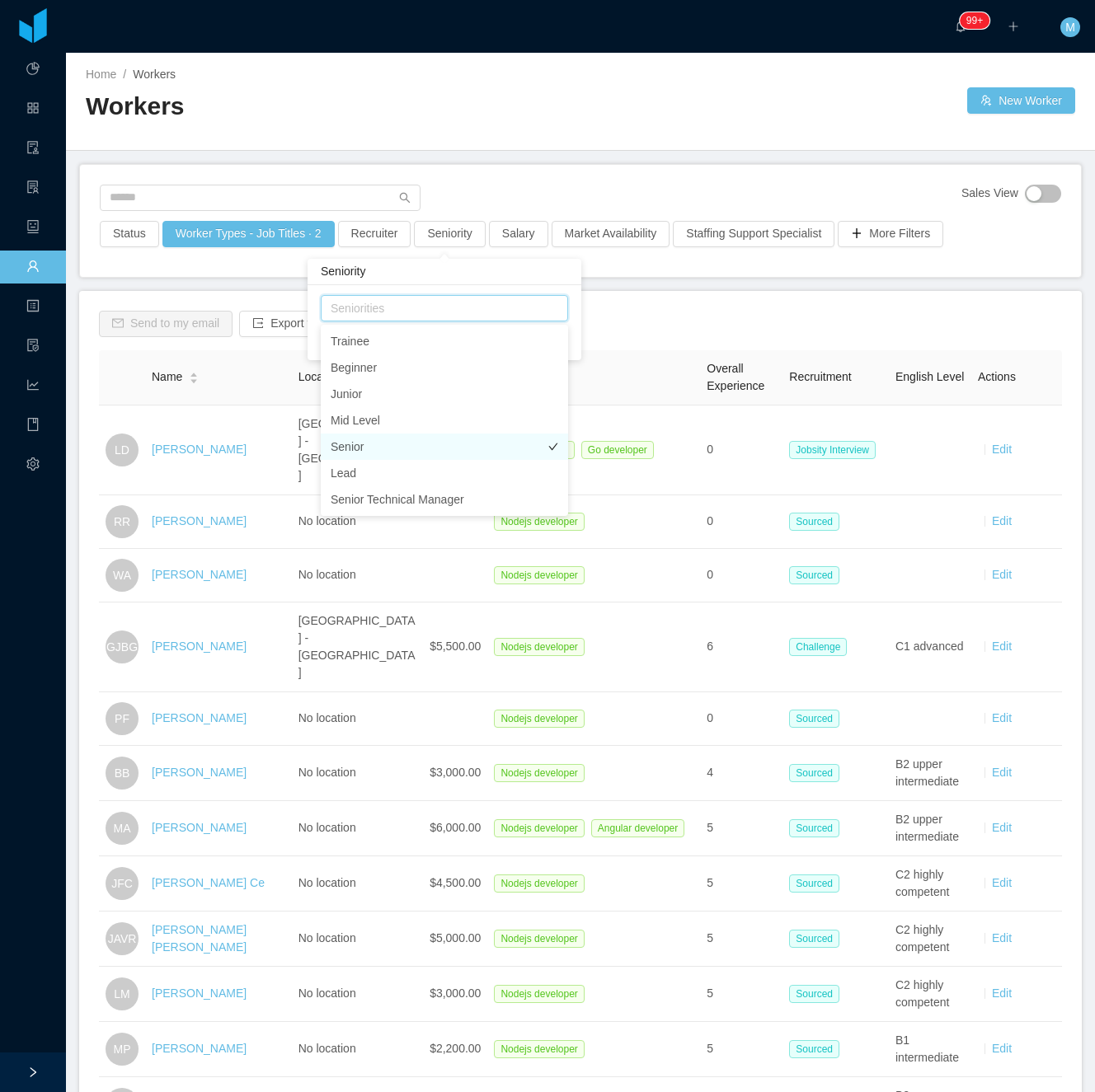
click at [380, 442] on li "Senior" at bounding box center [444, 446] width 247 height 26
click at [471, 206] on div "Sales View Status Worker Types - Job Titles · 2 Recruiter Seniority · 1 Salary …" at bounding box center [580, 220] width 1000 height 113
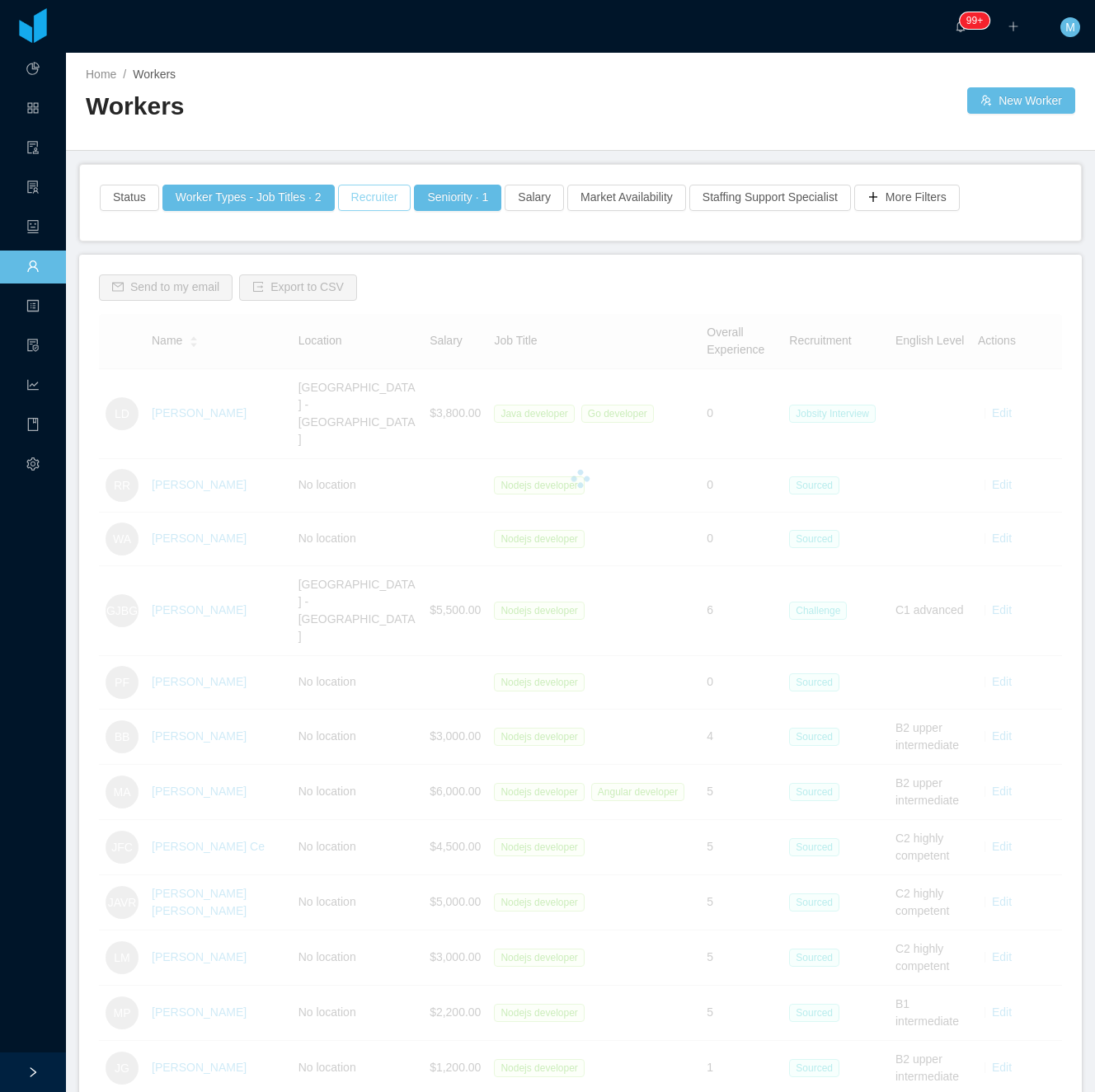
click at [376, 203] on button "Recruiter" at bounding box center [375, 197] width 74 height 26
click at [625, 151] on main "Home / Workers / Workers New Worker Status Worker Types - Job Titles · 2 Recrui…" at bounding box center [580, 572] width 1028 height 1039
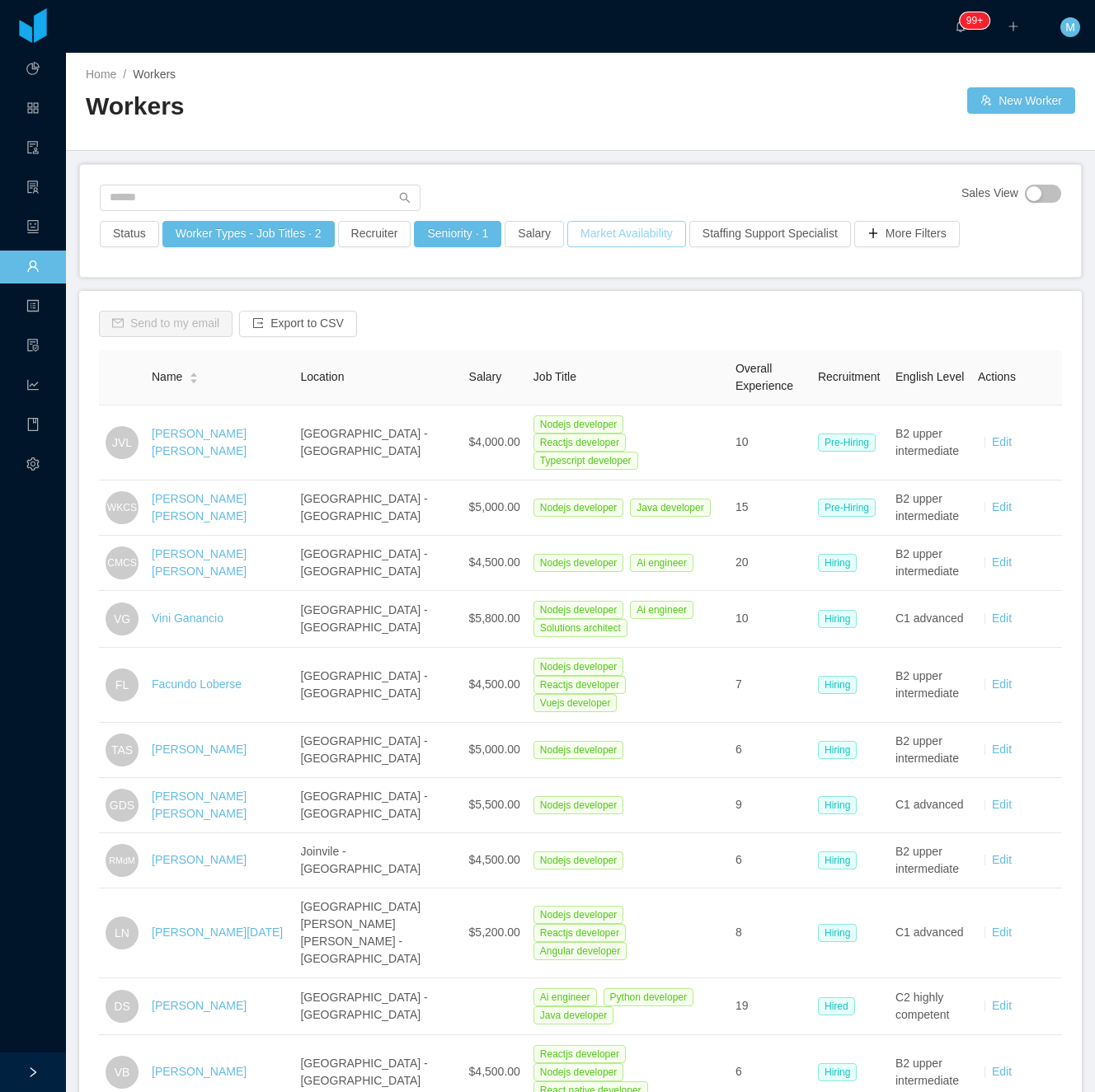
click at [650, 198] on div "Sales View" at bounding box center [580, 202] width 961 height 36
click at [627, 232] on button "Market Availability" at bounding box center [626, 234] width 119 height 26
click at [642, 159] on main "Home / Workers / Workers New Worker Sales View Status Worker Types - Job Titles…" at bounding box center [580, 572] width 1028 height 1039
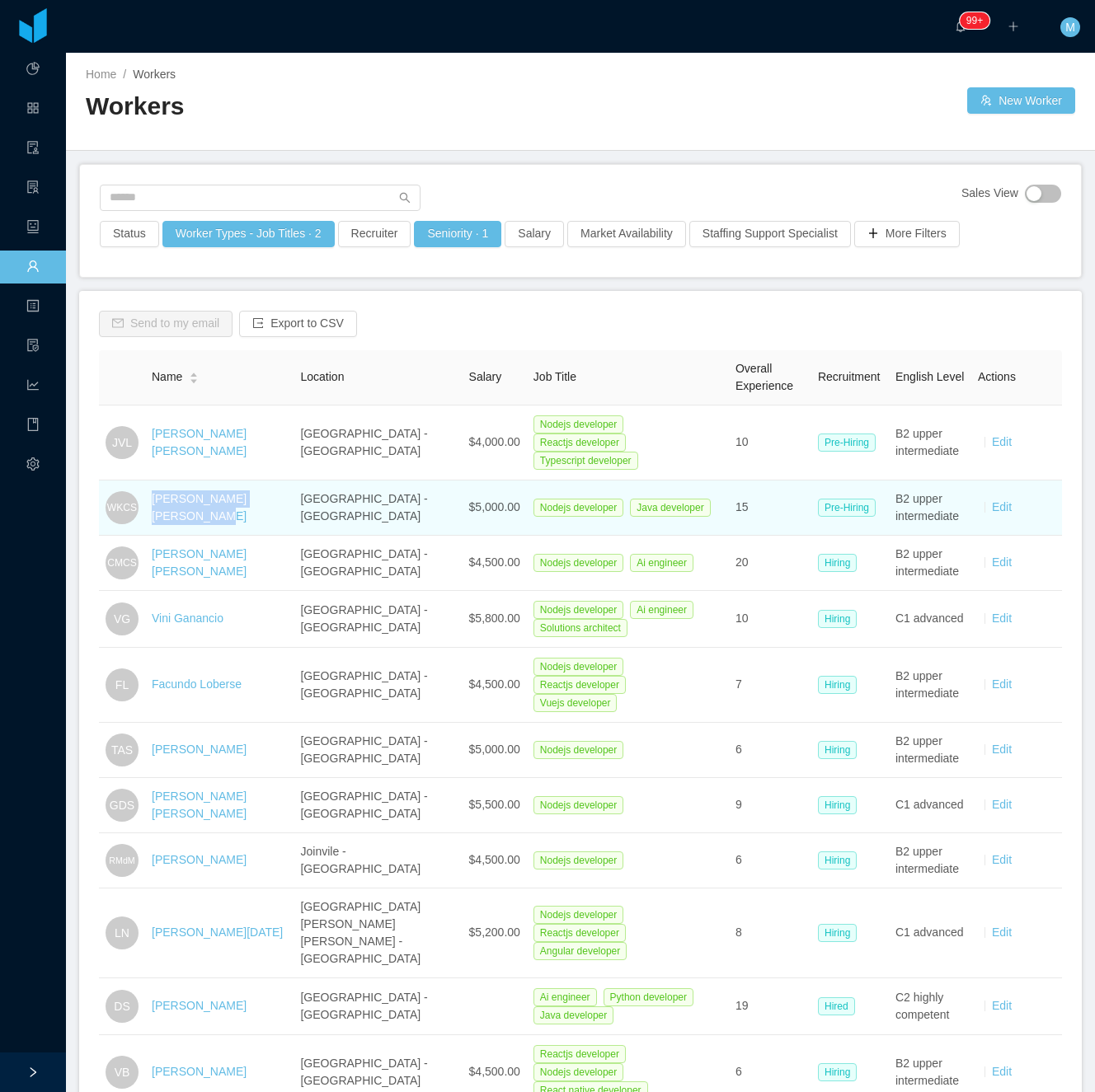
drag, startPoint x: 282, startPoint y: 492, endPoint x: 142, endPoint y: 488, distance: 140.1
click at [142, 488] on tr "WKCS Wendel Kerr Correia Silva São Paulo - Brazil $5,000.00 Nodejs developer Ja…" at bounding box center [580, 507] width 962 height 55
copy tr "Wendel Kerr Correia Silva"
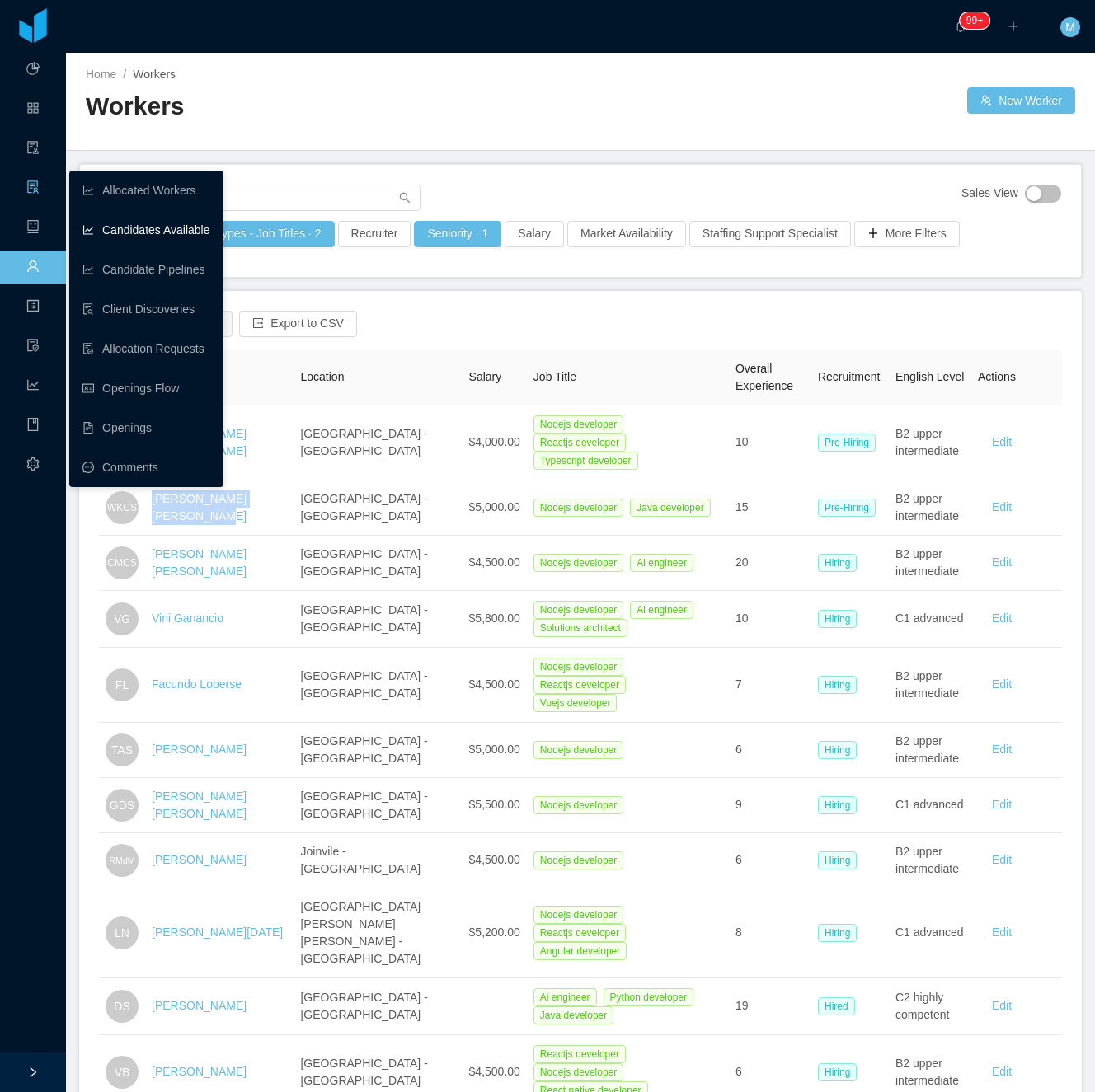
click at [103, 224] on link "Candidates Available" at bounding box center [146, 229] width 128 height 33
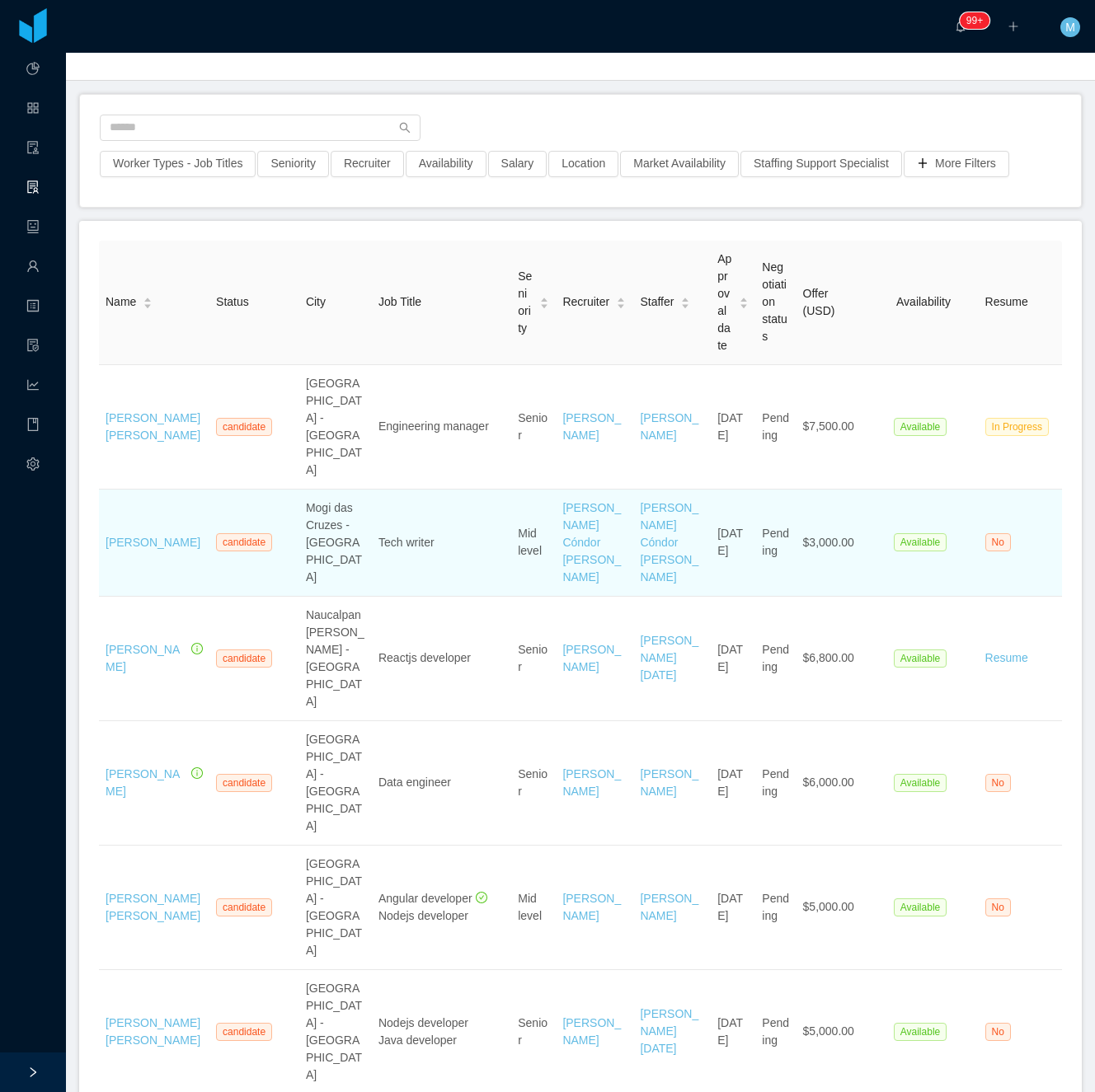
scroll to position [110, 0]
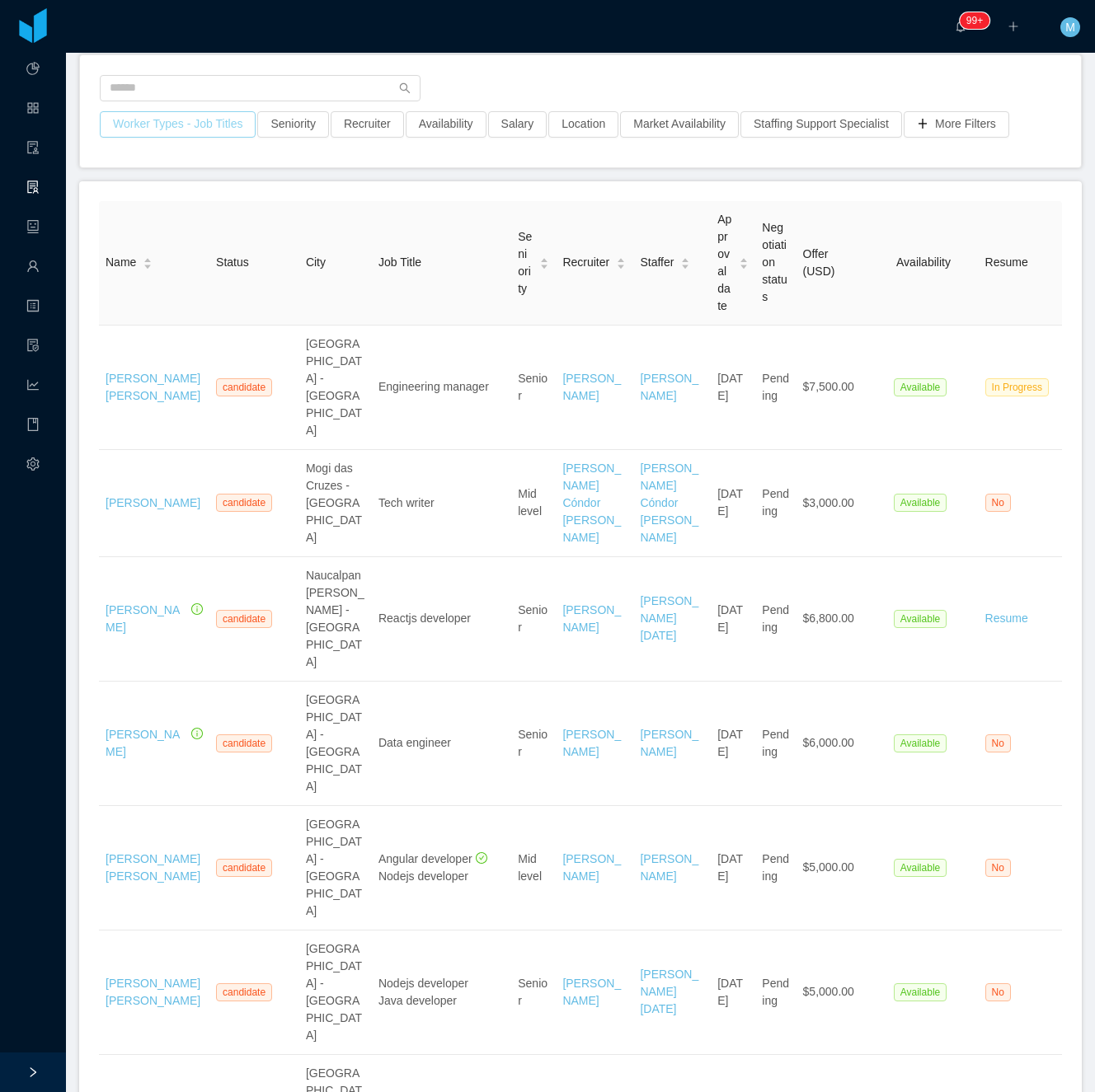
click at [199, 130] on button "Worker Types - Job Titles" at bounding box center [177, 125] width 155 height 26
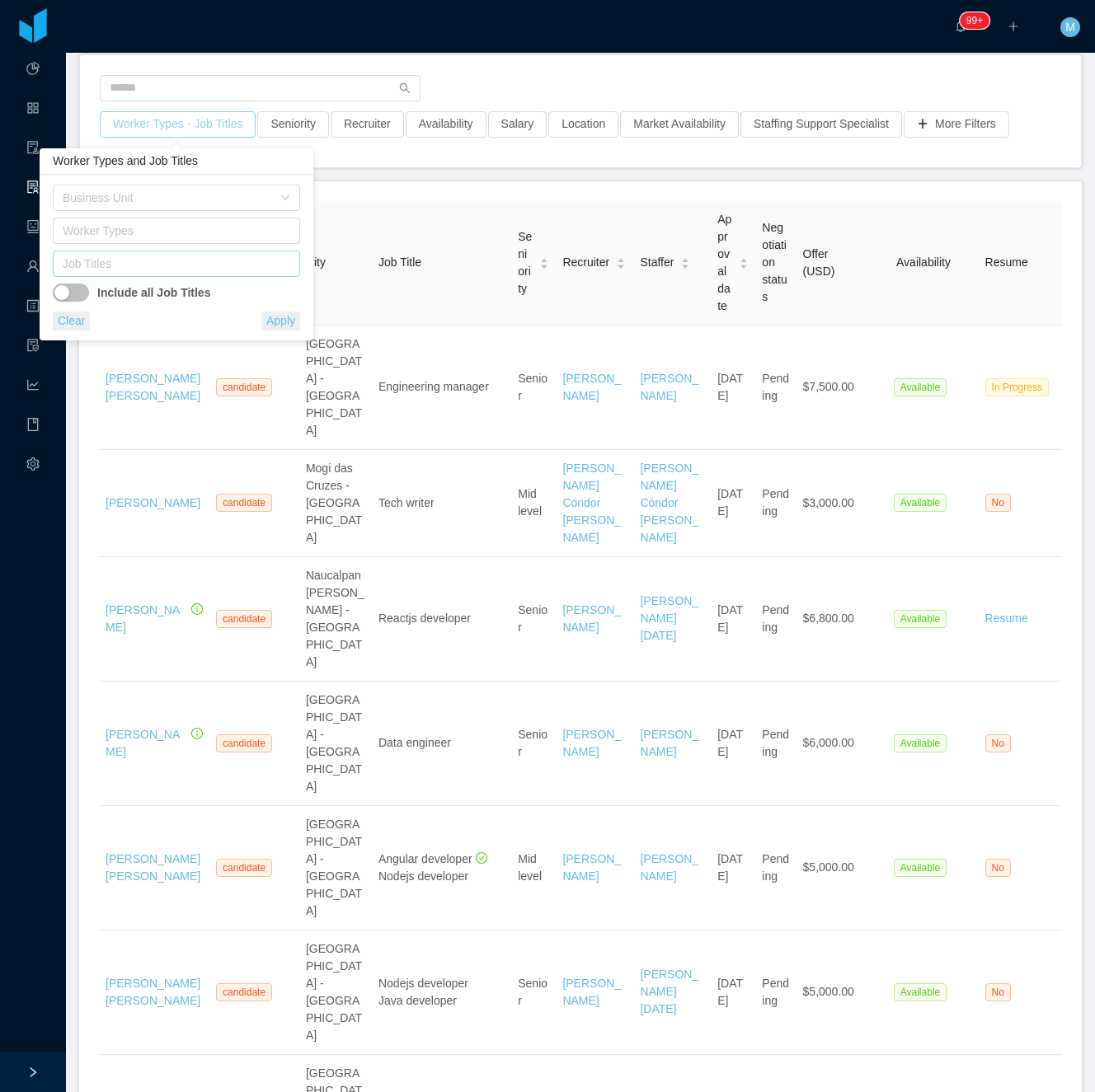
click at [164, 255] on div "Job Titles" at bounding box center [172, 263] width 220 height 17
type input "****"
click at [161, 292] on li "Java Developer" at bounding box center [176, 297] width 247 height 26
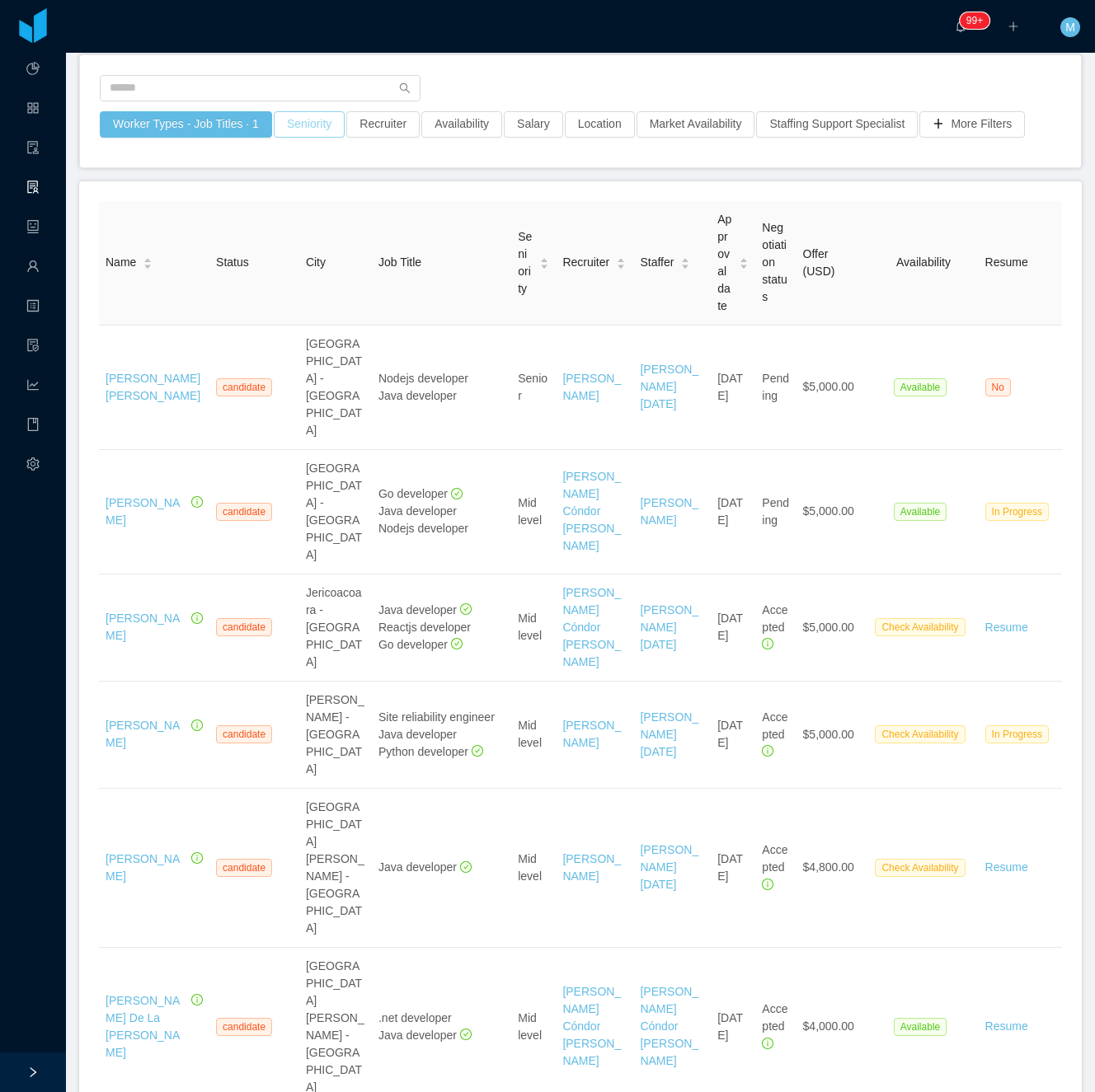
click at [325, 117] on button "Seniority" at bounding box center [309, 125] width 71 height 26
click at [325, 207] on div "Seniorities" at bounding box center [303, 197] width 232 height 25
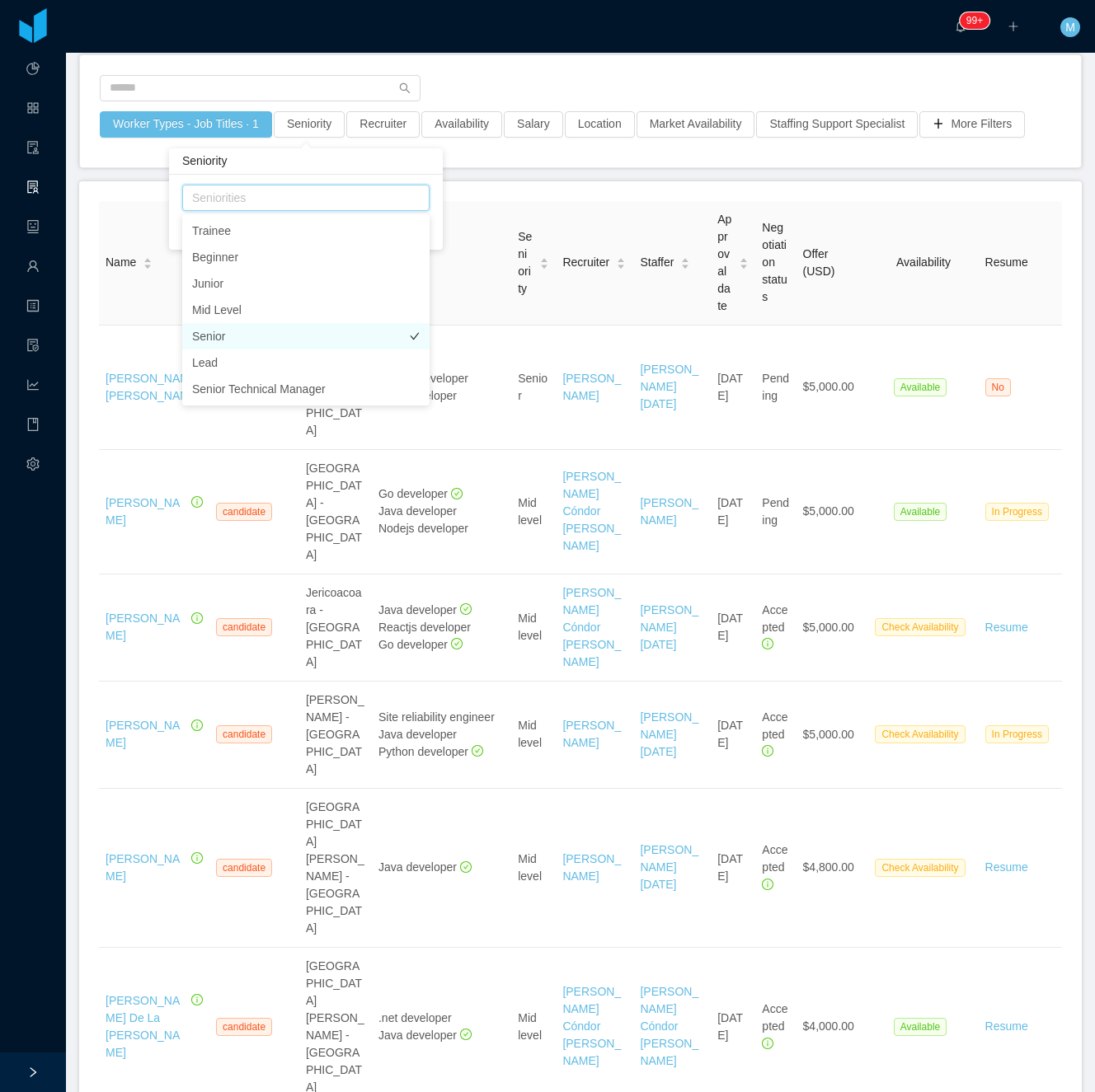
click at [259, 334] on li "Senior" at bounding box center [306, 336] width 247 height 26
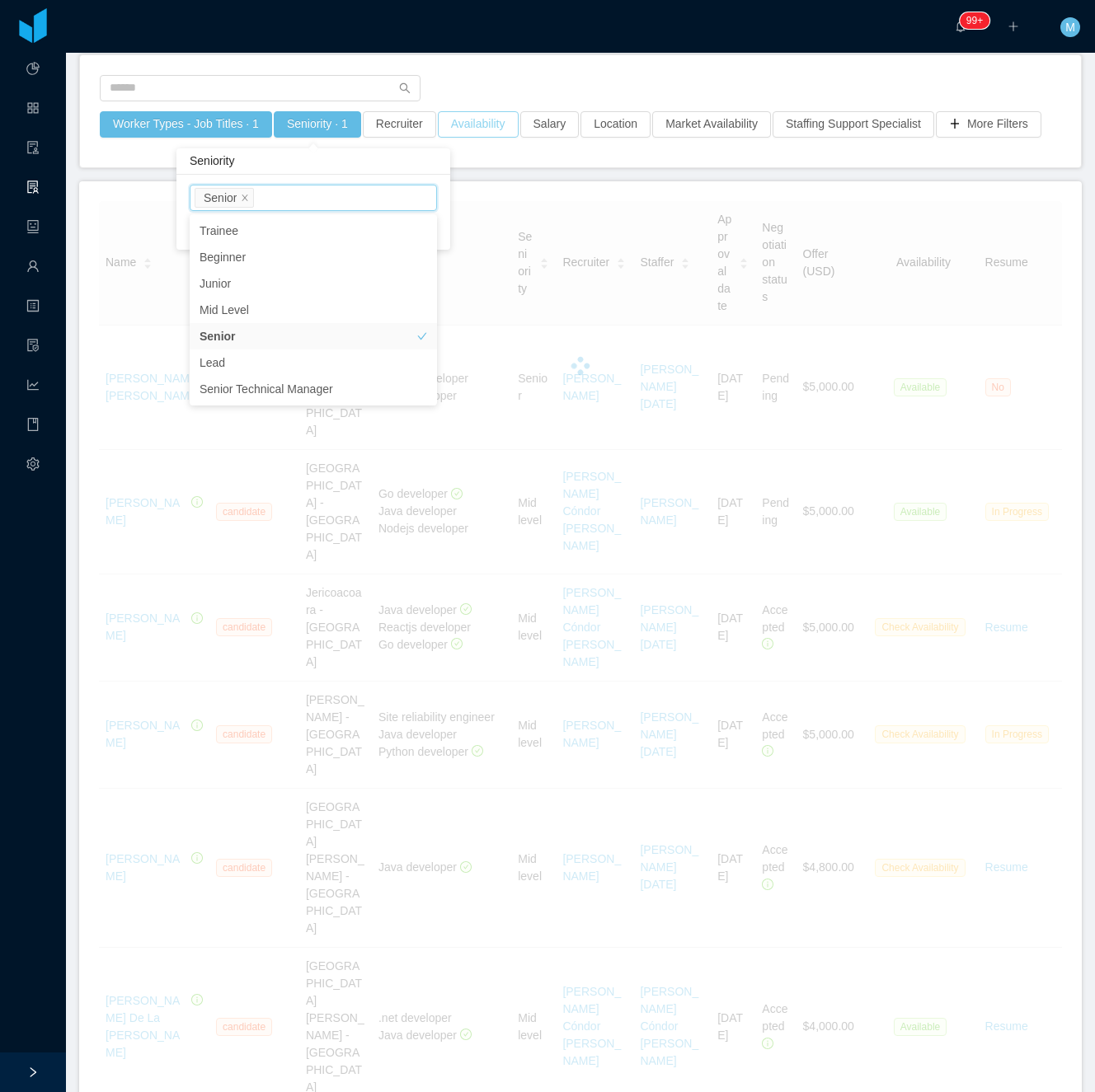
click at [489, 129] on button "Availability" at bounding box center [477, 125] width 81 height 26
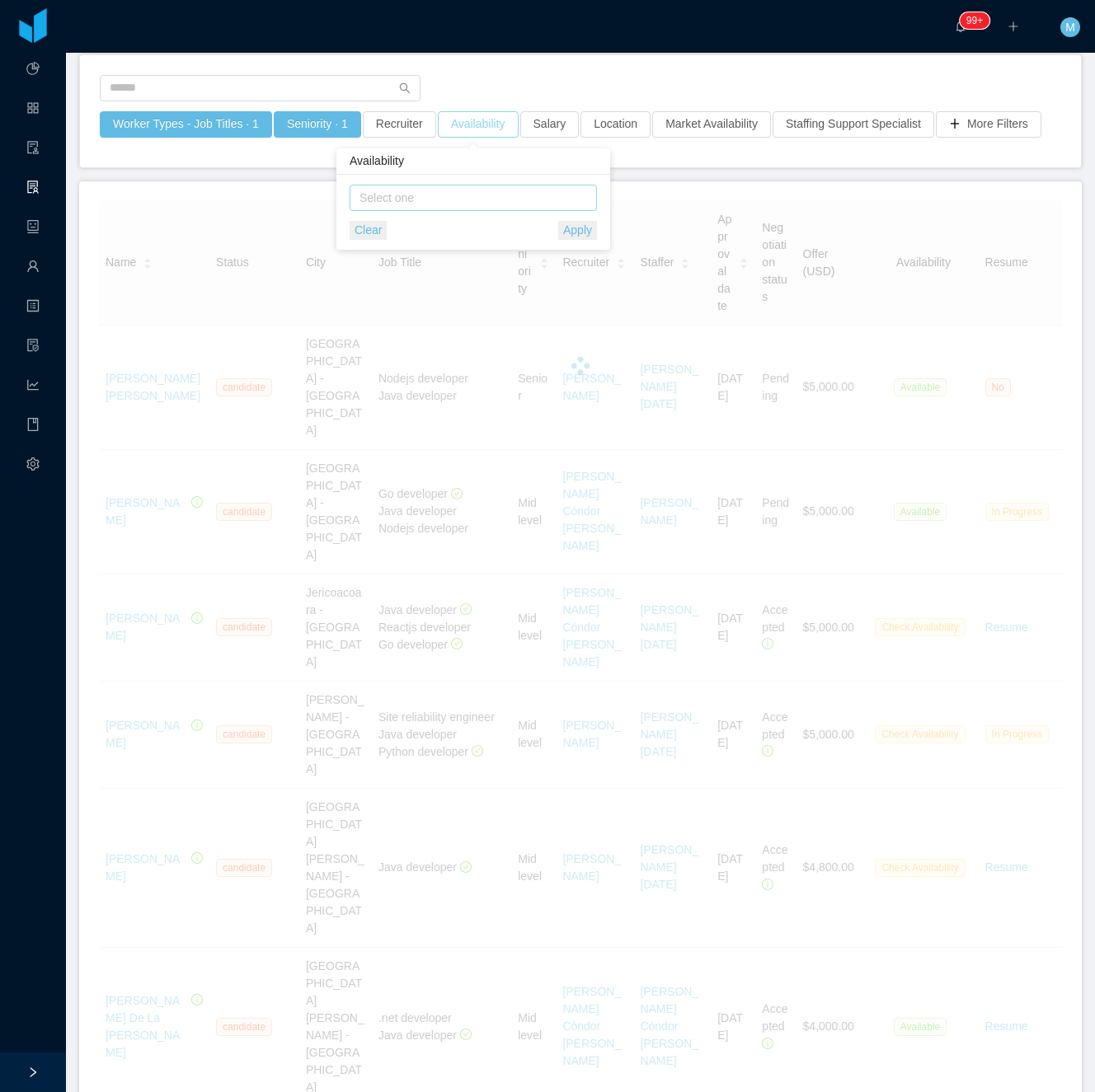
click at [486, 198] on div "Select one" at bounding box center [469, 197] width 220 height 17
click at [472, 222] on li "Available" at bounding box center [473, 230] width 247 height 26
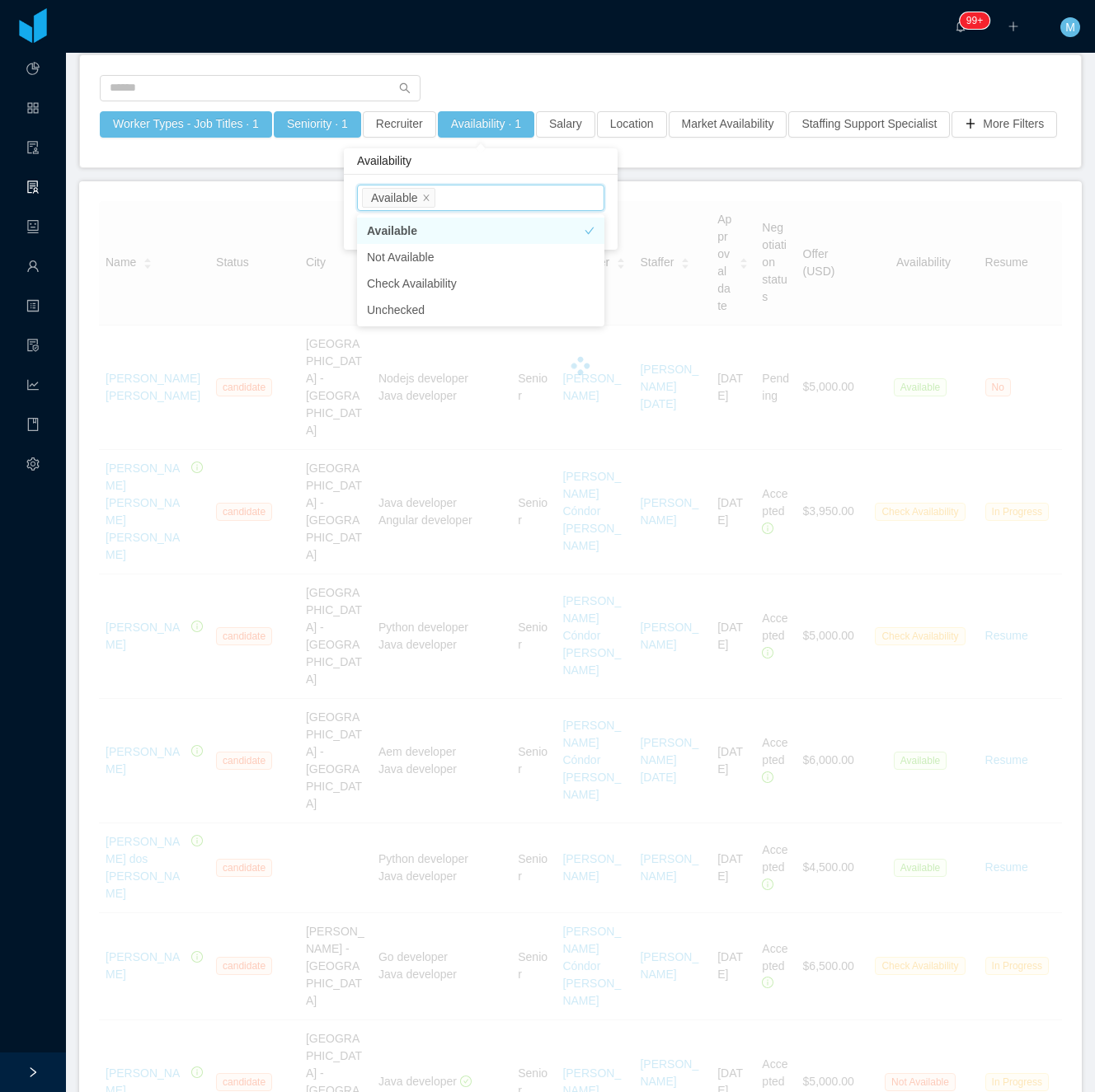
click at [675, 198] on main "Home / Candidates Available / Candidates Available Worker Types - Job Titles · …" at bounding box center [580, 462] width 1028 height 1039
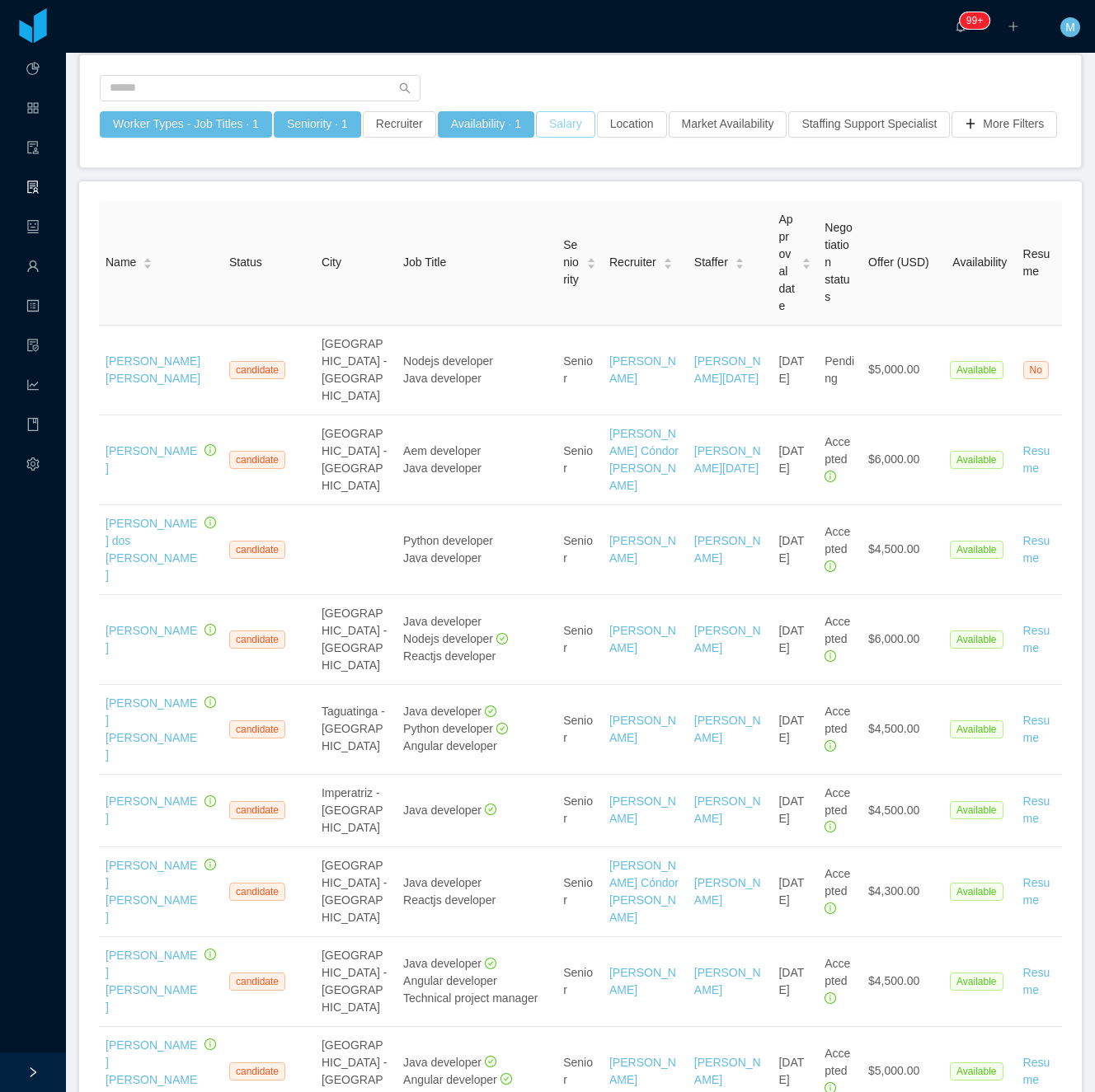
drag, startPoint x: 558, startPoint y: 117, endPoint x: 571, endPoint y: 127, distance: 16.4
click at [557, 117] on button "Salary" at bounding box center [566, 125] width 60 height 26
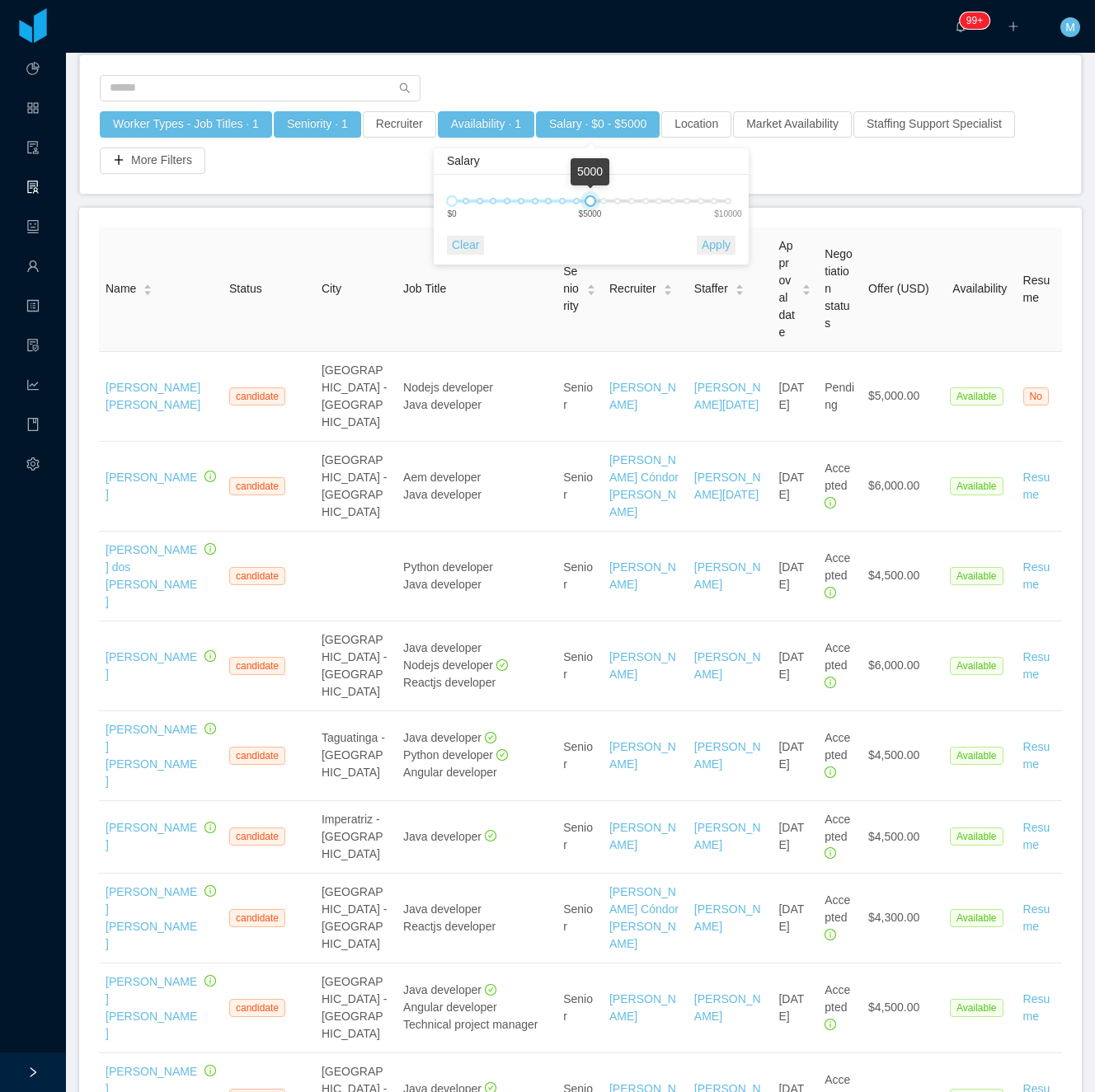
drag, startPoint x: 690, startPoint y: 199, endPoint x: 589, endPoint y: 203, distance: 101.1
click at [589, 203] on div at bounding box center [591, 201] width 12 height 12
click at [718, 244] on button "Apply" at bounding box center [715, 245] width 39 height 19
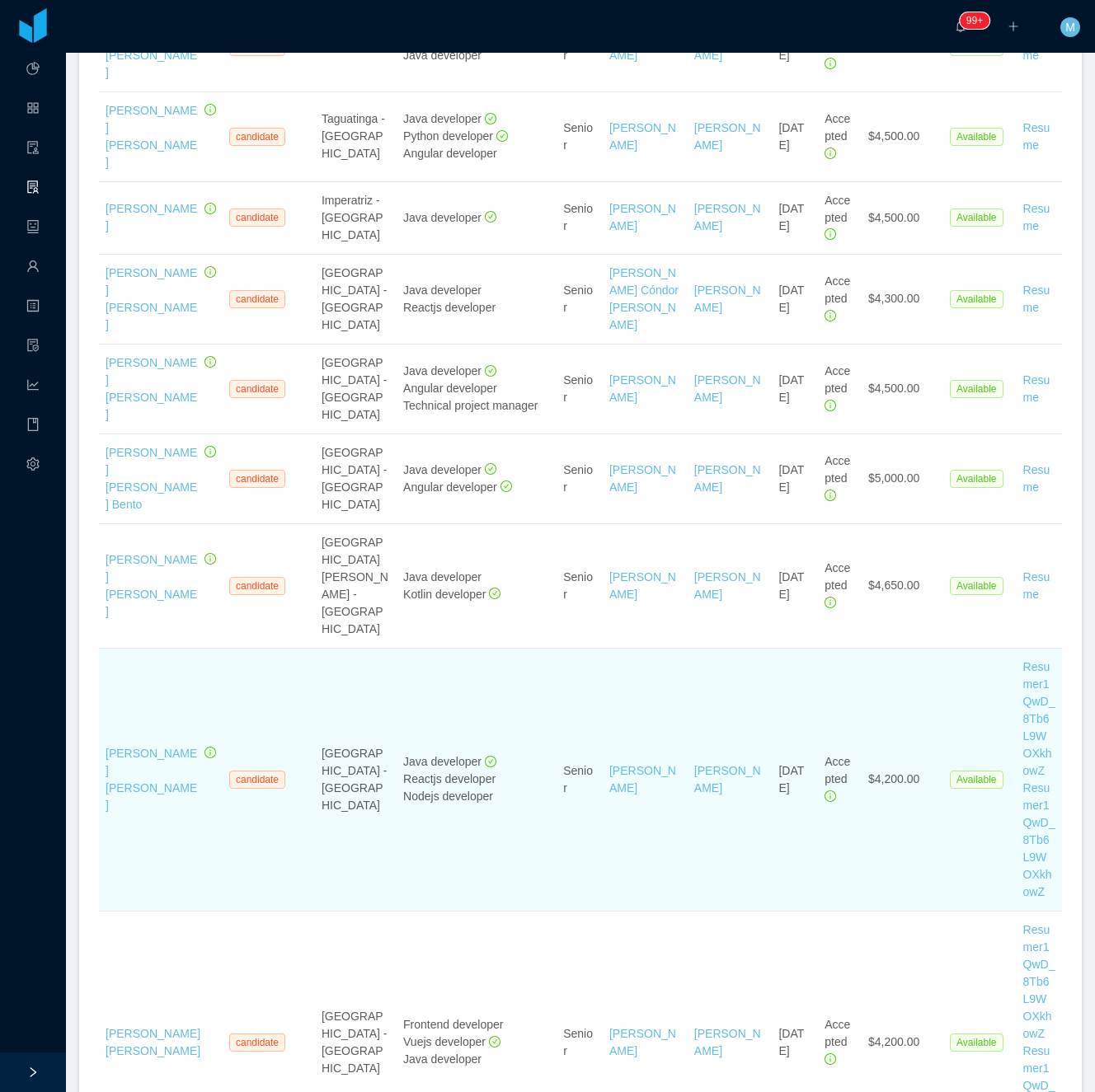
scroll to position [631, 0]
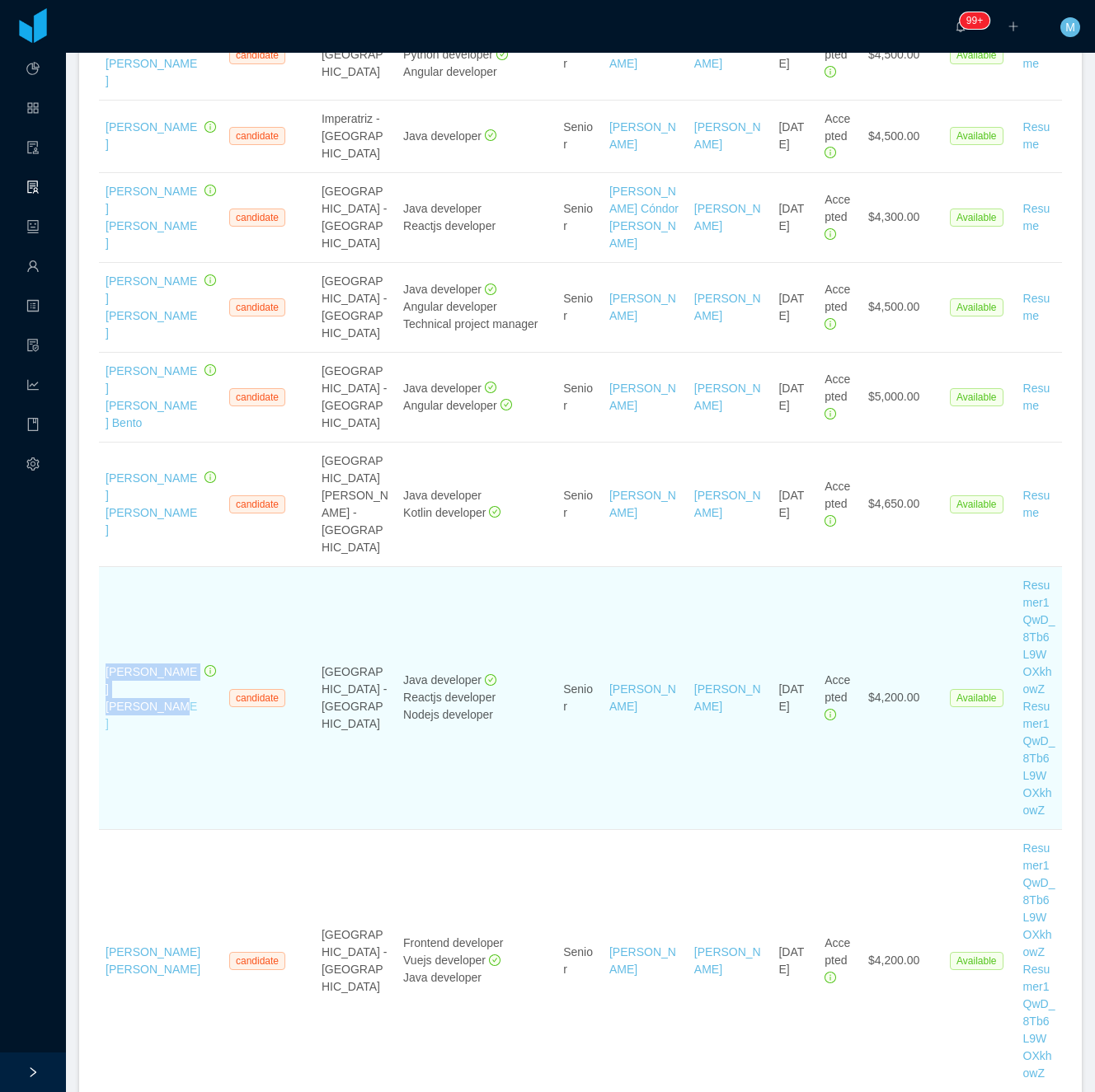
drag, startPoint x: 188, startPoint y: 556, endPoint x: 106, endPoint y: 537, distance: 84.2
click at [106, 664] on div "Leonardo Cristiano Telles" at bounding box center [152, 697] width 95 height 69
copy link "Leonardo Cristiano Telles"
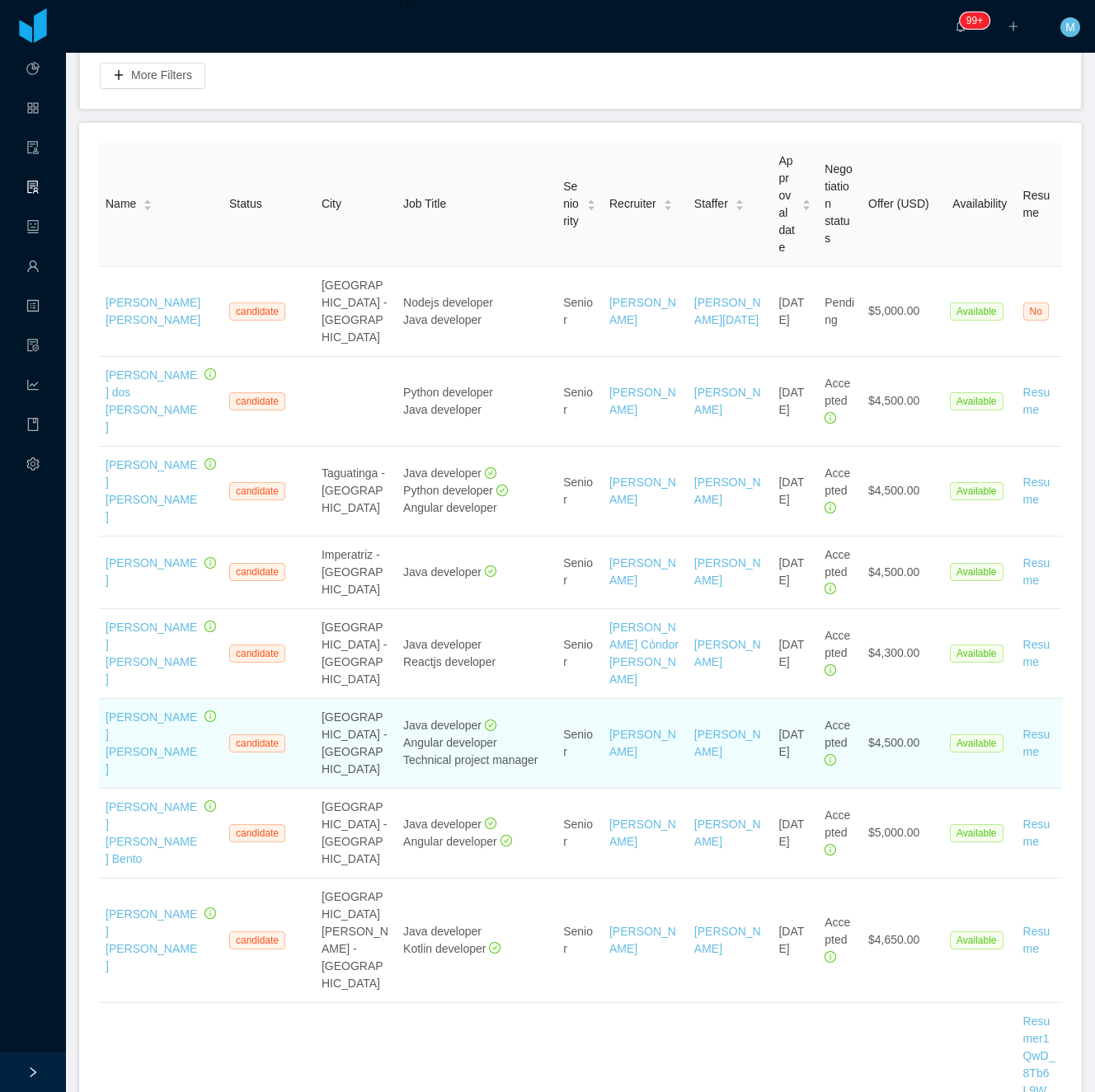
scroll to position [0, 0]
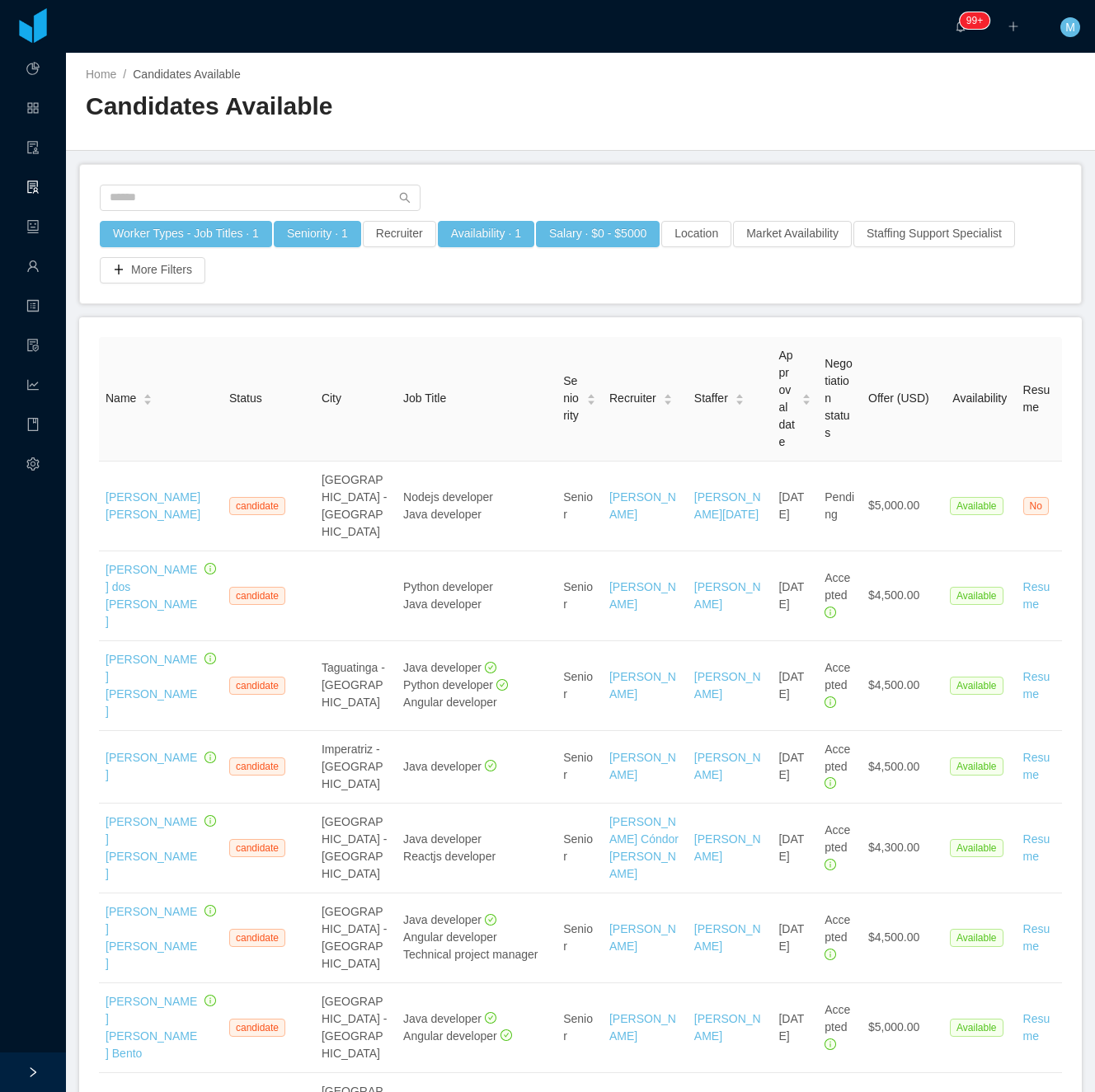
click at [697, 145] on div "Home / Candidates Available / Candidates Available" at bounding box center [580, 102] width 1028 height 98
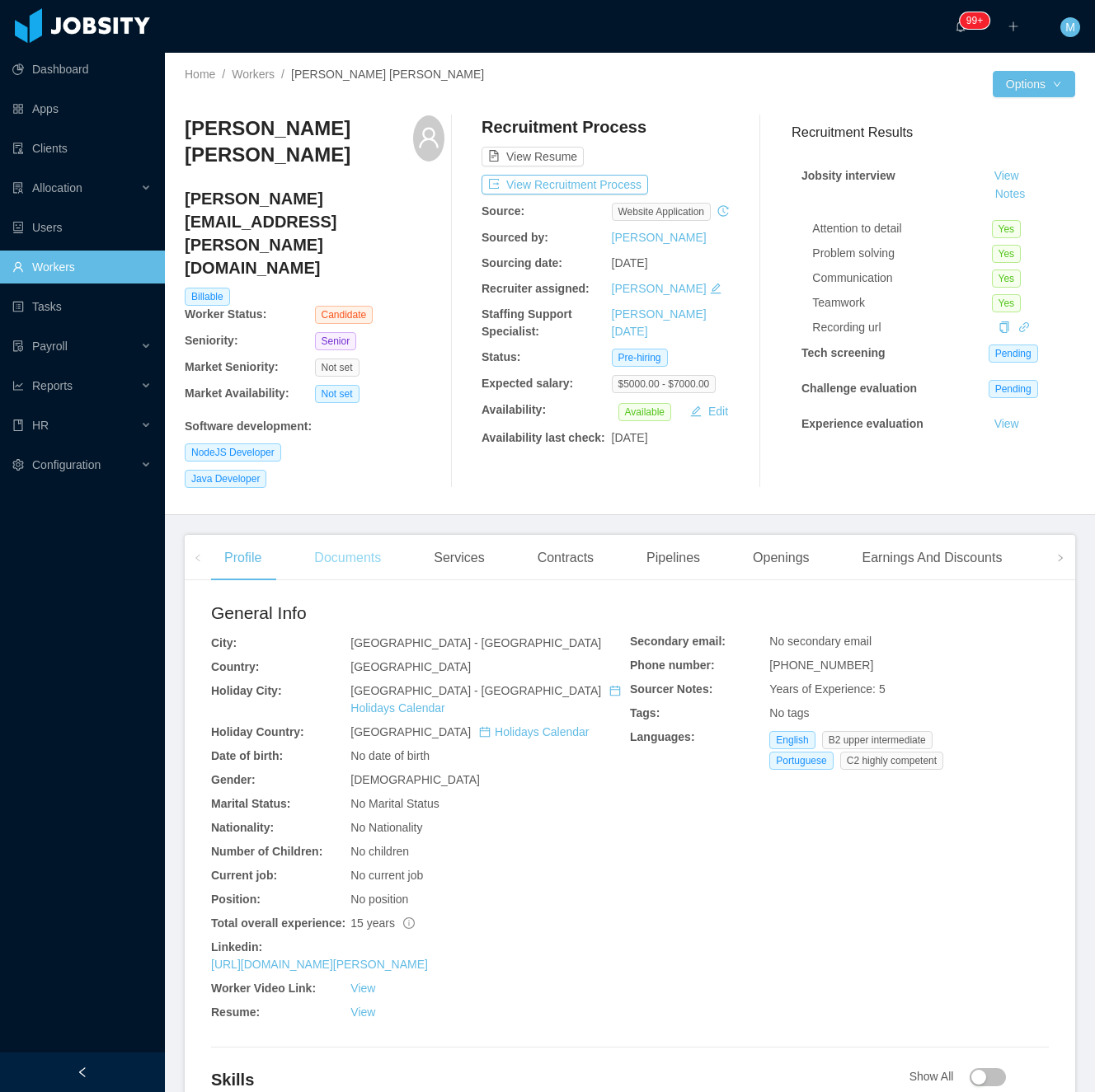
click at [337, 535] on div "Documents" at bounding box center [347, 558] width 93 height 46
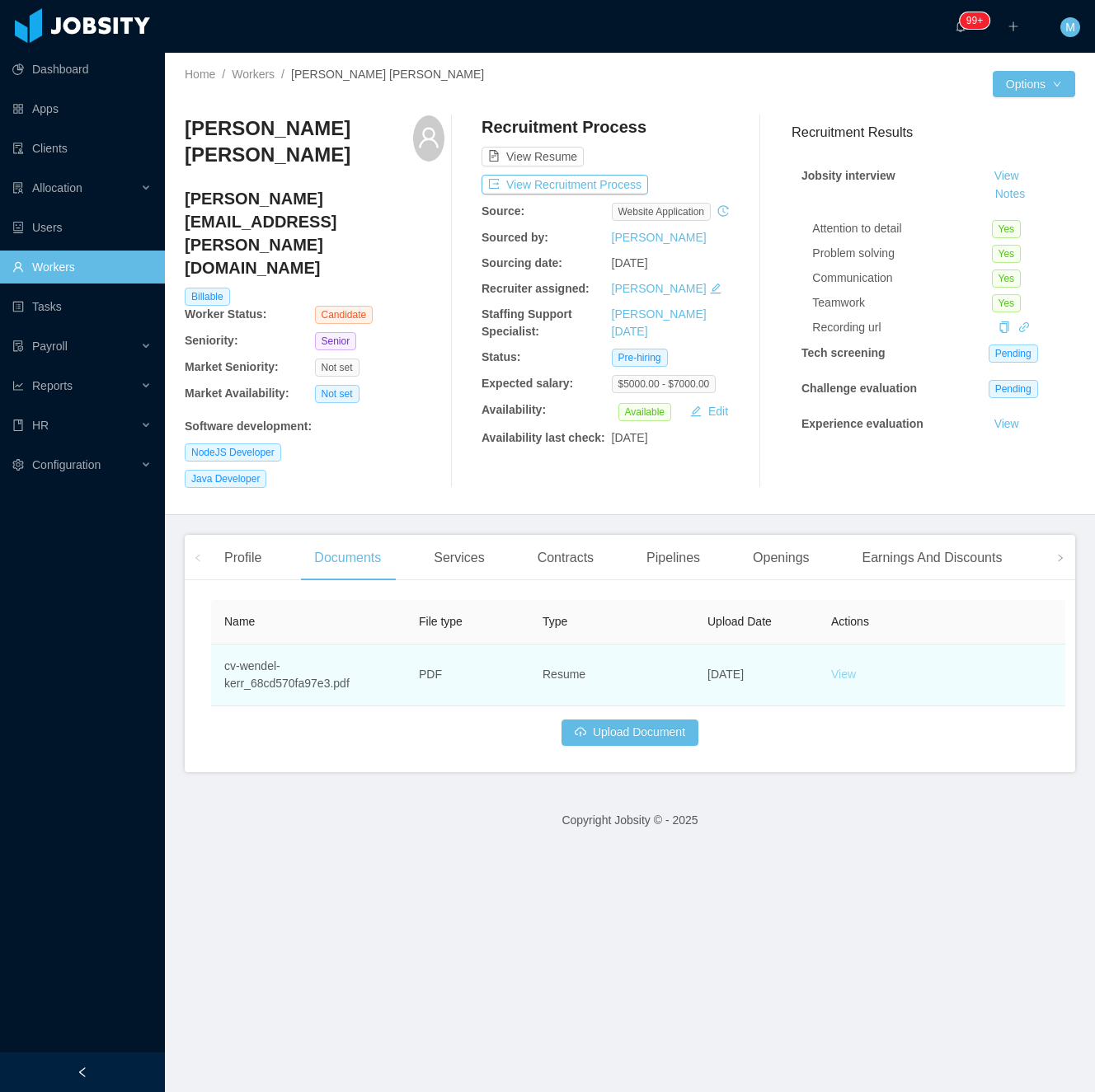
click at [851, 668] on link "View" at bounding box center [843, 674] width 25 height 13
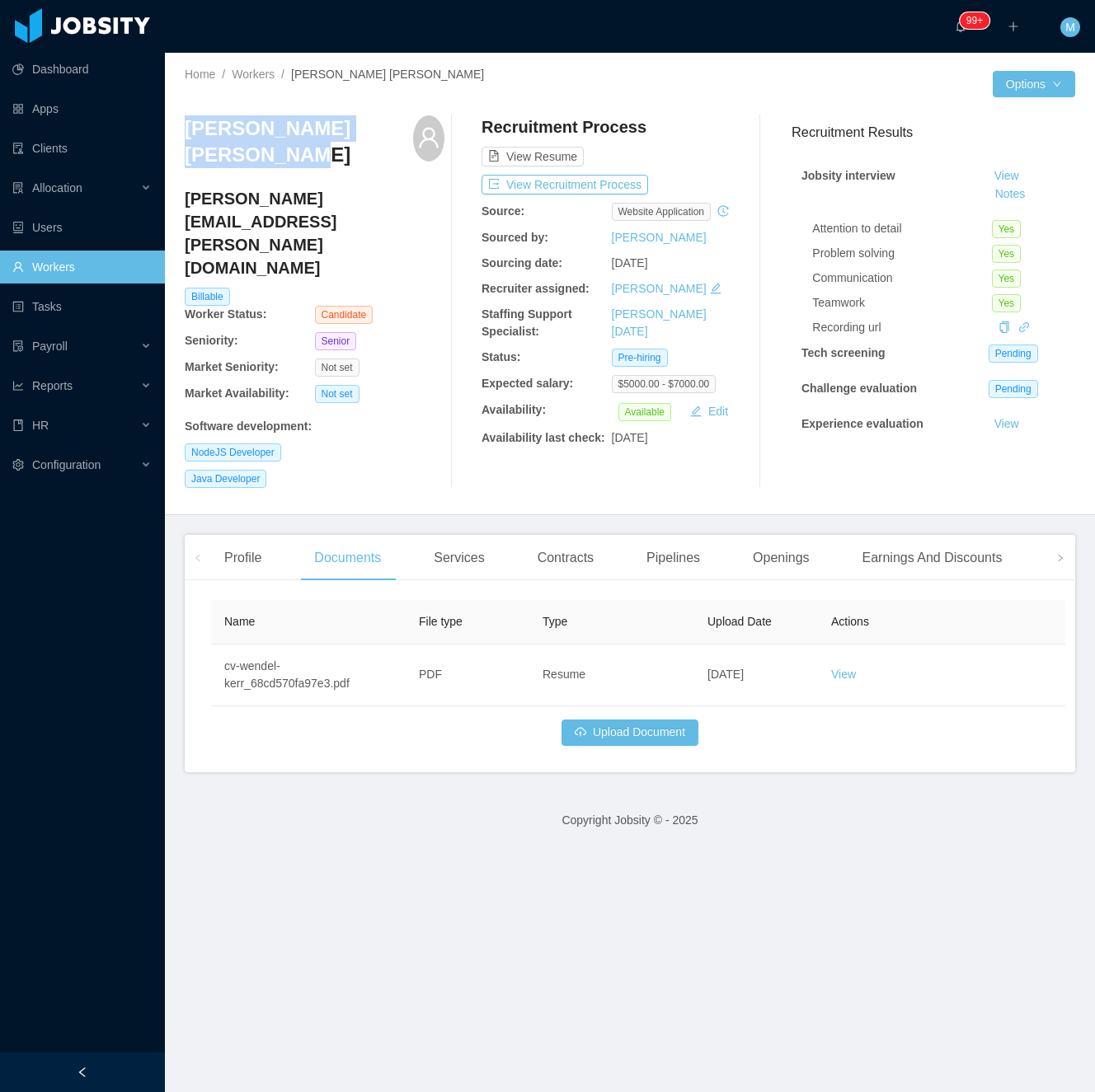
drag, startPoint x: 285, startPoint y: 159, endPoint x: 192, endPoint y: 132, distance: 96.8
click at [192, 132] on h3 "Wendel Kerr Correia Silva" at bounding box center [298, 142] width 228 height 54
copy h3 "Wendel Kerr Correia Silva"
click at [988, 193] on button "Notes" at bounding box center [1010, 194] width 44 height 20
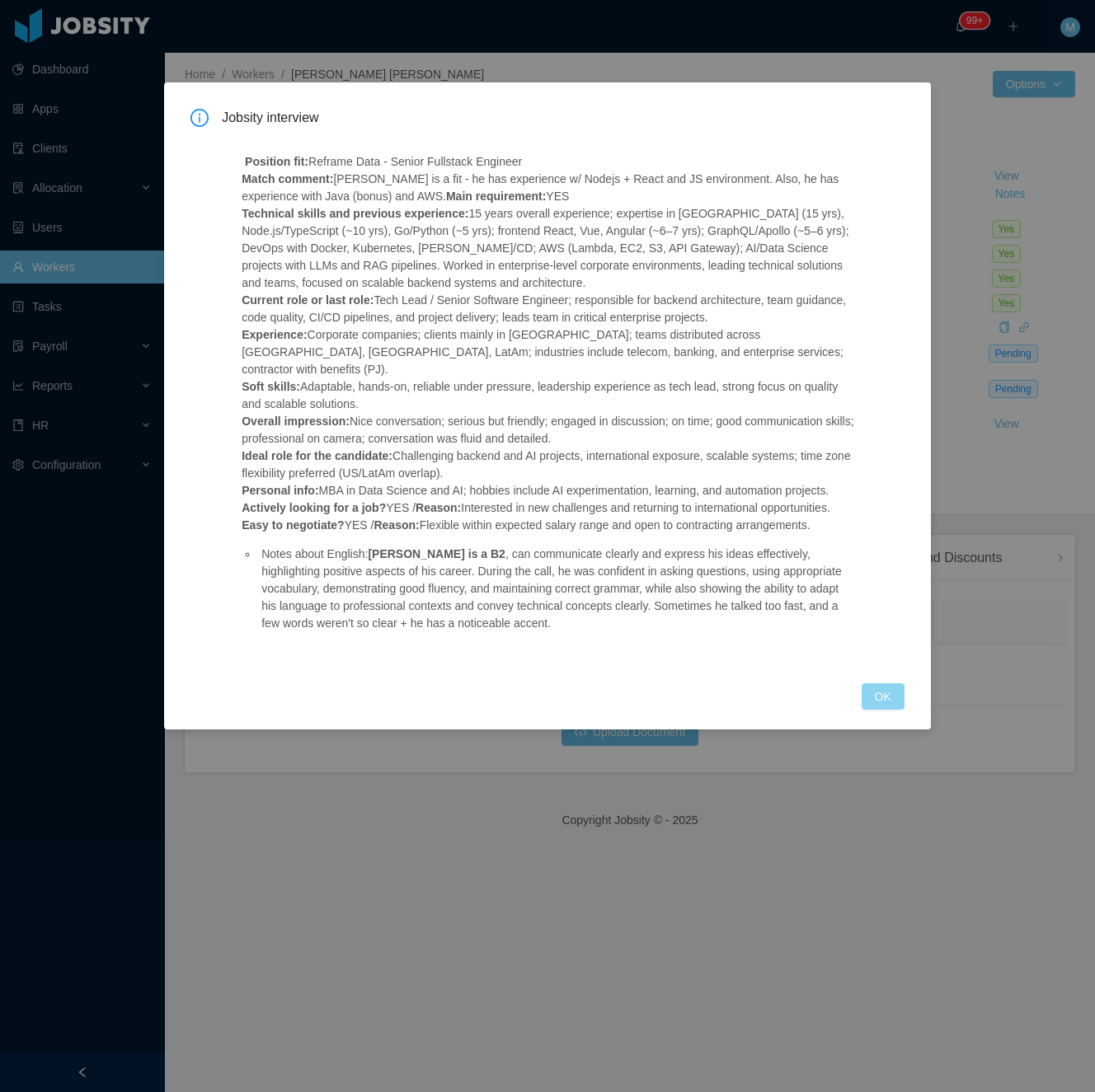
click at [874, 683] on button "OK" at bounding box center [882, 696] width 43 height 26
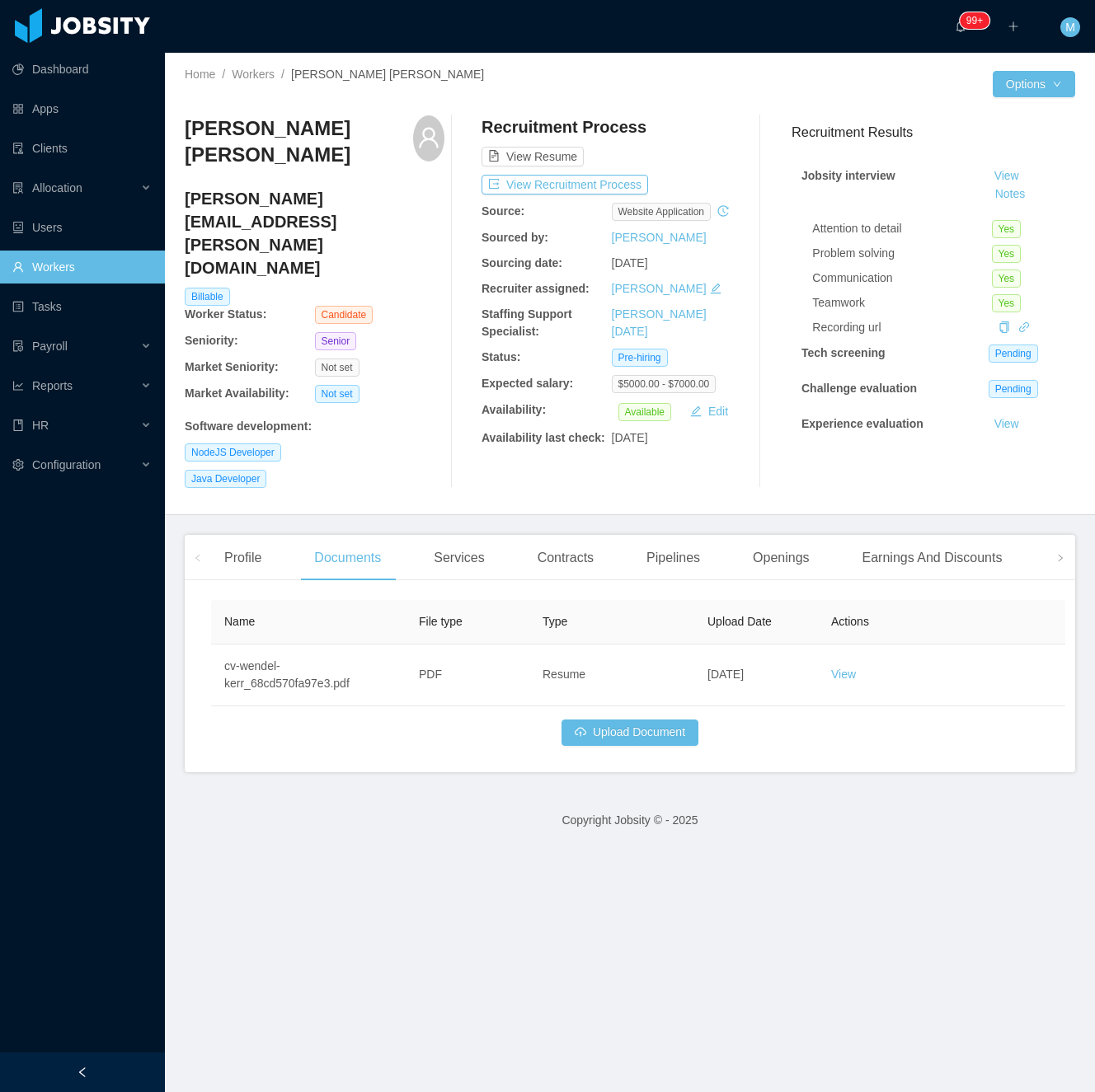
drag, startPoint x: 399, startPoint y: 422, endPoint x: 403, endPoint y: 396, distance: 26.3
click at [399, 470] on div "Java Developer" at bounding box center [314, 479] width 260 height 18
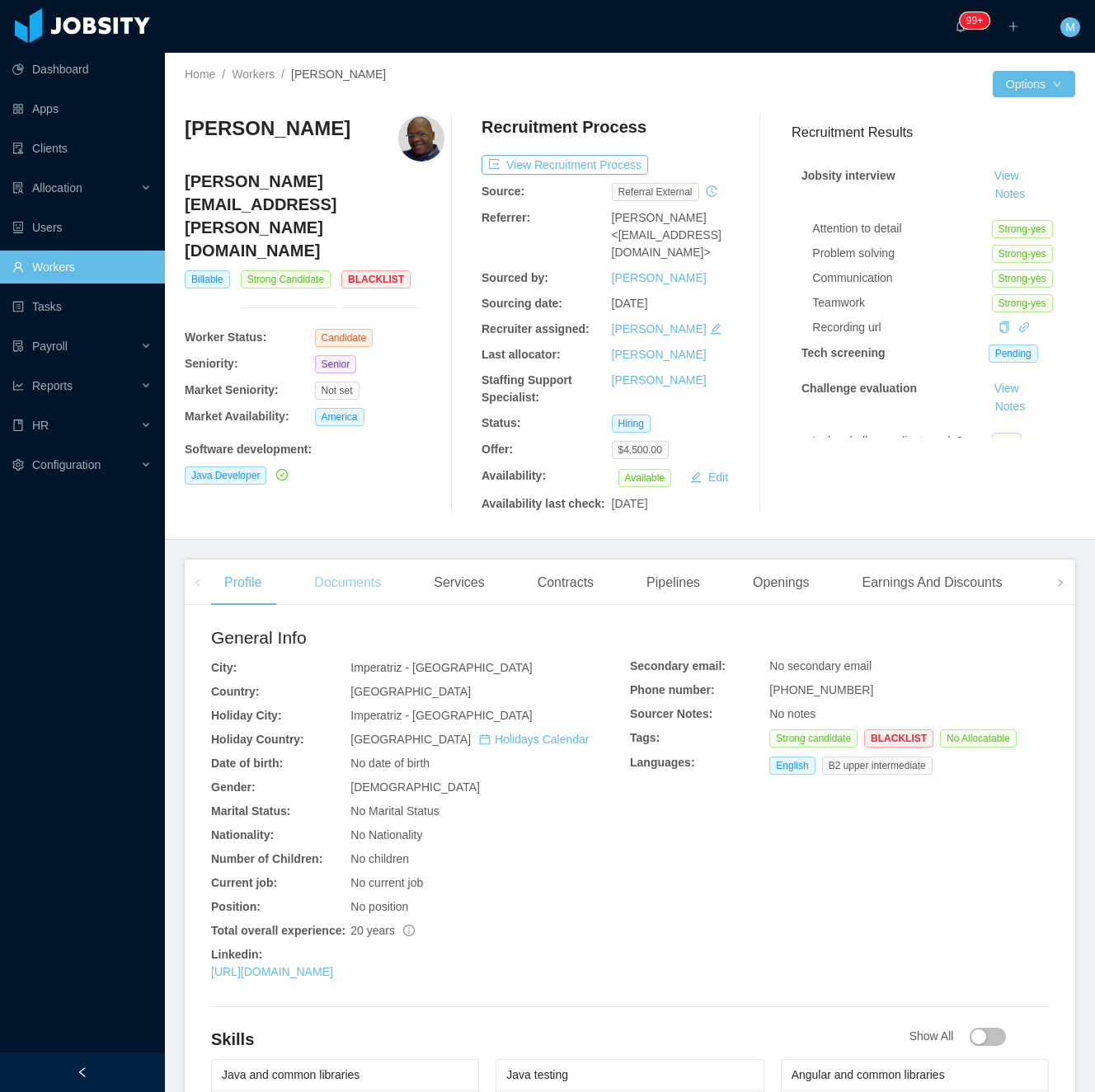
click at [357, 584] on div "Documents" at bounding box center [347, 583] width 93 height 46
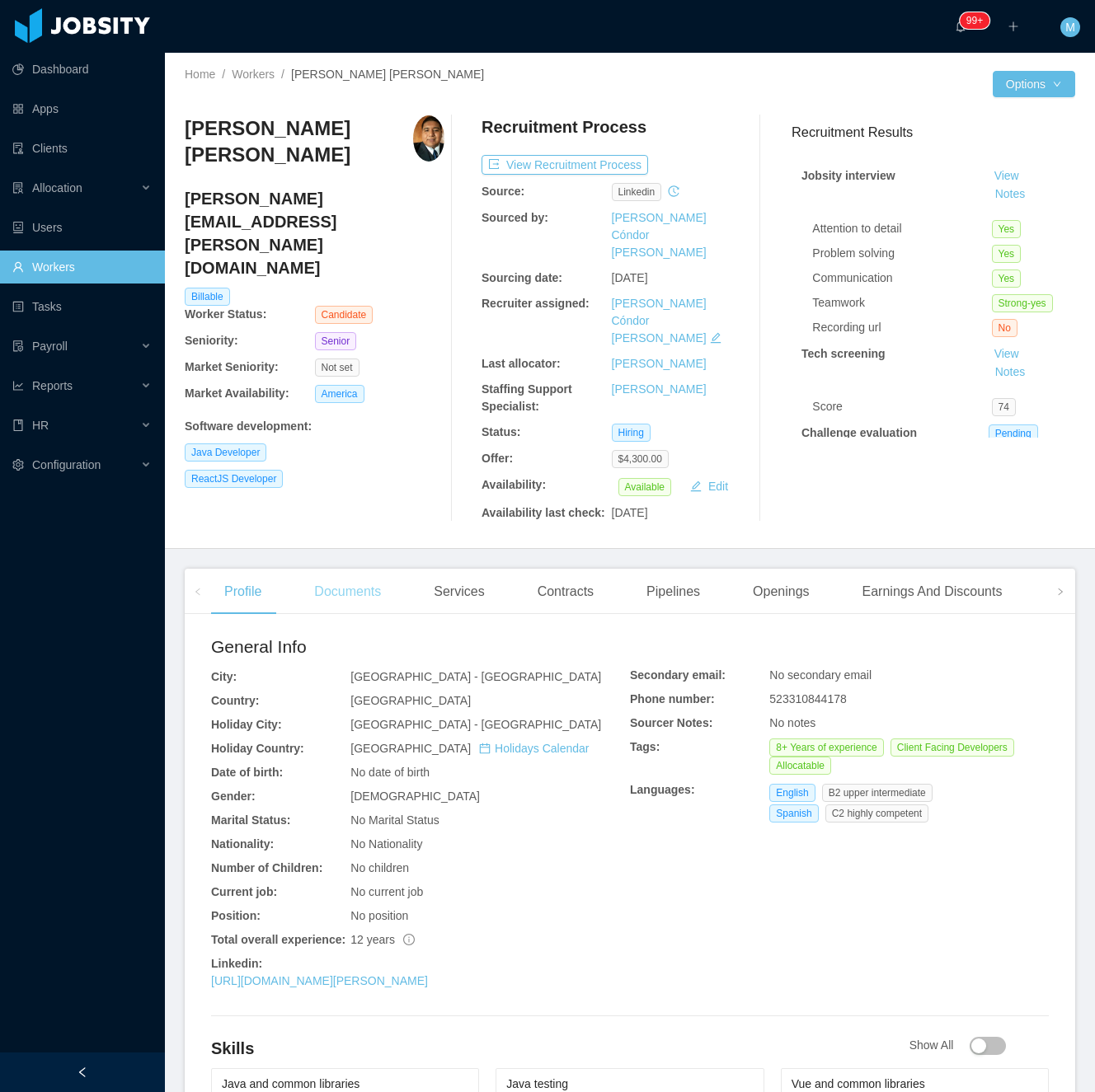
click at [351, 569] on div "Documents" at bounding box center [347, 592] width 93 height 46
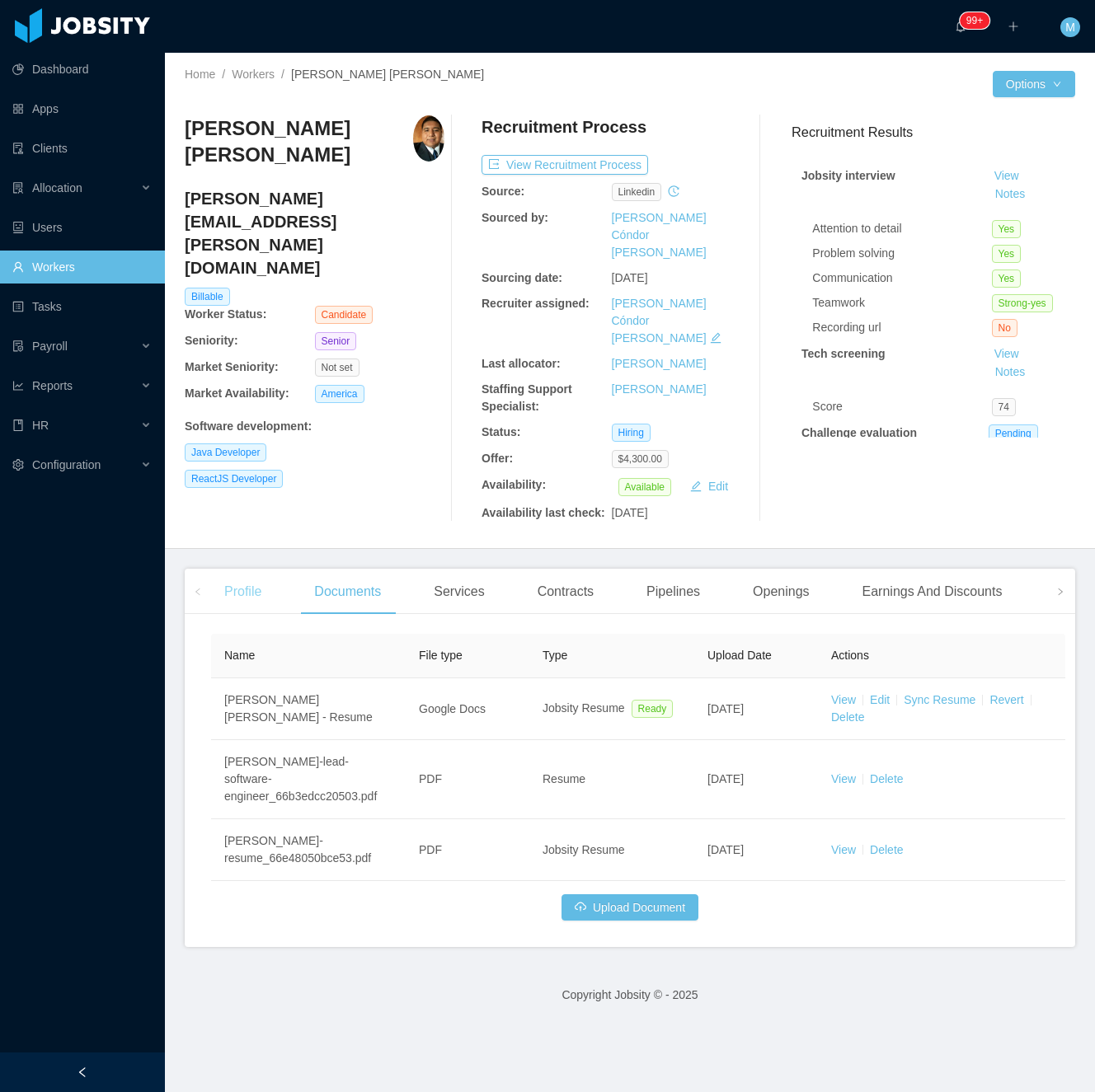
click at [237, 569] on div "Profile" at bounding box center [243, 592] width 64 height 46
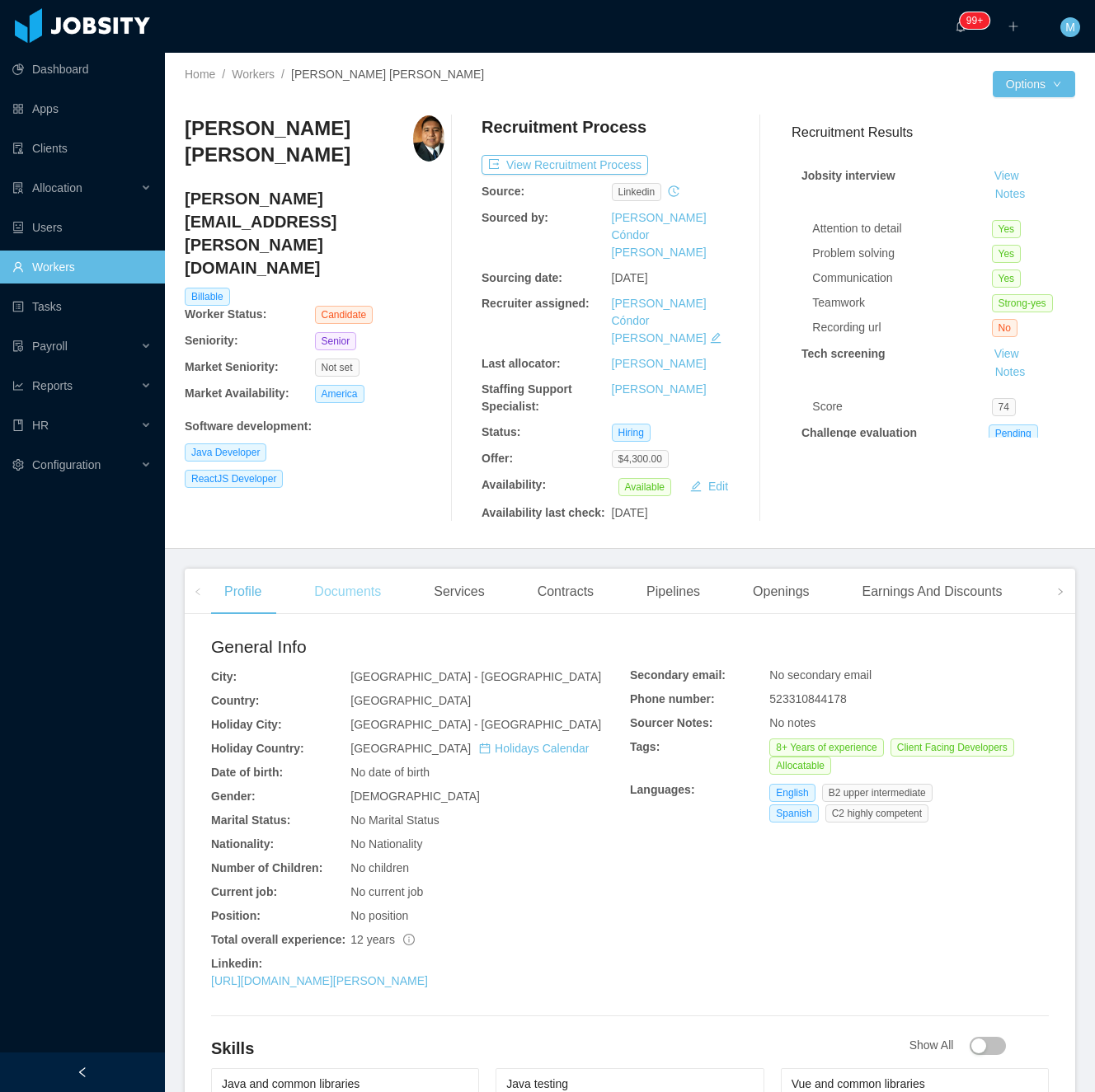
drag, startPoint x: 320, startPoint y: 554, endPoint x: 331, endPoint y: 559, distance: 12.1
click at [322, 569] on div "Documents" at bounding box center [347, 592] width 93 height 46
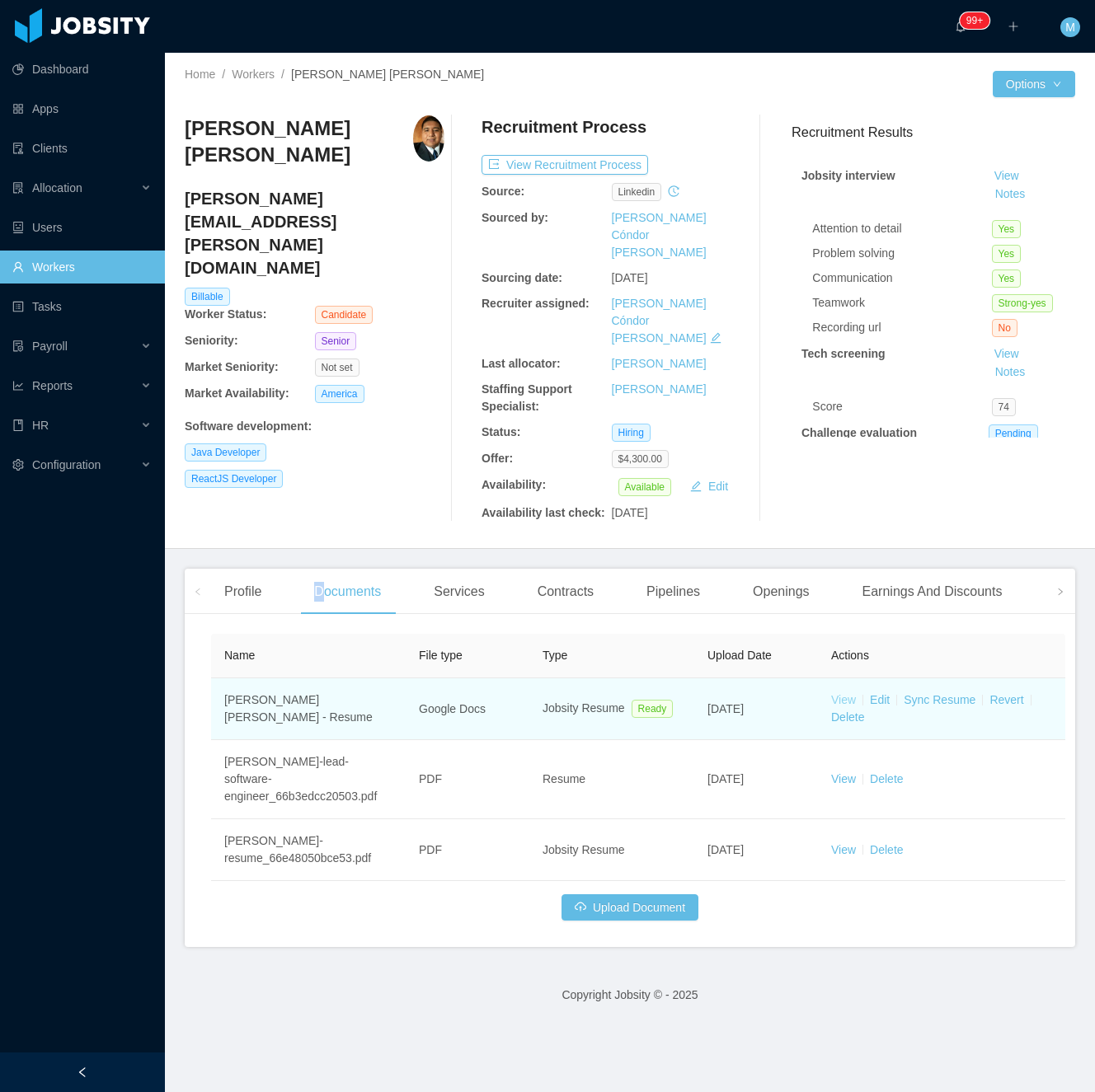
click at [844, 693] on link "View" at bounding box center [843, 699] width 25 height 13
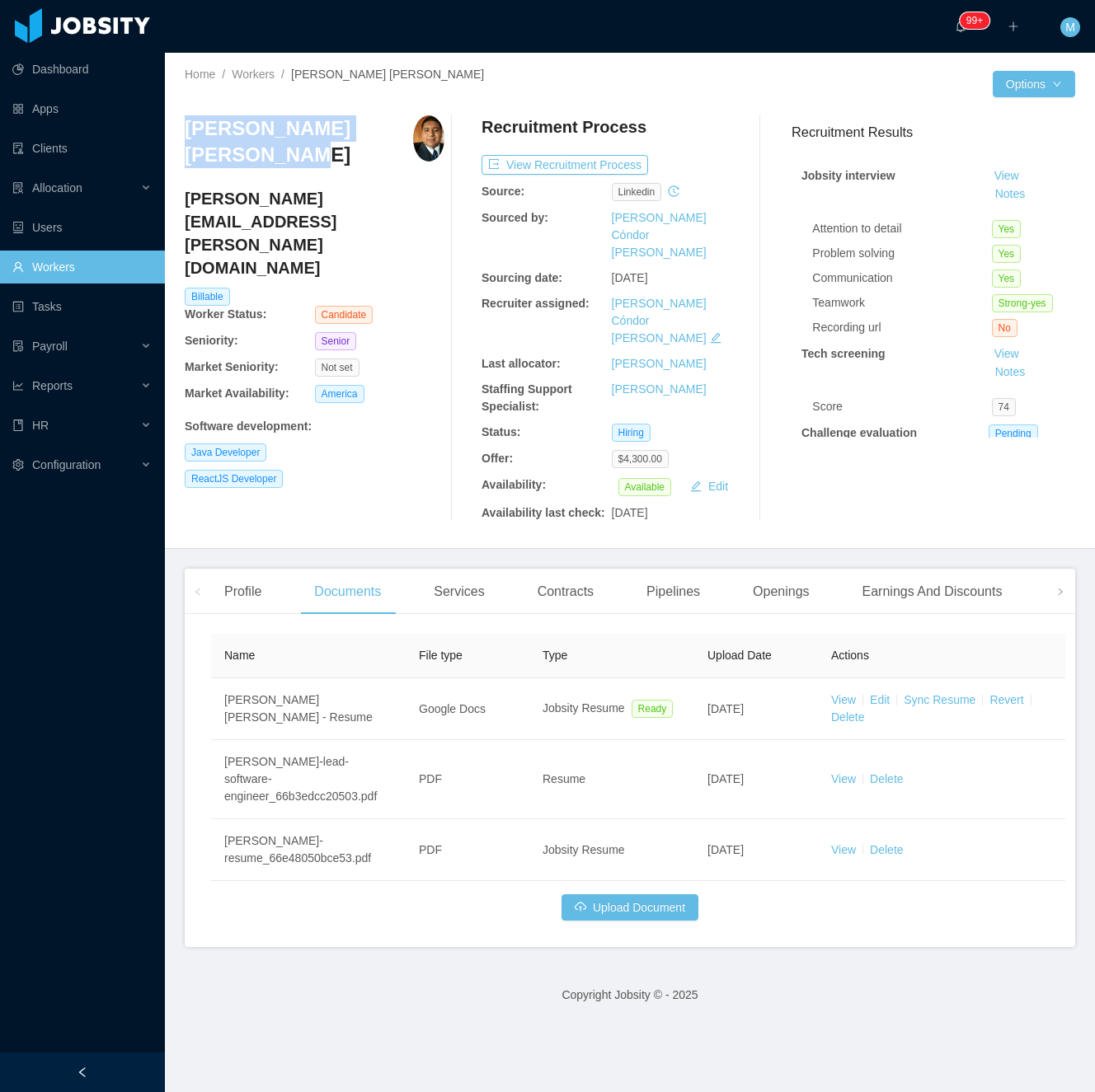
drag, startPoint x: 258, startPoint y: 155, endPoint x: 179, endPoint y: 134, distance: 81.7
click at [179, 134] on div "Home / Workers / [PERSON_NAME] [PERSON_NAME] / Options [PERSON_NAME] Camacho [E…" at bounding box center [629, 301] width 930 height 496
copy h3 "[PERSON_NAME] [PERSON_NAME]"
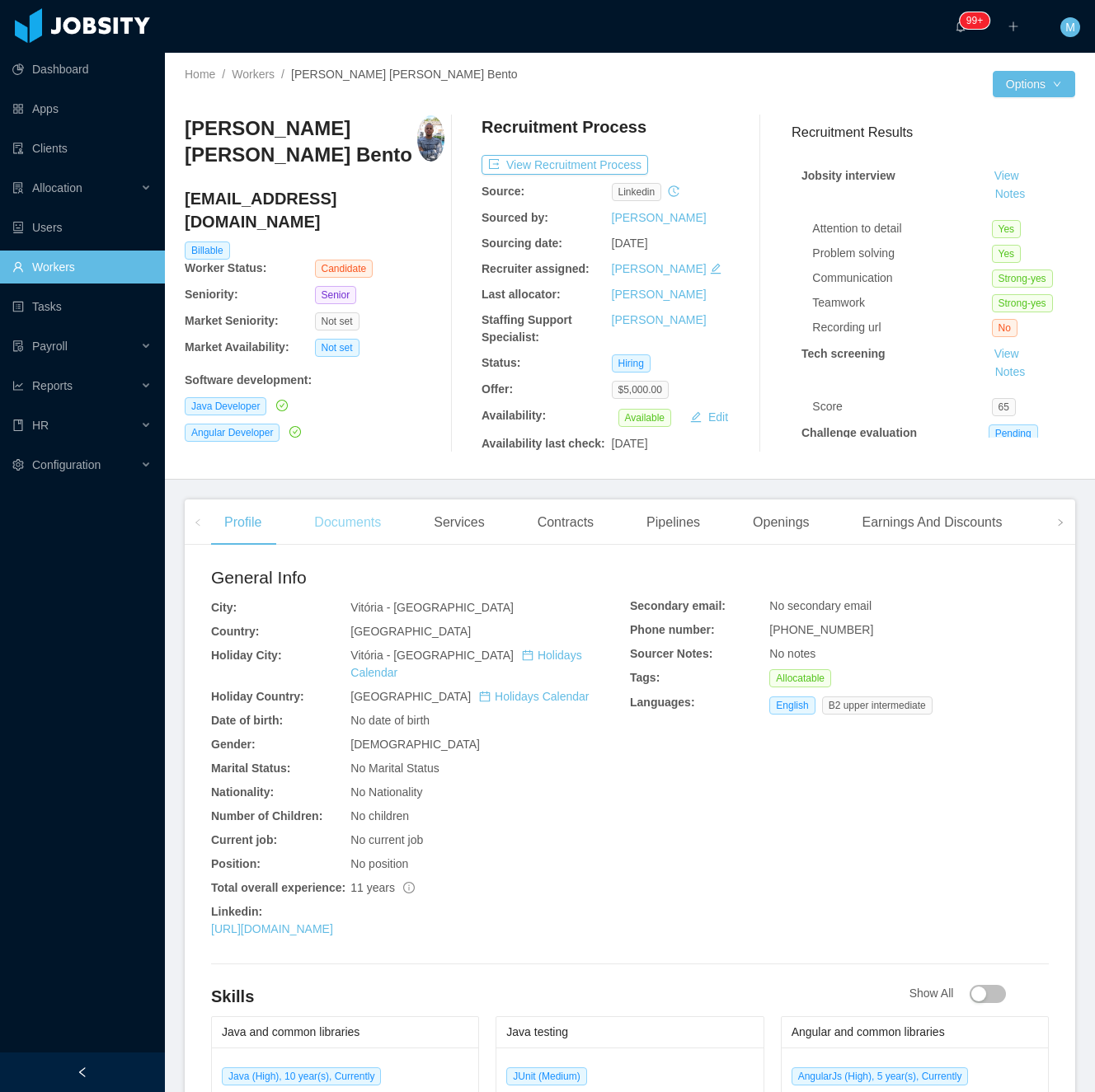
click at [394, 511] on div "Documents" at bounding box center [347, 522] width 93 height 46
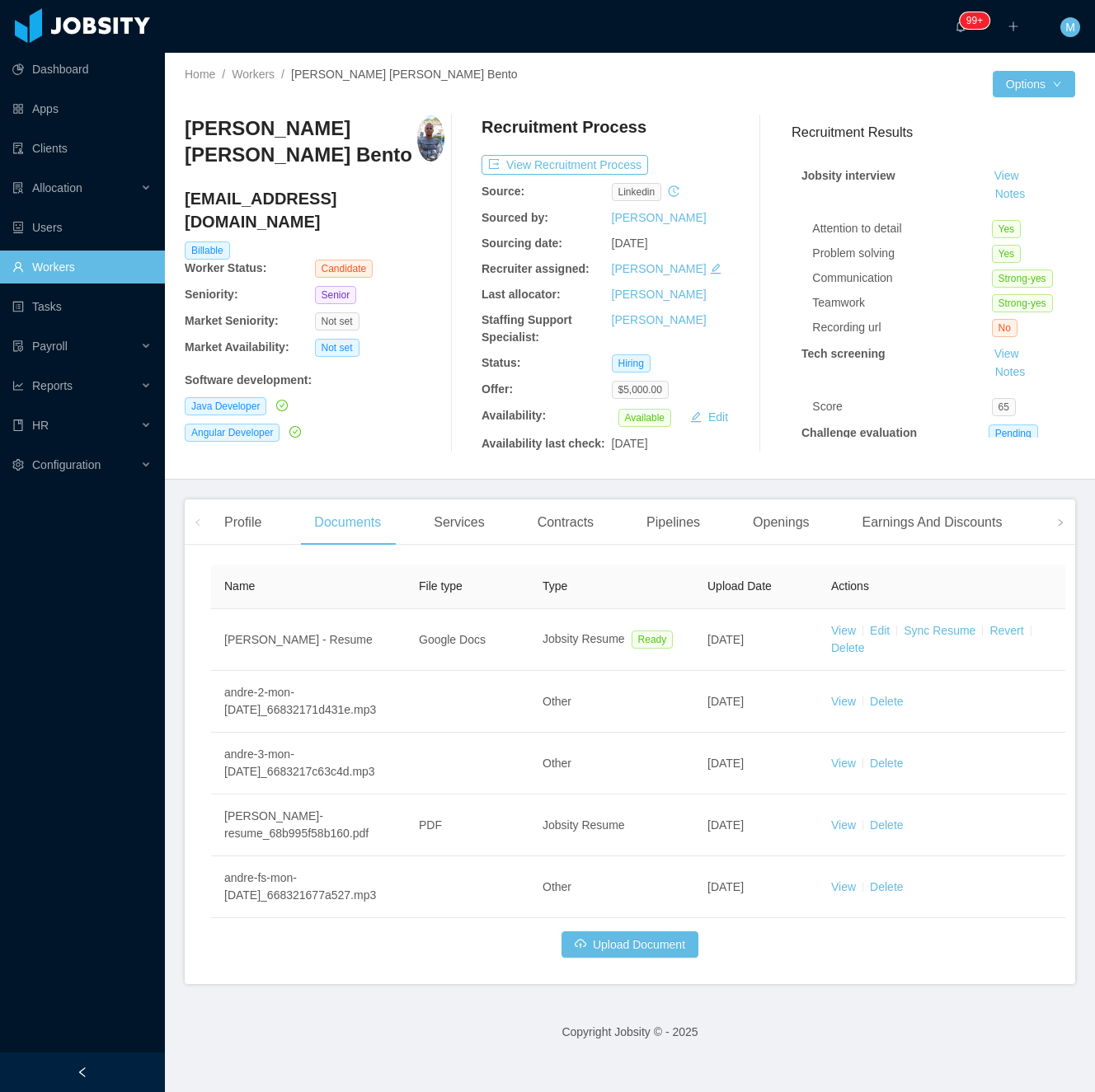
drag, startPoint x: 857, startPoint y: 630, endPoint x: 824, endPoint y: 610, distance: 38.6
click at [854, 630] on td "View Edit Sync Resume Revert Delete" at bounding box center [942, 640] width 247 height 62
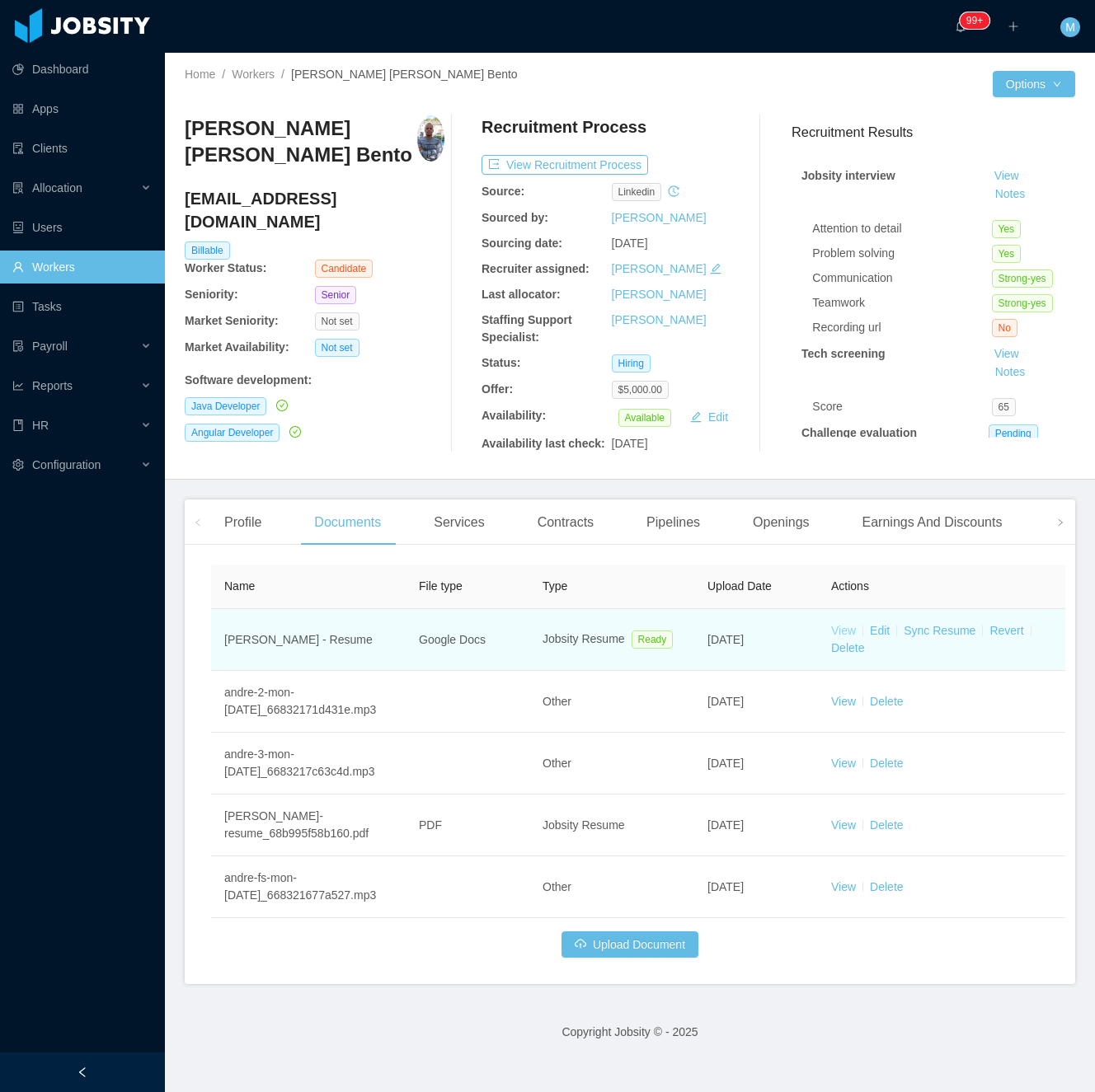
click at [842, 631] on link "View" at bounding box center [843, 630] width 25 height 13
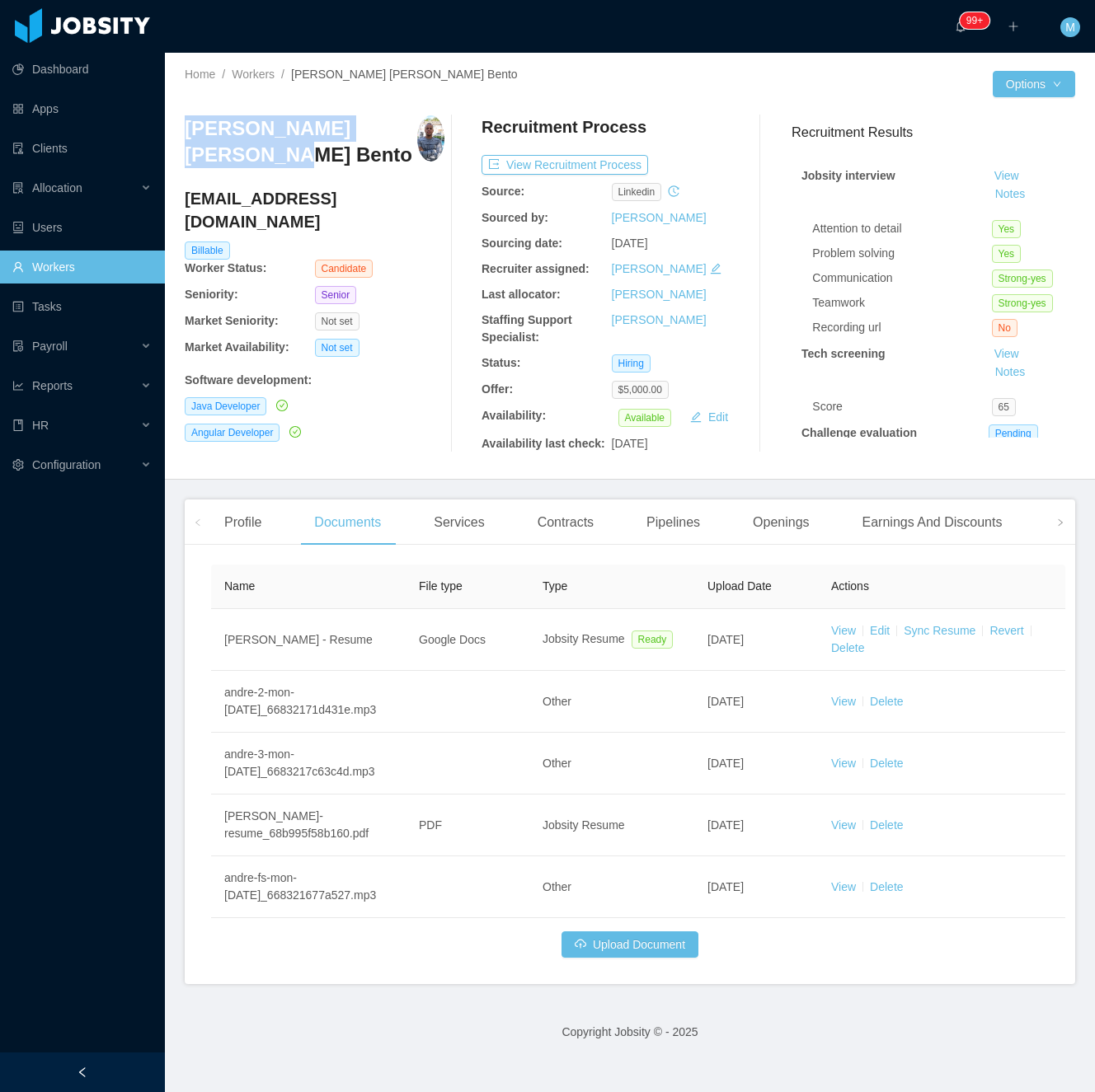
drag, startPoint x: 311, startPoint y: 175, endPoint x: 176, endPoint y: 124, distance: 144.3
click at [176, 124] on div "Home / Workers / [PERSON_NAME] [PERSON_NAME] Bento / Options [PERSON_NAME] [PER…" at bounding box center [629, 266] width 930 height 427
copy h3 "[PERSON_NAME] [PERSON_NAME] Bento"
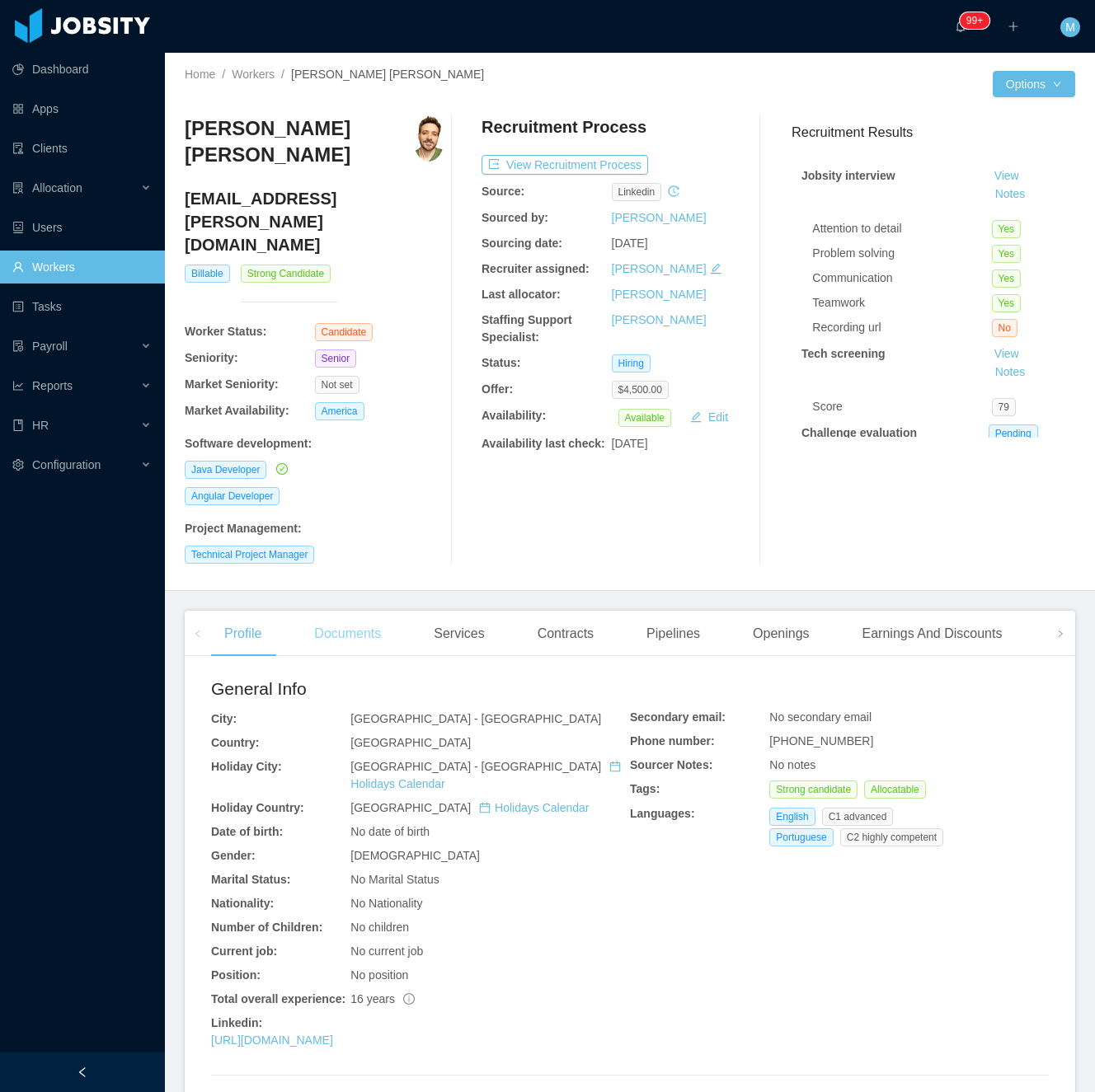
click at [375, 611] on div "Documents" at bounding box center [347, 634] width 93 height 46
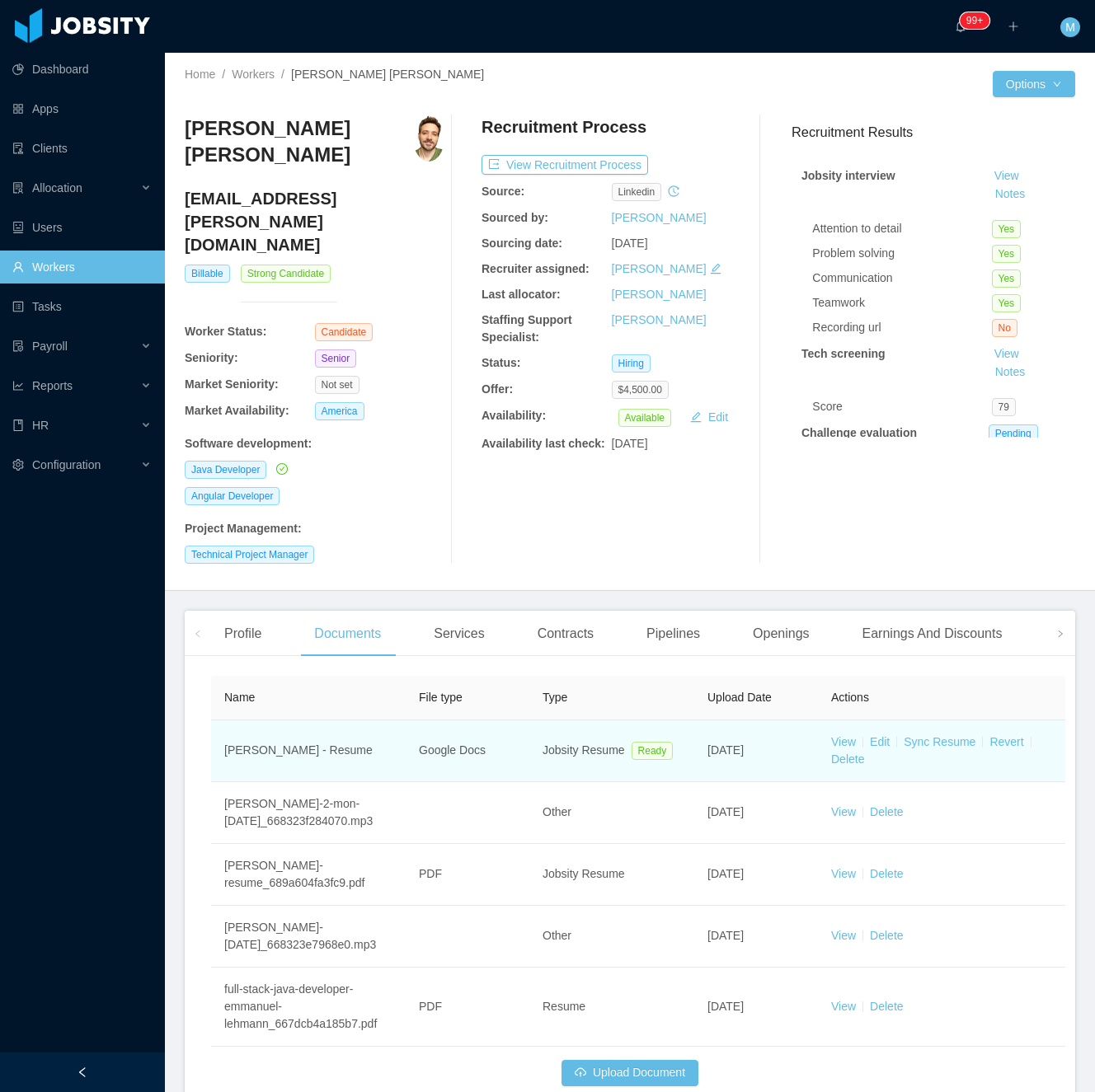
click at [835, 720] on td "View Edit Sync Resume Revert Delete" at bounding box center [942, 751] width 247 height 62
click at [842, 735] on link "View" at bounding box center [843, 741] width 25 height 13
